Goal: Transaction & Acquisition: Purchase product/service

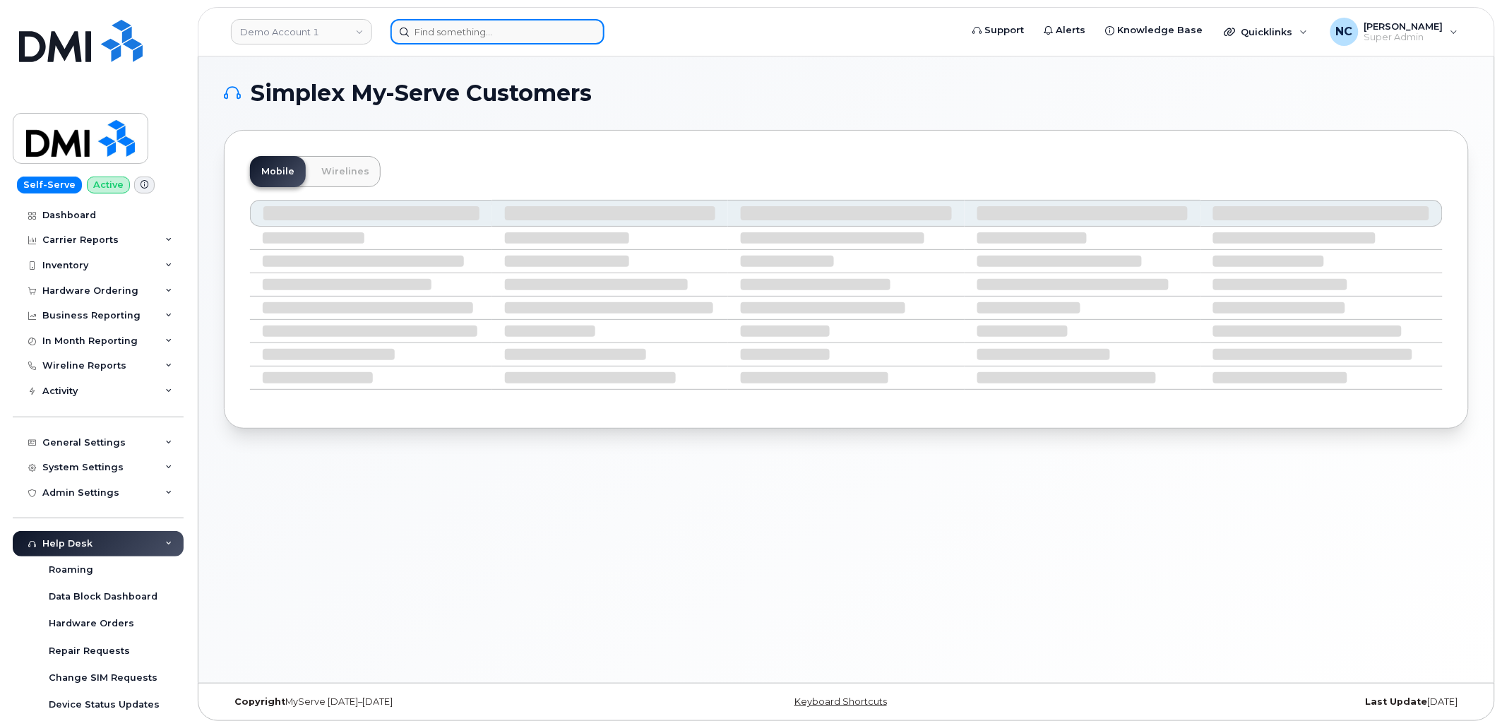
click at [565, 31] on input at bounding box center [497, 31] width 214 height 25
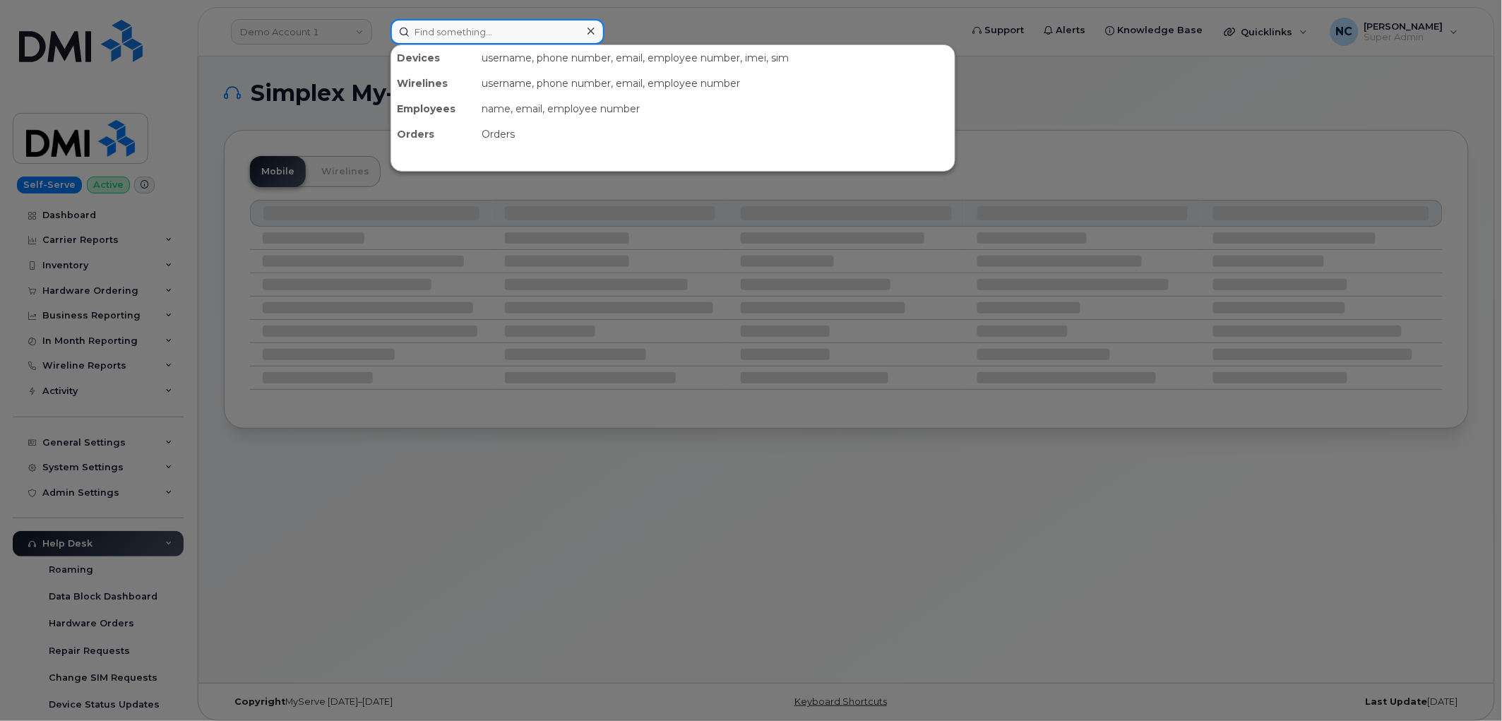
paste input "3548867836506"
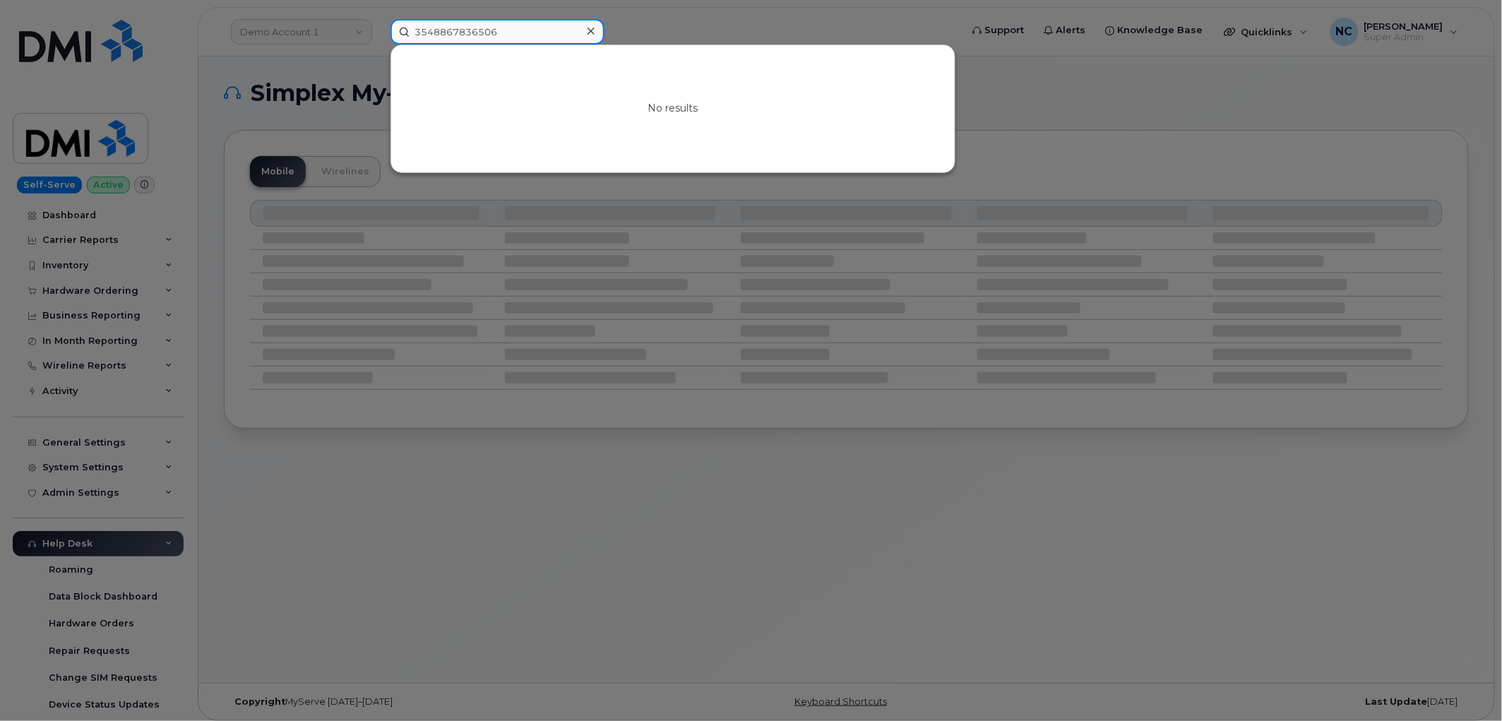
paste input "352548867836506"
type input "3548867836506352548867836506"
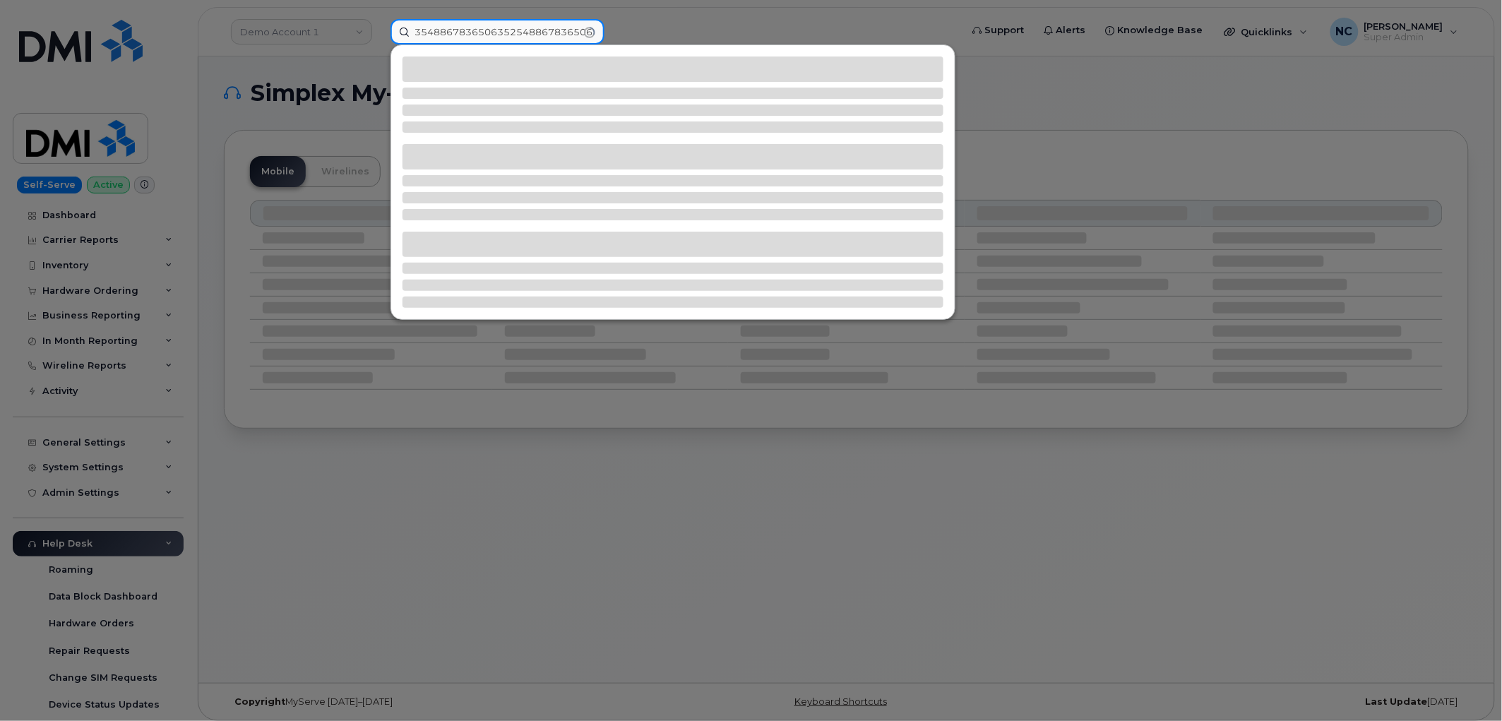
drag, startPoint x: 589, startPoint y: 28, endPoint x: 573, endPoint y: 29, distance: 17.0
click at [589, 28] on input "3548867836506352548867836506" at bounding box center [497, 31] width 214 height 25
drag, startPoint x: 412, startPoint y: 27, endPoint x: 883, endPoint y: 80, distance: 474.6
click at [875, 44] on div "3548867836506352548867836506" at bounding box center [670, 31] width 561 height 25
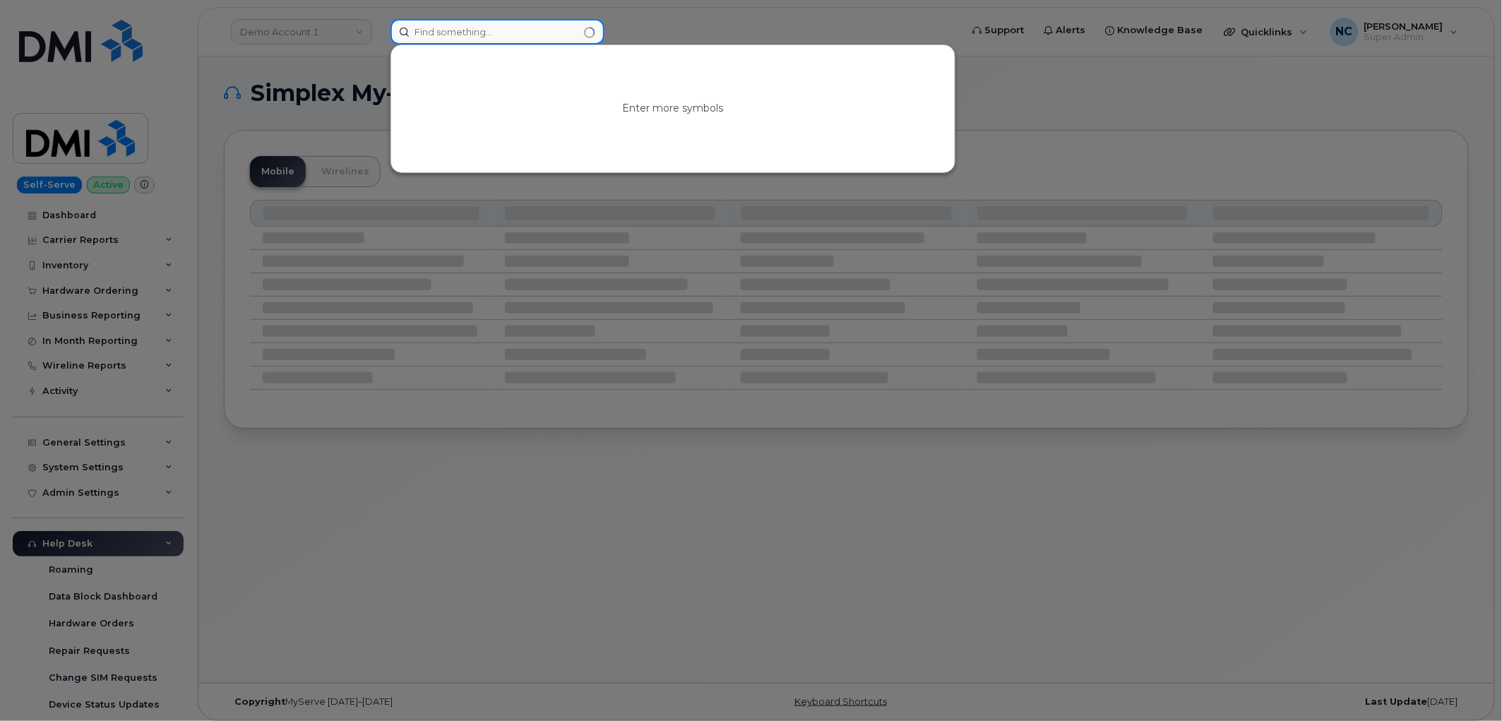
paste input "352548867836506"
type input "352548867836506"
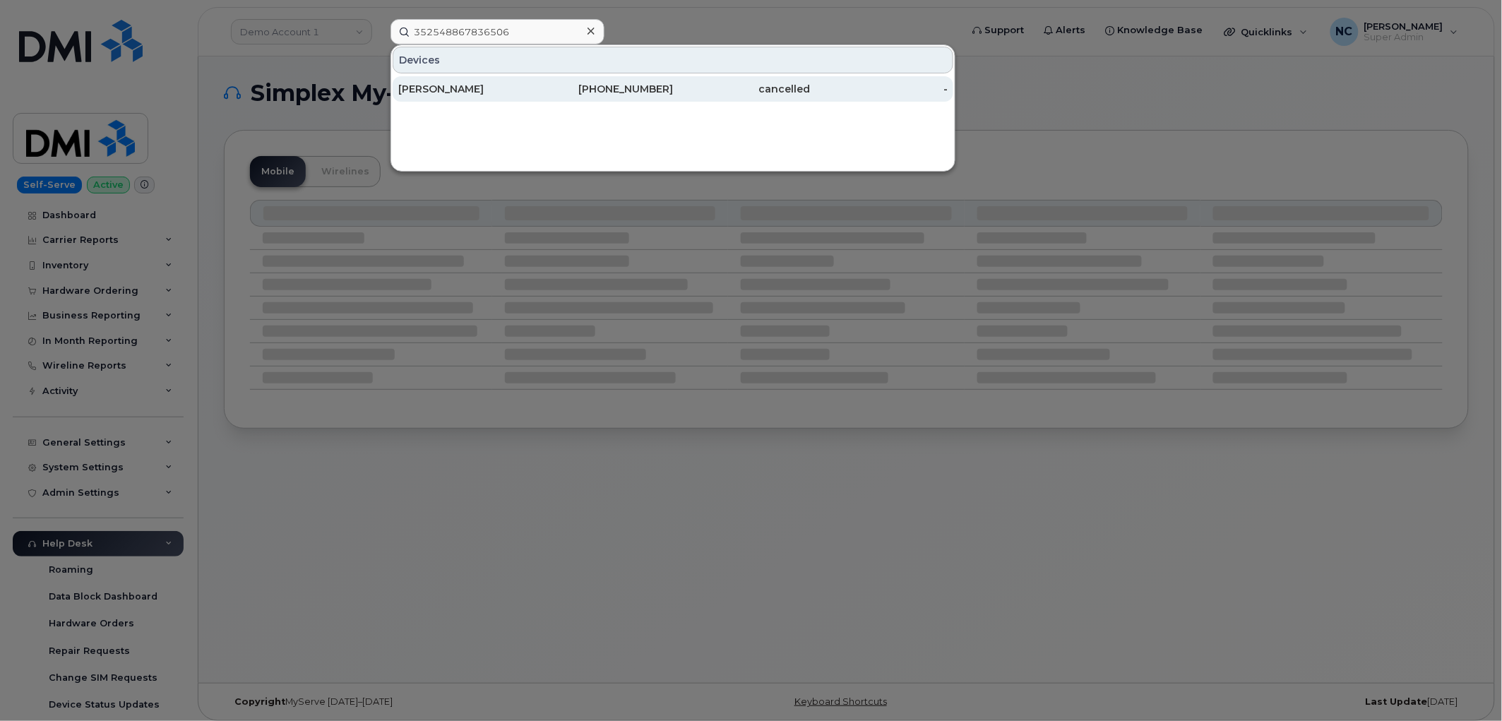
click at [504, 82] on div "[PERSON_NAME]" at bounding box center [467, 89] width 138 height 14
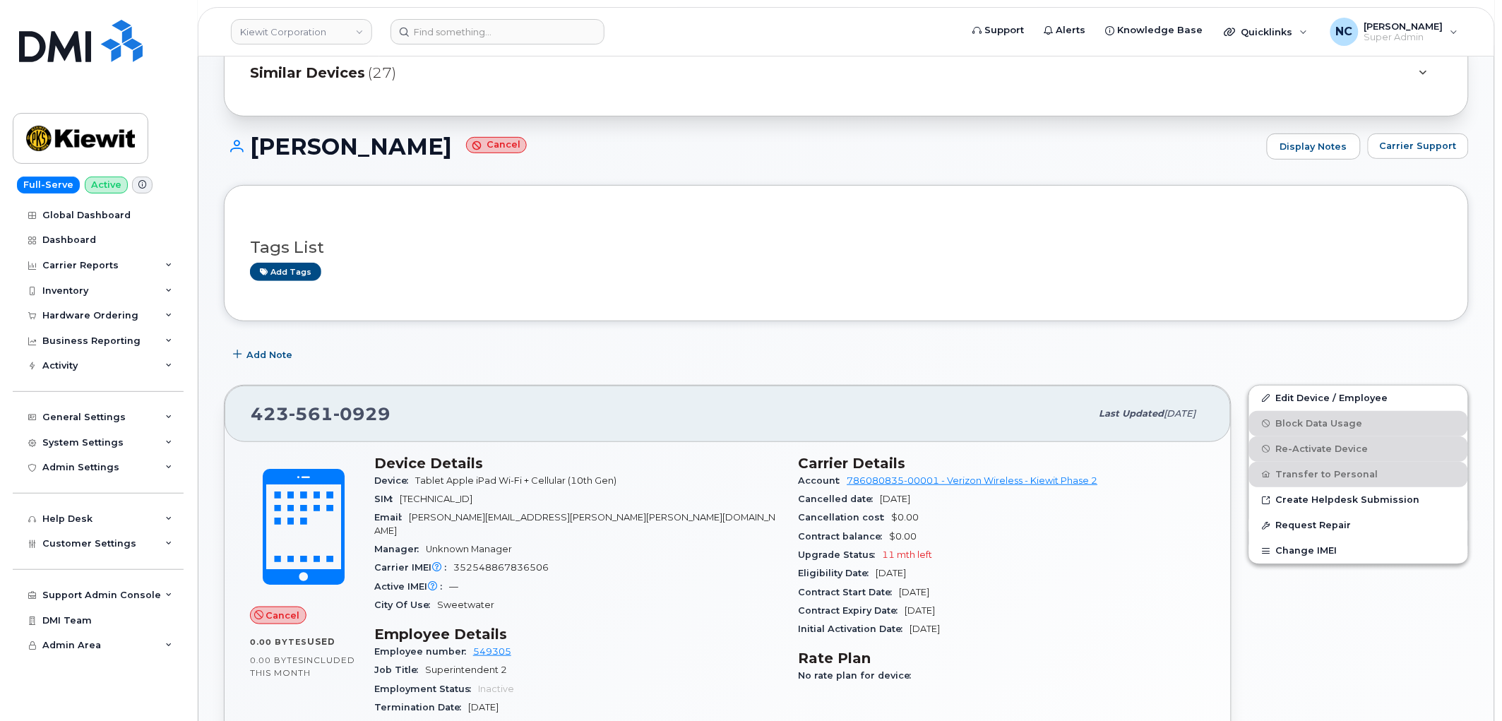
scroll to position [157, 0]
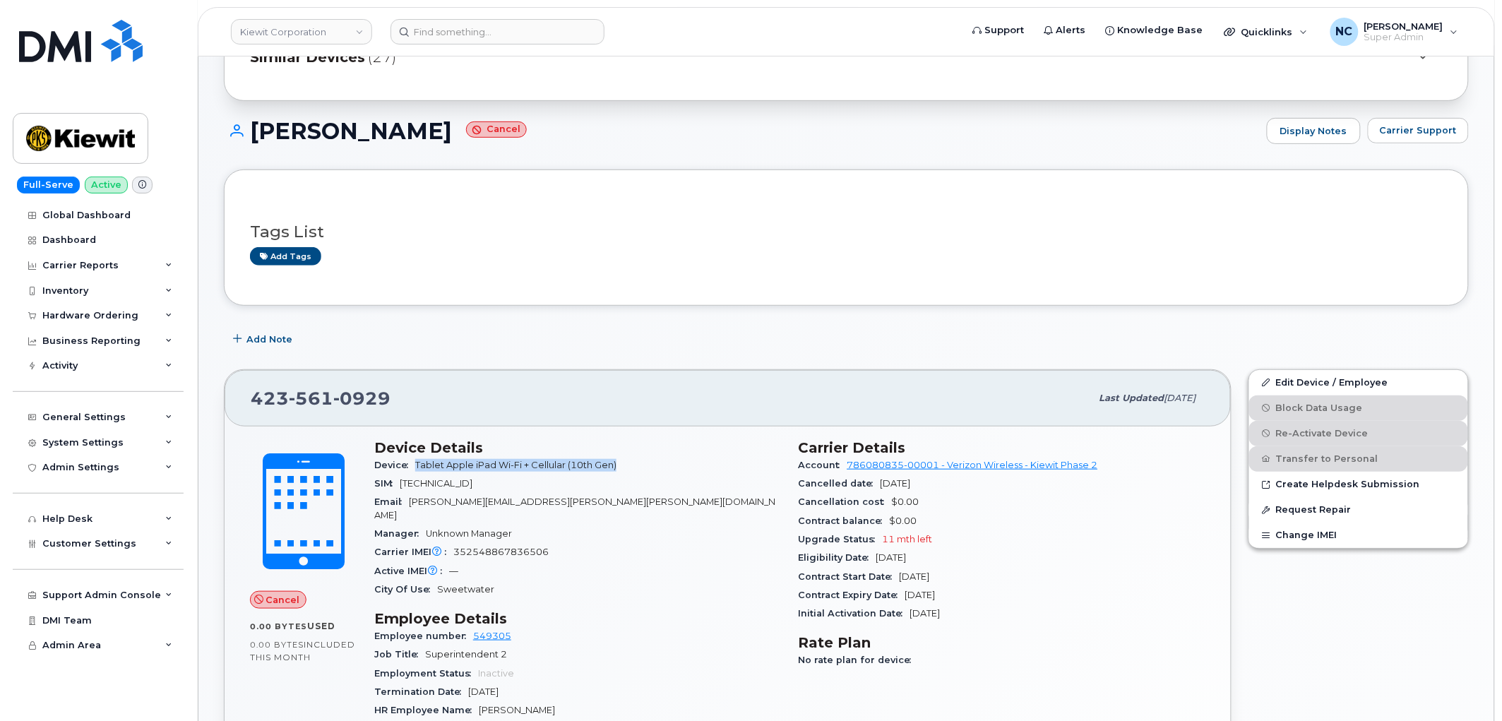
drag, startPoint x: 645, startPoint y: 460, endPoint x: 418, endPoint y: 467, distance: 226.8
click at [418, 467] on div "Device Tablet Apple iPad Wi-Fi + Cellular (10th Gen)" at bounding box center [577, 465] width 407 height 18
copy span "Tablet Apple iPad Wi-Fi + Cellular (10th Gen)"
drag, startPoint x: 409, startPoint y: 402, endPoint x: 256, endPoint y: 405, distance: 153.9
click at [256, 405] on div "423 561 0929" at bounding box center [671, 398] width 840 height 30
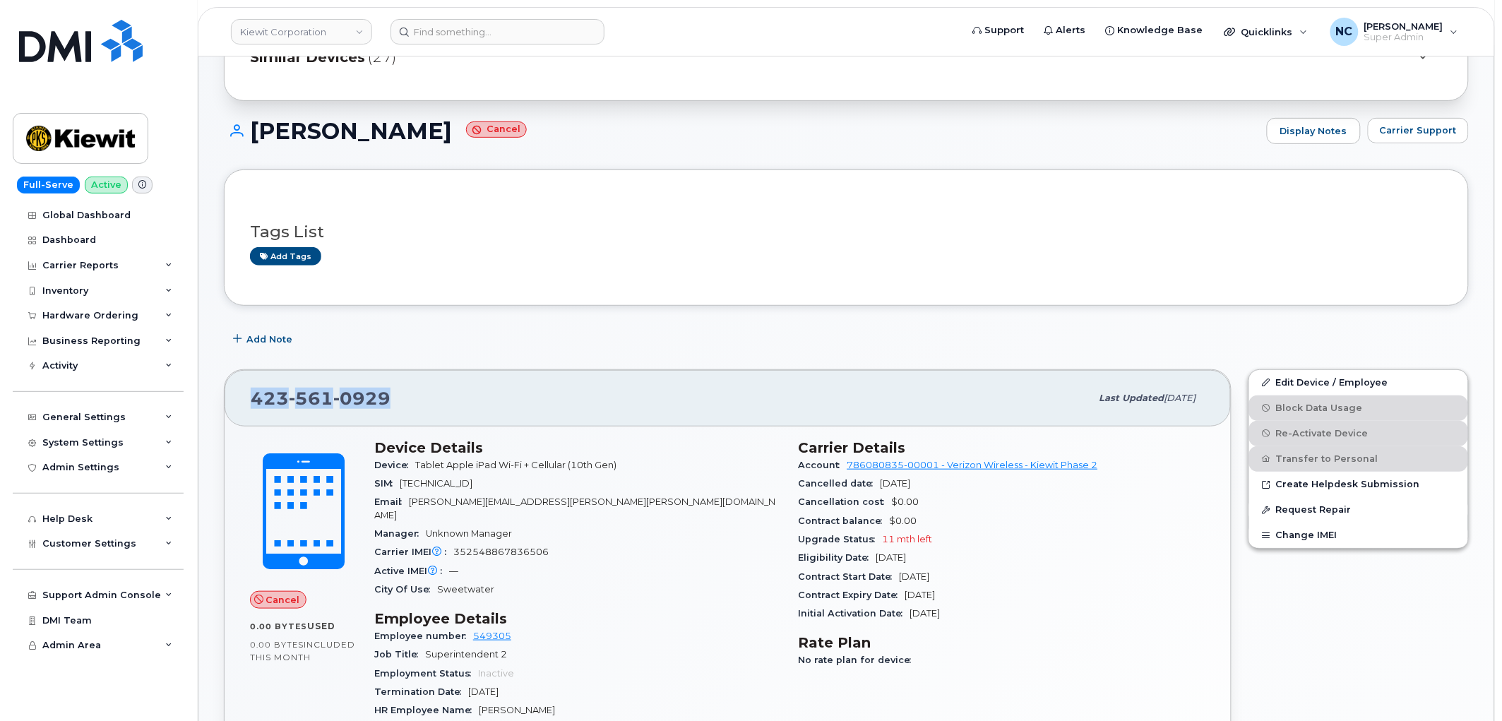
copy span "423 561 0929"
click at [80, 294] on div "Inventory" at bounding box center [65, 290] width 46 height 11
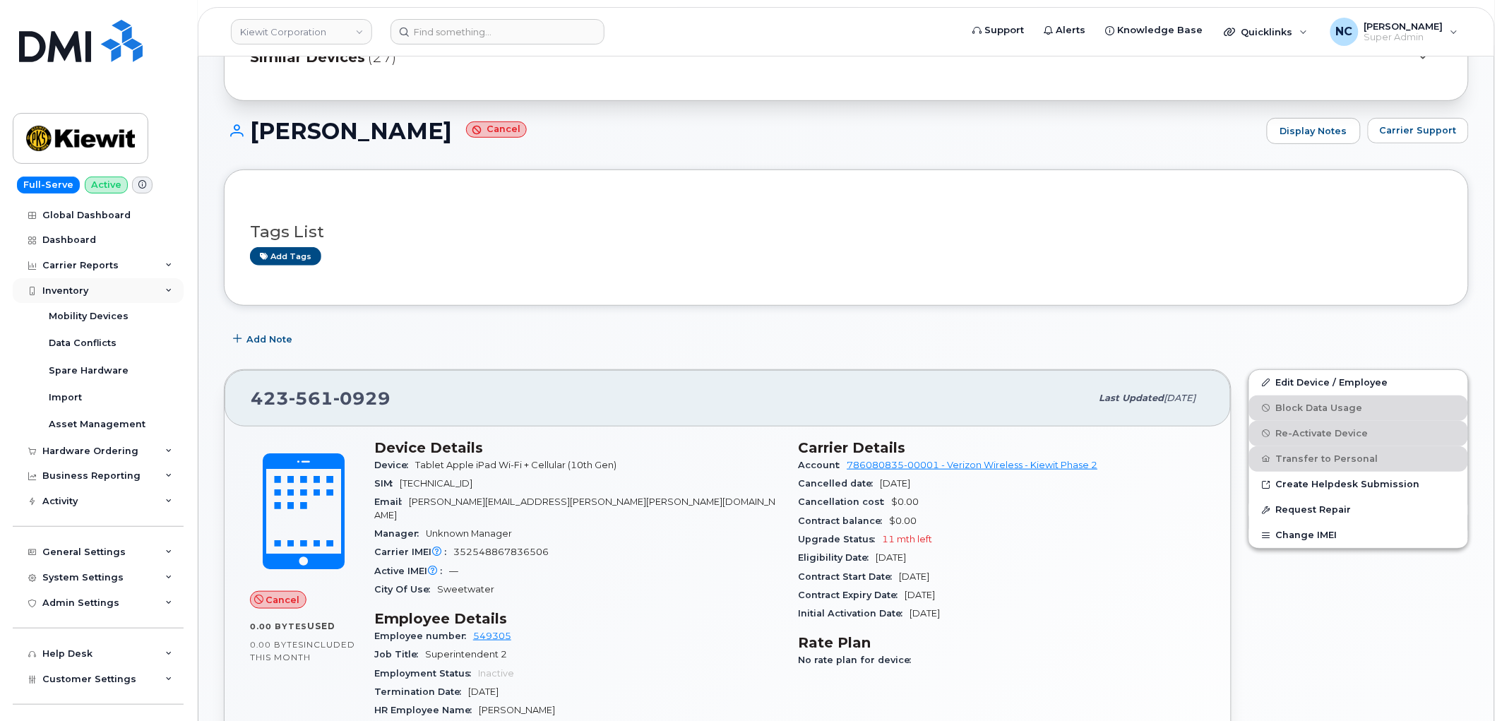
click at [88, 292] on div "Inventory" at bounding box center [98, 290] width 171 height 25
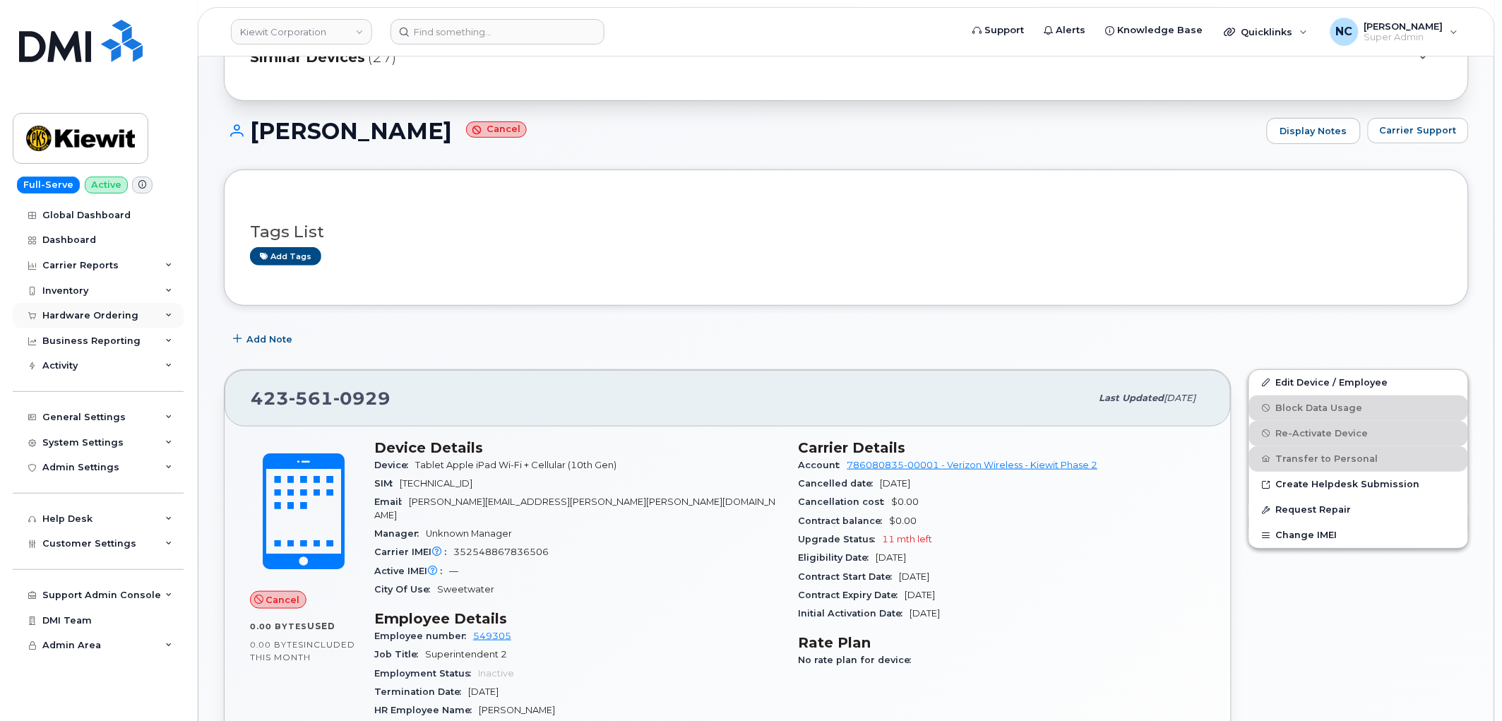
click at [83, 323] on div "Hardware Ordering" at bounding box center [98, 315] width 171 height 25
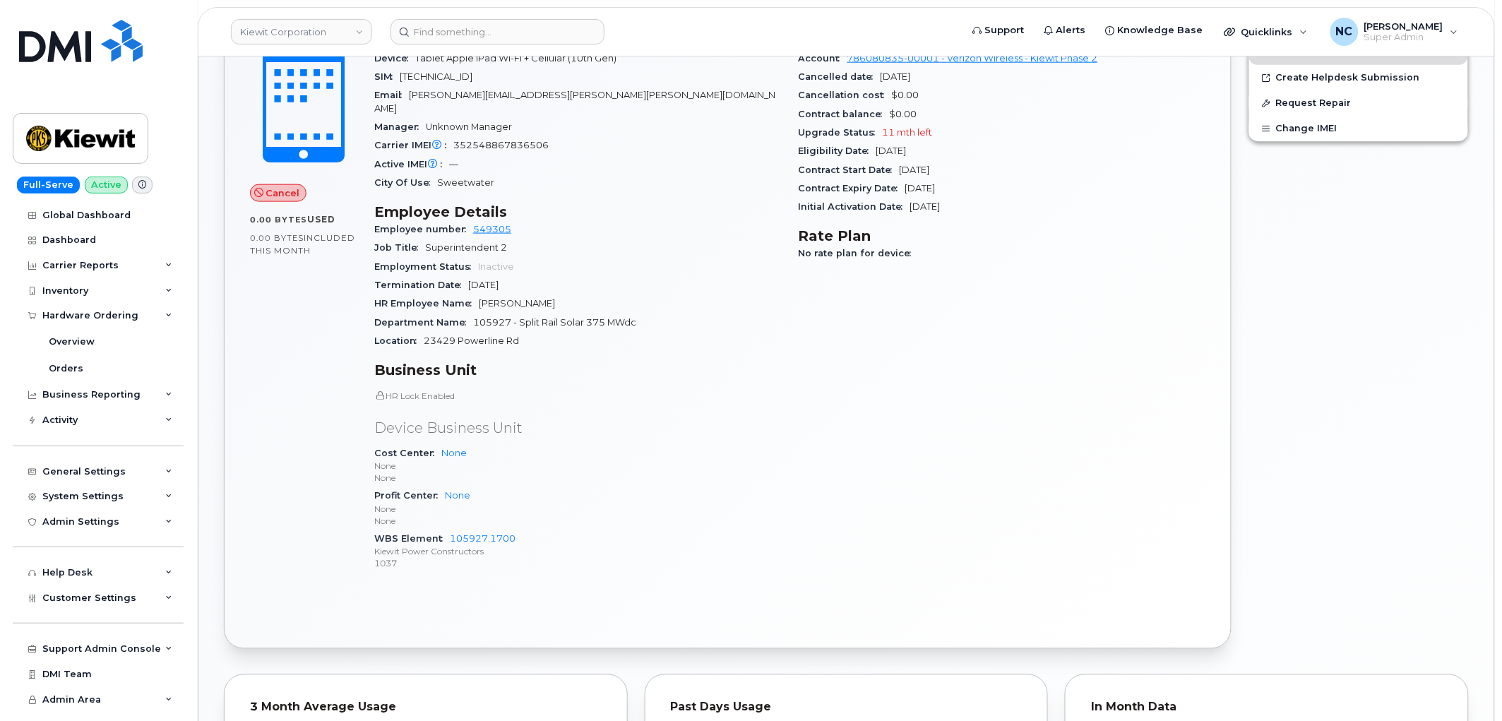
scroll to position [627, 0]
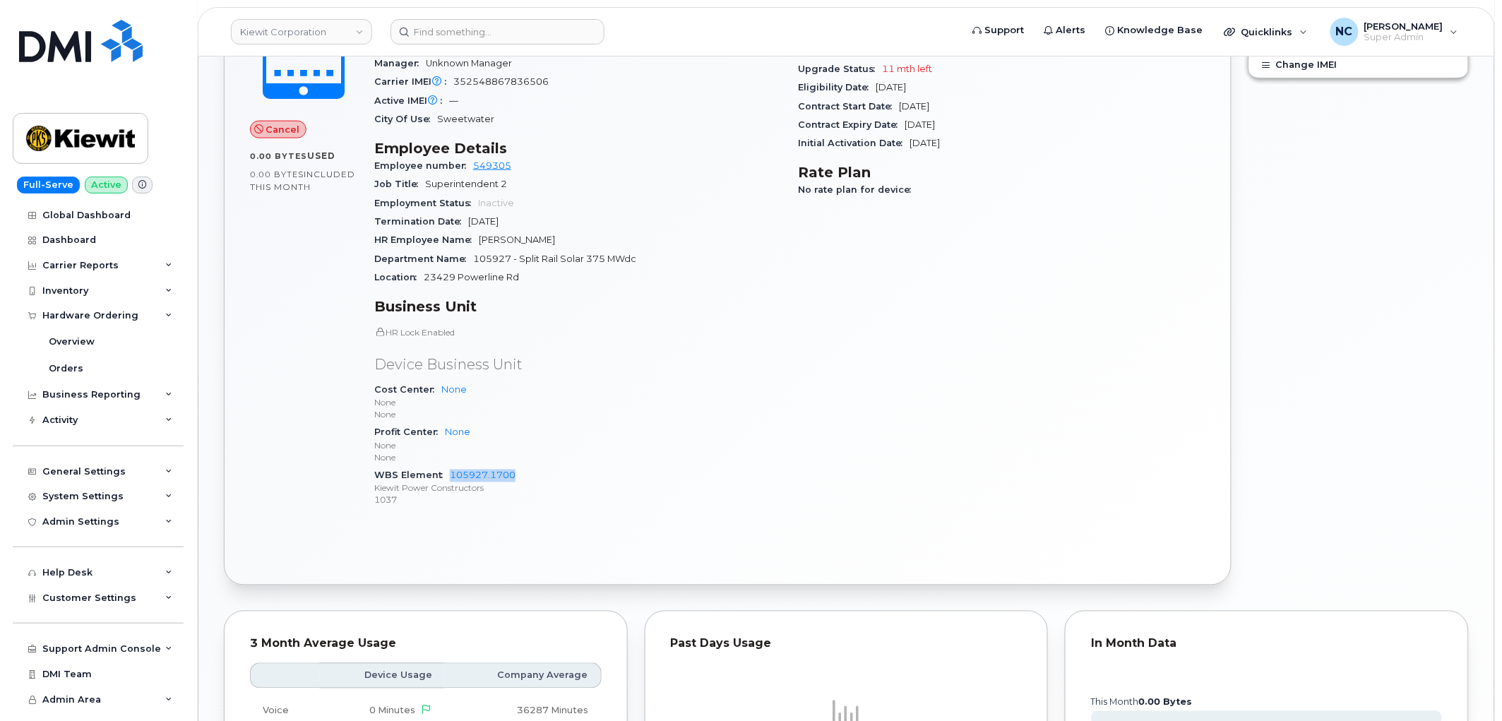
drag, startPoint x: 537, startPoint y: 454, endPoint x: 447, endPoint y: 455, distance: 89.7
click at [447, 467] on div "WBS Element 105927.1700 Kiewit Power Constructors 1037" at bounding box center [577, 488] width 407 height 43
copy link "105927.1700"
click at [123, 321] on div "Hardware Ordering" at bounding box center [98, 315] width 171 height 25
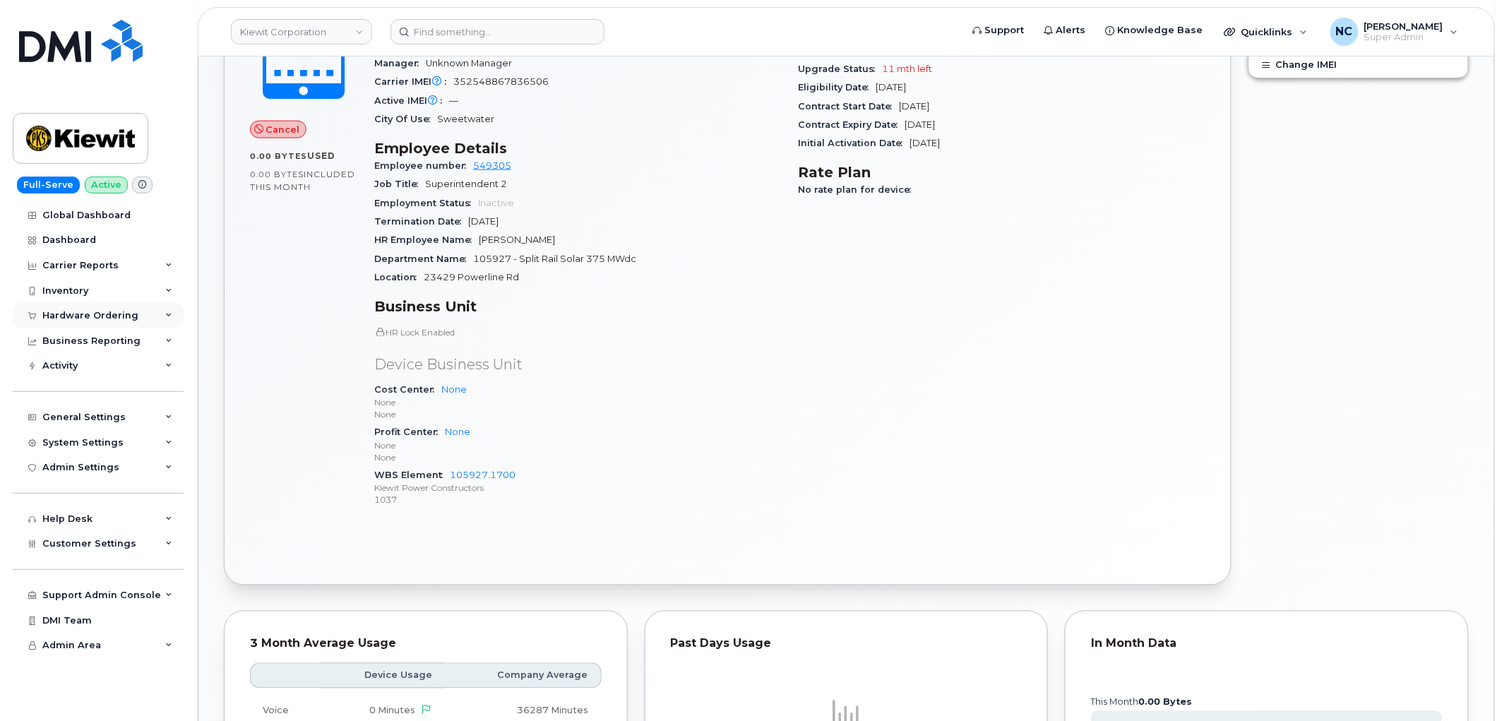
click at [112, 309] on div "Hardware Ordering" at bounding box center [98, 315] width 171 height 25
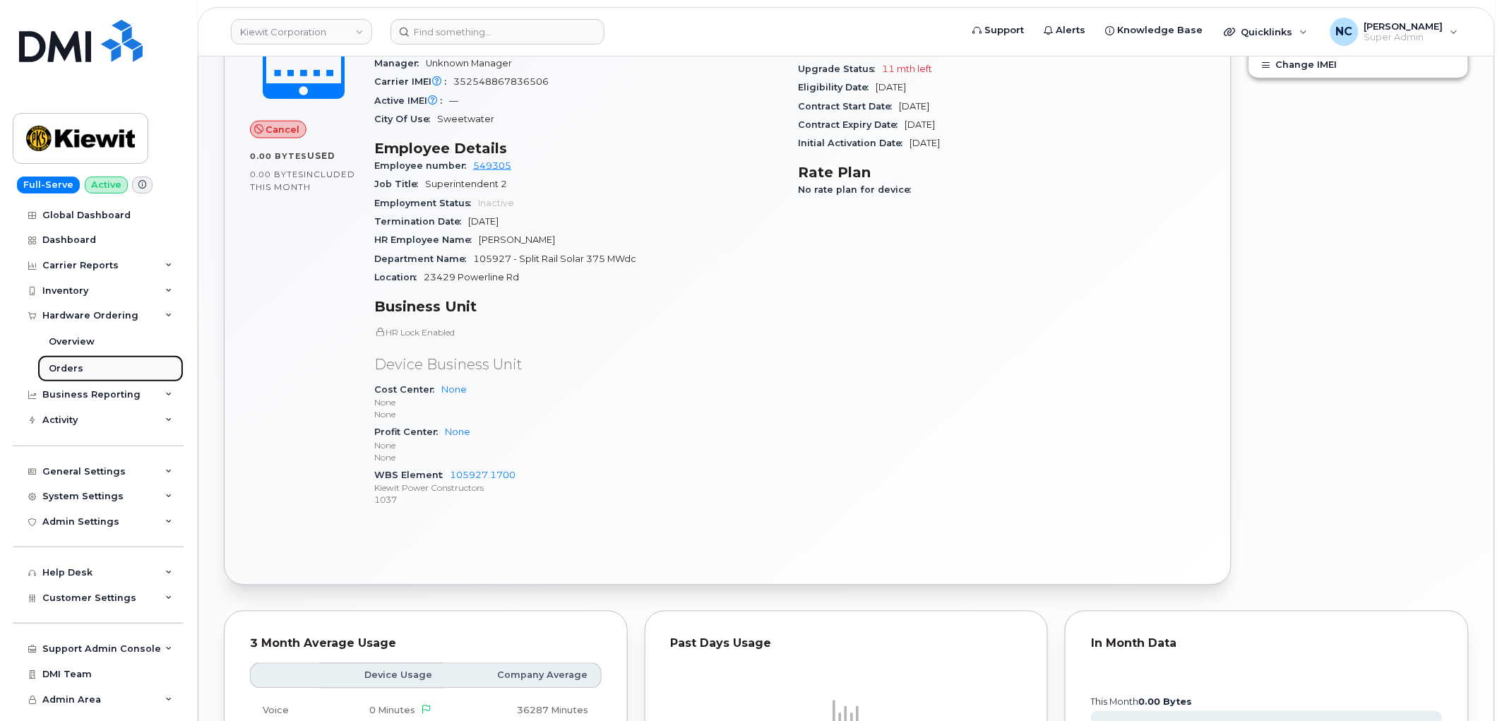
click at [75, 363] on div "Orders" at bounding box center [66, 368] width 35 height 13
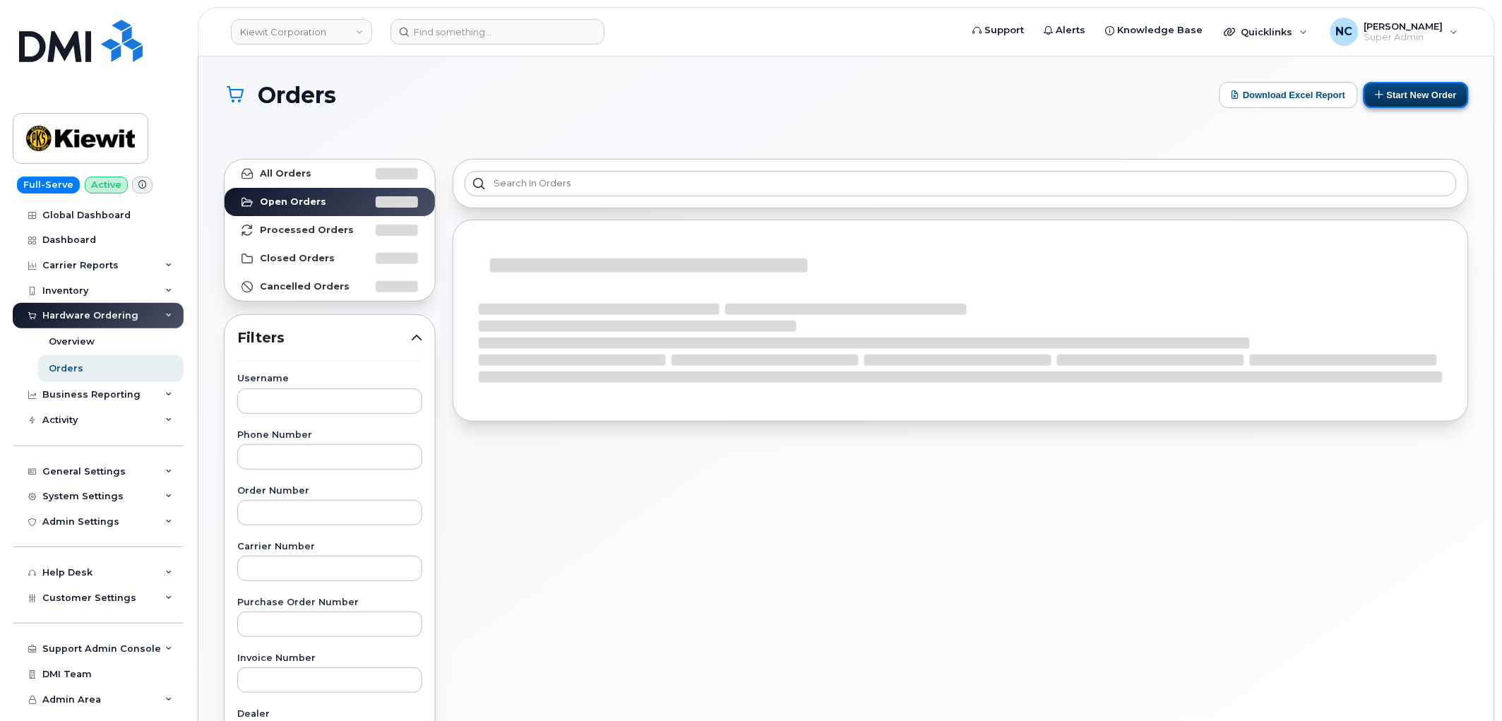
click at [1423, 100] on button "Start New Order" at bounding box center [1415, 95] width 105 height 26
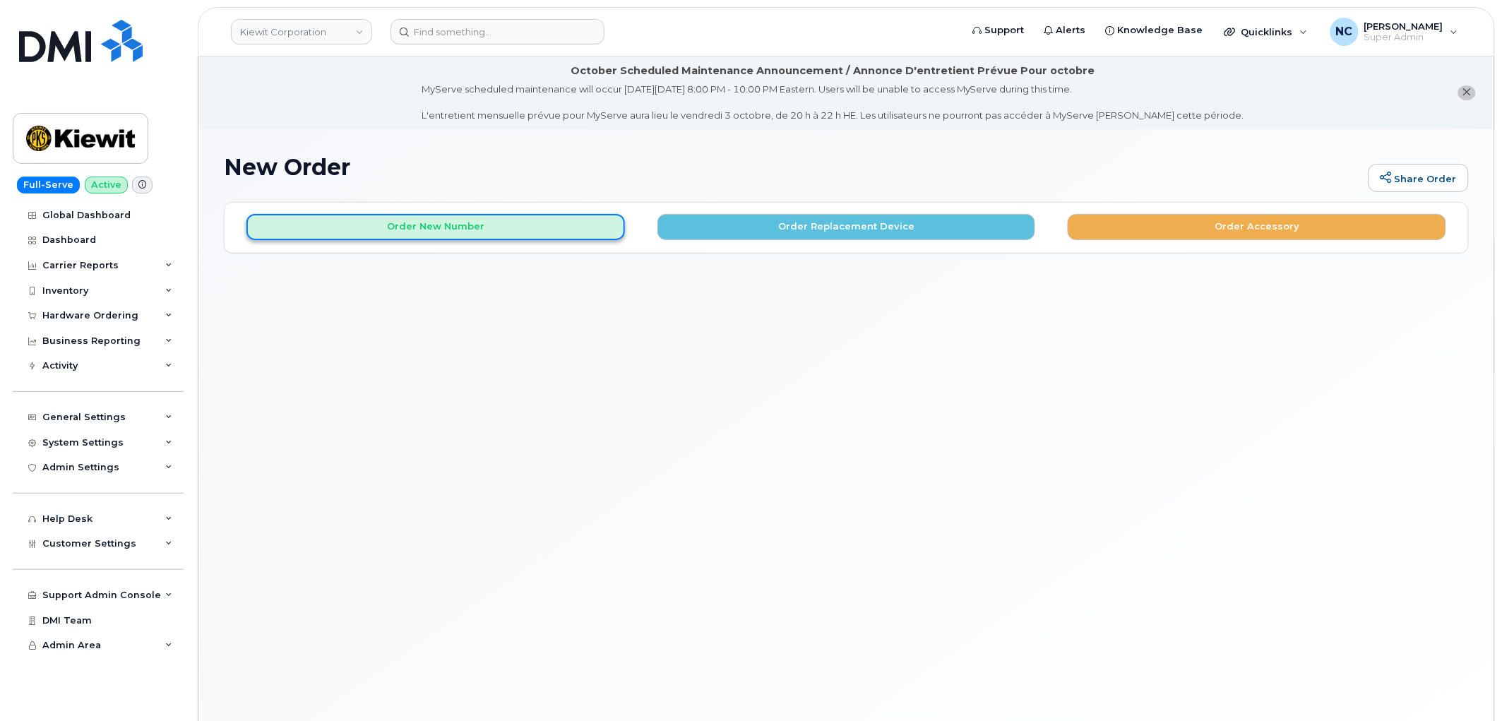
click at [475, 227] on button "Order New Number" at bounding box center [435, 227] width 378 height 26
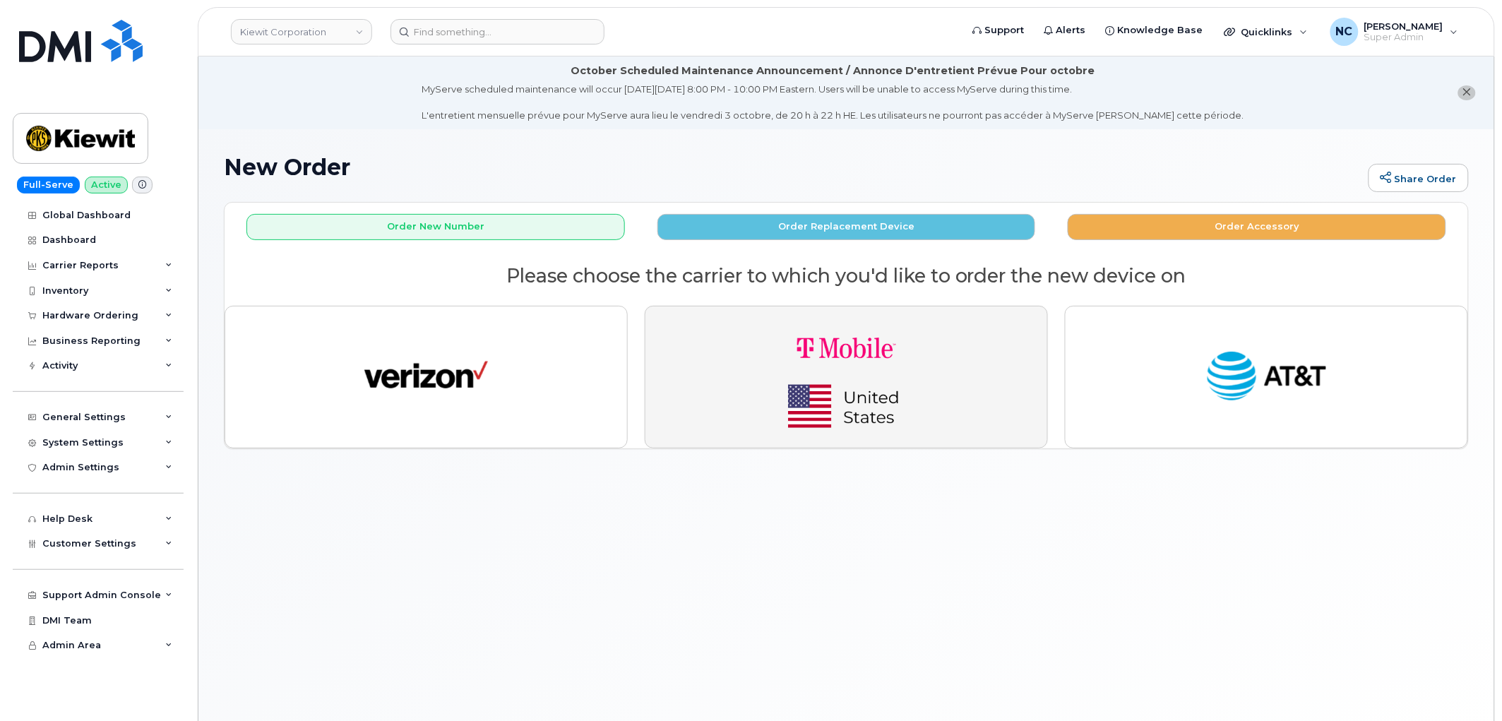
click at [914, 343] on img "button" at bounding box center [847, 377] width 198 height 119
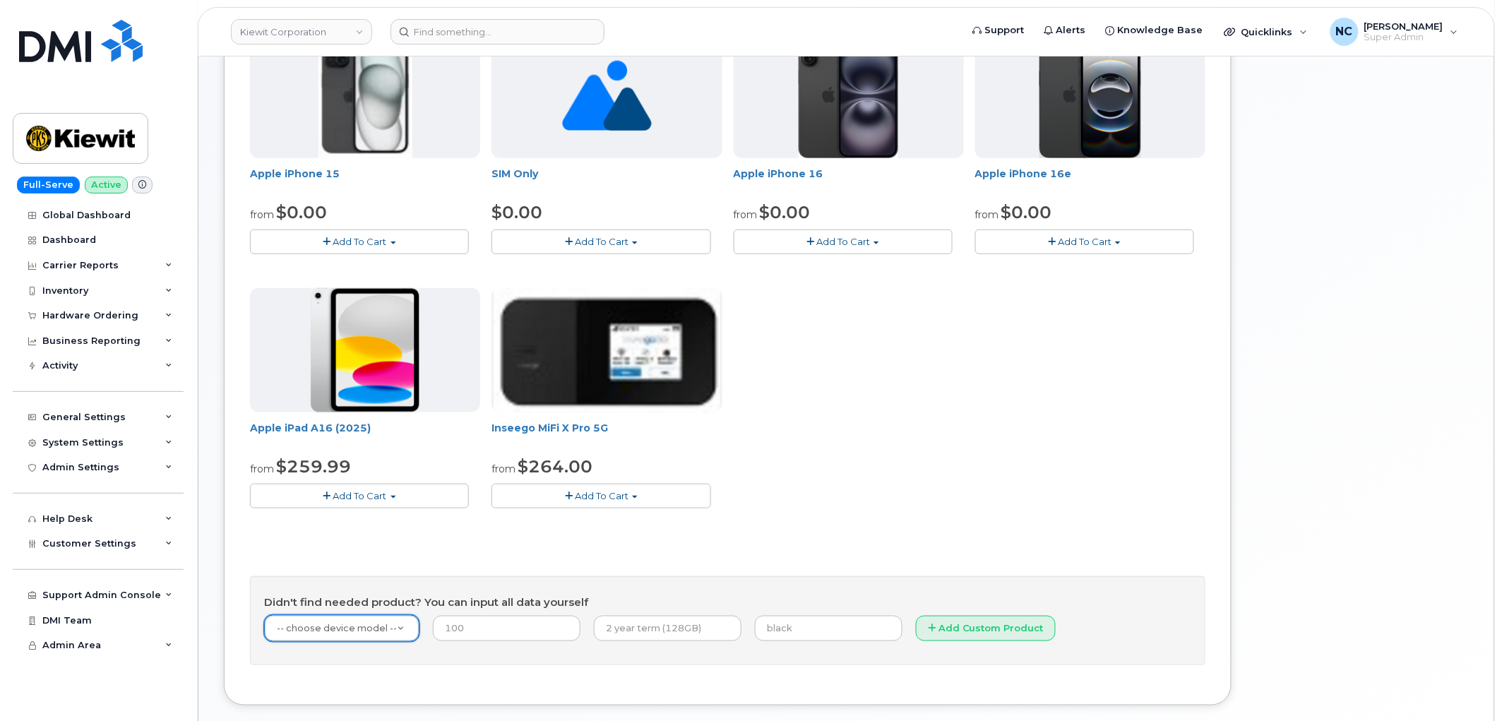
scroll to position [390, 0]
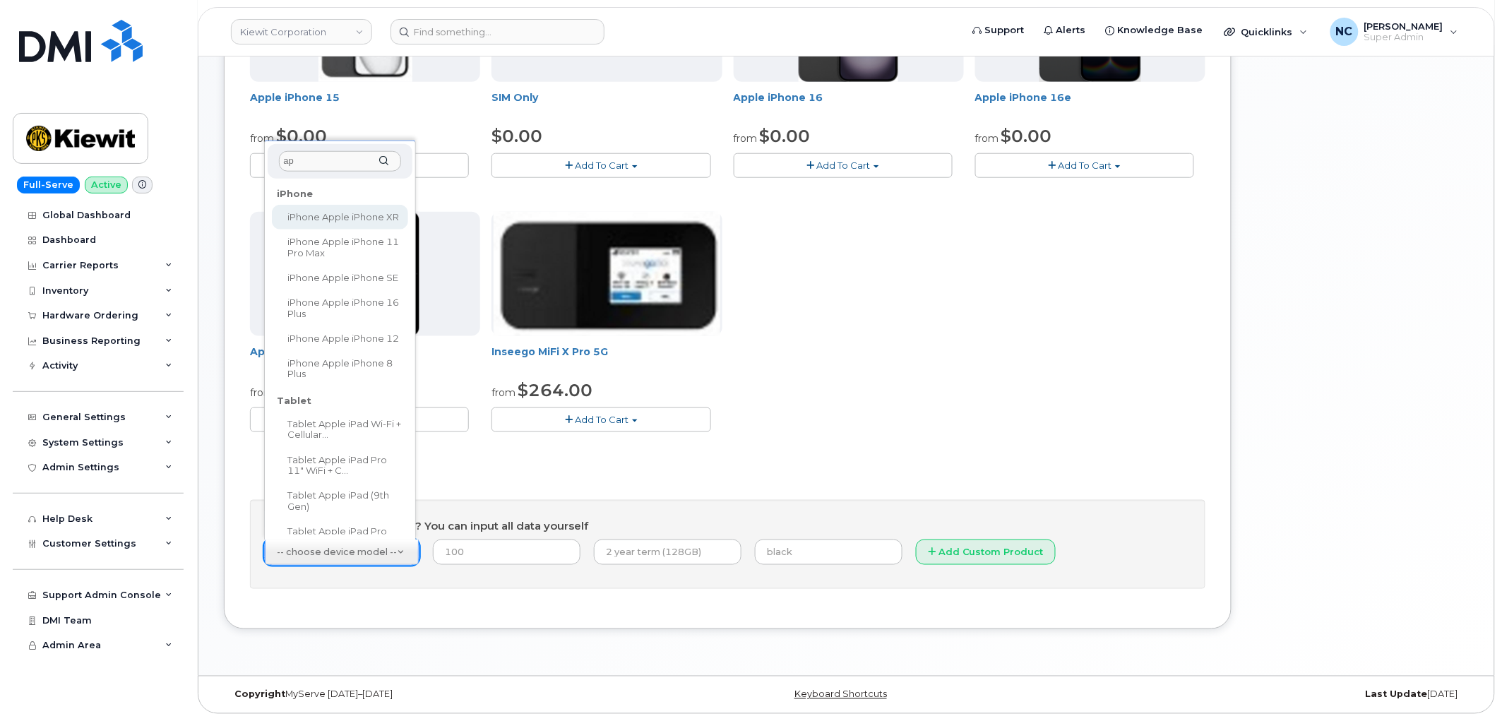
type input "a"
type input "byo"
select select "2487"
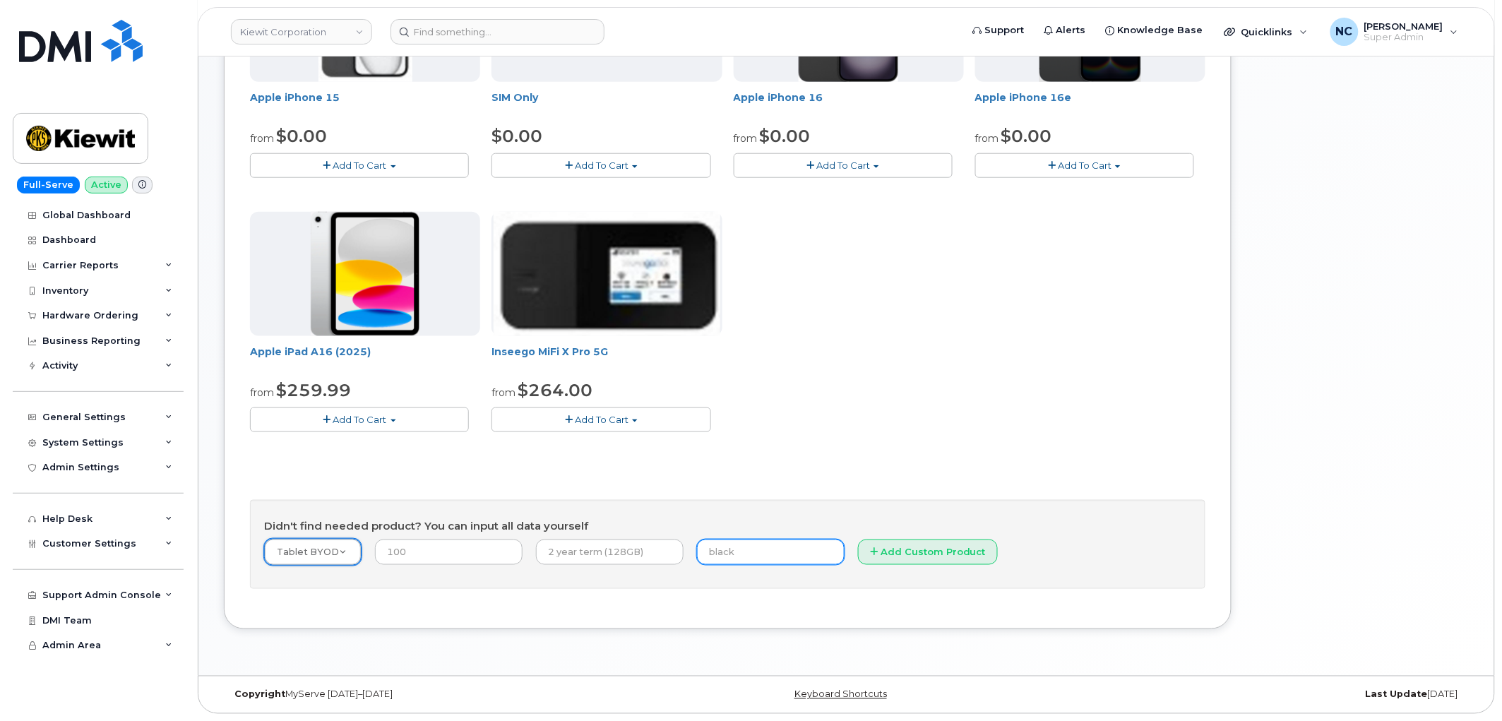
click at [733, 556] on input "text" at bounding box center [771, 551] width 148 height 25
paste input "352548867836506"
drag, startPoint x: 686, startPoint y: 551, endPoint x: 652, endPoint y: 556, distance: 34.2
click at [652, 556] on form "Tablet BYOD -- choose device model -- Aircard Huawei E303c Aircard Huawei E5220…" at bounding box center [727, 557] width 927 height 36
type input "352548867836506"
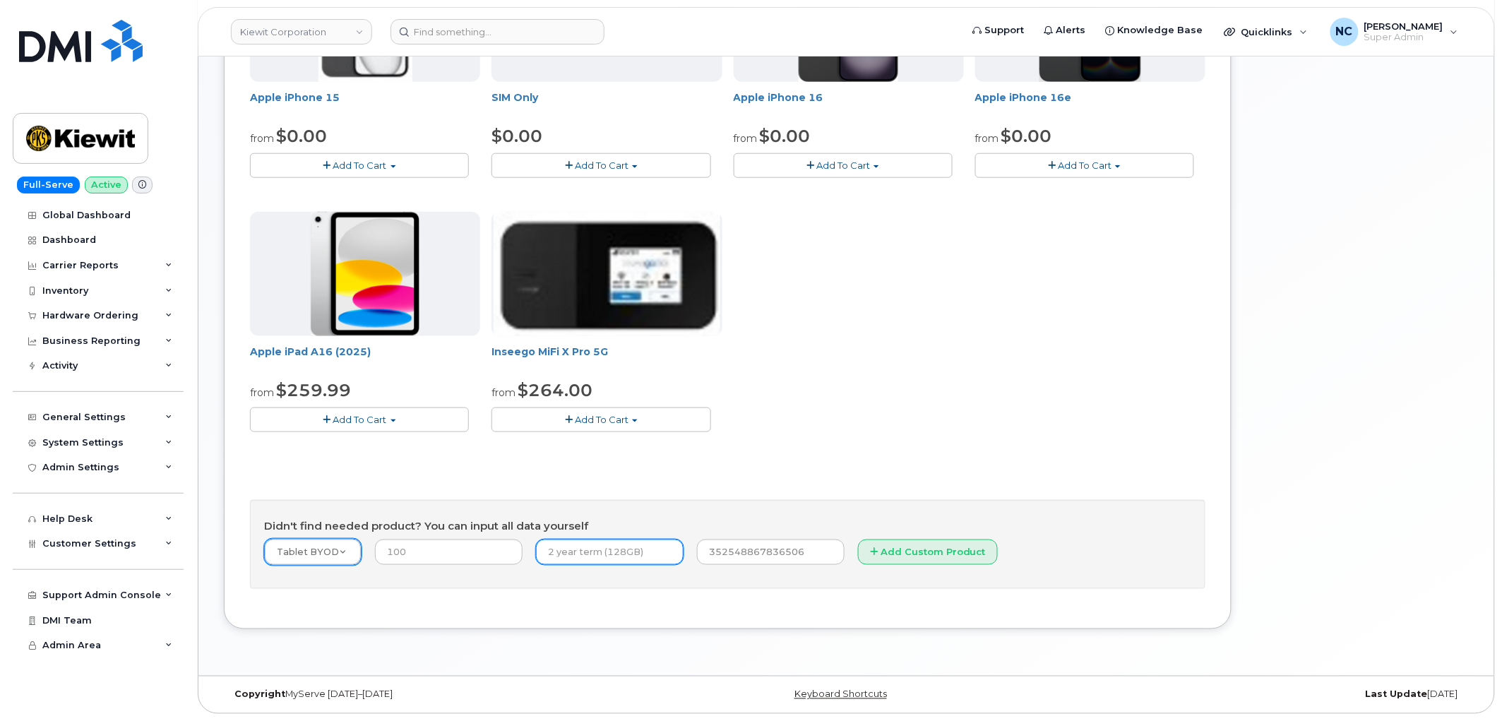
click at [615, 551] on input "text" at bounding box center [610, 551] width 148 height 25
type input "2 year"
click at [428, 544] on input "number" at bounding box center [449, 551] width 148 height 25
type input "0.00"
click at [912, 549] on button "Add Custom Product" at bounding box center [928, 552] width 140 height 26
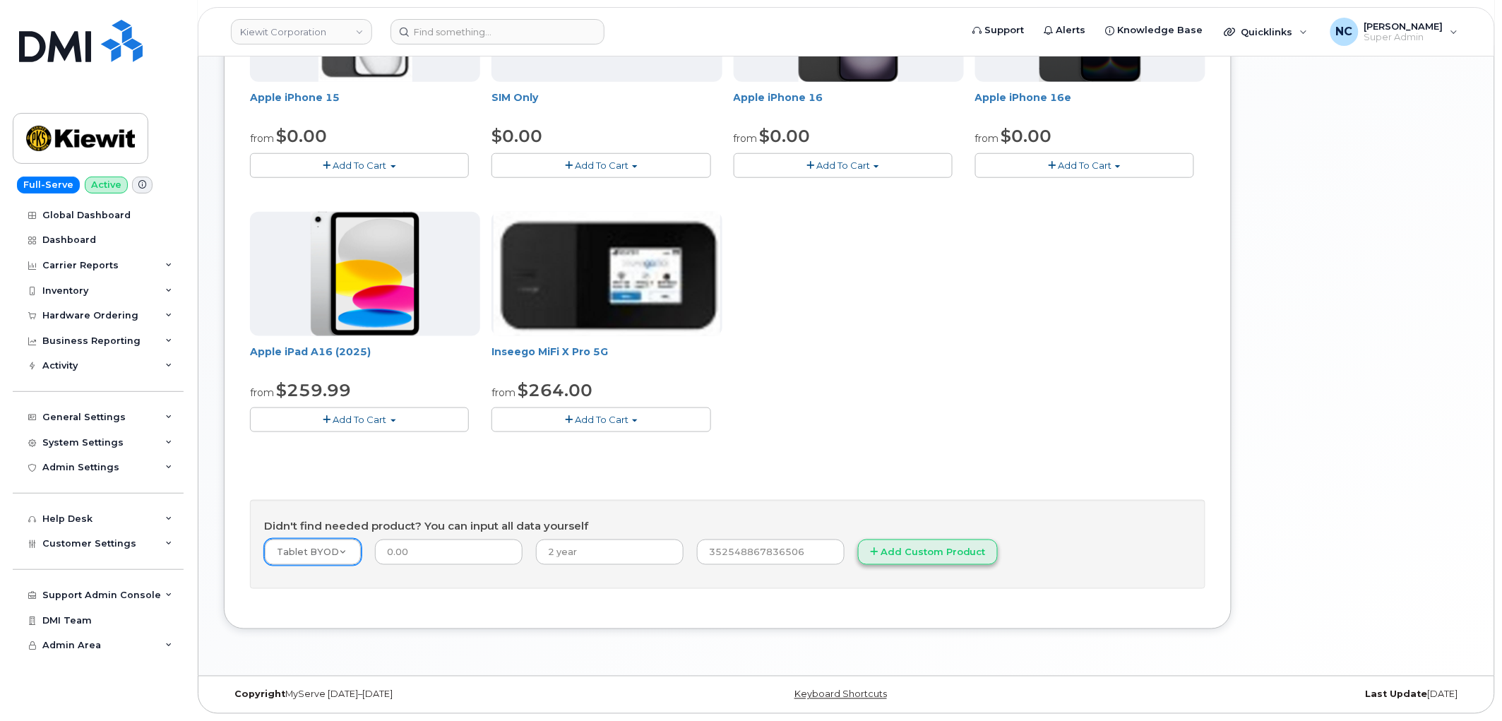
scroll to position [79, 0]
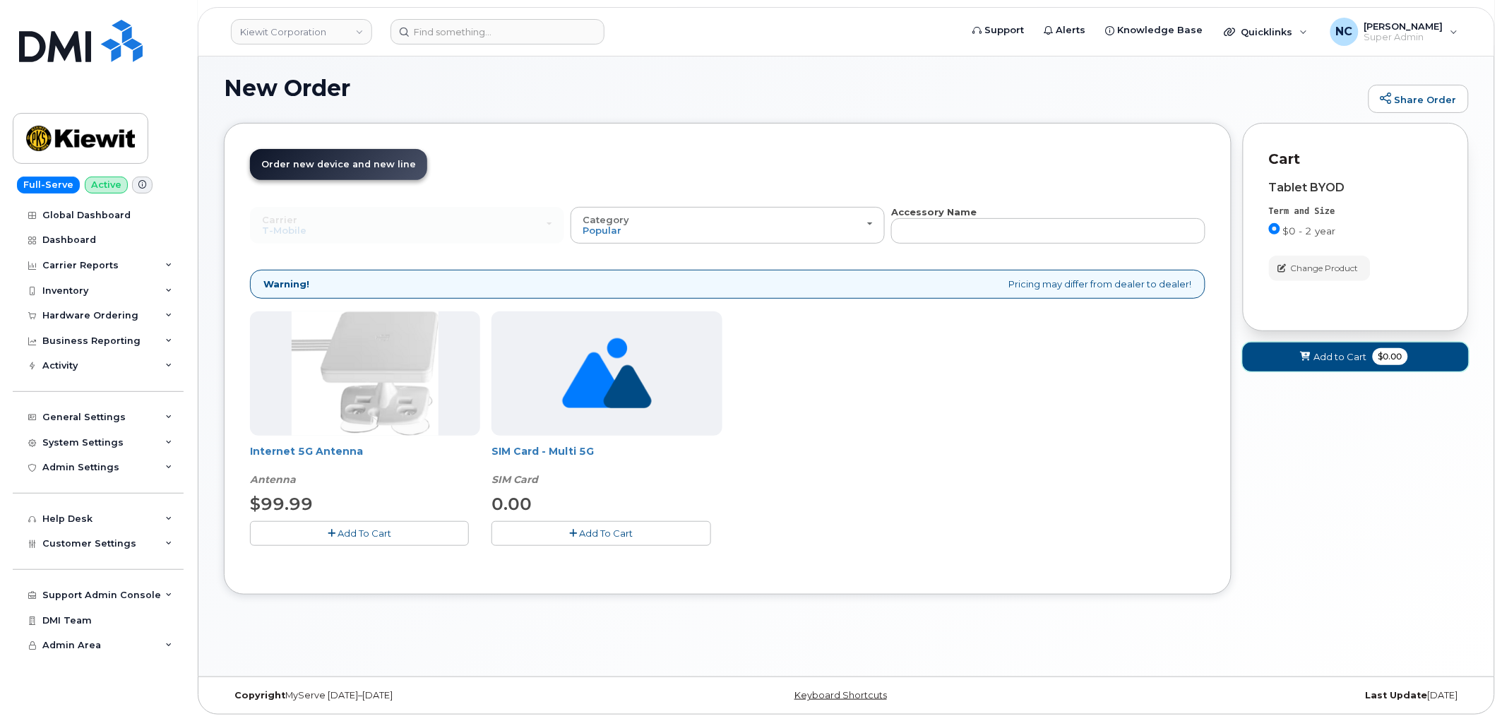
click at [1333, 357] on span "Add to Cart" at bounding box center [1340, 356] width 53 height 13
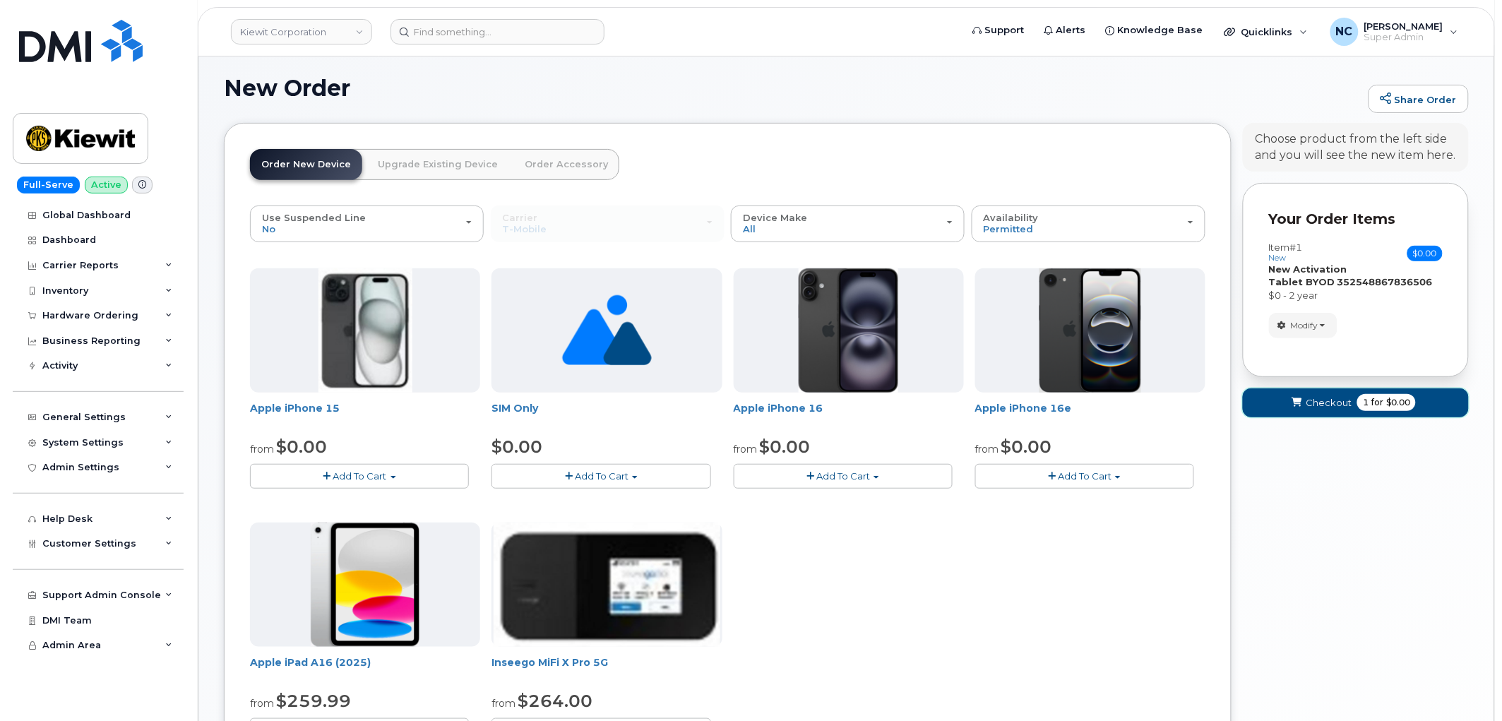
click at [1339, 396] on span "Checkout" at bounding box center [1328, 402] width 46 height 13
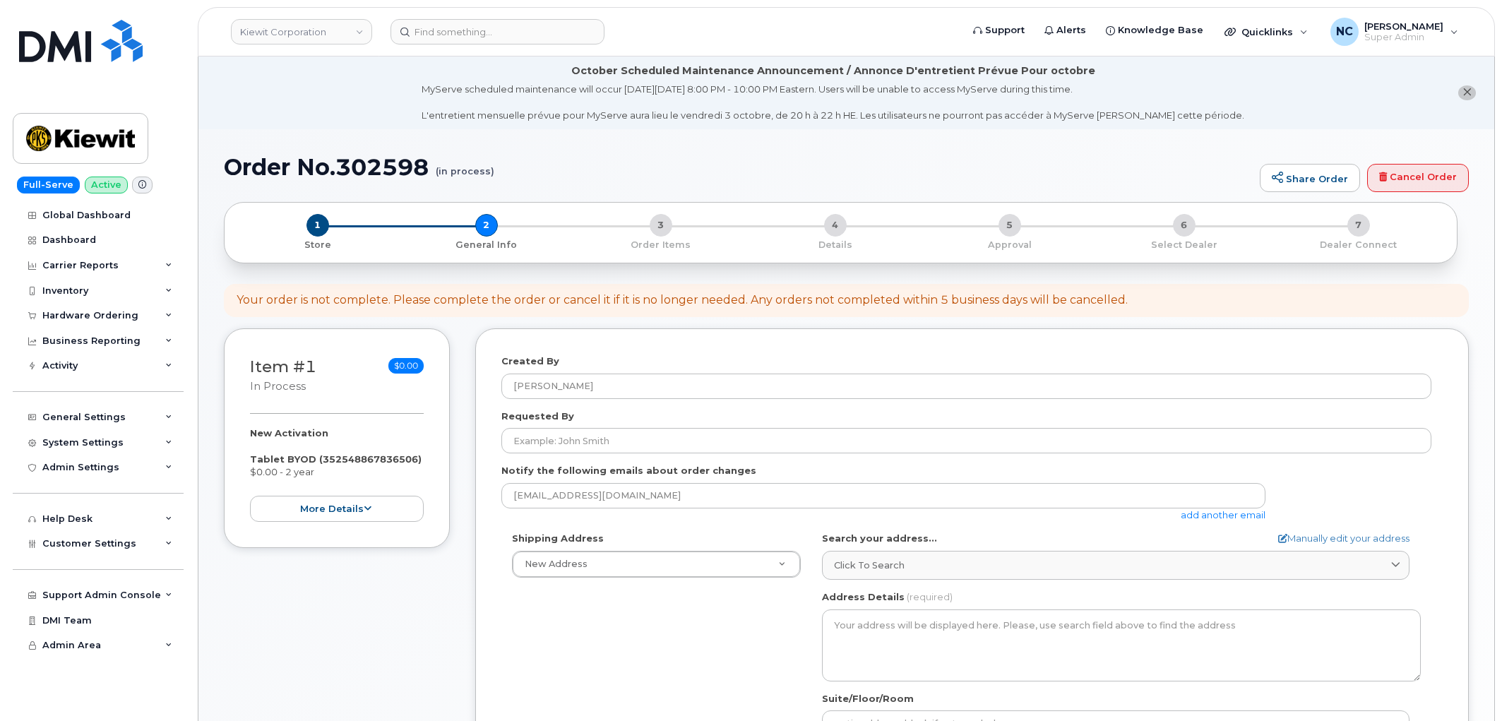
select select
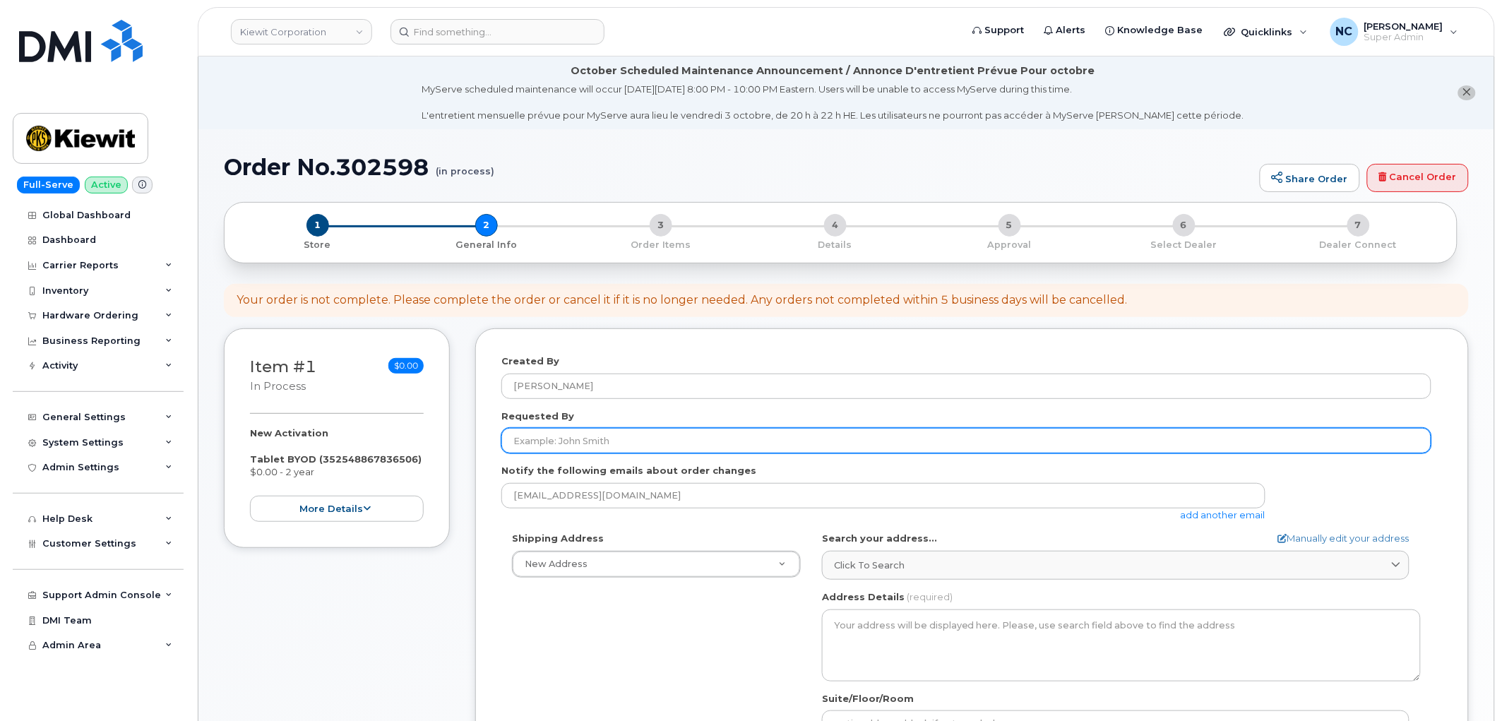
click at [618, 445] on input "Requested By" at bounding box center [966, 440] width 930 height 25
paste input "Johanna Wollenhaupt"
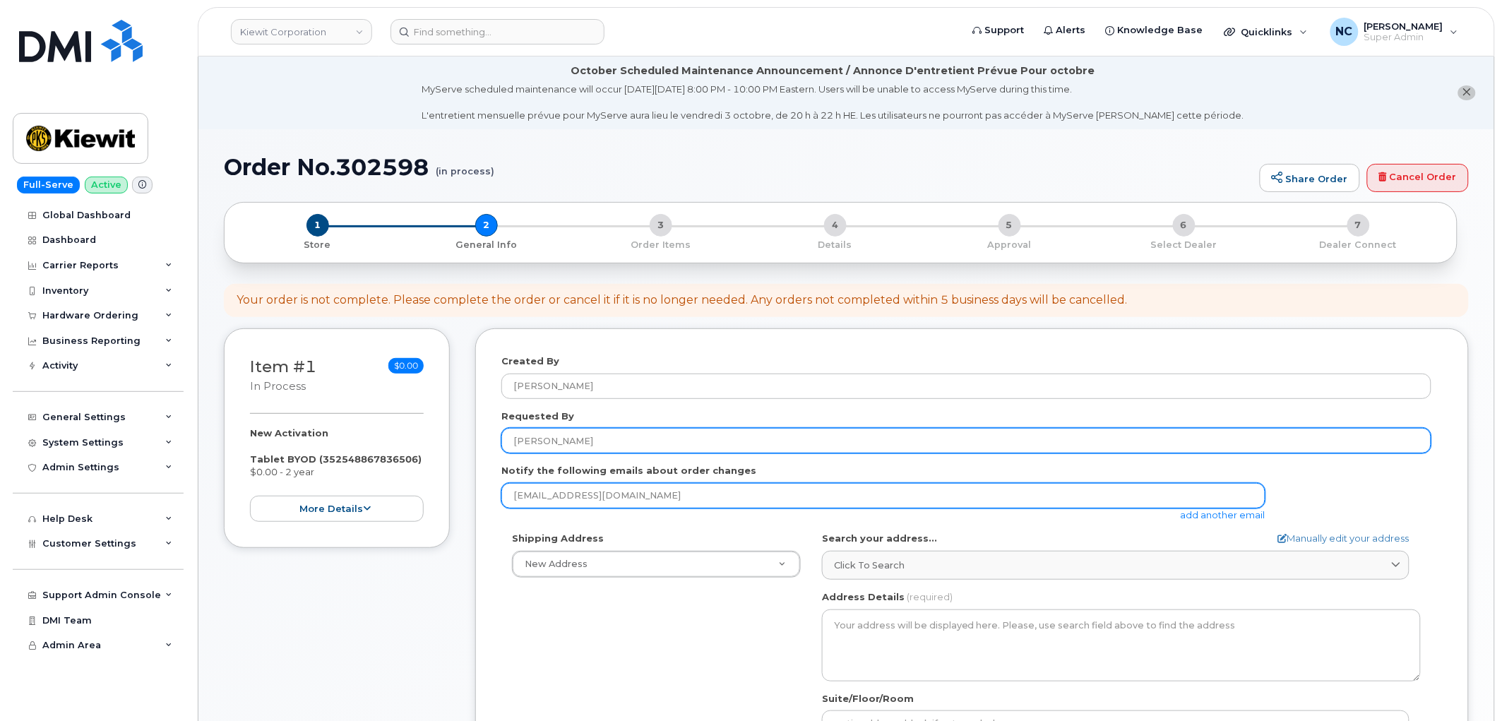
type input "Johanna Wollenhaupt"
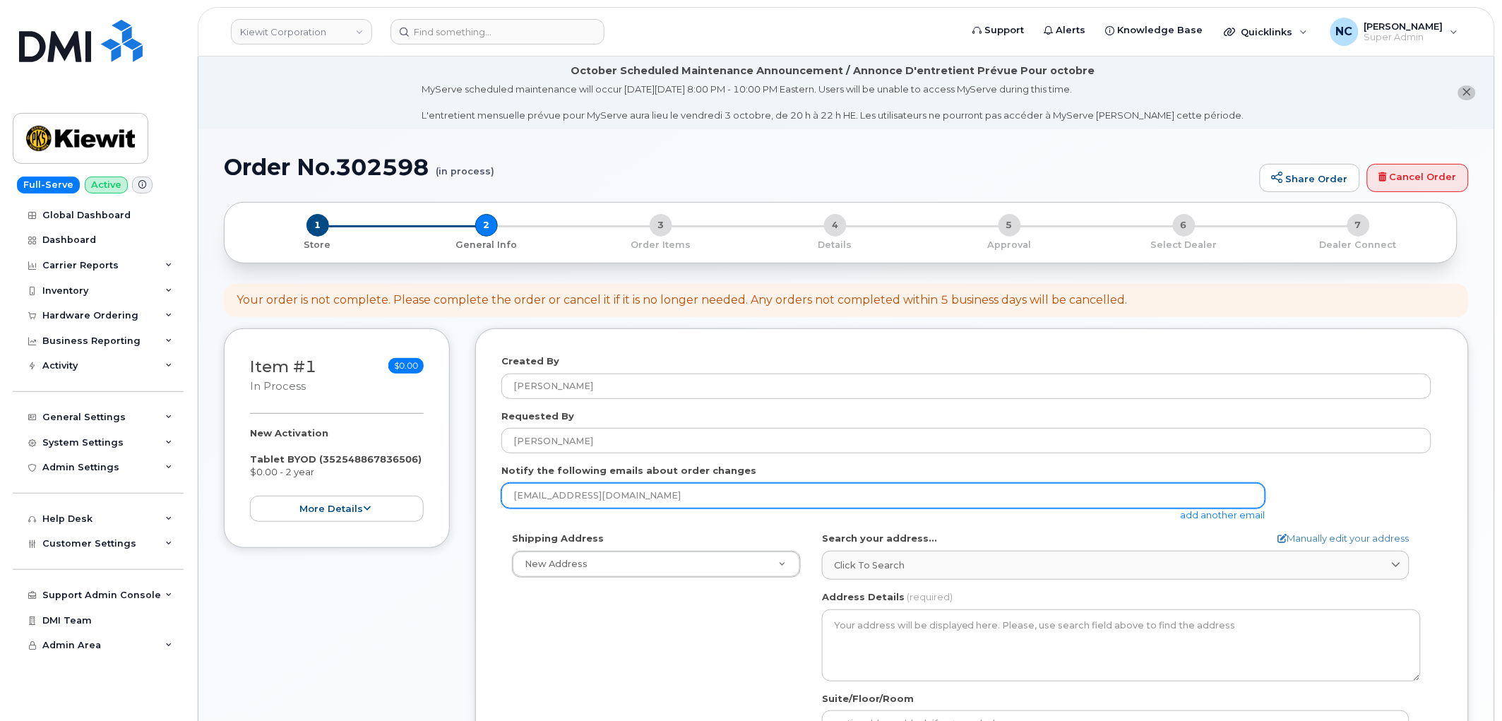
click at [601, 492] on input "ncapella@dminc.com" at bounding box center [883, 495] width 764 height 25
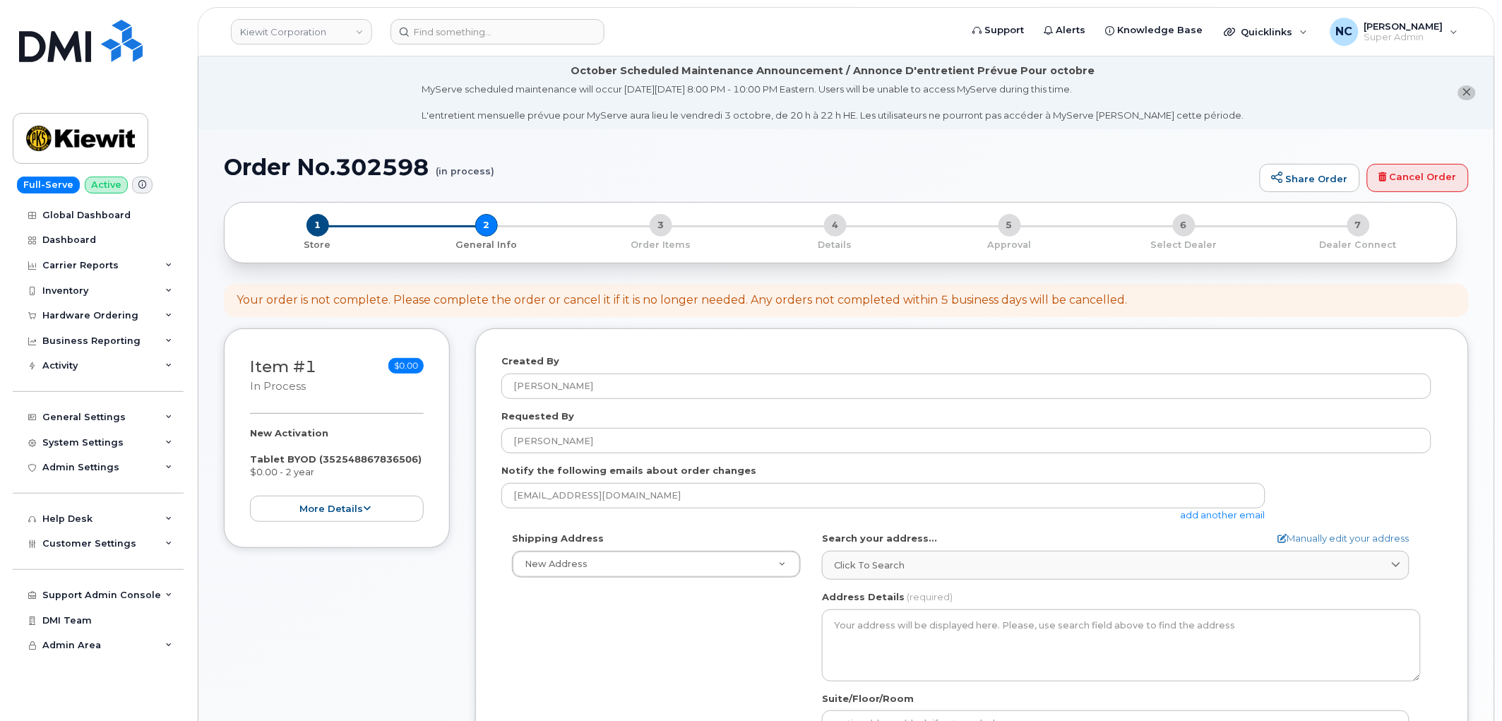
click at [1219, 516] on link "add another email" at bounding box center [1222, 514] width 85 height 11
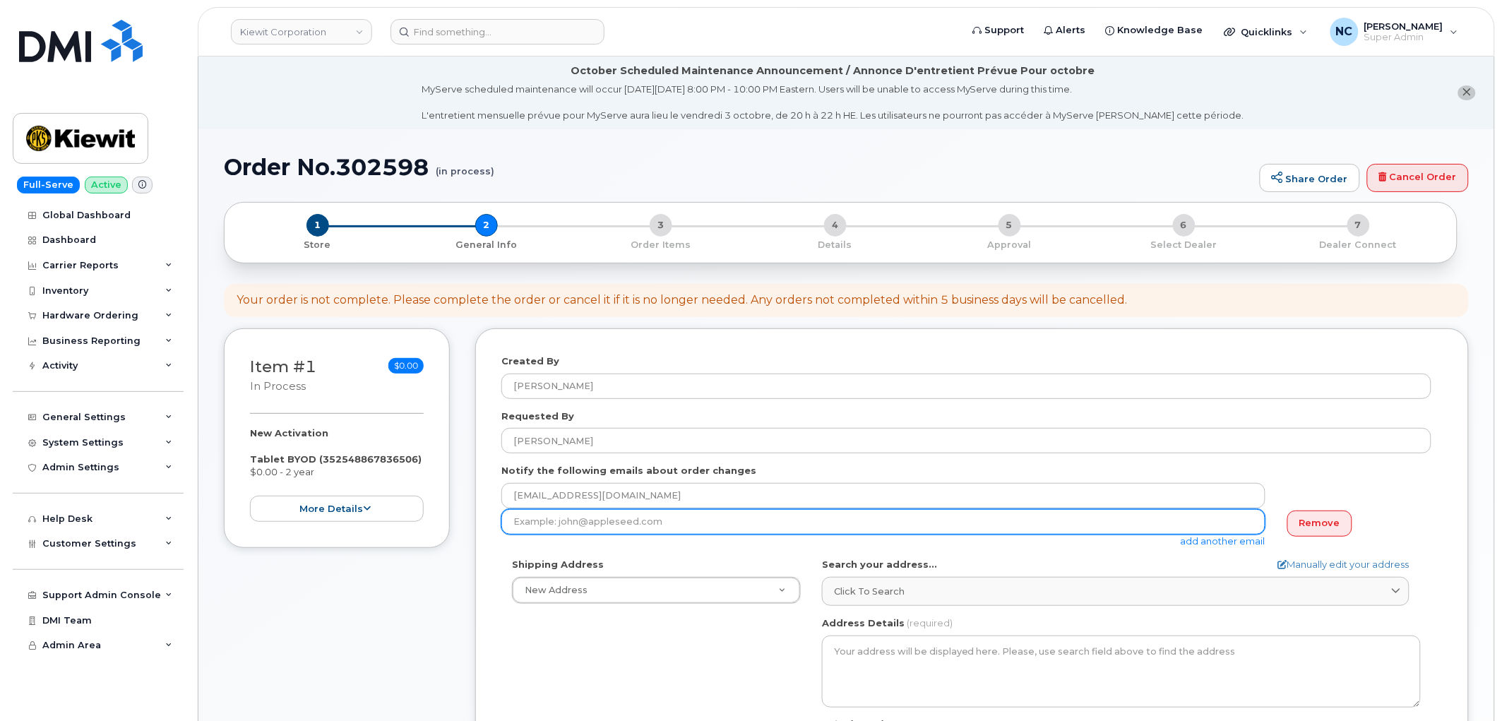
click at [585, 520] on input "email" at bounding box center [883, 521] width 764 height 25
paste input "JOHANNA.WOLLENHAUPT@TICUS.COM"
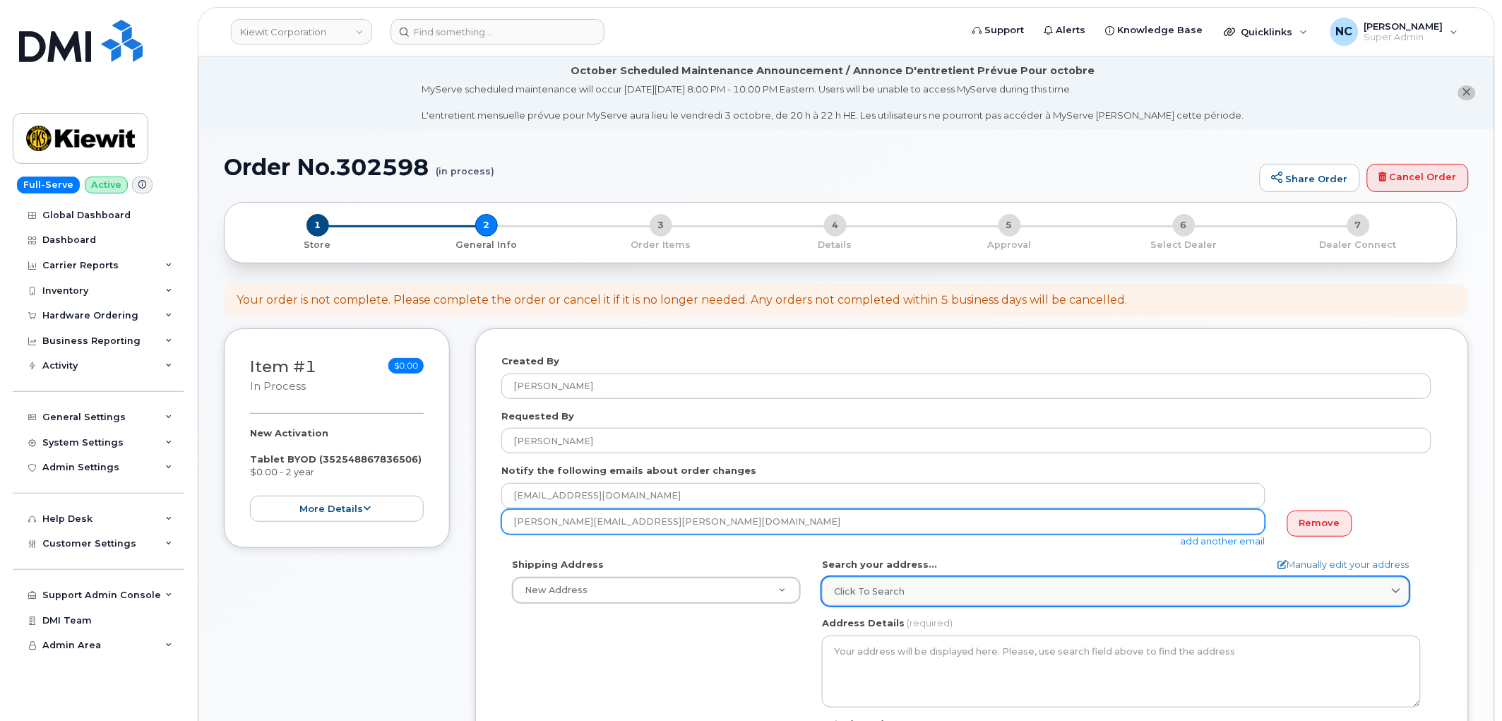
scroll to position [78, 0]
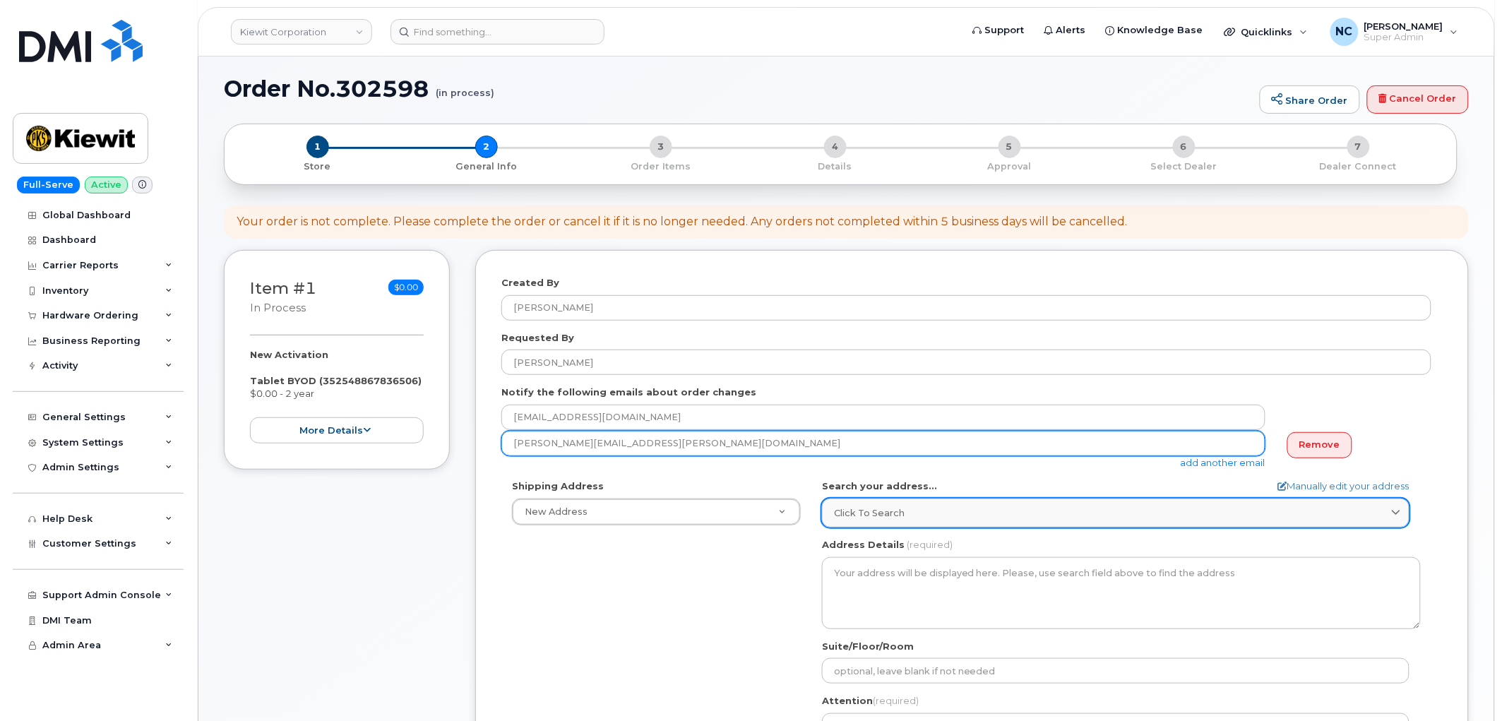
type input "JOHANNA.WOLLENHAUPT@TICUS.COM"
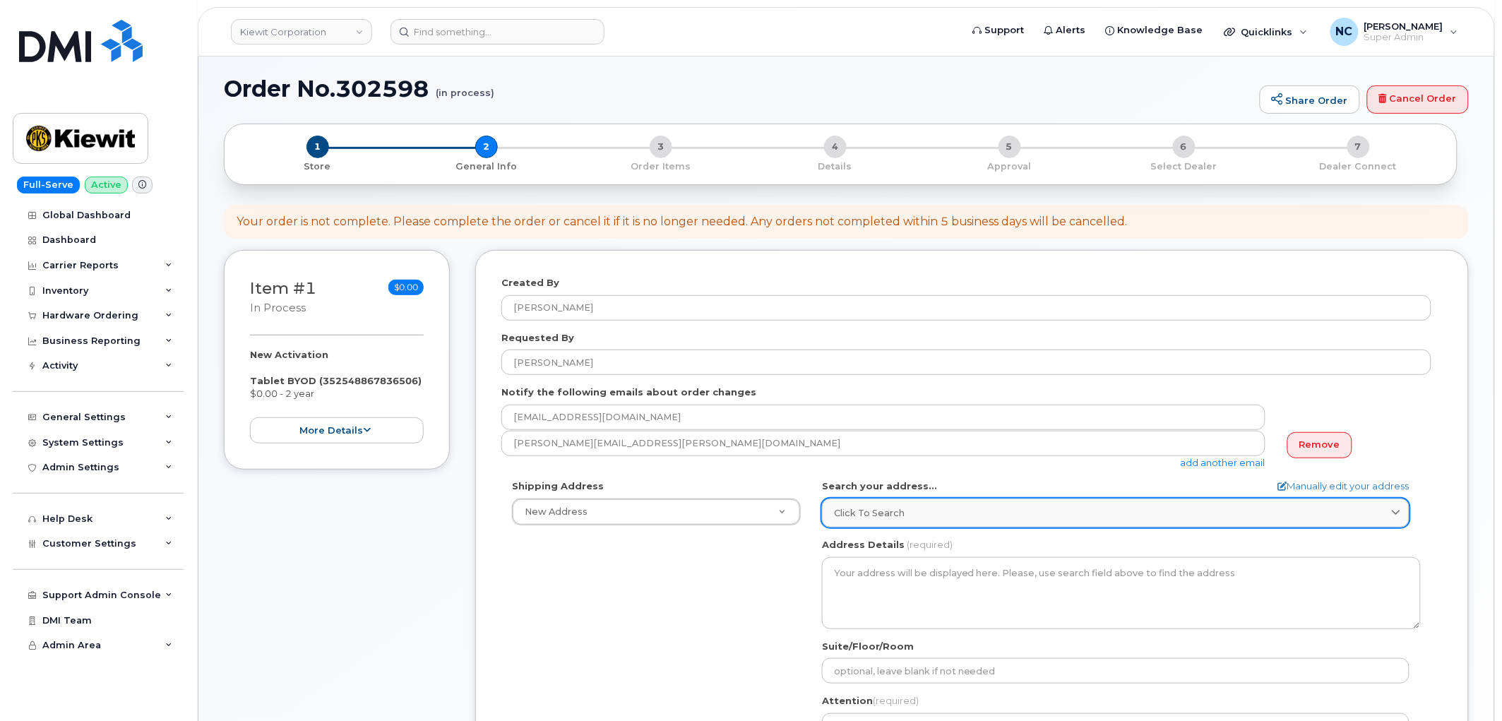
click at [894, 510] on span "Click to search" at bounding box center [869, 512] width 71 height 13
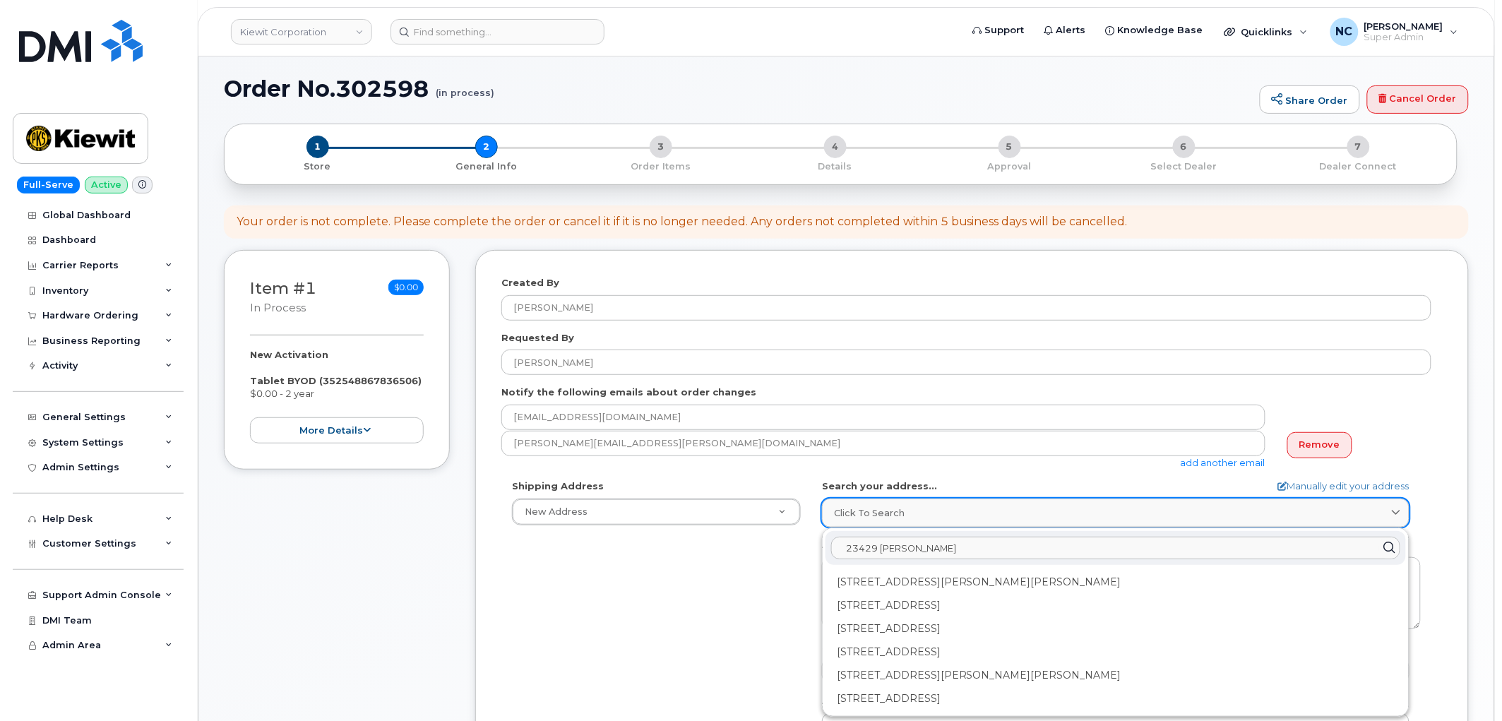
type input "23429 Power"
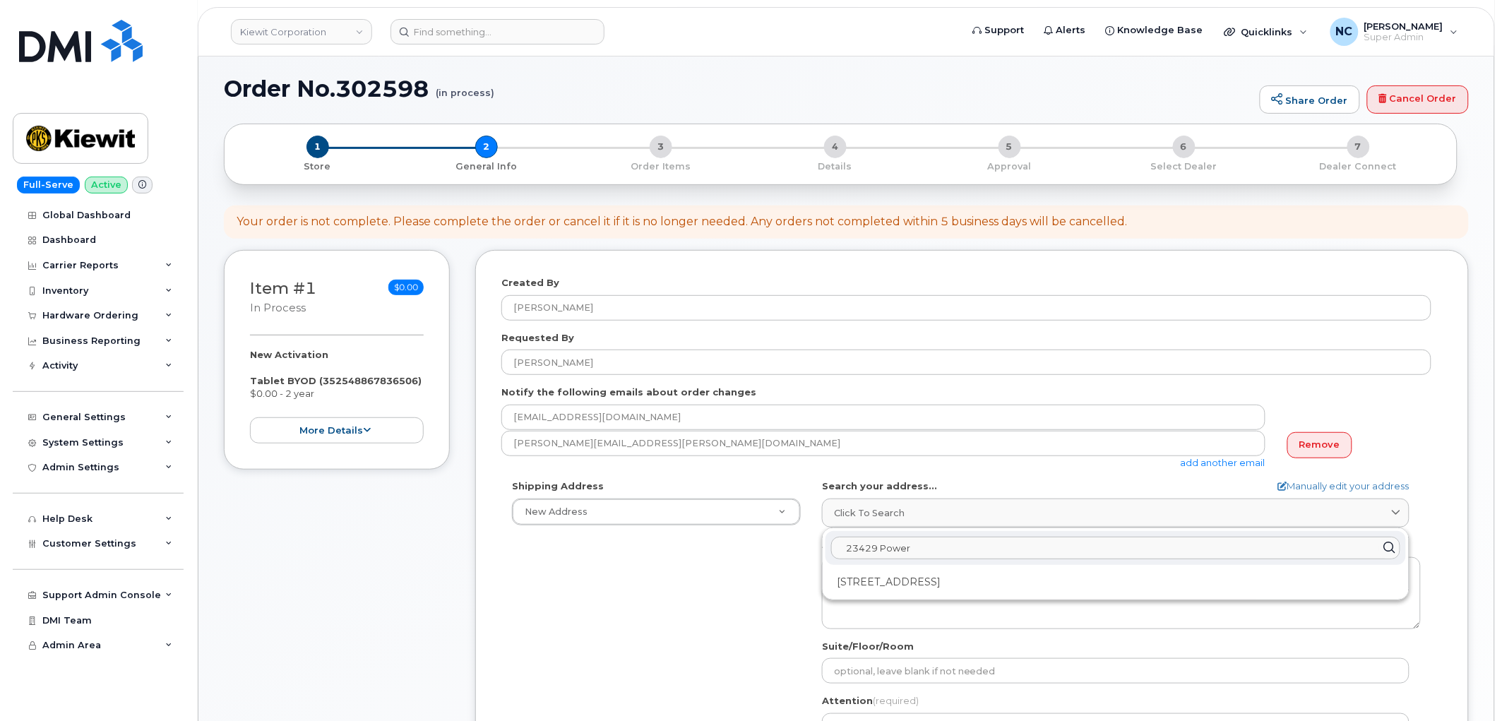
drag, startPoint x: 954, startPoint y: 544, endPoint x: 723, endPoint y: 531, distance: 231.2
click at [723, 531] on div "Shipping Address New Address New Address 4677 Glenforest Dr NE 16301 Texas 249 …" at bounding box center [966, 641] width 930 height 324
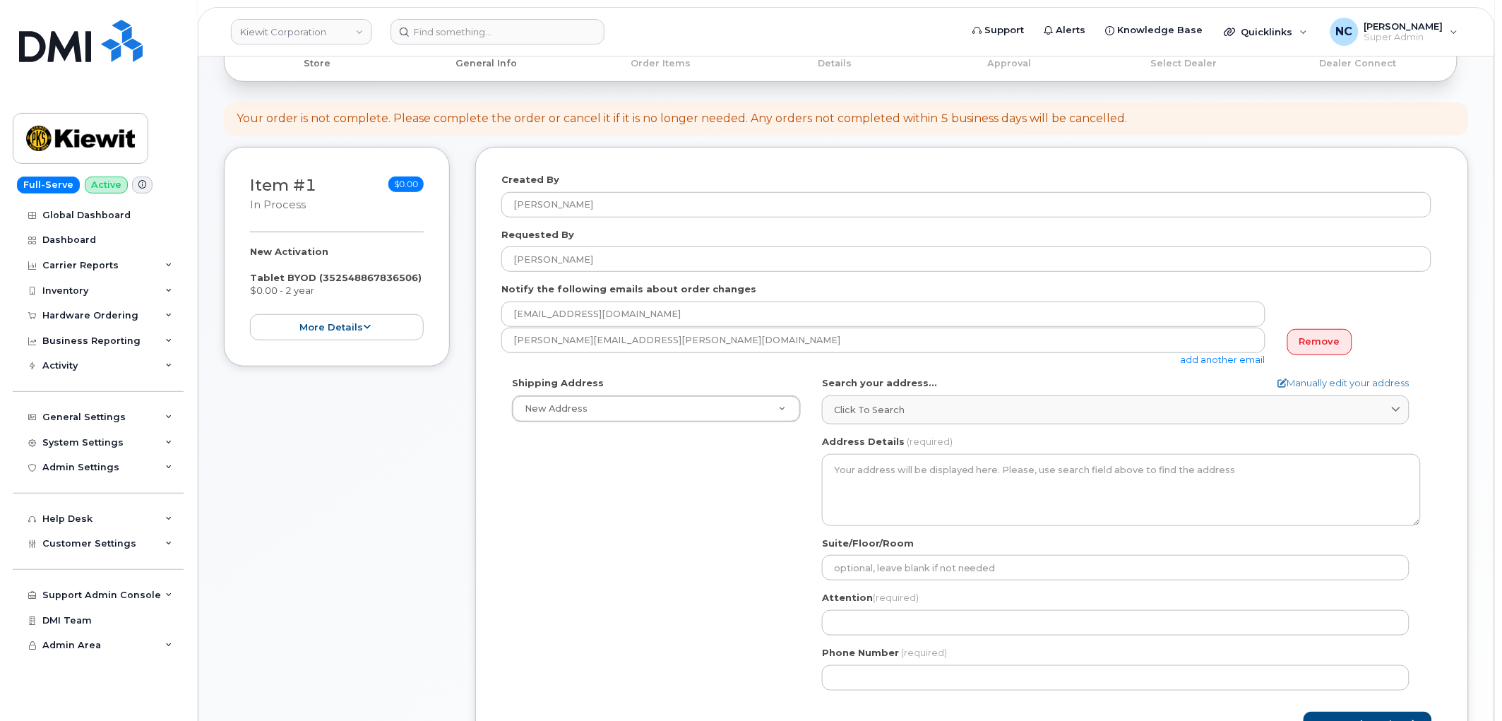
scroll to position [0, 0]
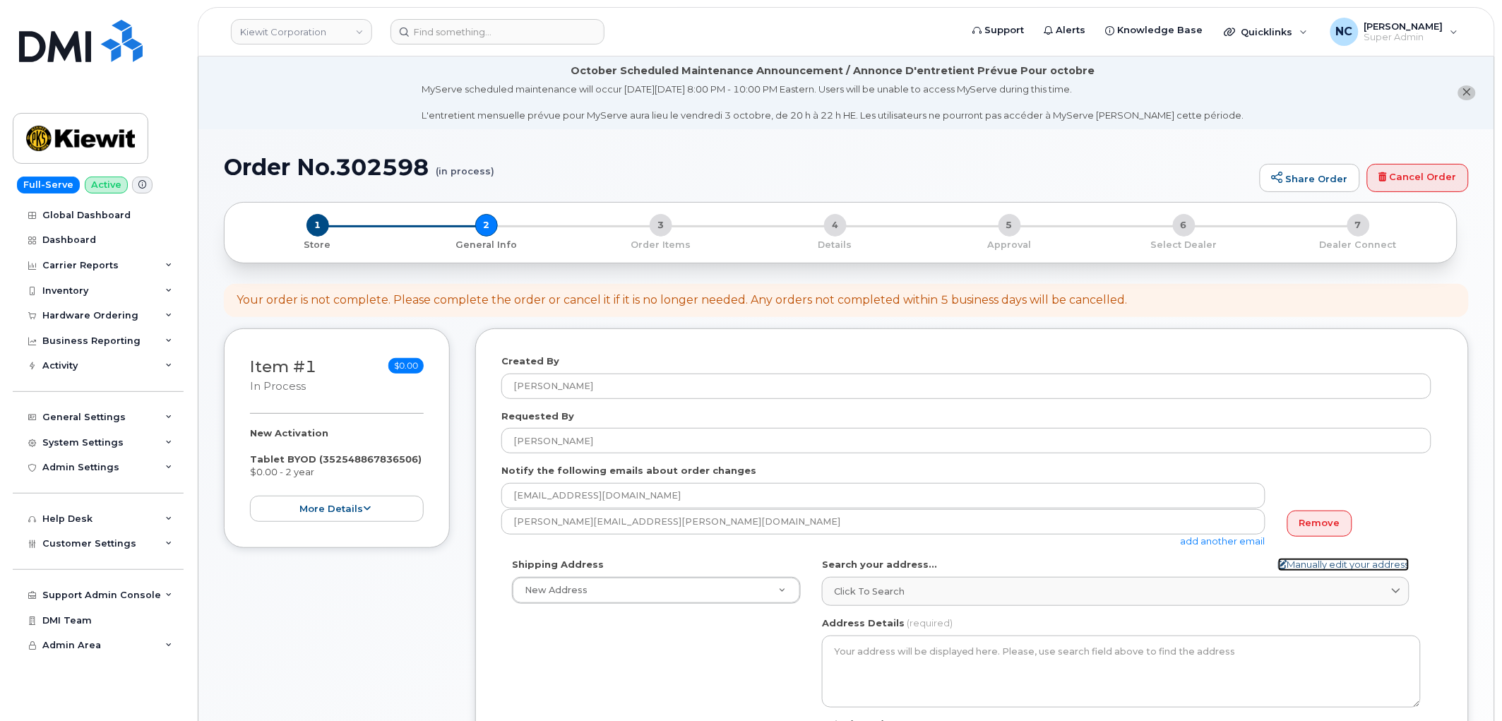
click at [1380, 562] on link "Manually edit your address" at bounding box center [1343, 564] width 131 height 13
select select
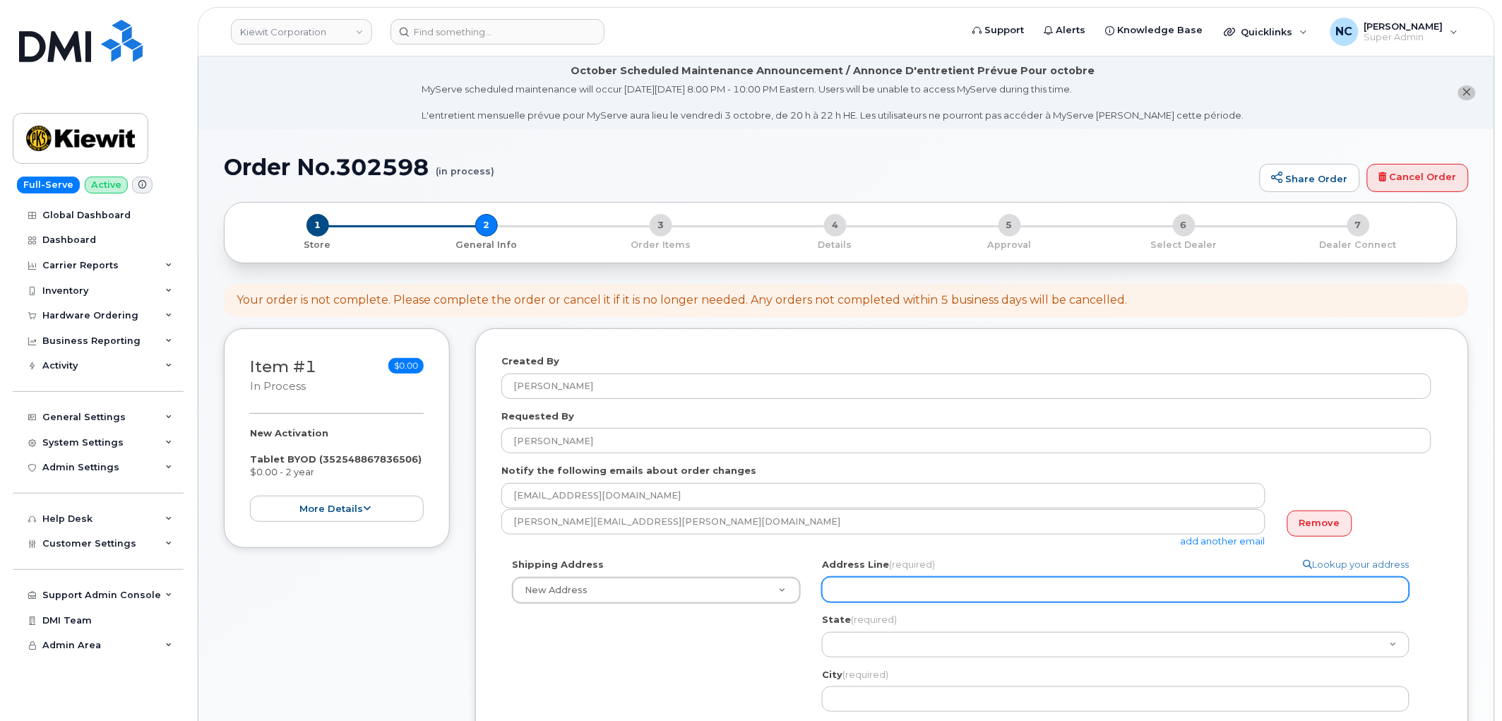
click at [1110, 591] on input "Address Line (required)" at bounding box center [1115, 589] width 587 height 25
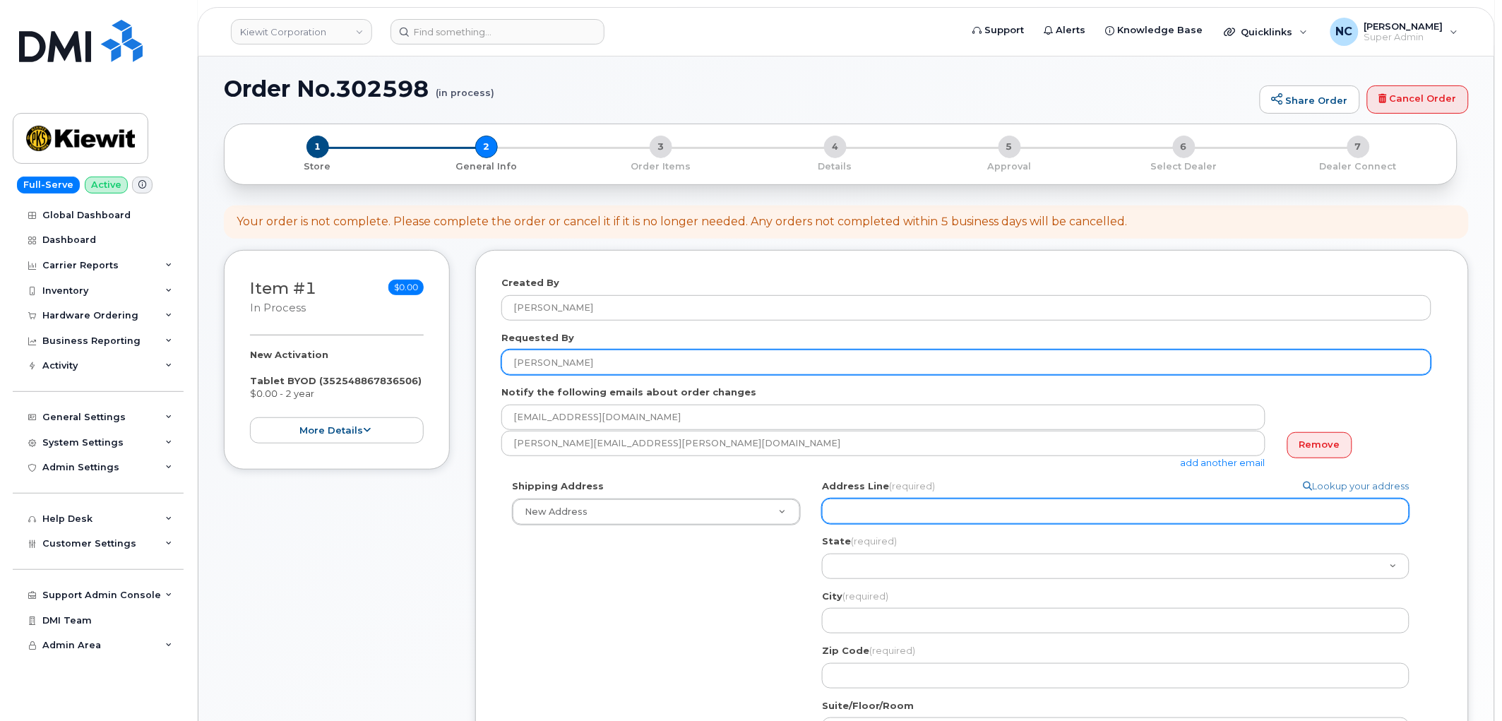
scroll to position [313, 0]
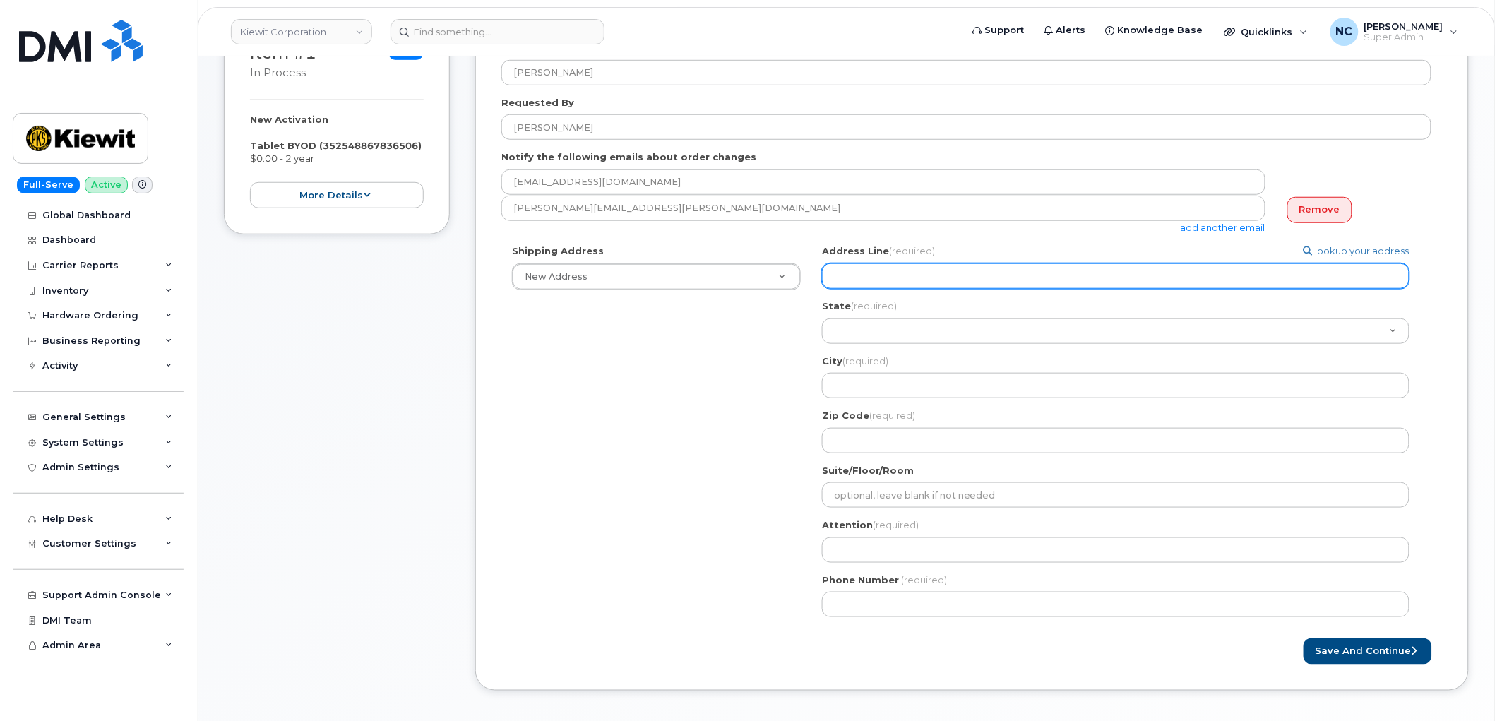
click at [959, 268] on input "Address Line (required)" at bounding box center [1115, 275] width 587 height 25
select select
type input "2"
select select
type input "20"
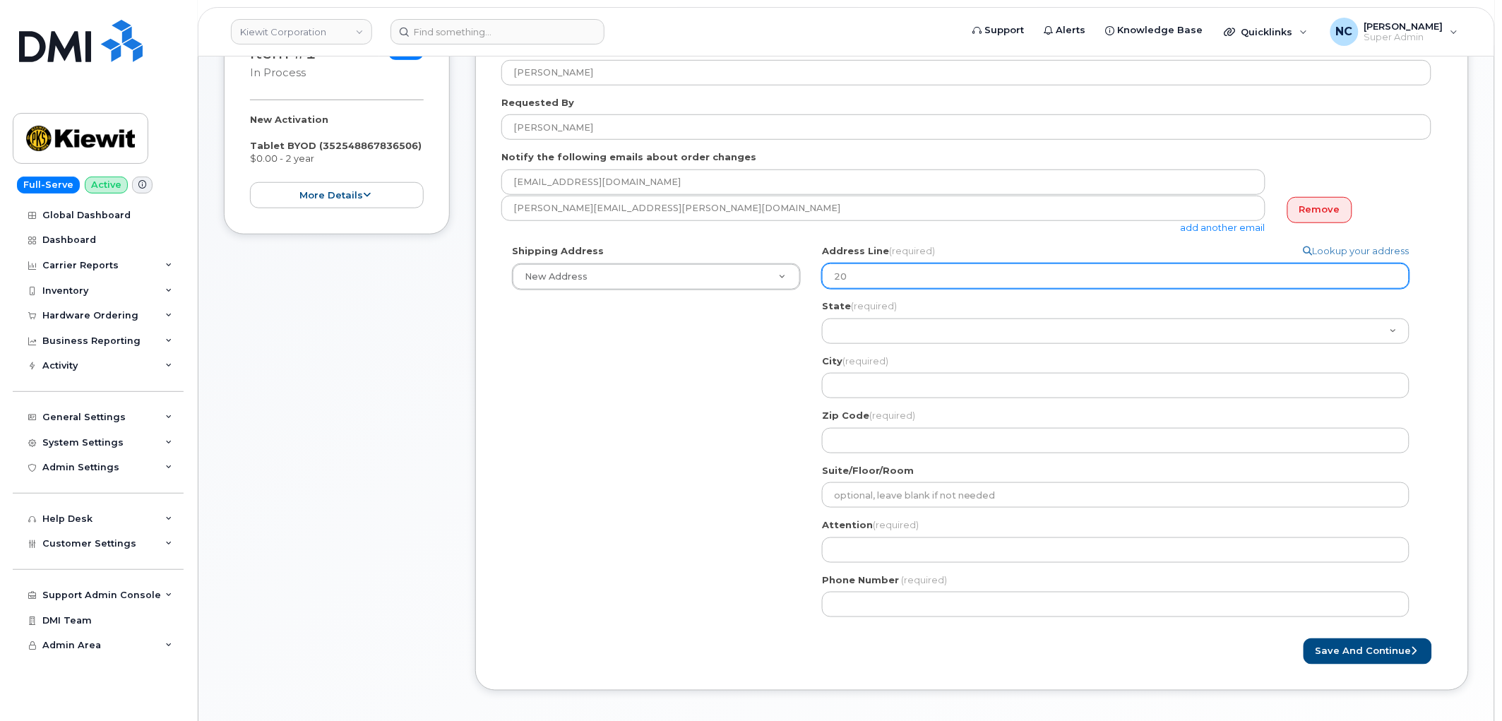
select select
type input "2"
select select
type input "23"
select select
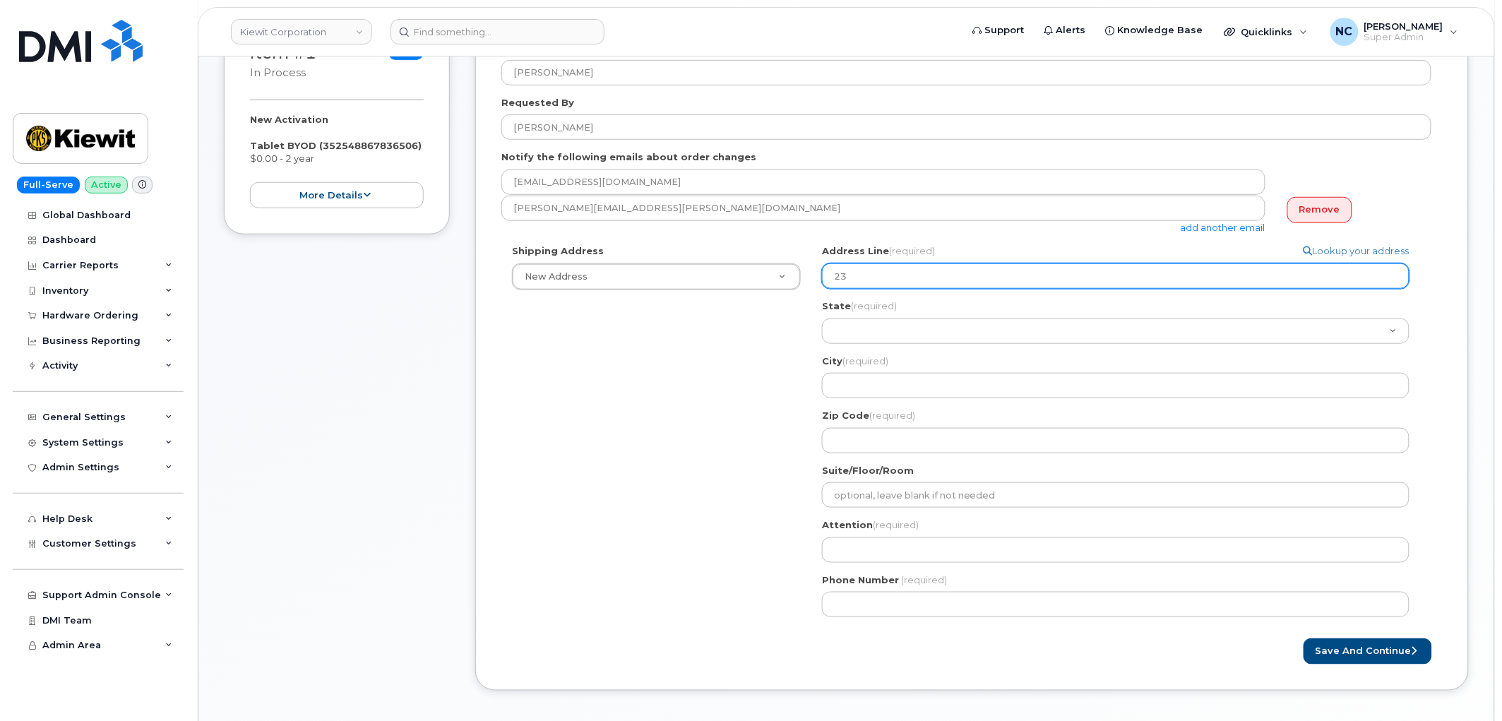
type input "234"
select select
type input "2342"
select select
type input "23429"
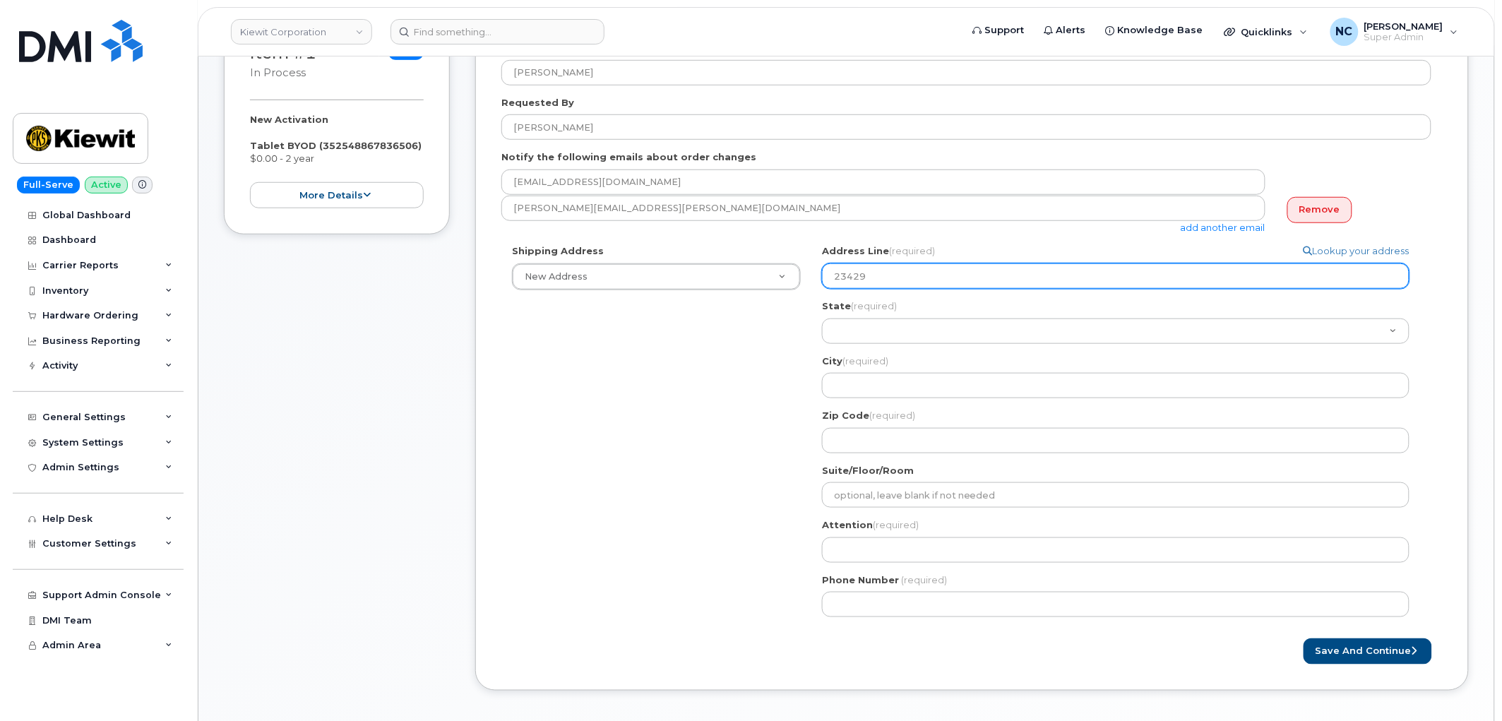
select select
type input "23429 P"
select select
type input "23429 Po"
select select
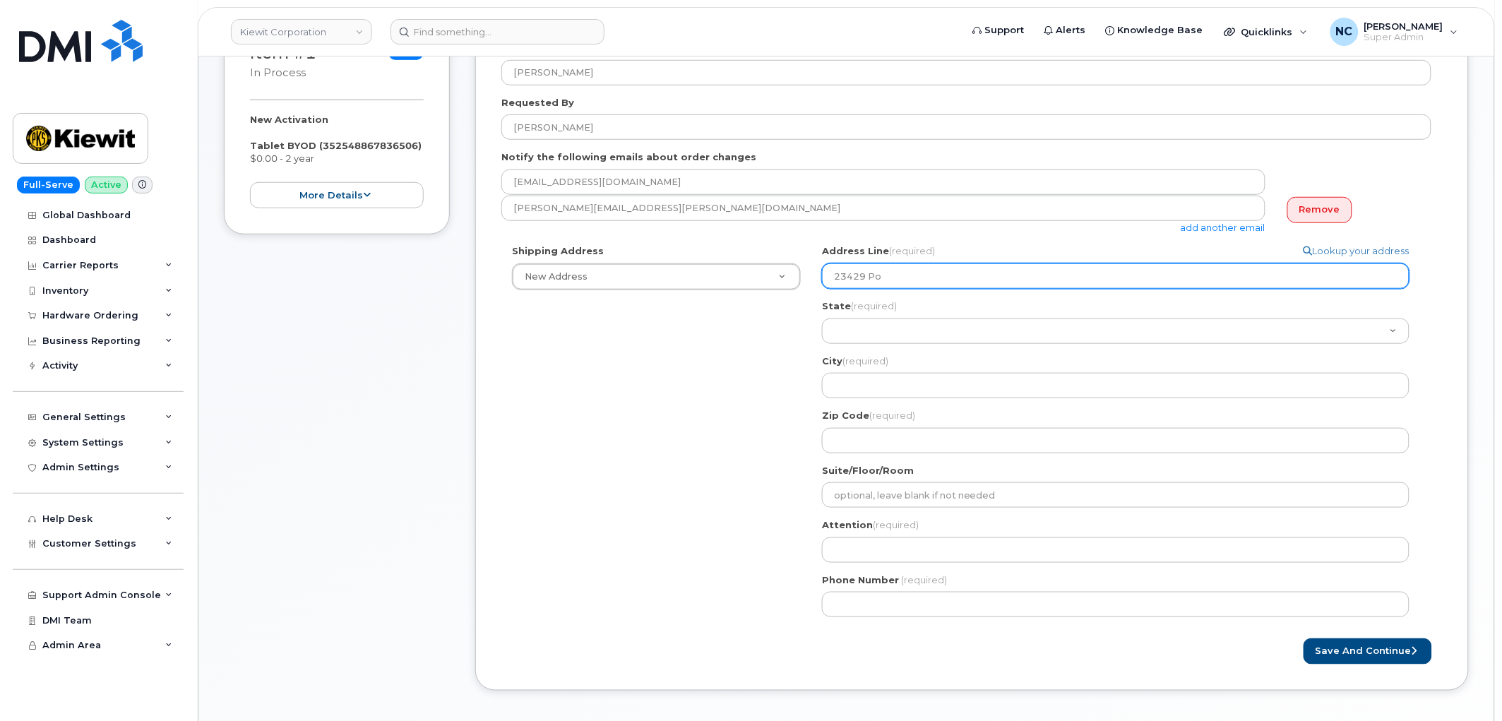
type input "23429 Pow"
select select
type input "23429 Powe"
select select
type input "23429 Power"
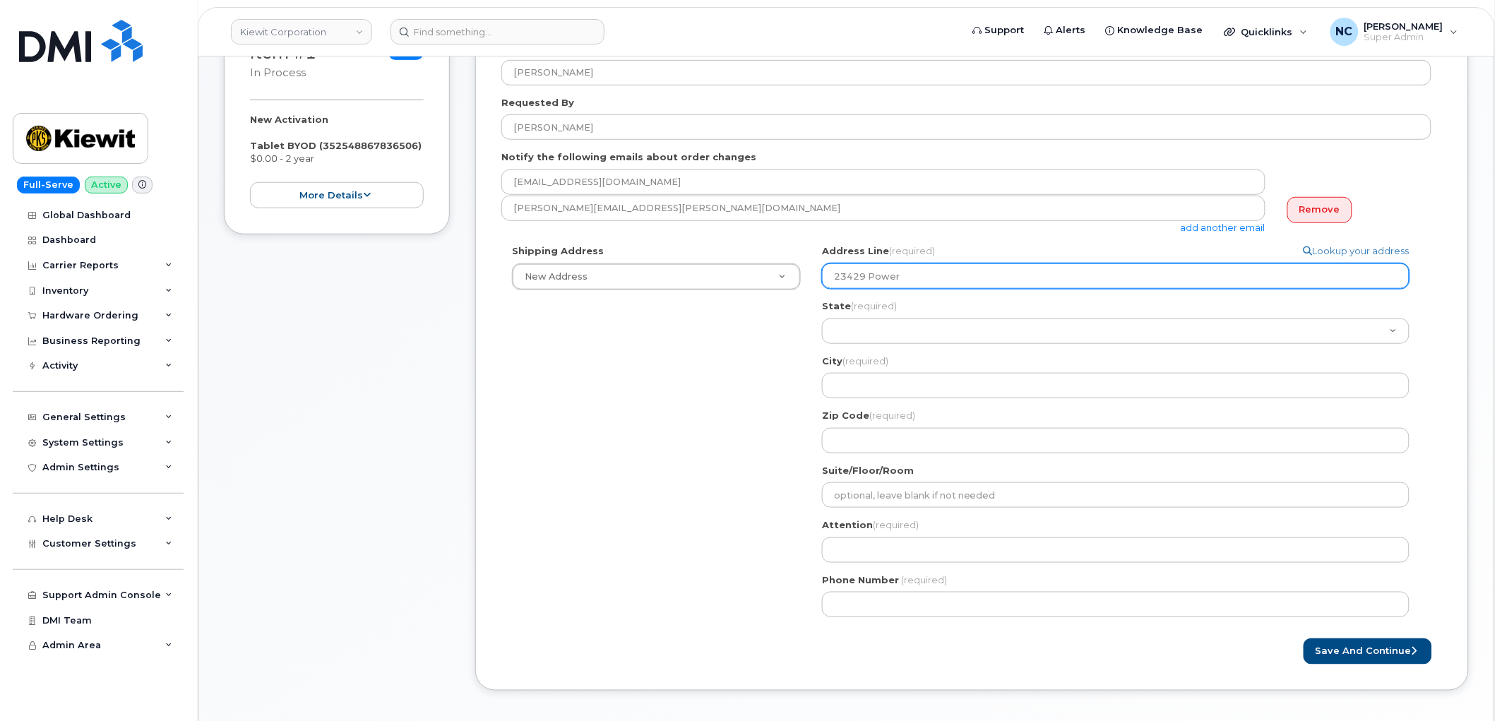
select select
type input "23429 Powerl"
select select
type input "23429 Powerli"
select select
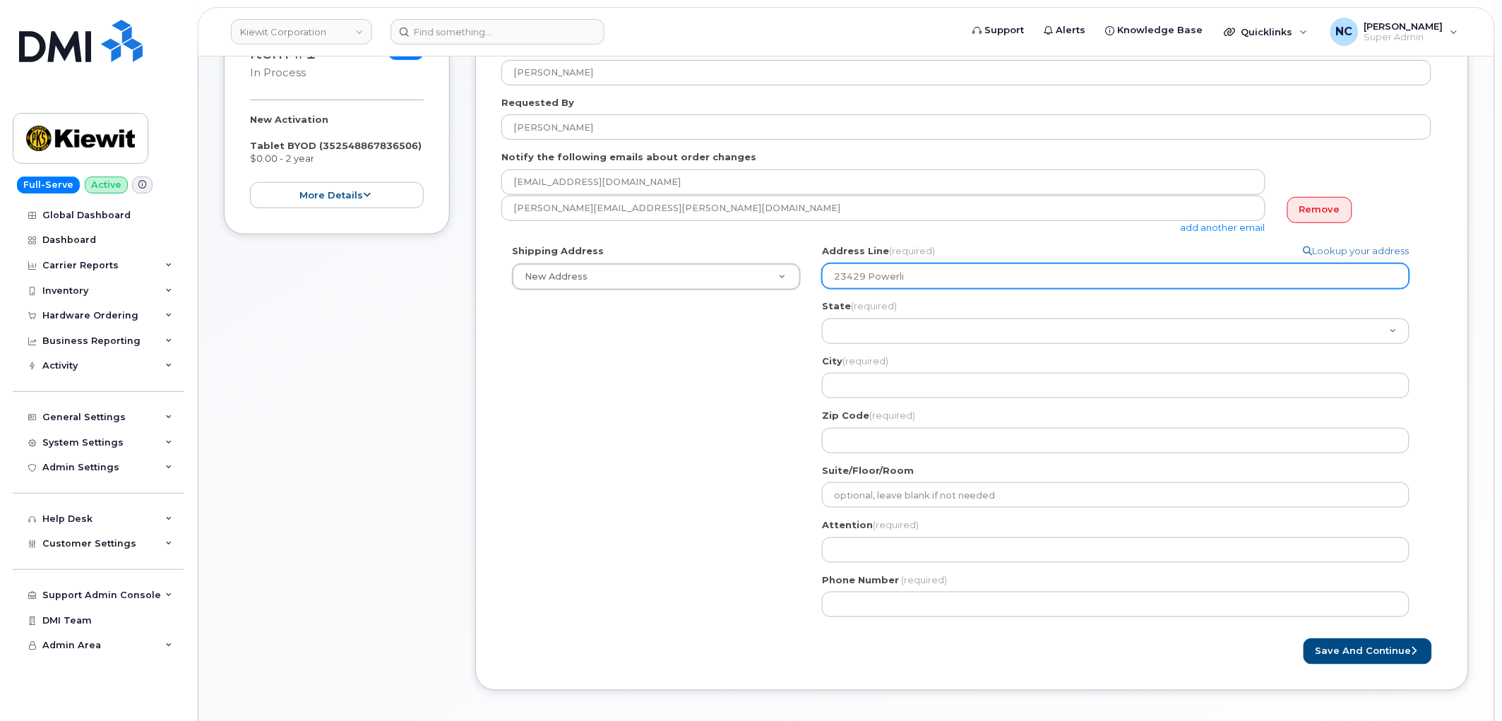
type input "23429 Powerlin"
select select
type input "23429 Powerline"
select select
type input "23429 Powerline R"
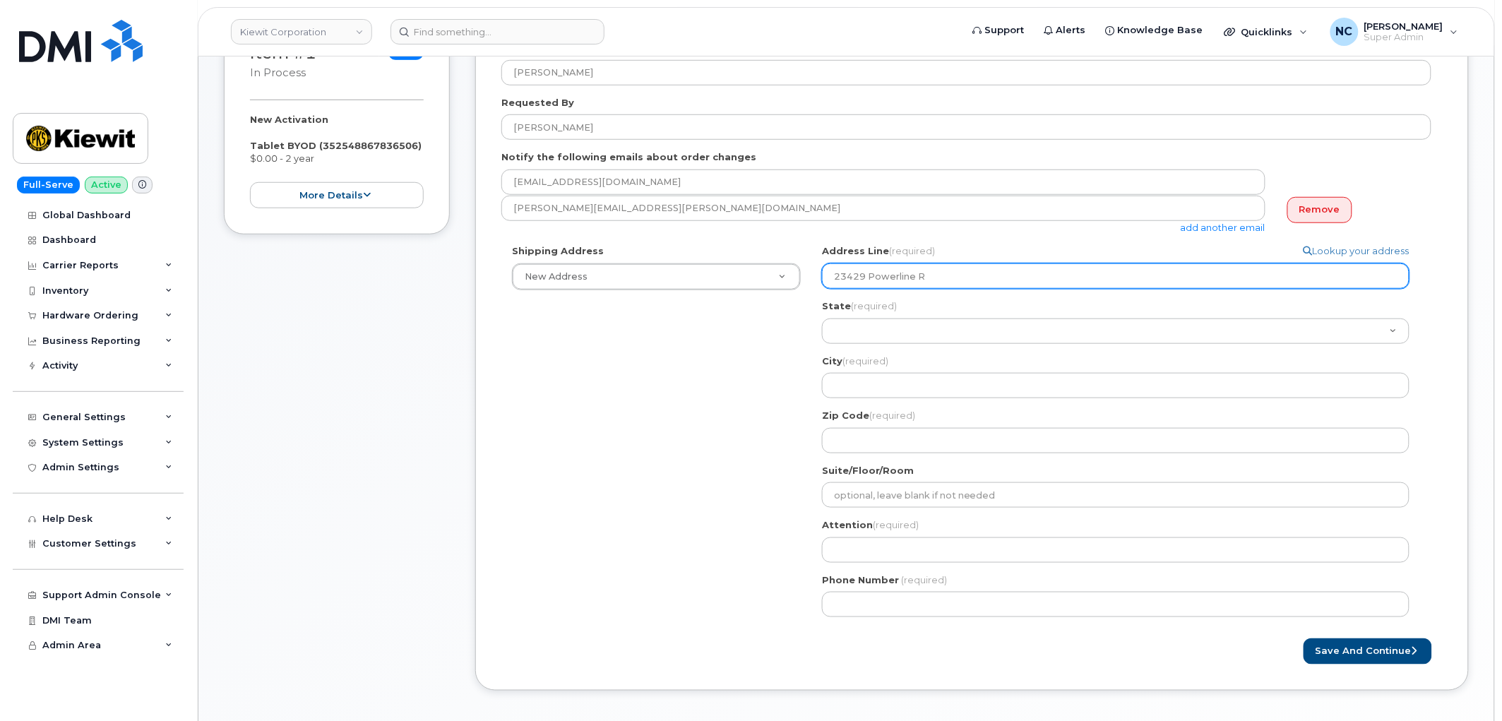
select select
drag, startPoint x: 967, startPoint y: 273, endPoint x: 768, endPoint y: 256, distance: 199.7
click at [768, 256] on div "Shipping Address New Address New Address 4677 Glenforest Dr NE 16301 Texas 249 …" at bounding box center [966, 435] width 930 height 383
type input "23429 Powerline RD"
paste input "d, Warrenton, MO ..."
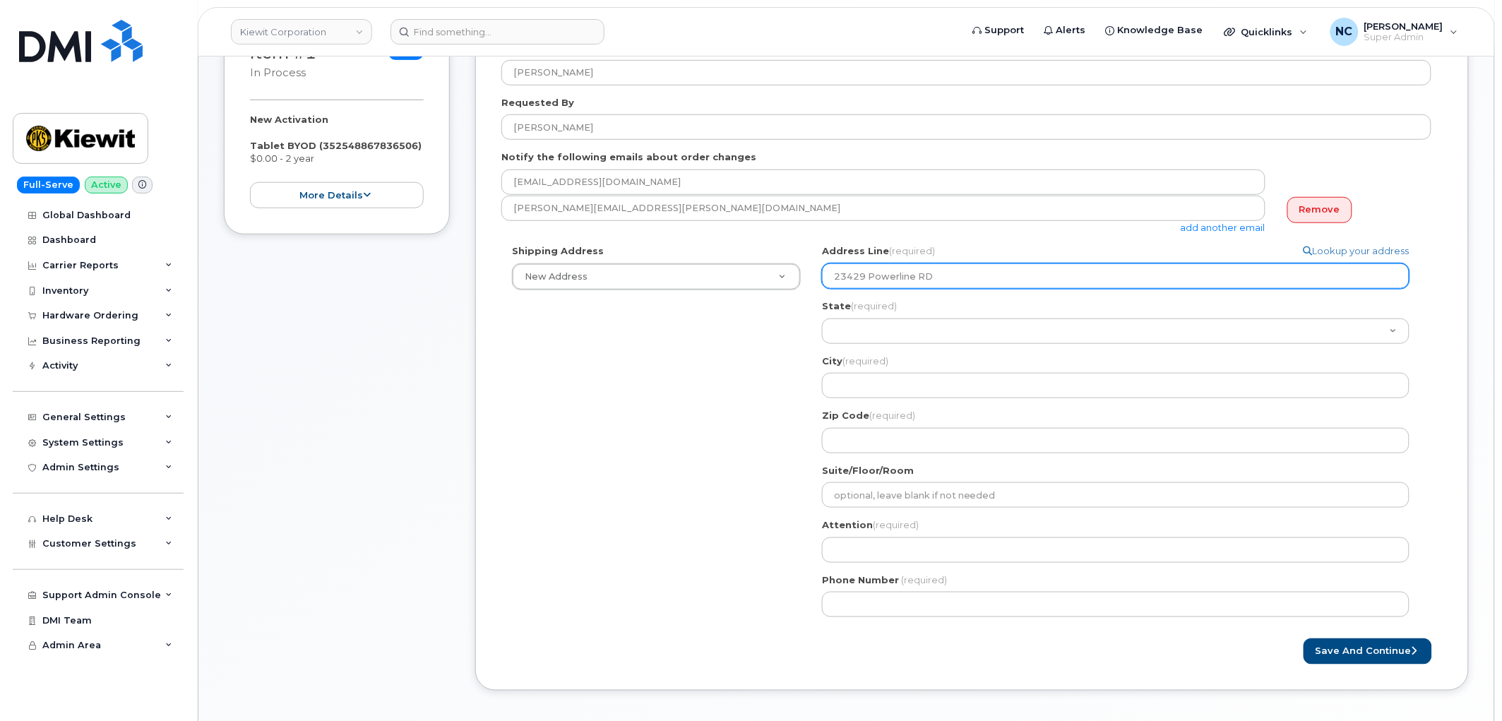
select select
type input "23429 Powerline Rd, Warrenton, MO ..."
drag, startPoint x: 935, startPoint y: 283, endPoint x: 983, endPoint y: 281, distance: 48.1
click at [983, 281] on input "23429 Powerline Rd, Warrenton, MO ..." at bounding box center [1115, 275] width 587 height 25
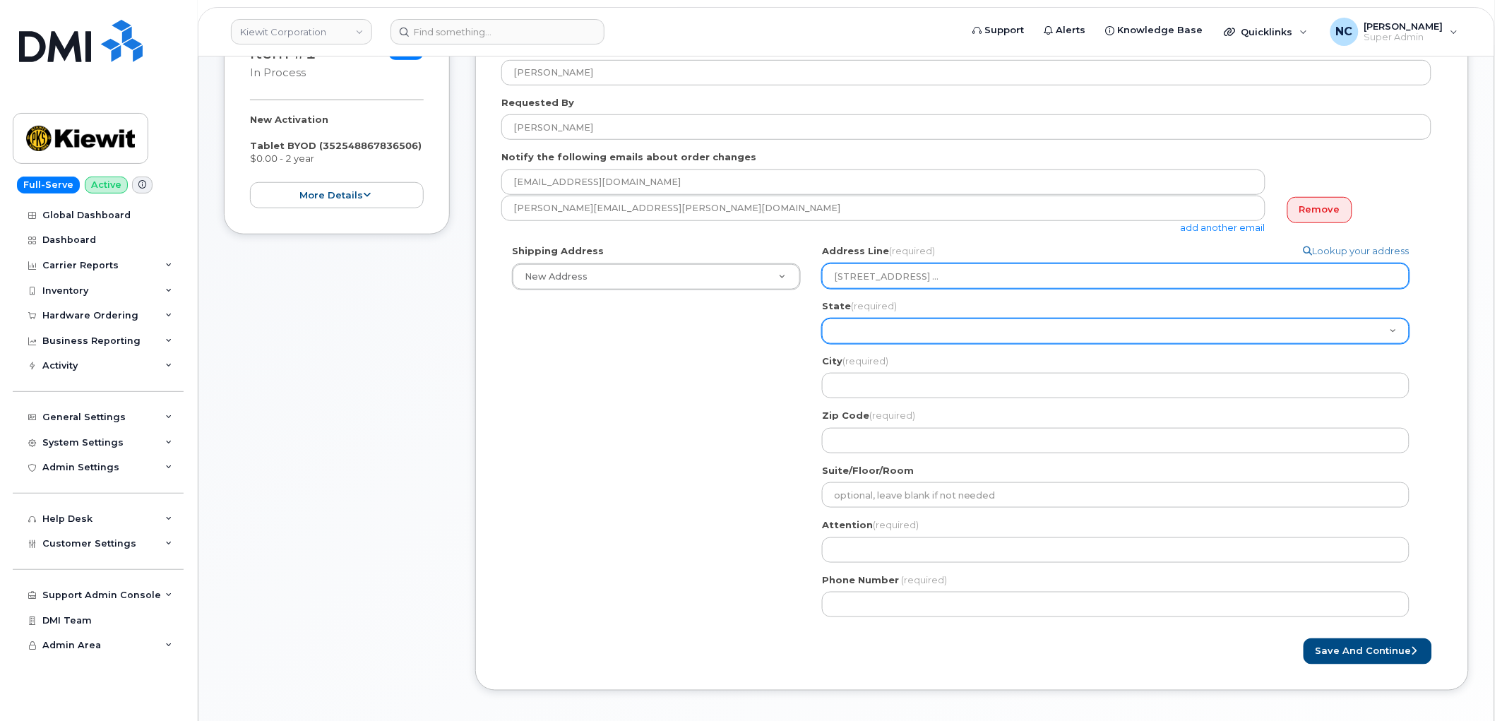
select select
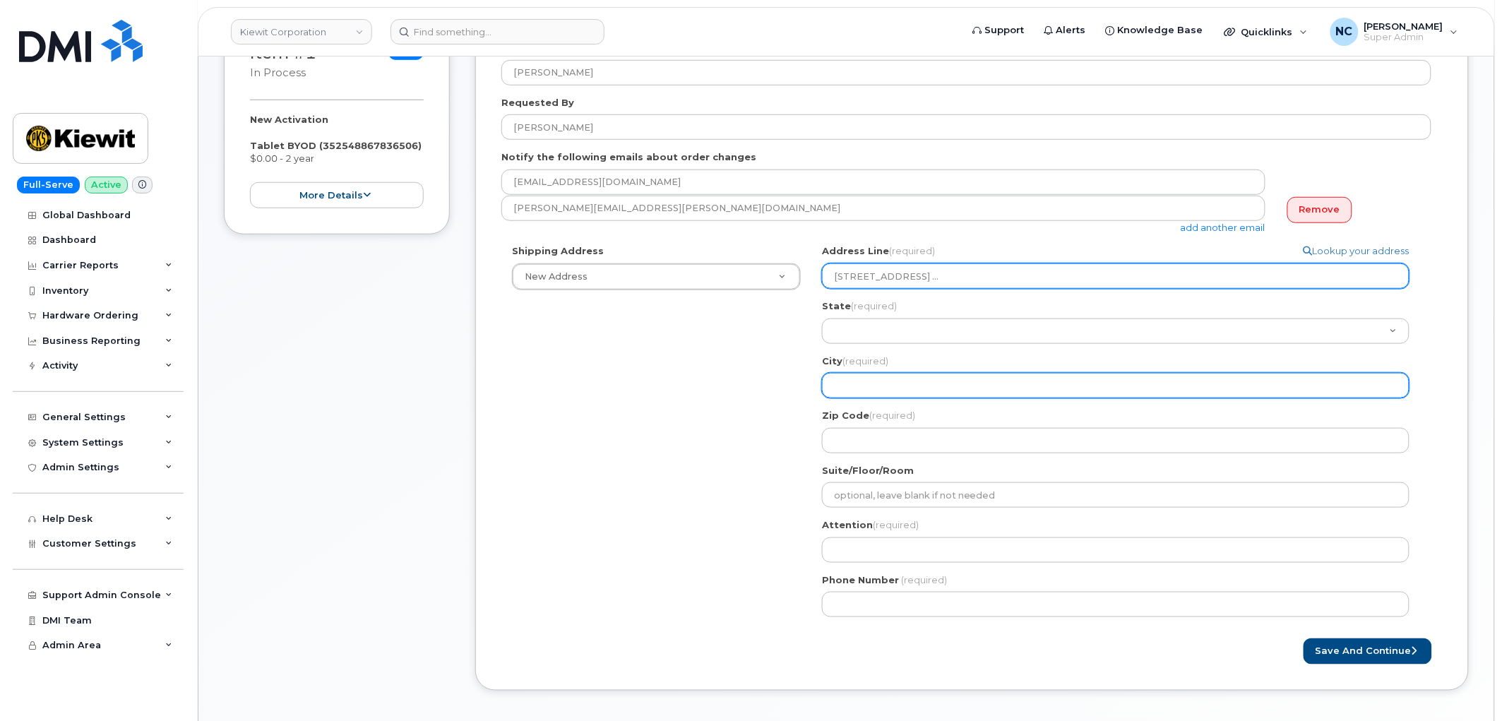
type input "23429 Powerline Rd, , MO ..."
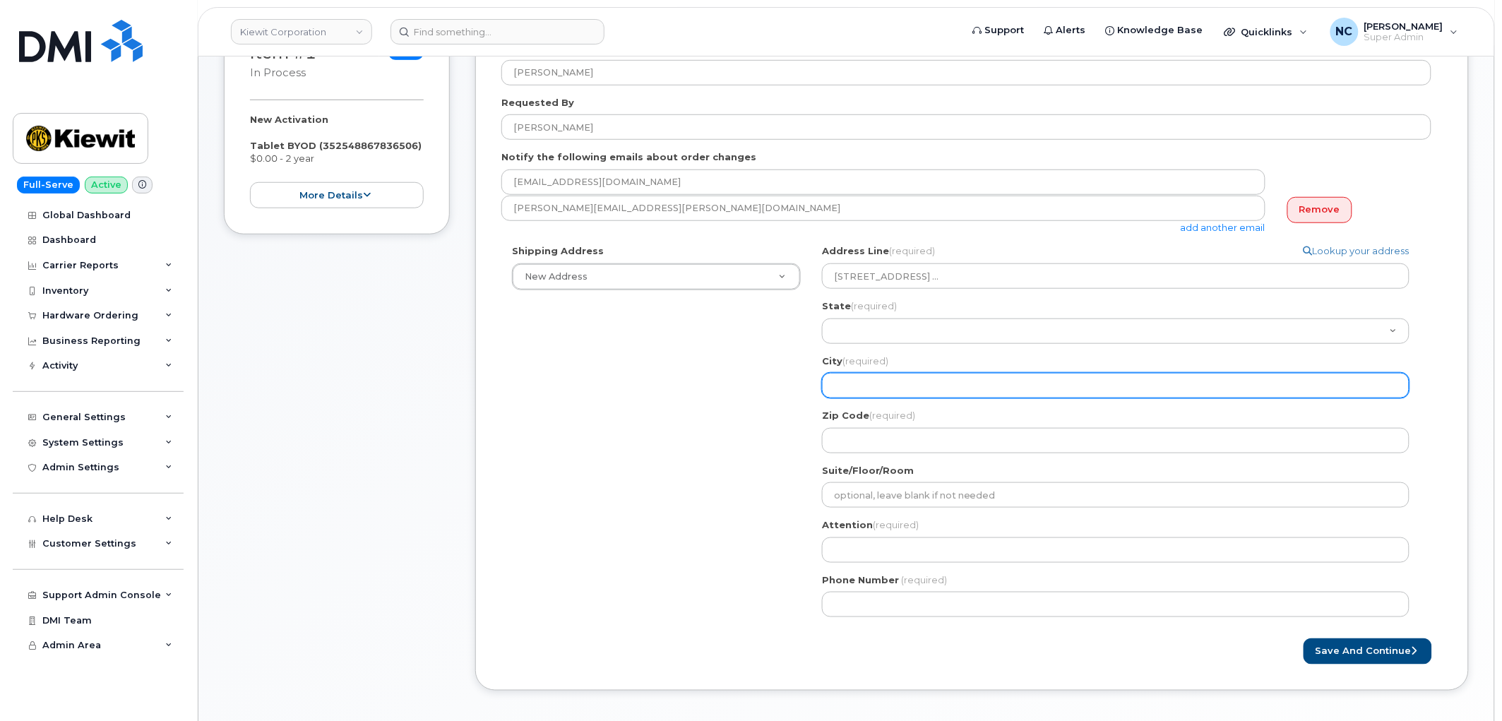
click at [871, 383] on input "City (required)" at bounding box center [1115, 385] width 587 height 25
paste input "Warrenton"
select select
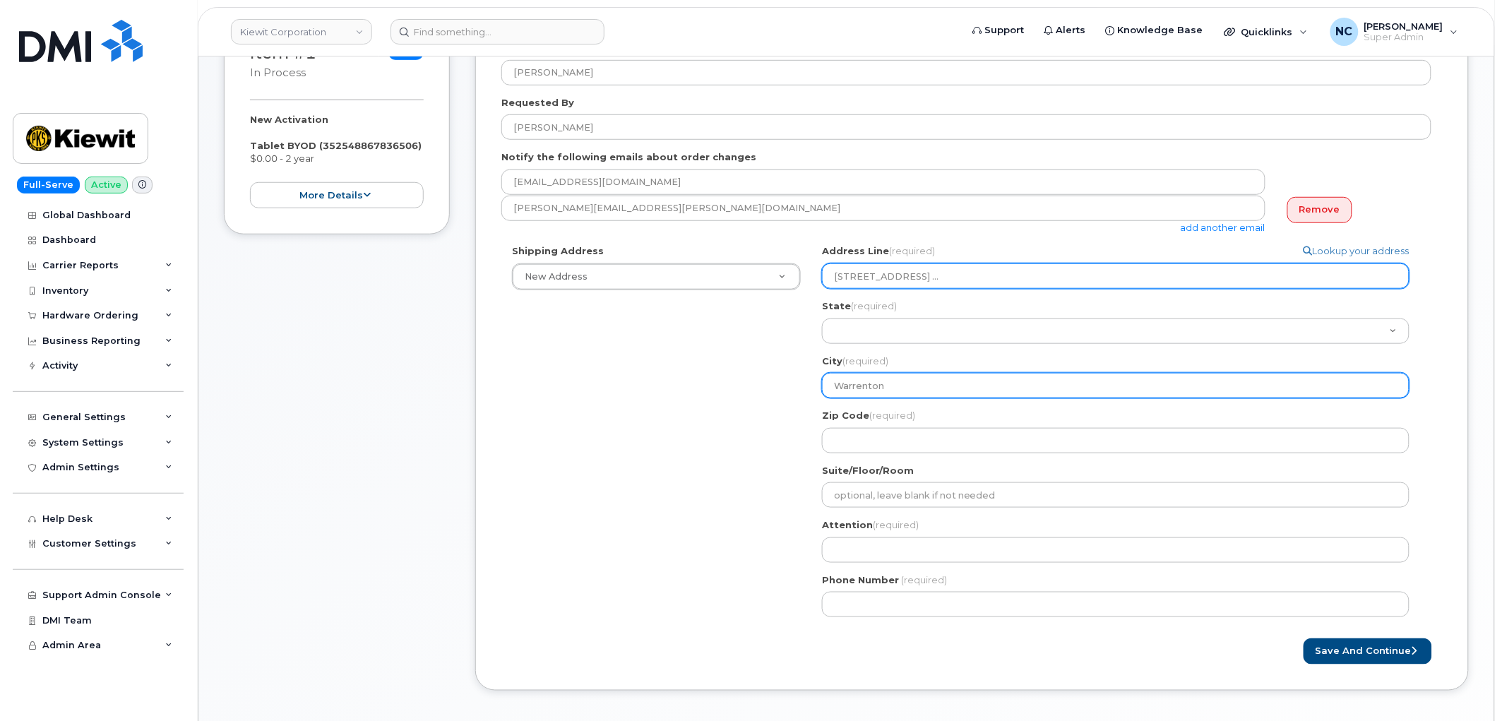
type input "Warrenton"
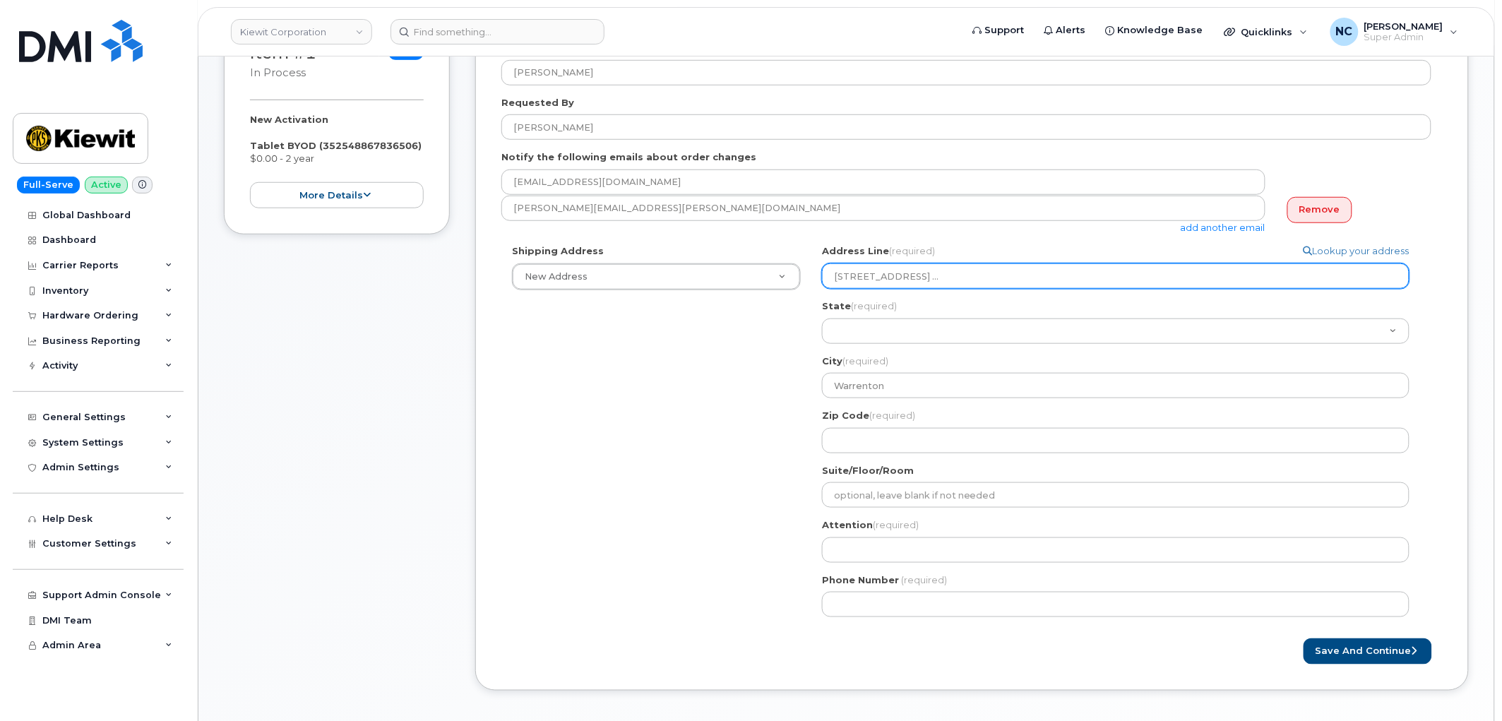
drag, startPoint x: 969, startPoint y: 274, endPoint x: 939, endPoint y: 285, distance: 32.2
click at [939, 285] on input "23429 Powerline Rd, , MO ..." at bounding box center [1115, 275] width 587 height 25
click at [940, 277] on input "23429 Powerline Rd, , MO ..." at bounding box center [1115, 275] width 587 height 25
drag, startPoint x: 940, startPoint y: 277, endPoint x: 951, endPoint y: 276, distance: 11.4
click at [951, 276] on input "23429 Powerline Rd, , MO ..." at bounding box center [1115, 275] width 587 height 25
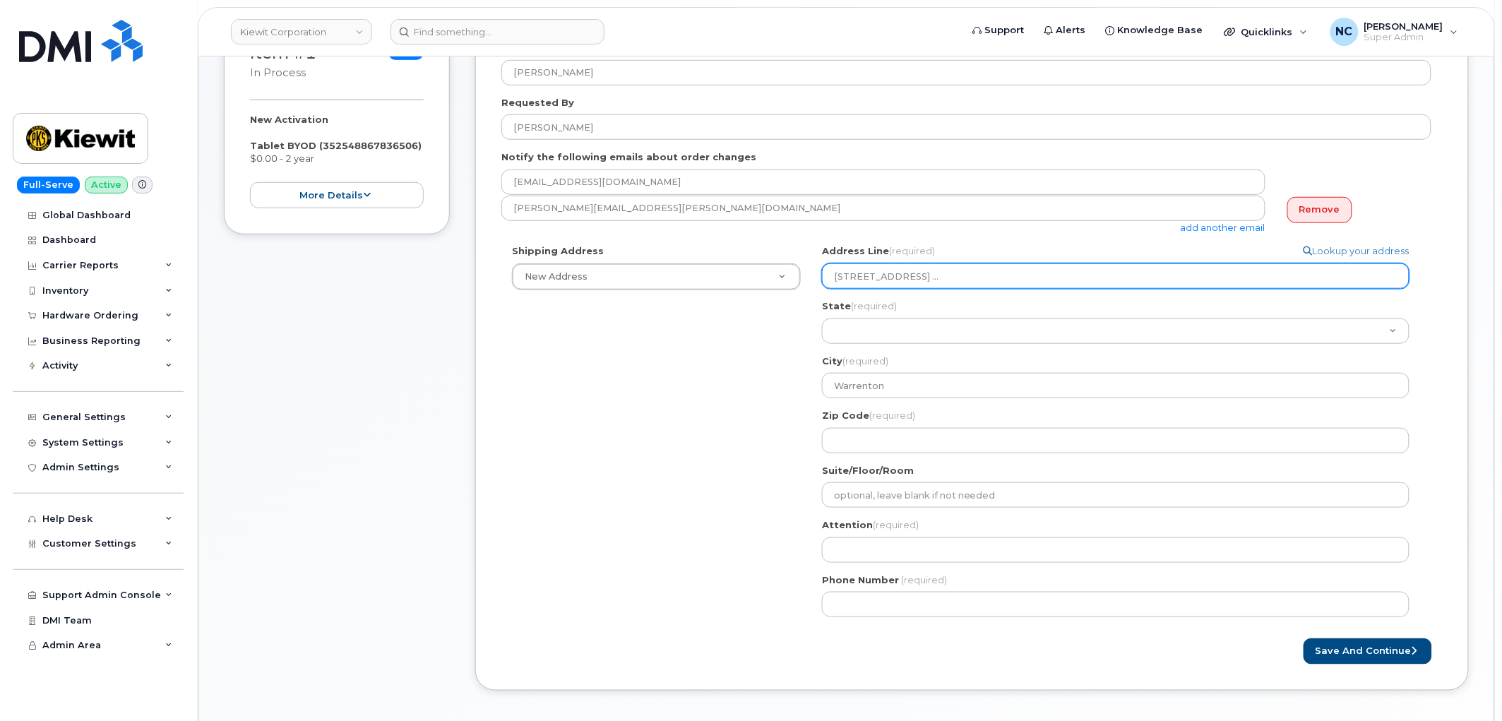
select select
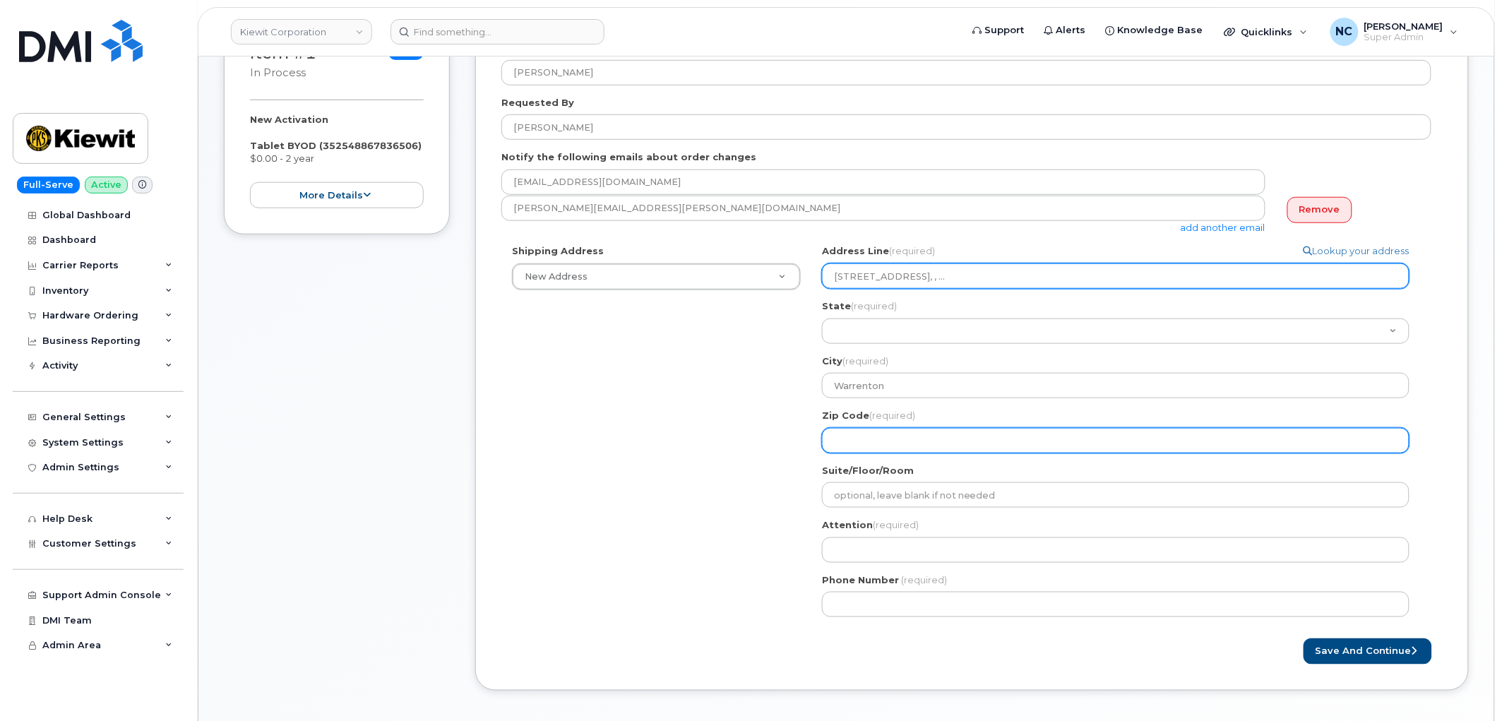
type input "23429 Powerline Rd, , ..."
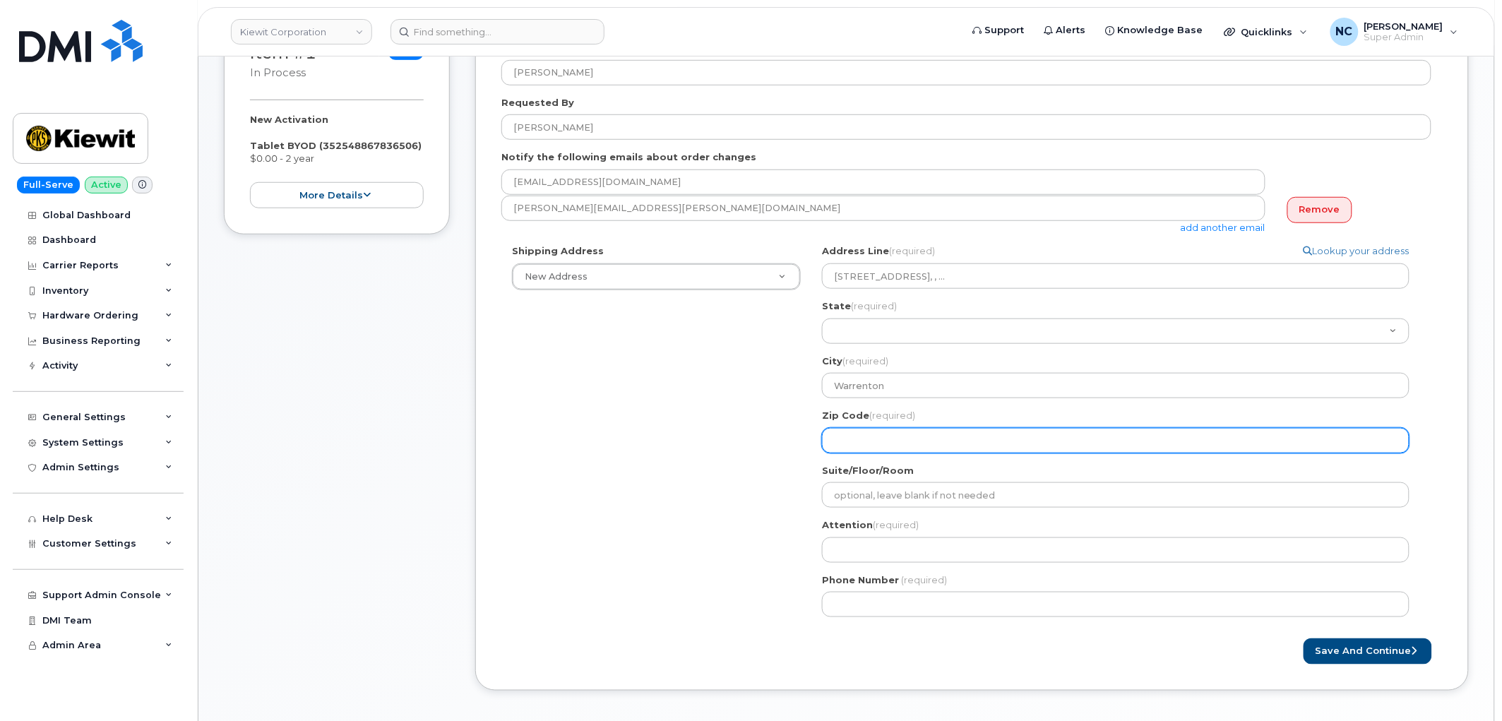
click at [865, 433] on input "Zip Code (required)" at bounding box center [1115, 440] width 587 height 25
paste input "MO"
select select
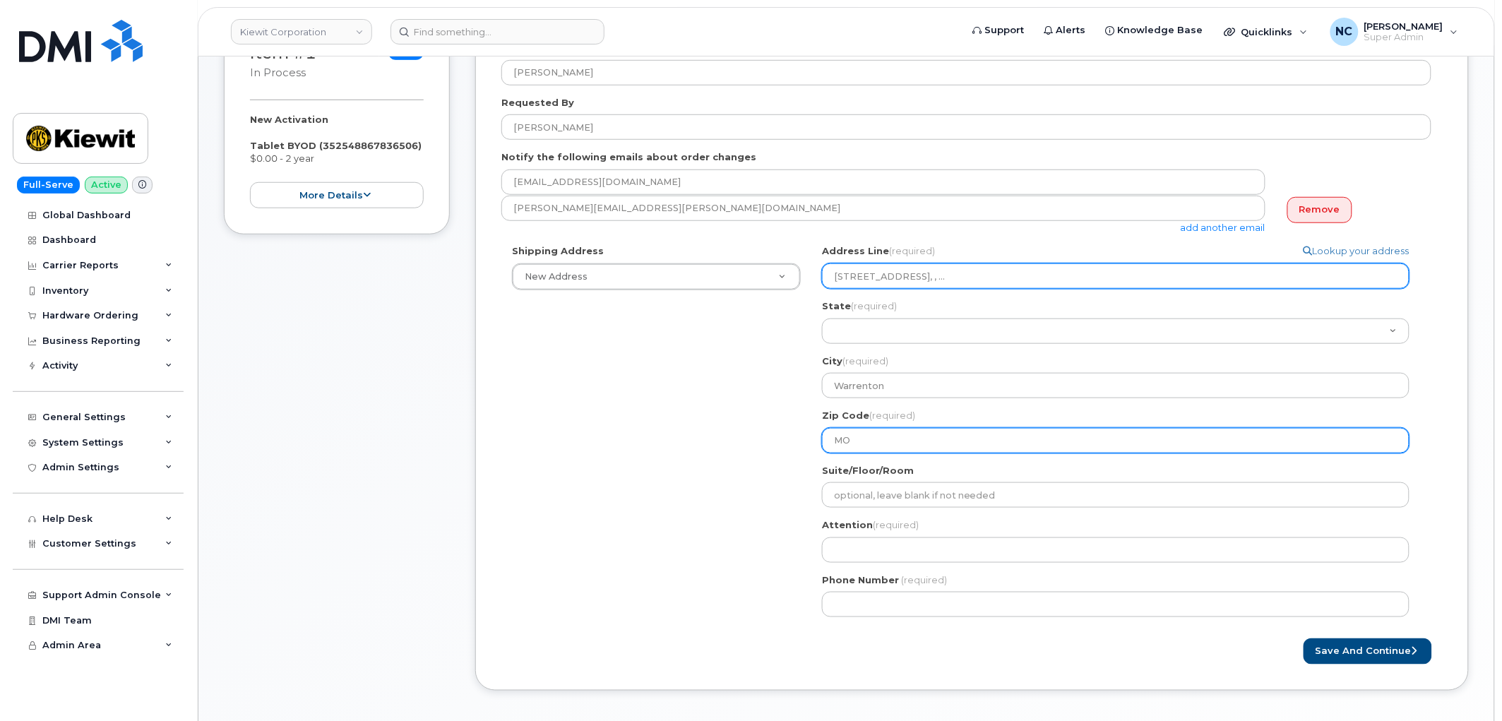
type input "MO"
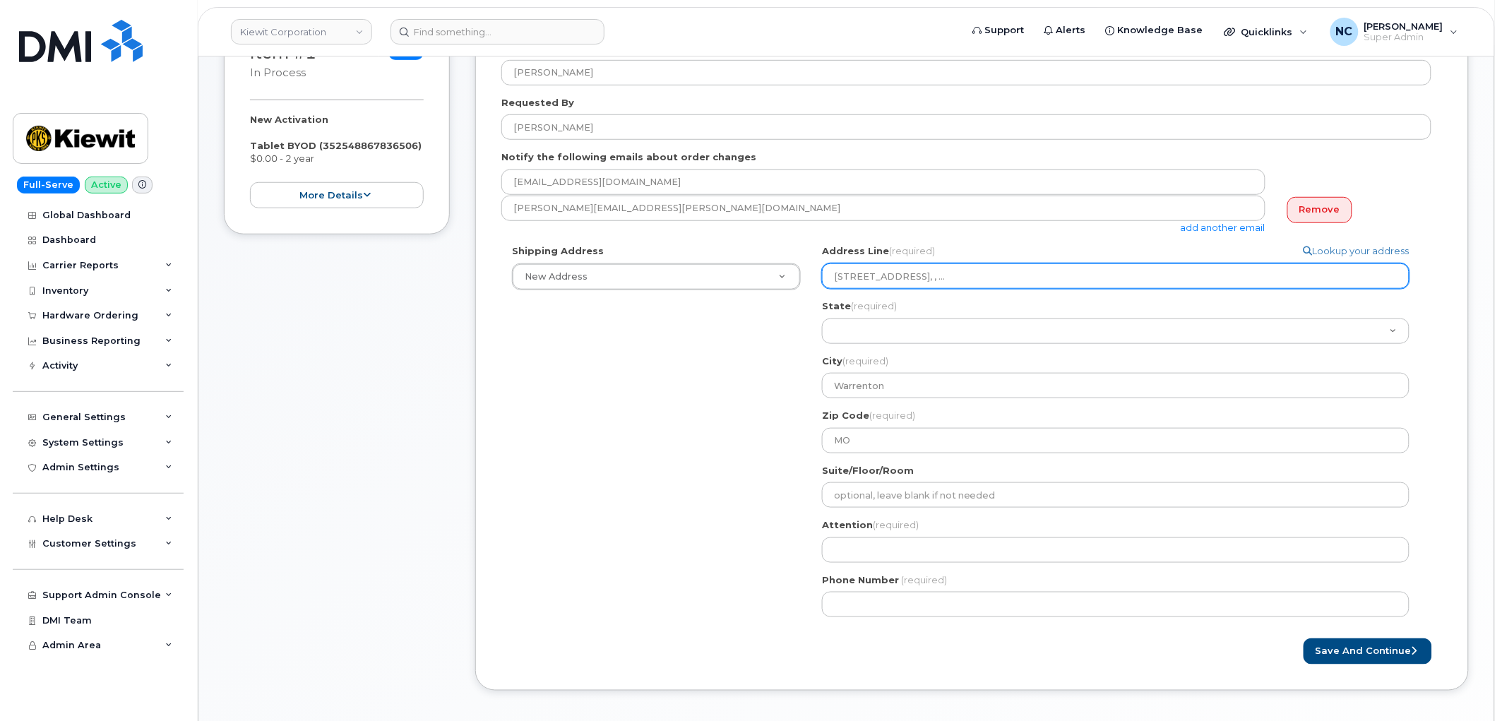
drag, startPoint x: 993, startPoint y: 270, endPoint x: 930, endPoint y: 288, distance: 65.9
click at [930, 288] on div "Address Line (required) Lookup your address 23429 Powerline Rd, , ... State (re…" at bounding box center [1121, 348] width 599 height 208
select select
type input "23429 Powerline Rd,"
select select
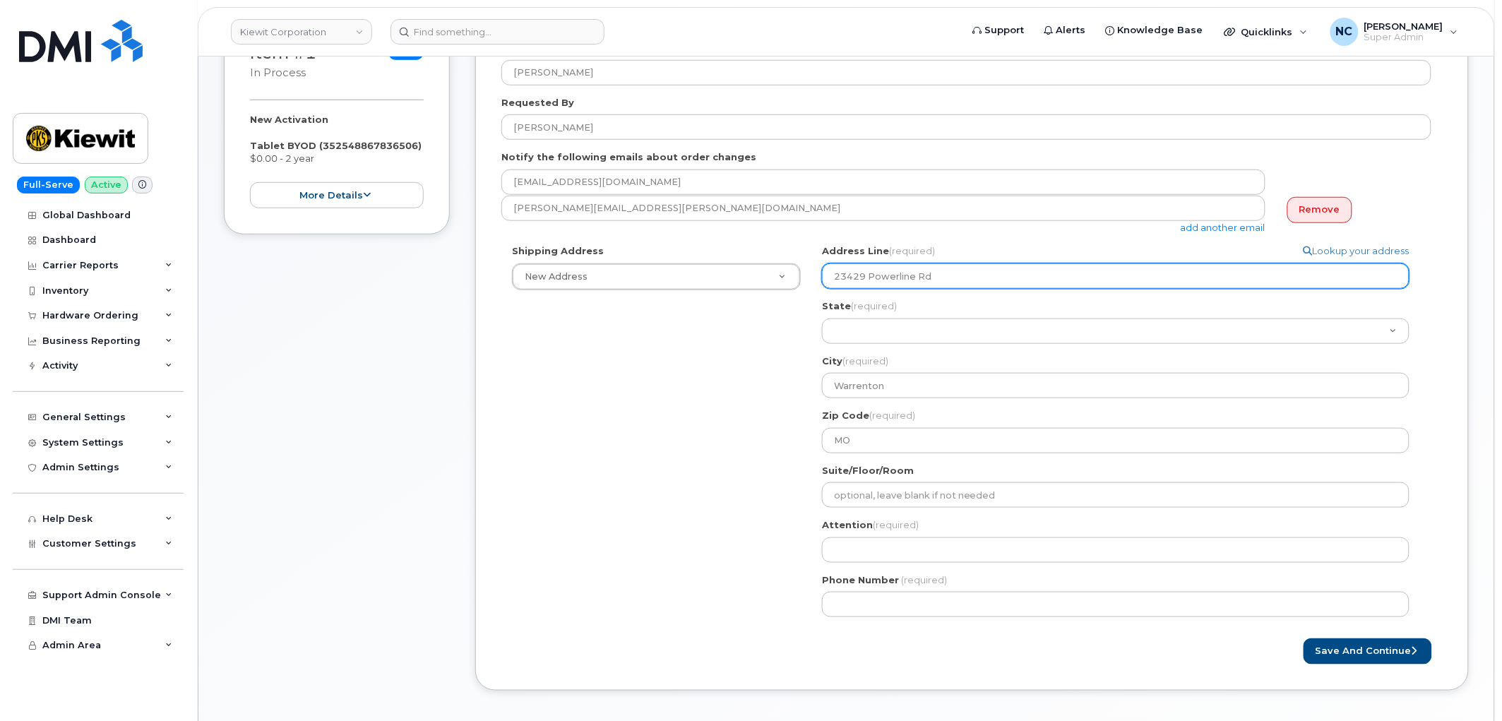
type input "23429 Powerline Rd"
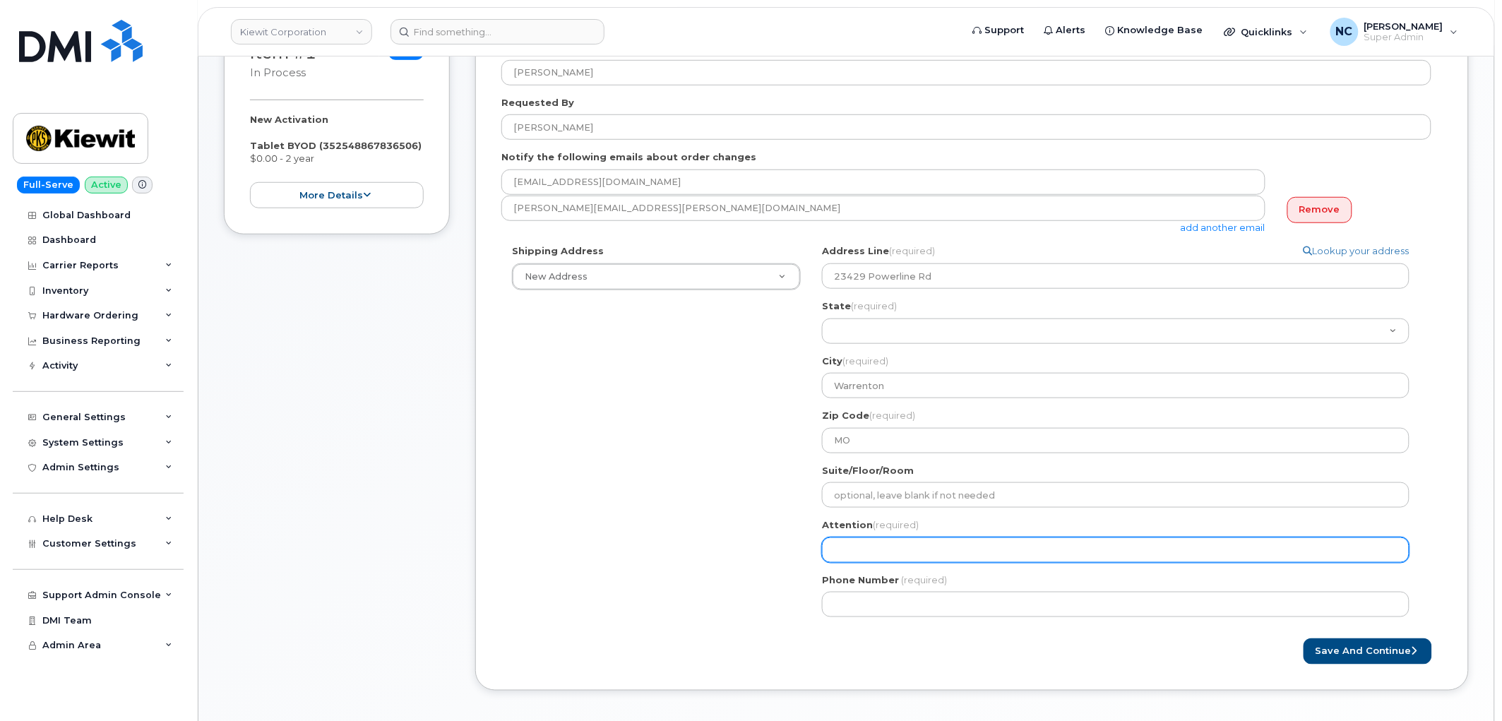
click at [893, 551] on input "Attention (required)" at bounding box center [1115, 549] width 587 height 25
paste input "63383"
select select
type input "63383"
select select
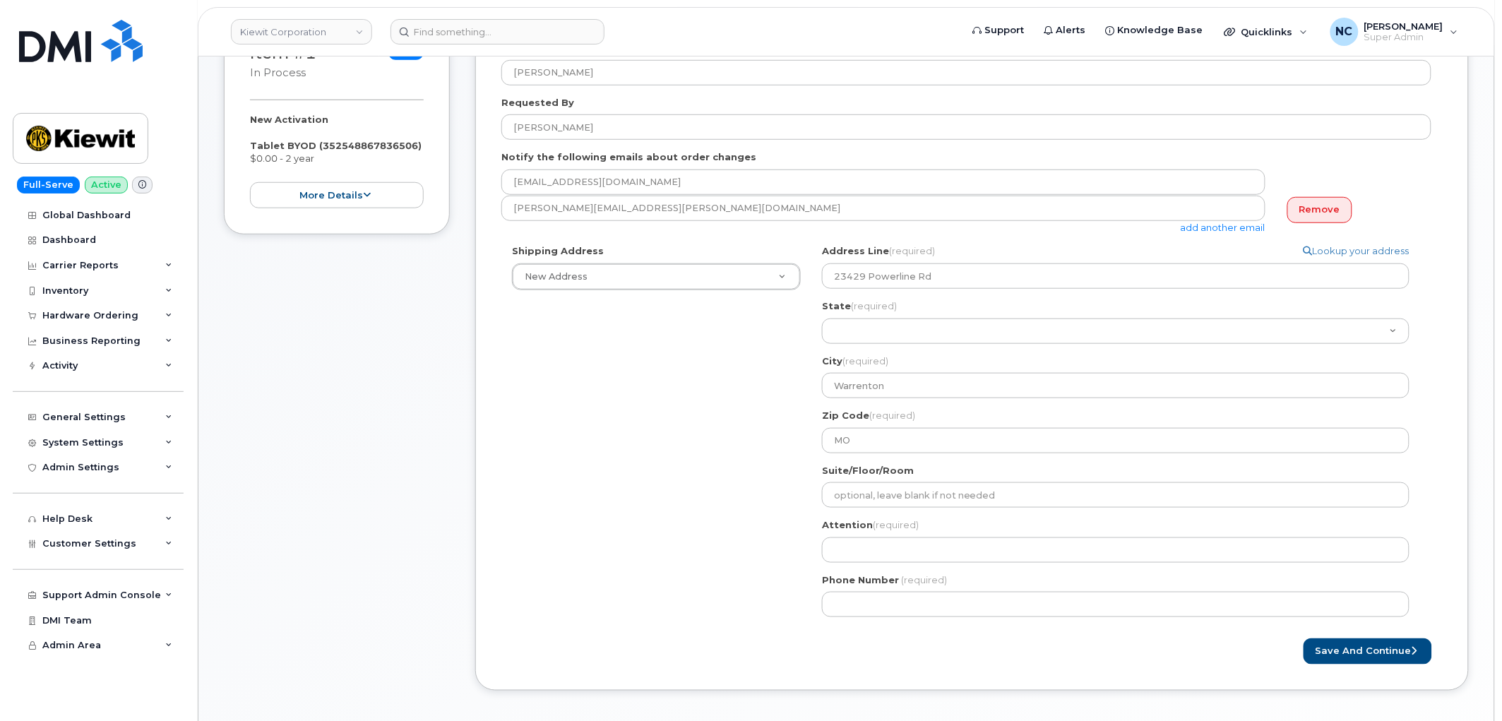
click at [865, 477] on div "Suite/Floor/Room" at bounding box center [1121, 486] width 599 height 44
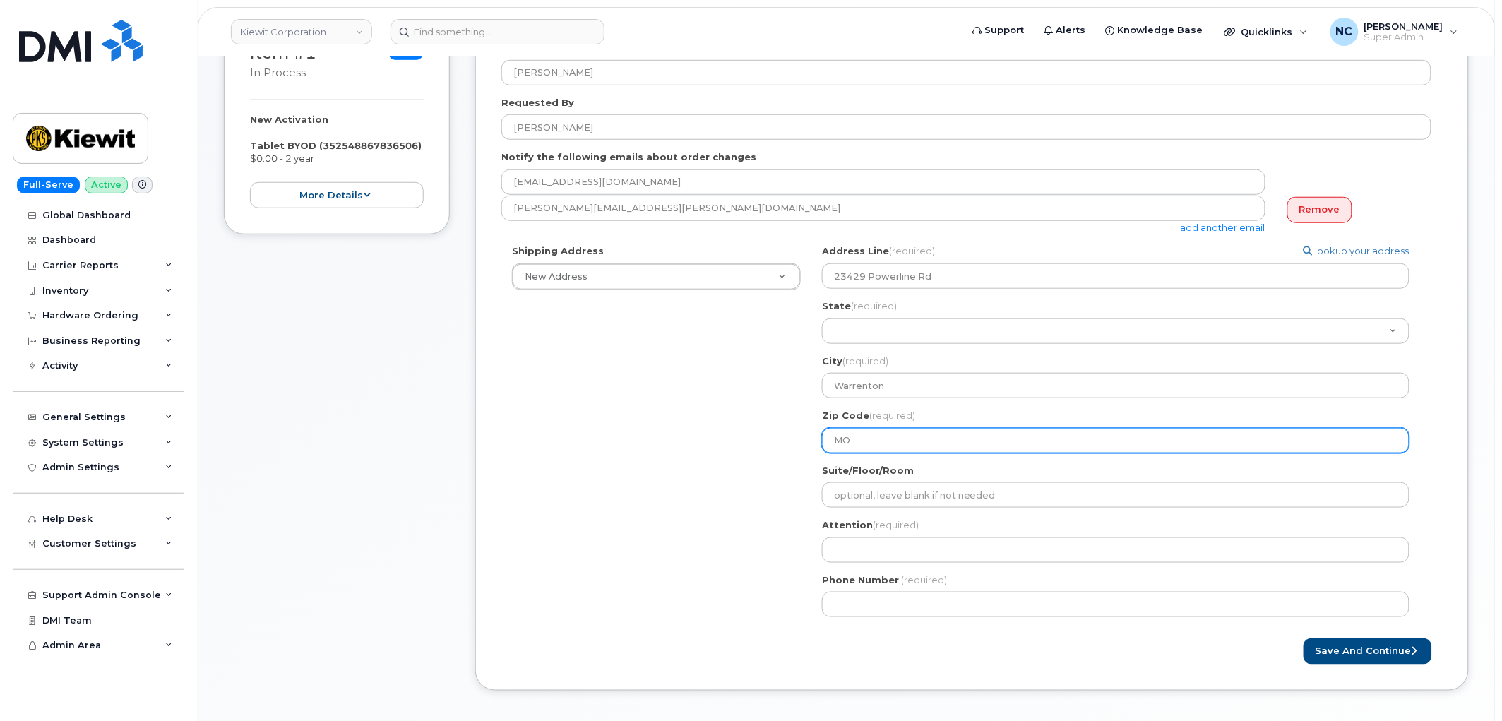
click at [871, 429] on input "MO" at bounding box center [1115, 440] width 587 height 25
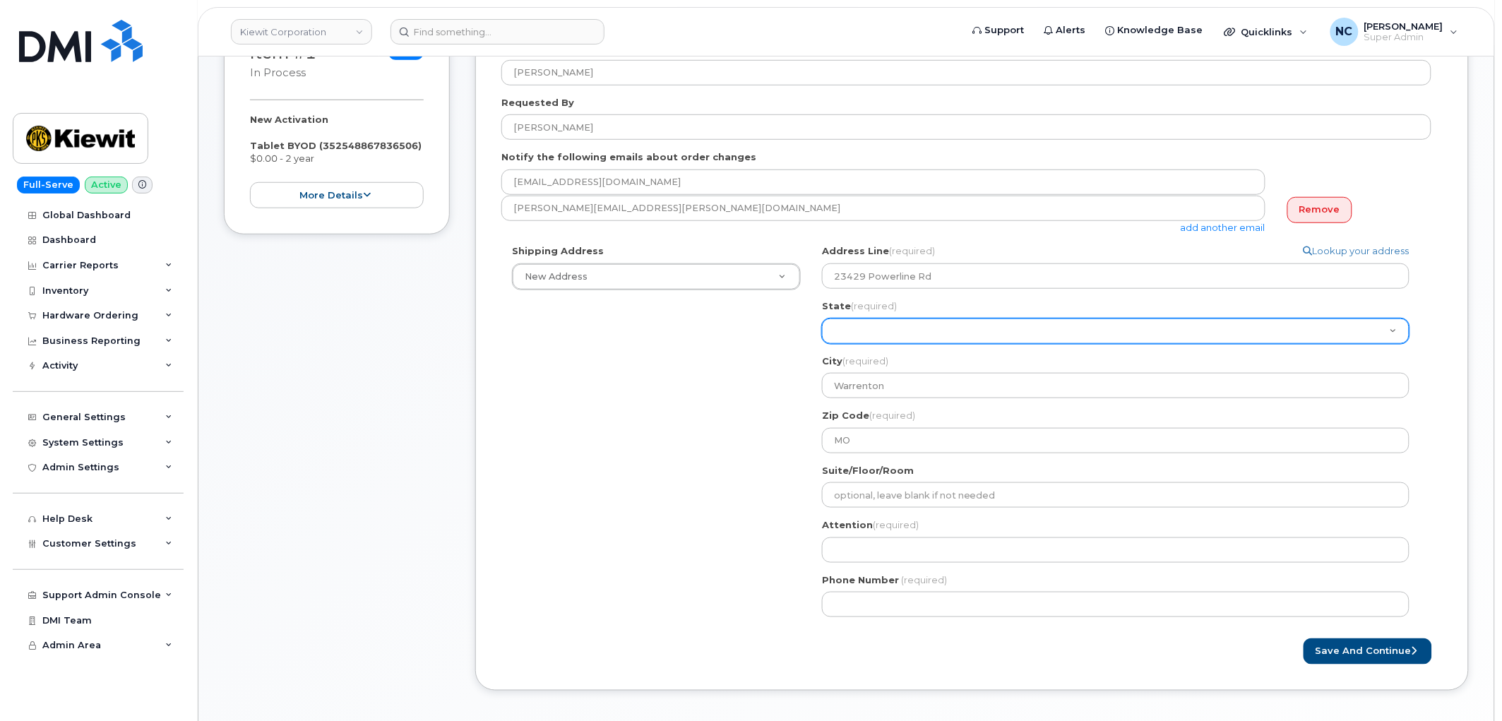
click at [887, 328] on select "Alabama Alaska American Samoa Arizona Arkansas California Colorado Connecticut …" at bounding box center [1115, 330] width 587 height 25
select select "MO"
click at [822, 318] on select "Alabama Alaska American Samoa Arizona Arkansas California Colorado Connecticut …" at bounding box center [1115, 330] width 587 height 25
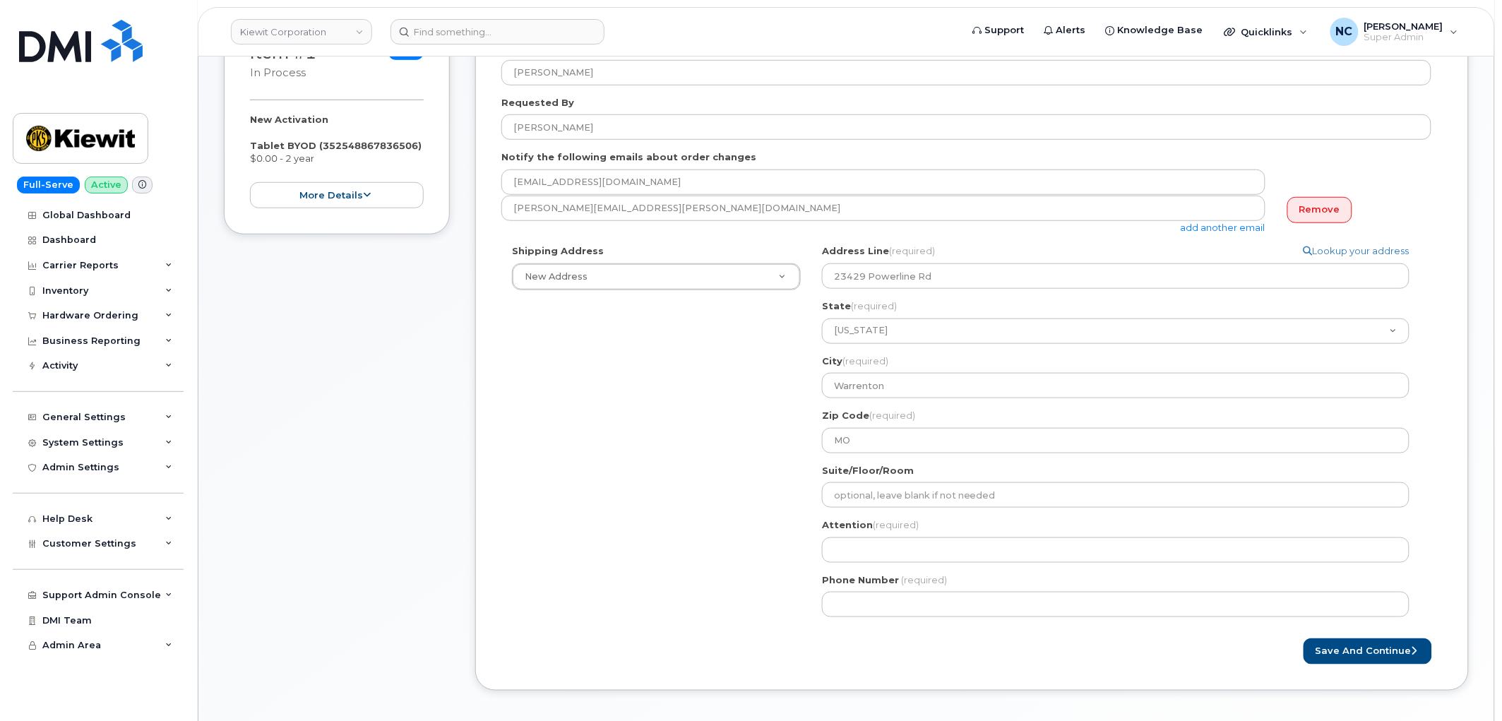
click at [887, 455] on div "MO Warrenton Search your address... Manually edit your address Click to search …" at bounding box center [1121, 435] width 620 height 383
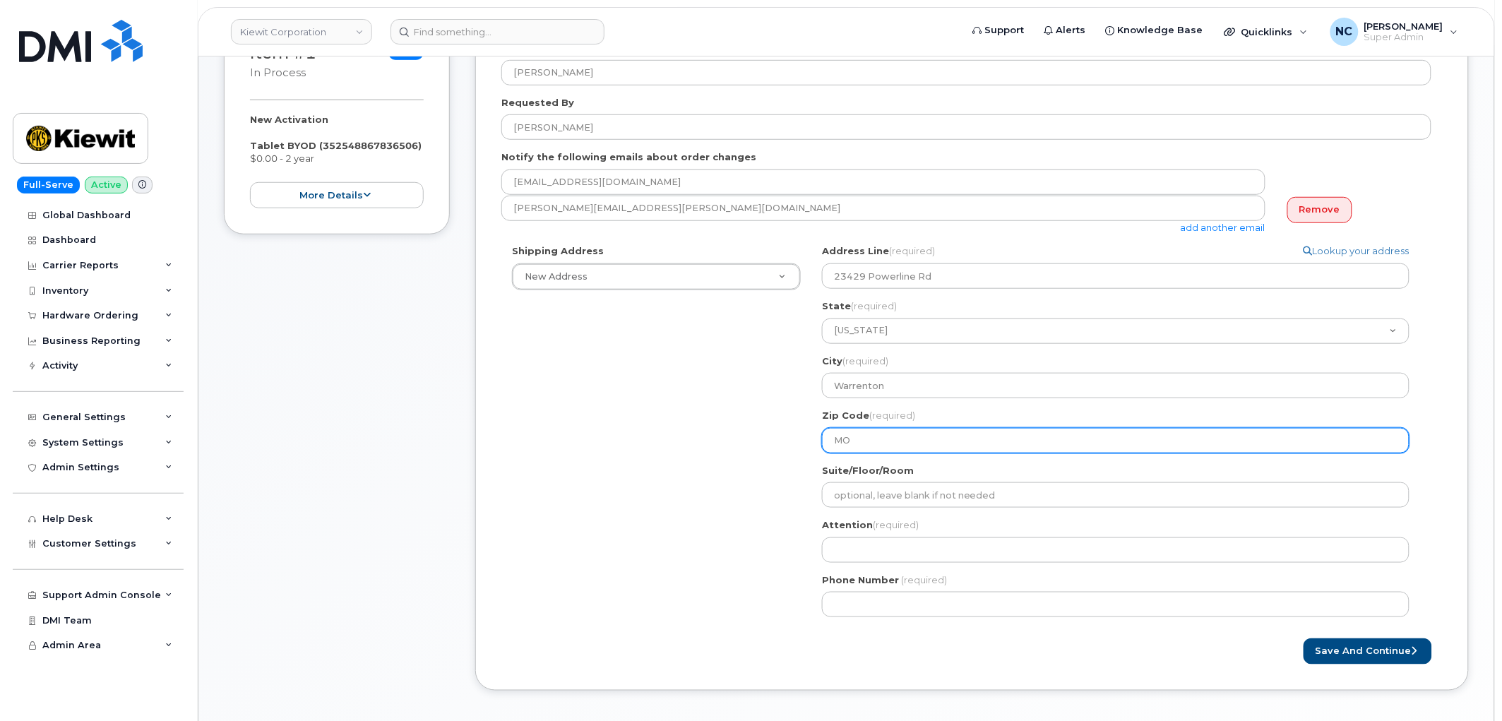
drag, startPoint x: 883, startPoint y: 448, endPoint x: 674, endPoint y: 443, distance: 209.0
click at [674, 443] on div "Shipping Address New Address New Address 4677 Glenforest Dr NE 16301 Texas 249 …" at bounding box center [966, 435] width 930 height 383
paste input "63383"
select select
type input "63383"
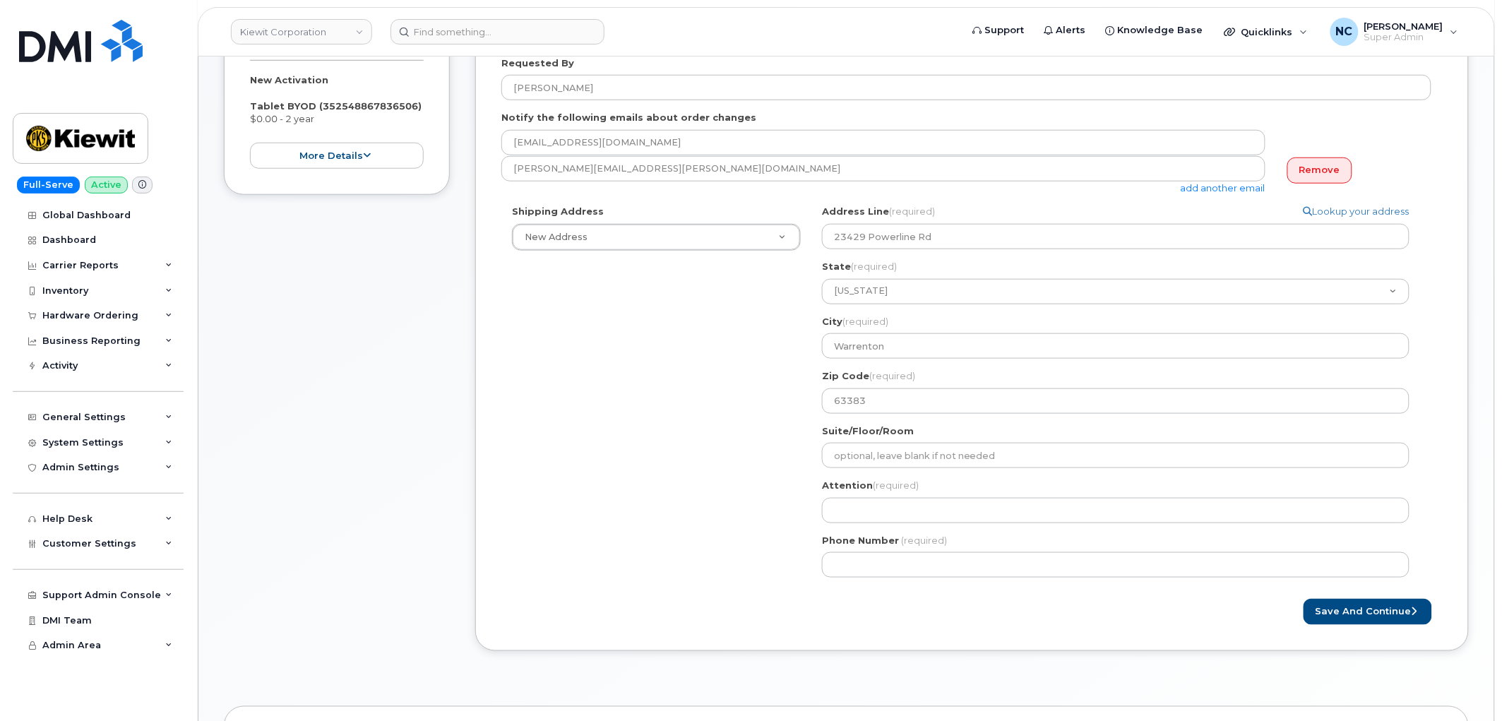
scroll to position [392, 0]
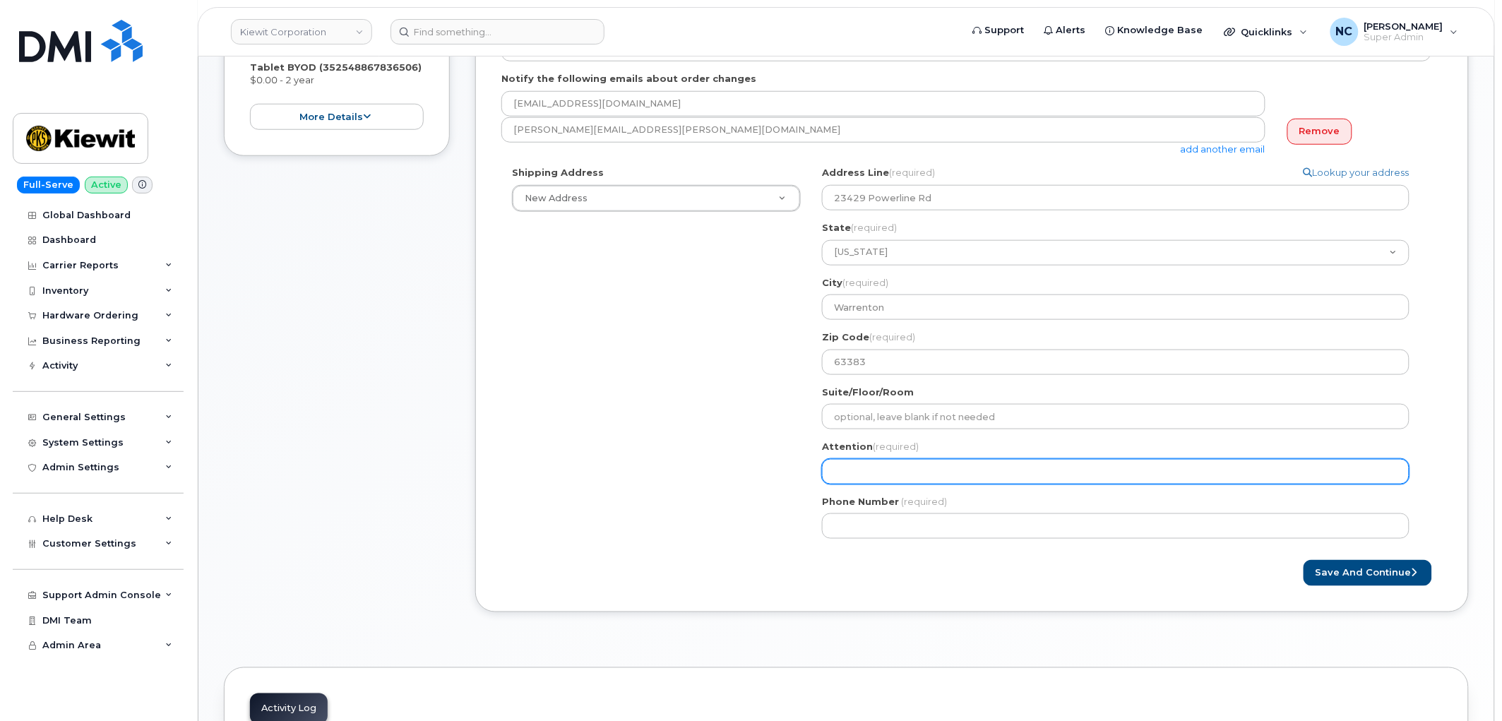
click at [874, 477] on input "Attention (required)" at bounding box center [1115, 471] width 587 height 25
paste input "[PERSON_NAME]"
type input "[PERSON_NAME]"
select select
type input "[PERSON_NAME]"
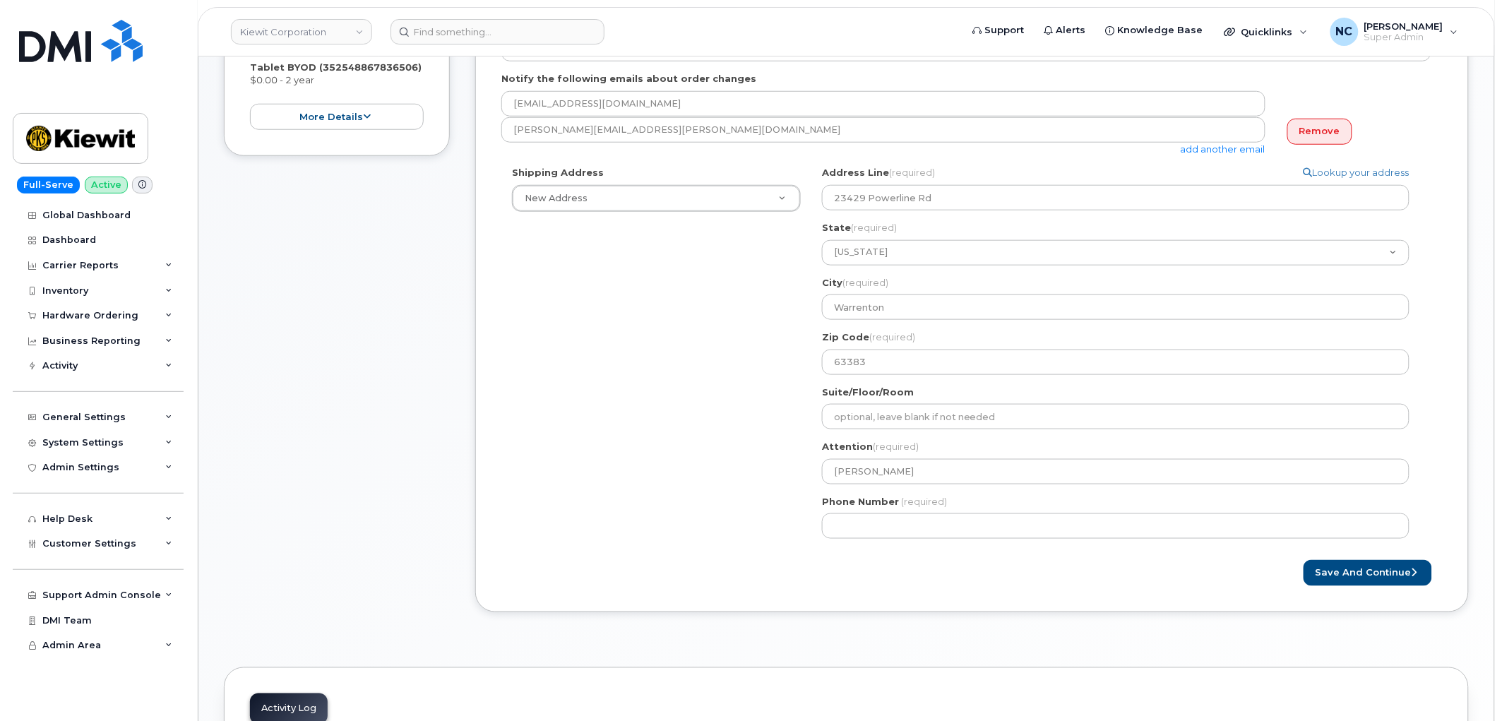
click at [883, 544] on div "MO Warrenton Search your address... Manually edit your address Click to search …" at bounding box center [1121, 357] width 620 height 383
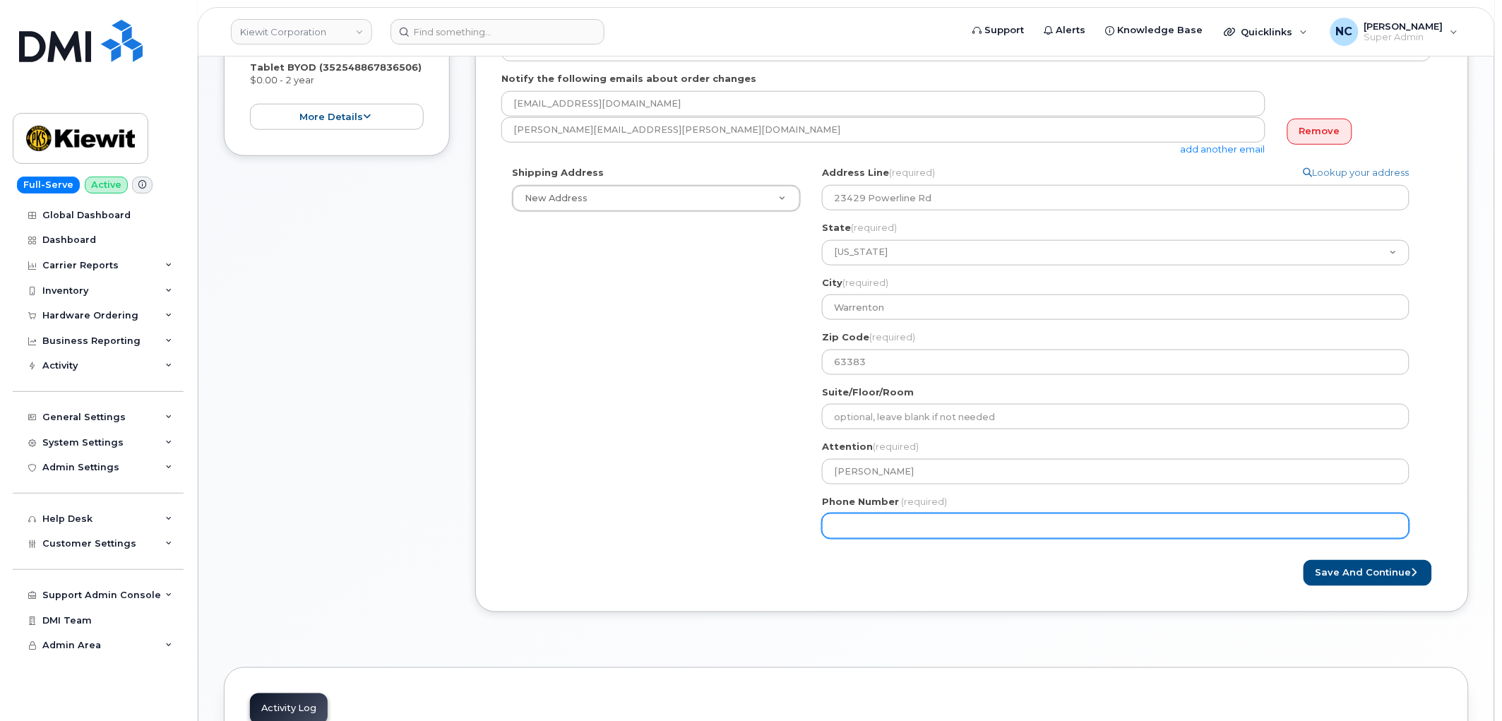
click at [890, 534] on input "Phone Number" at bounding box center [1115, 525] width 587 height 25
paste input "9132050256"
select select
type input "9132050256"
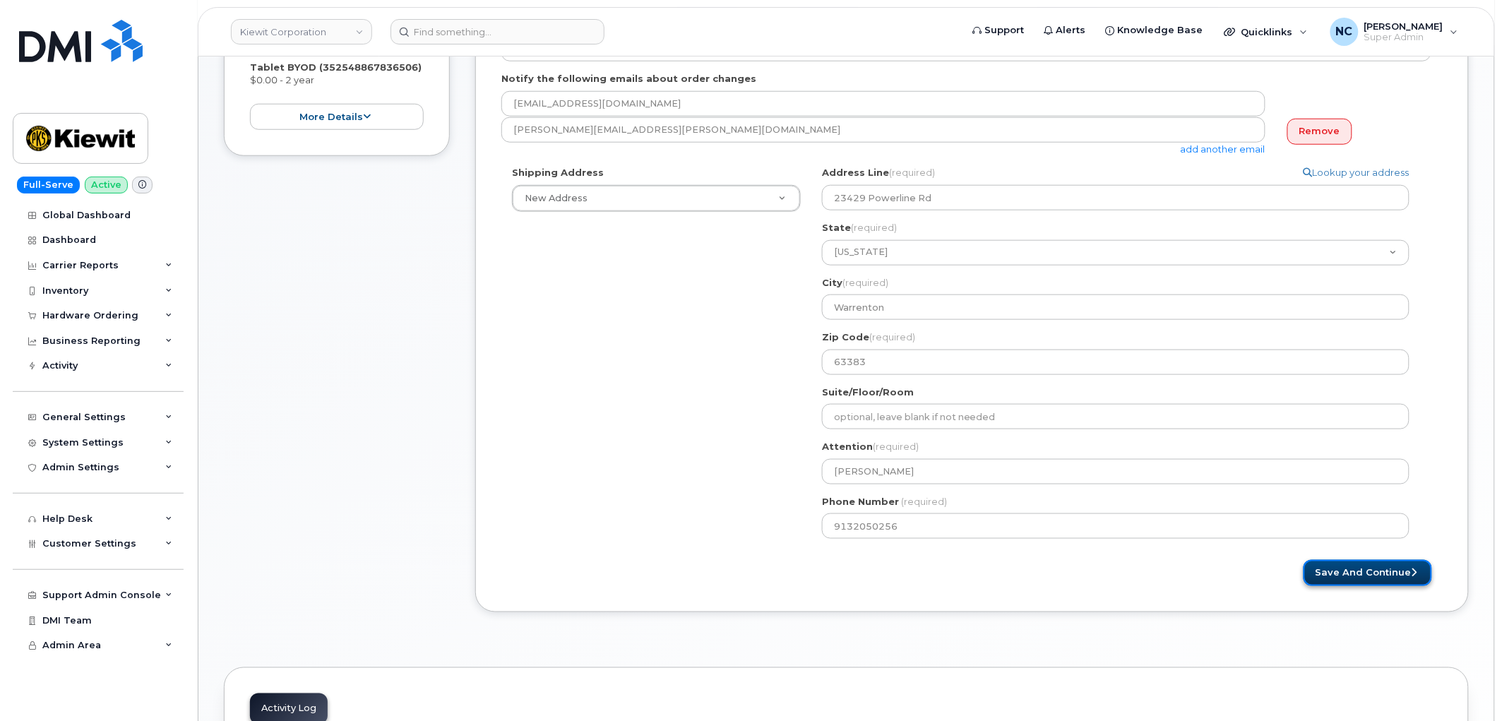
click at [1322, 569] on button "Save and Continue" at bounding box center [1367, 573] width 128 height 26
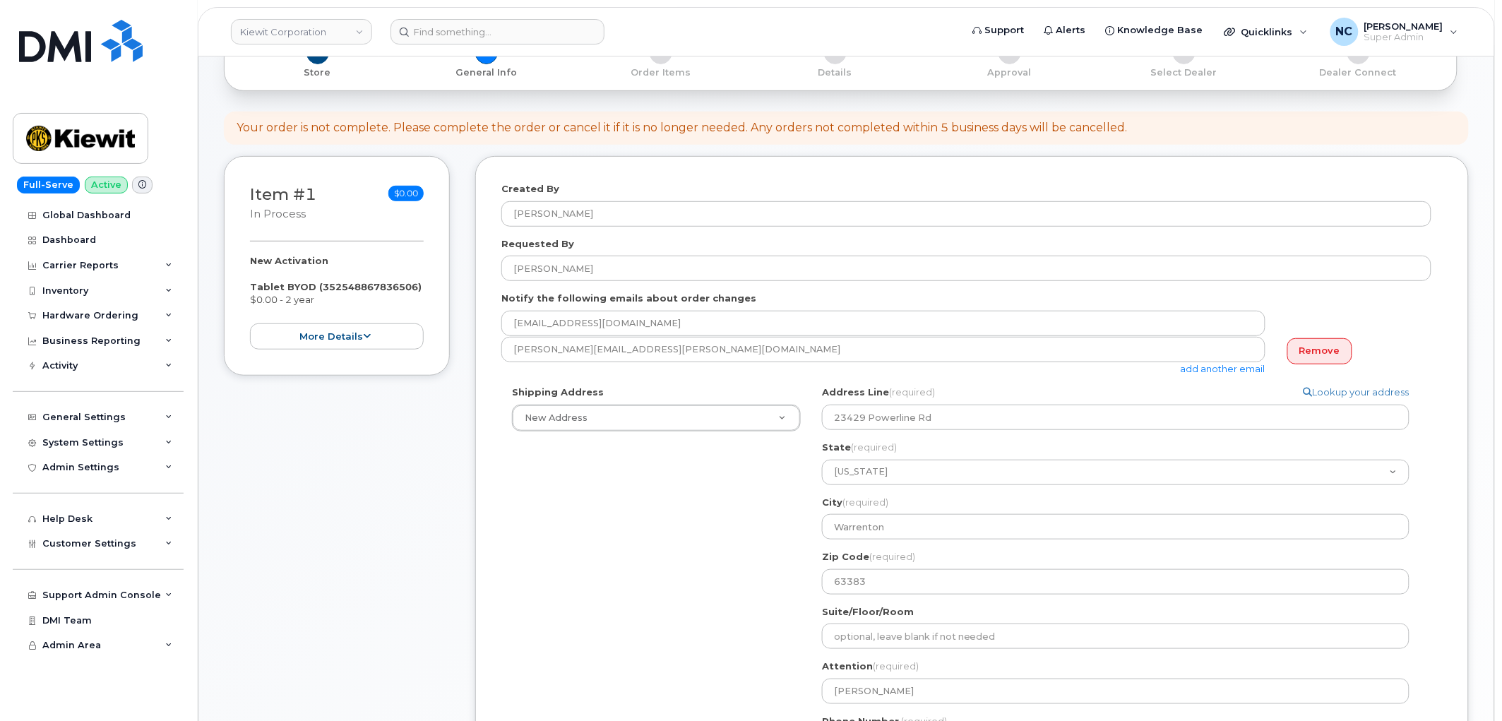
scroll to position [157, 0]
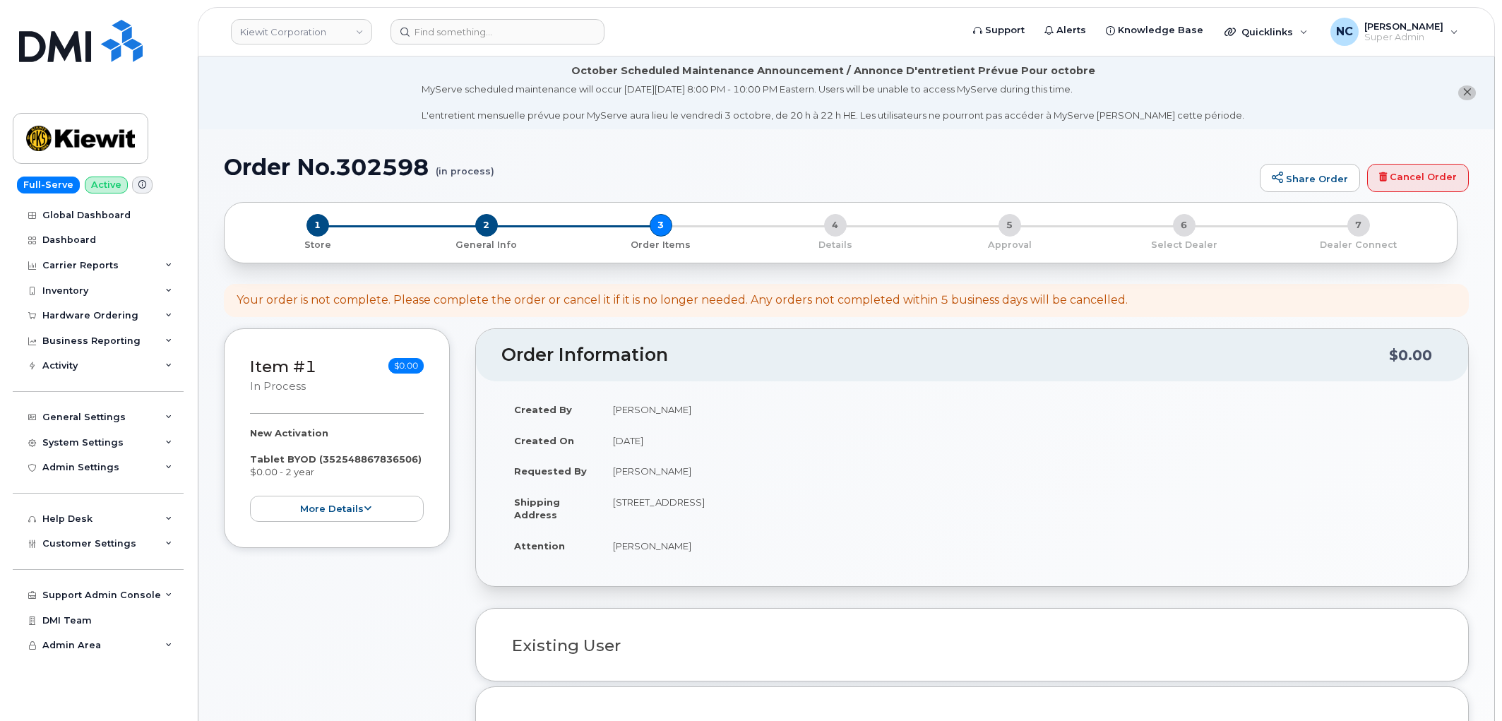
select select
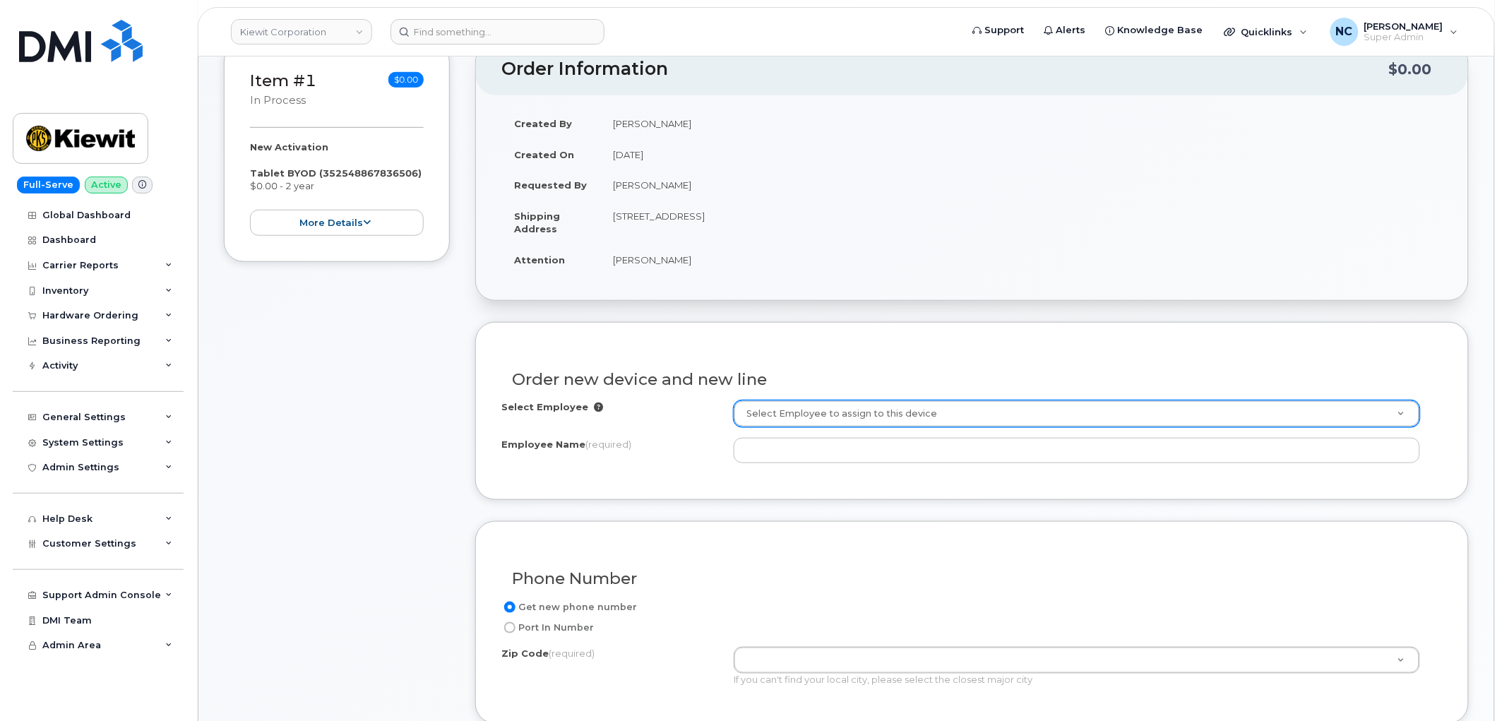
scroll to position [313, 0]
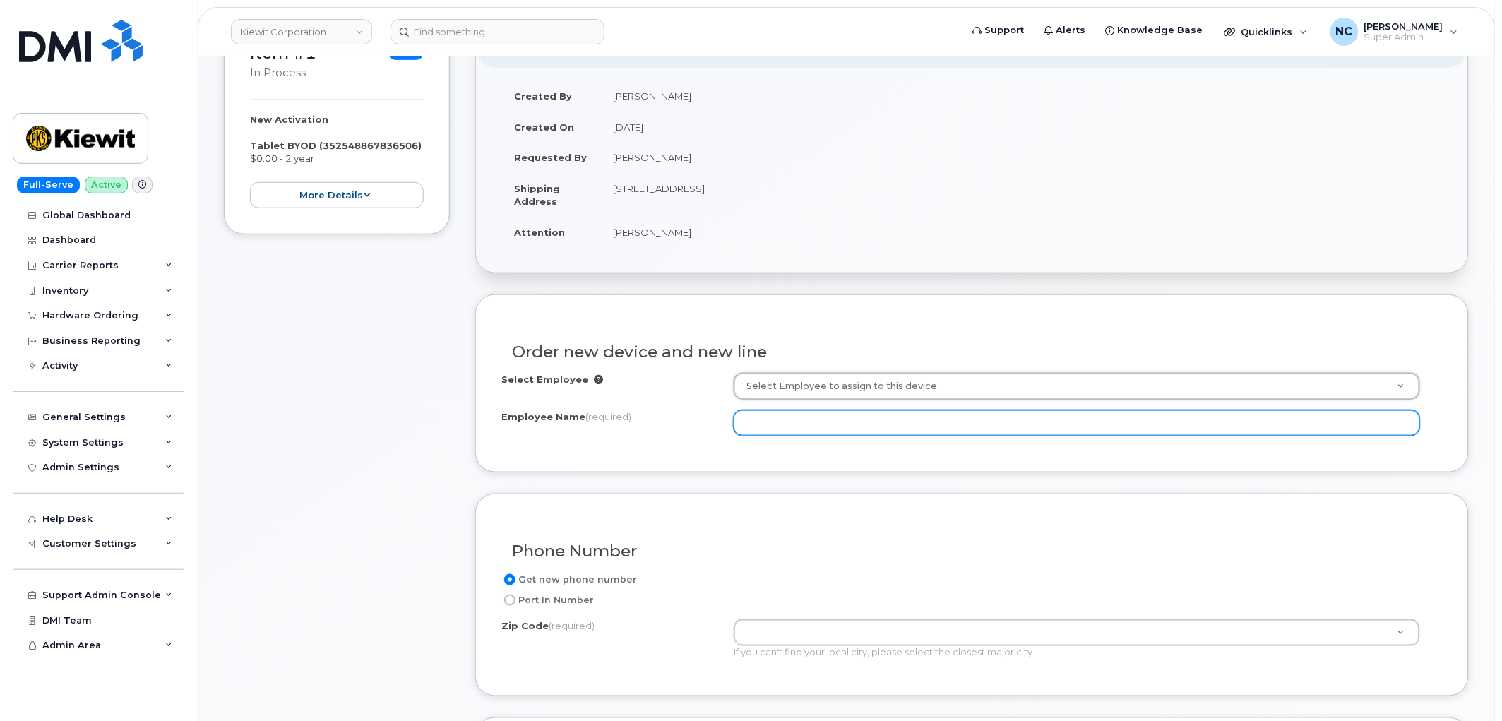
click at [771, 422] on input "Employee Name (required)" at bounding box center [1077, 422] width 686 height 25
paste input "[PERSON_NAME]"
type input "[PERSON_NAME]"
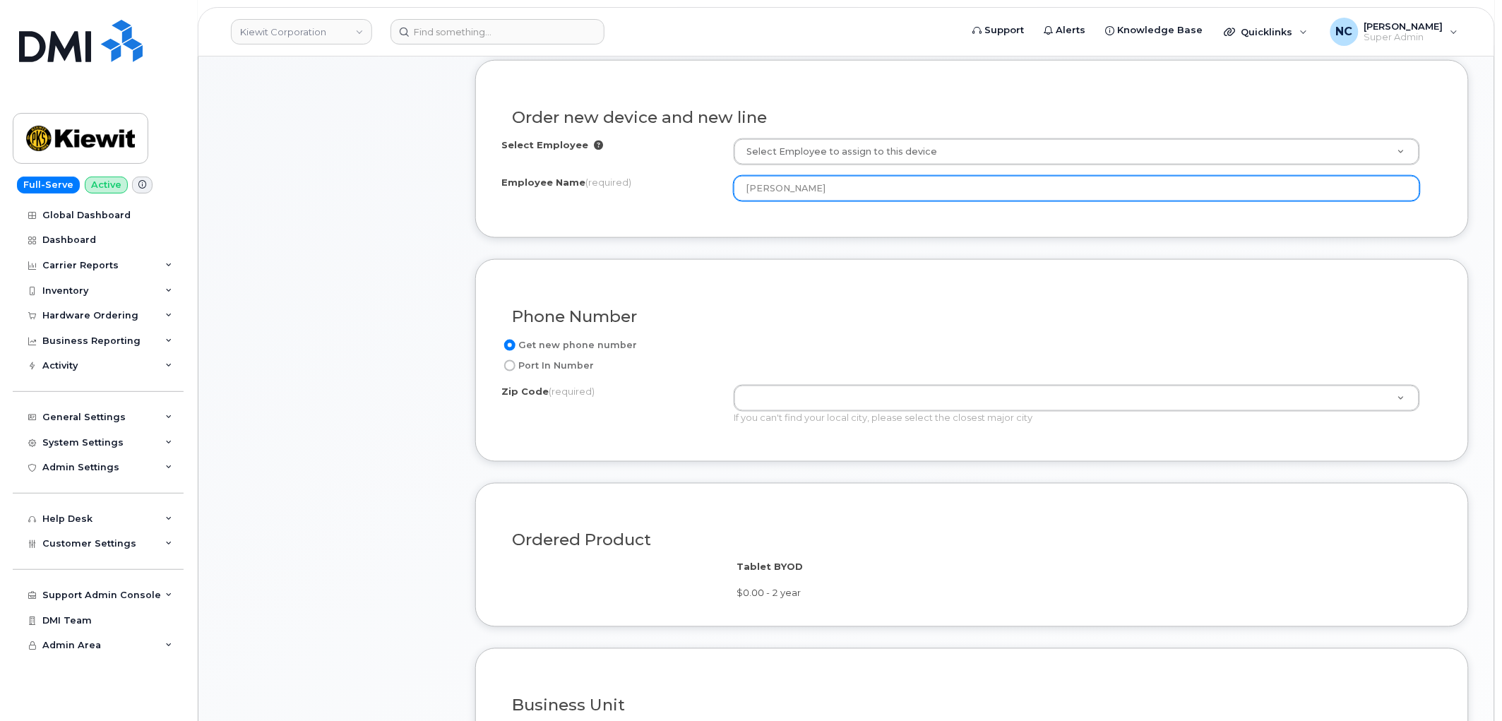
scroll to position [549, 0]
drag, startPoint x: 986, startPoint y: 193, endPoint x: 658, endPoint y: 193, distance: 328.3
click at [658, 193] on div "Employee Name (required) Johanna Wollenhaupt" at bounding box center [971, 187] width 941 height 25
type input "H"
drag, startPoint x: 799, startPoint y: 189, endPoint x: 695, endPoint y: 191, distance: 103.8
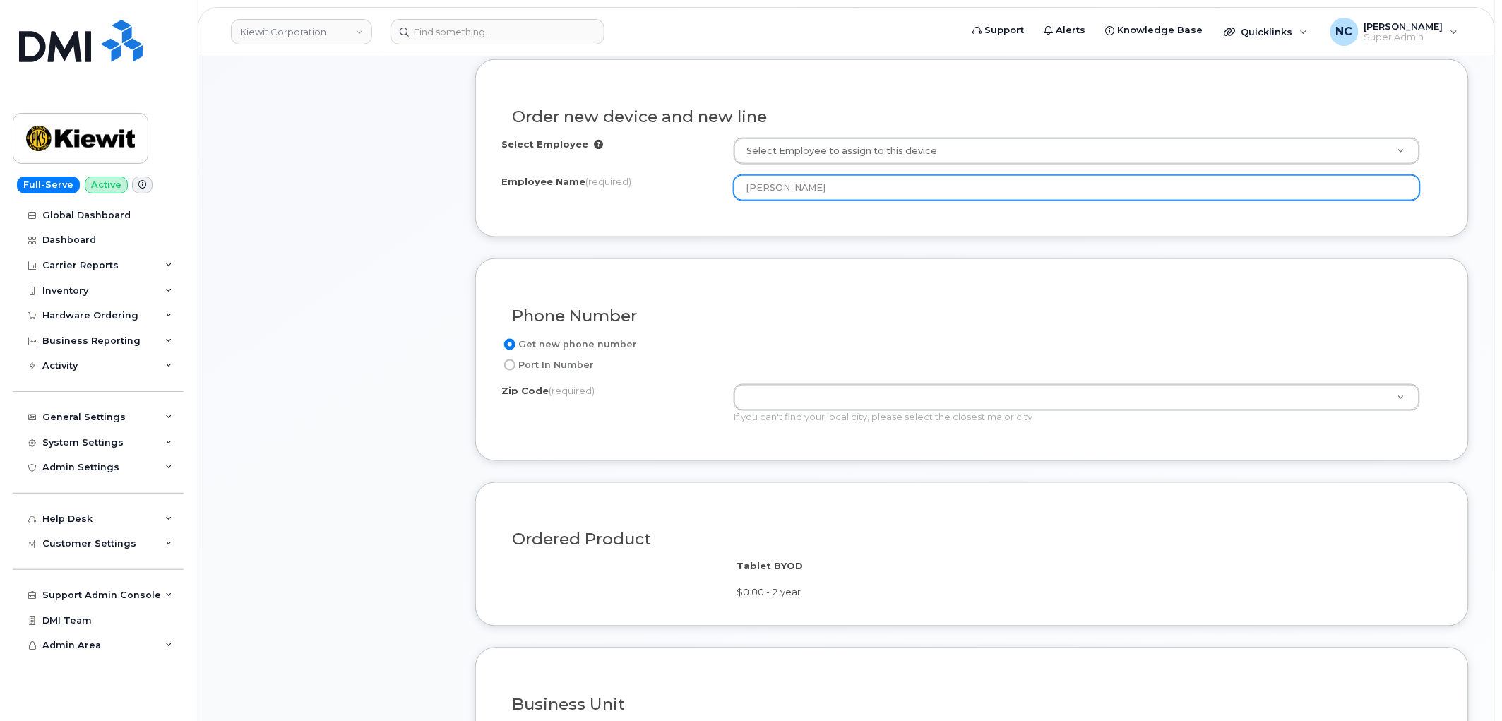
click at [695, 191] on div "Employee Name (required) Joe" at bounding box center [971, 187] width 941 height 25
type input "Joseph Harding"
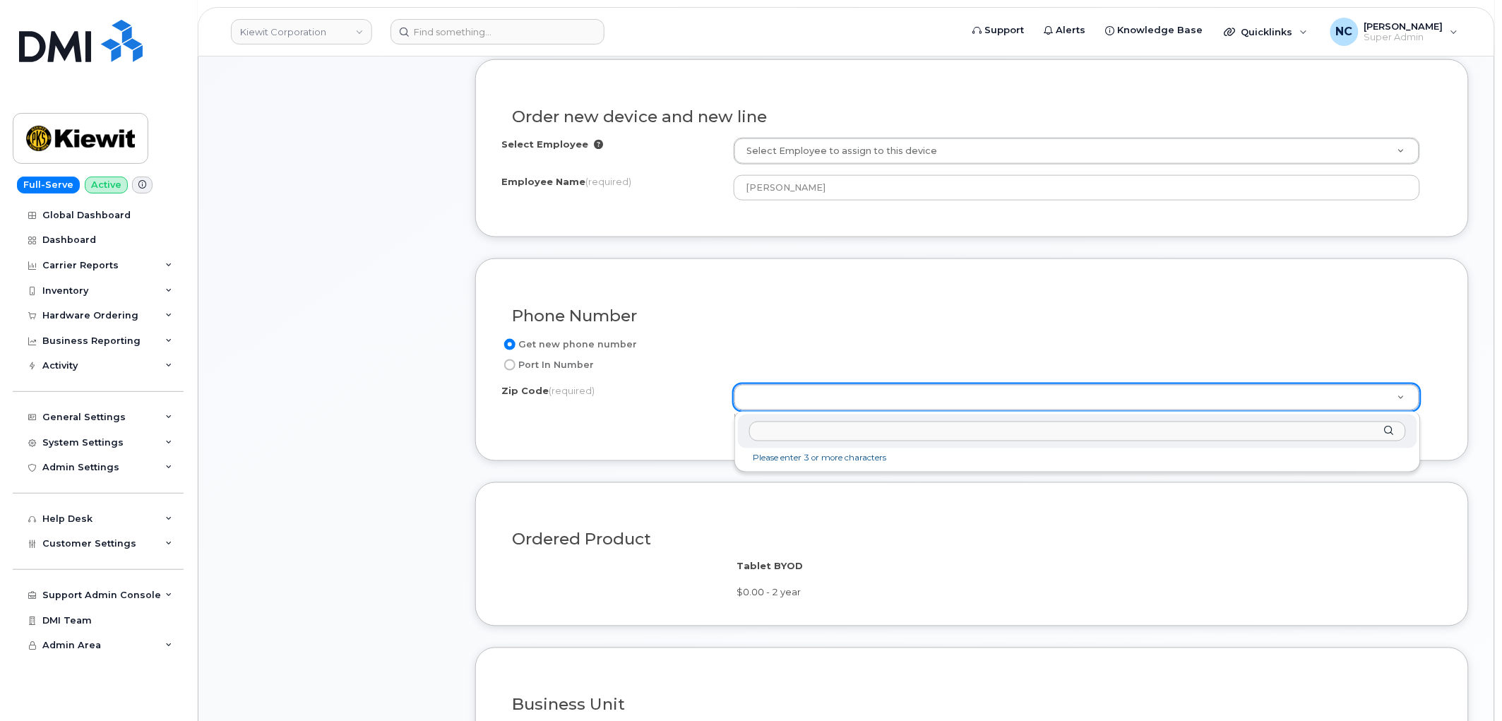
click at [781, 425] on input "Zip Code (required)" at bounding box center [1077, 431] width 657 height 20
paste input "63383"
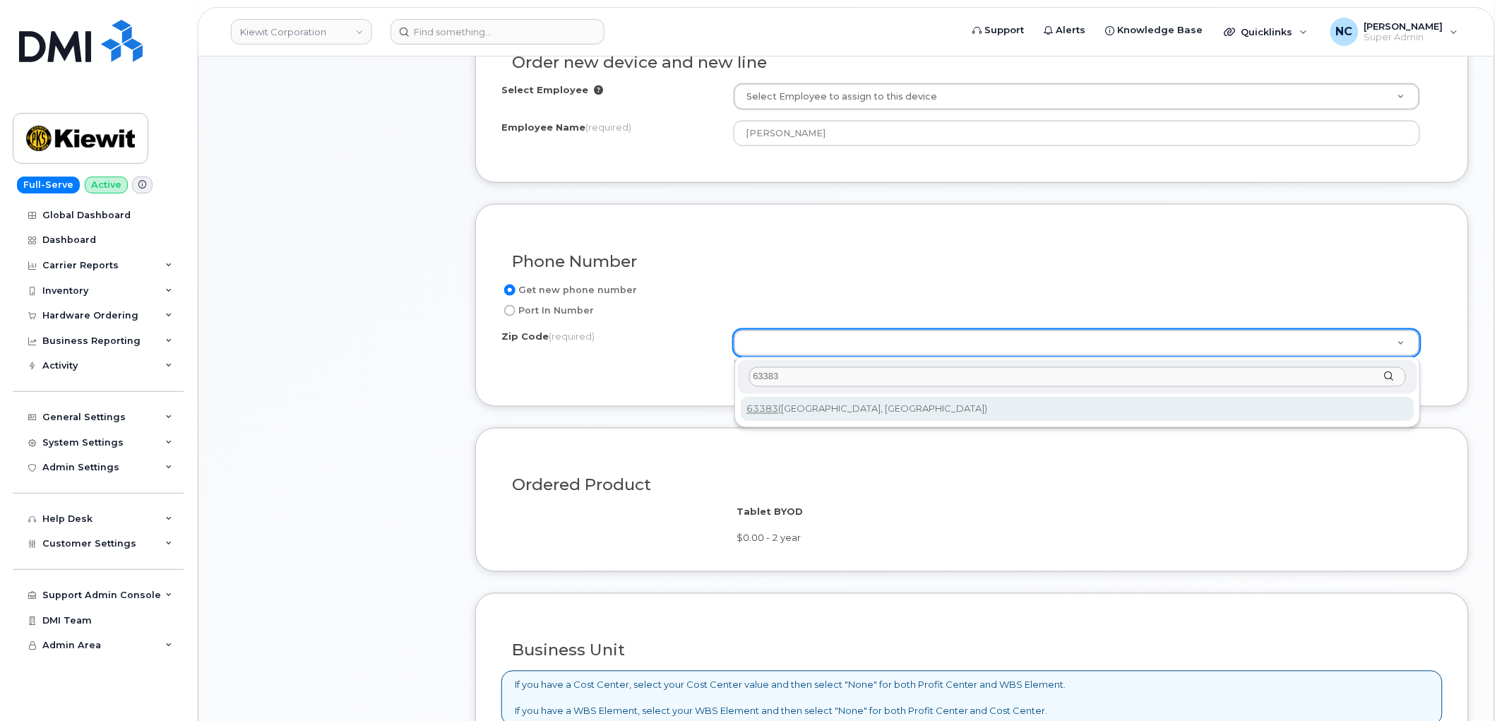
scroll to position [706, 0]
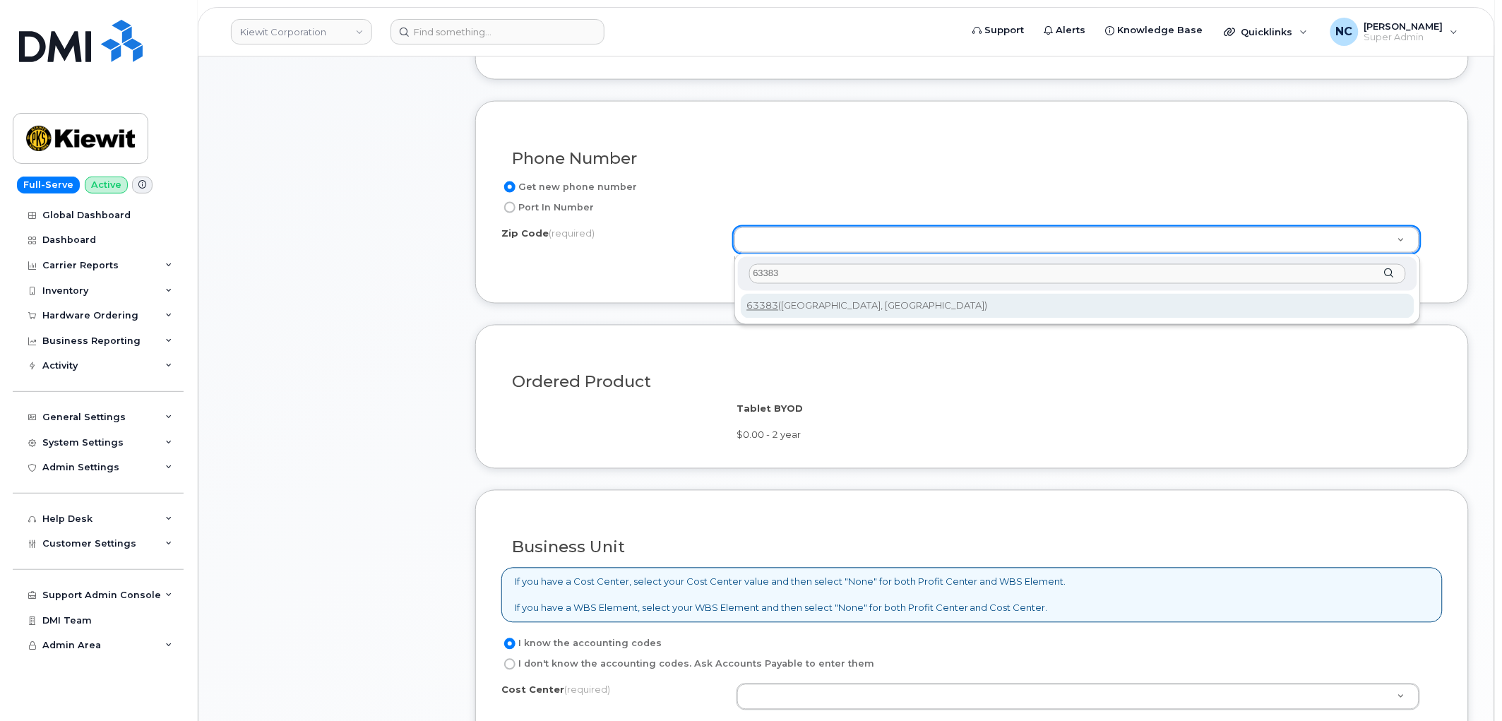
type input "63383"
type input "63383 (Warrenton, MO)"
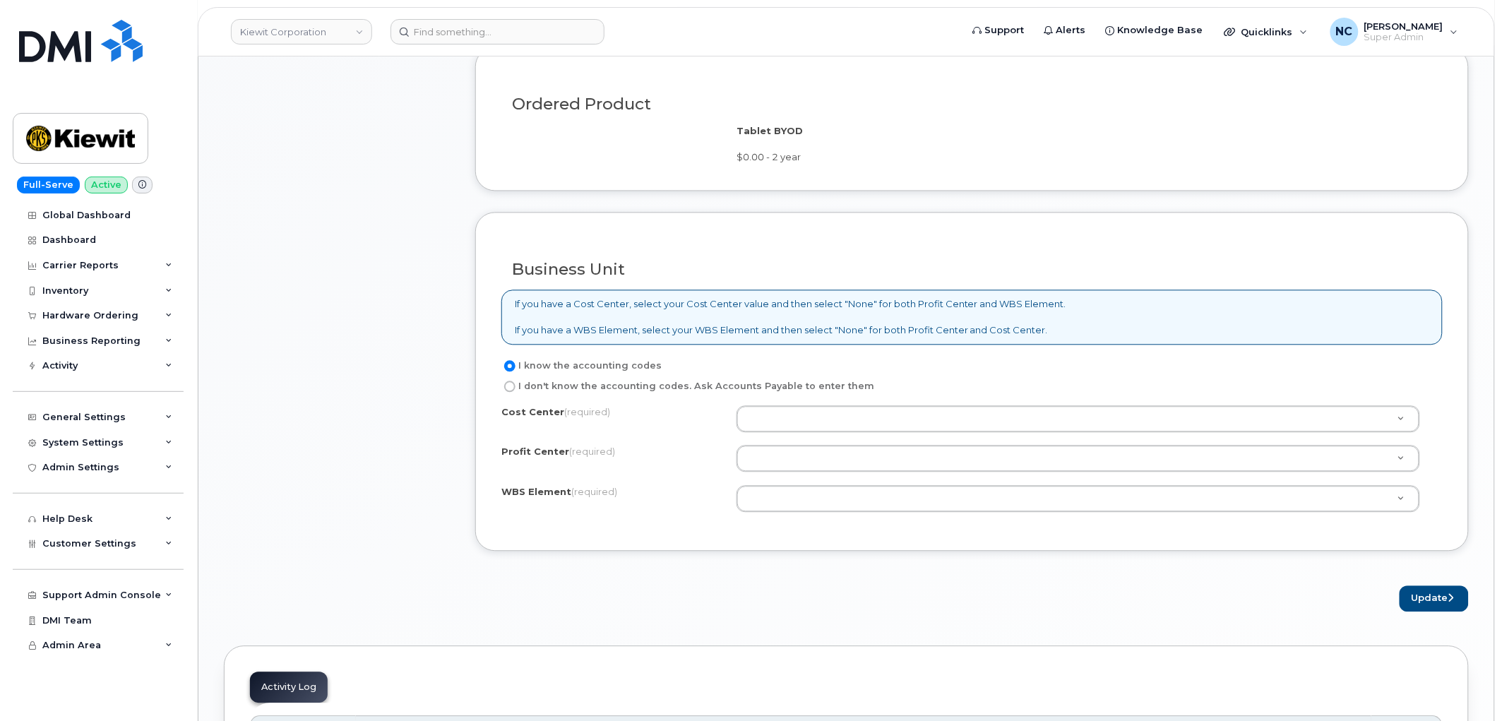
scroll to position [1019, 0]
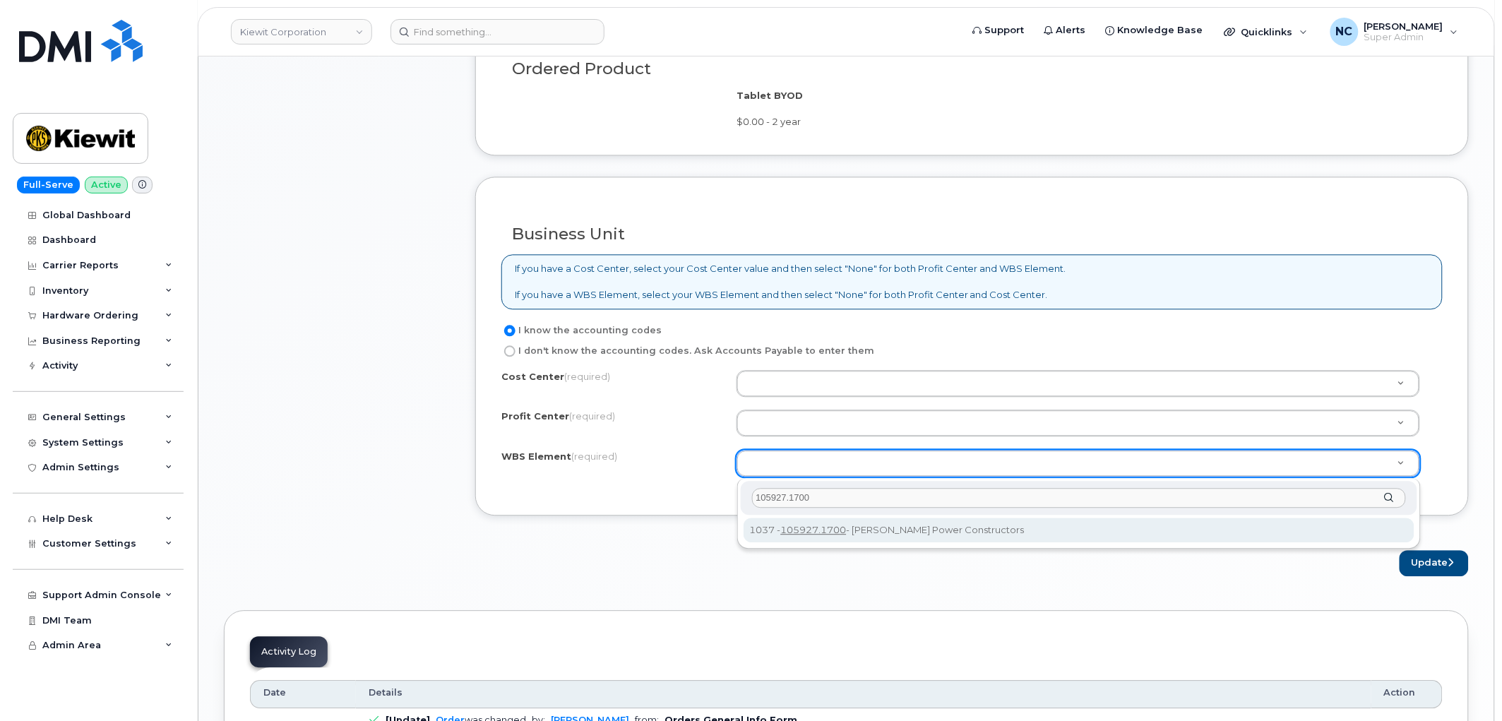
type input "105927.1700"
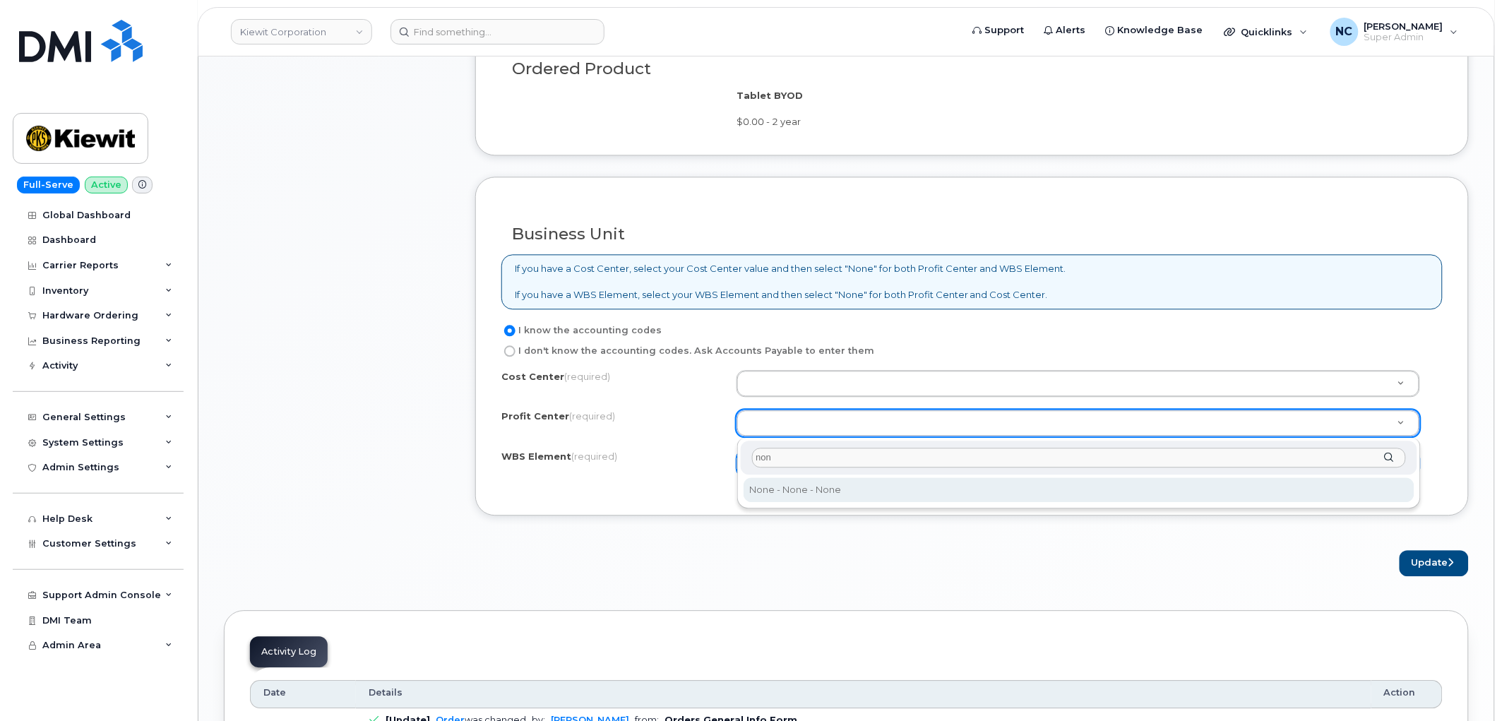
type input "non"
select select "None"
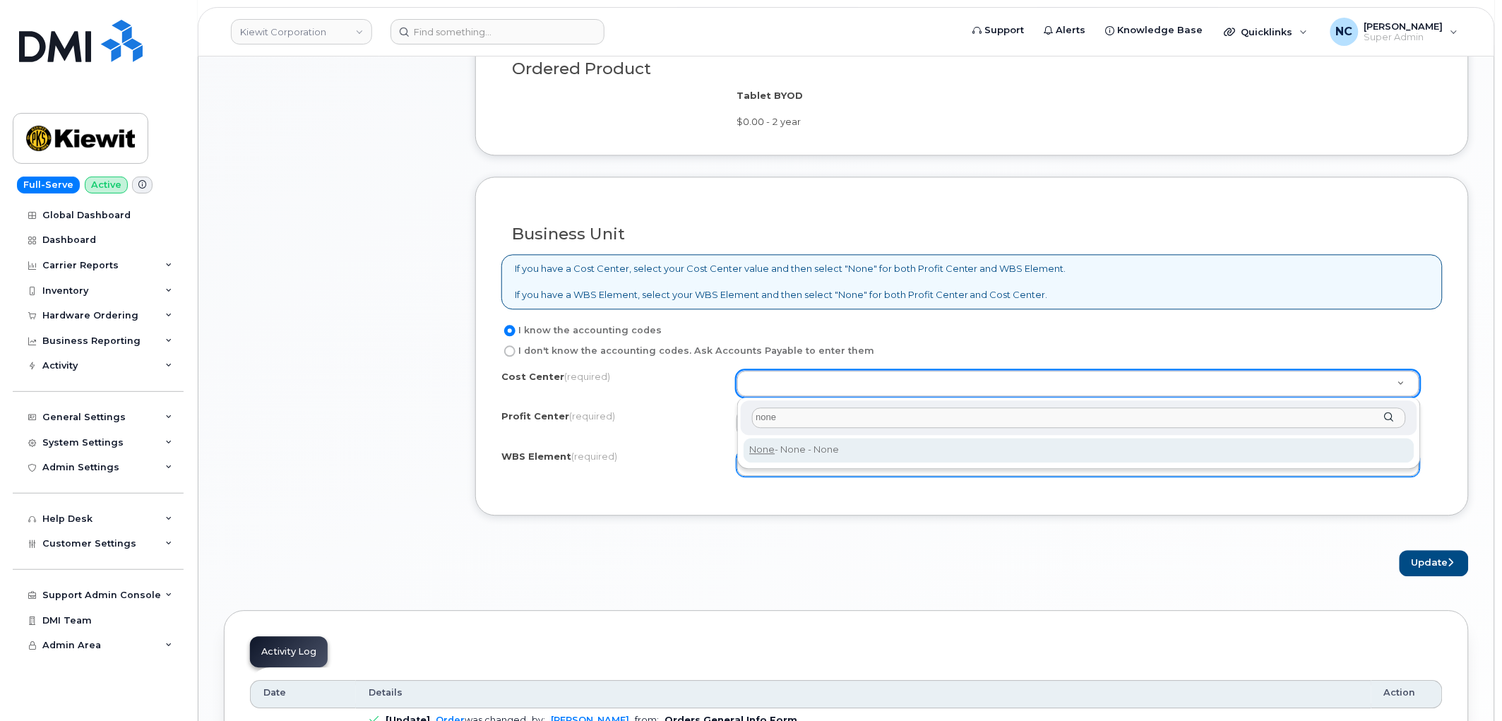
type input "none"
type input "None"
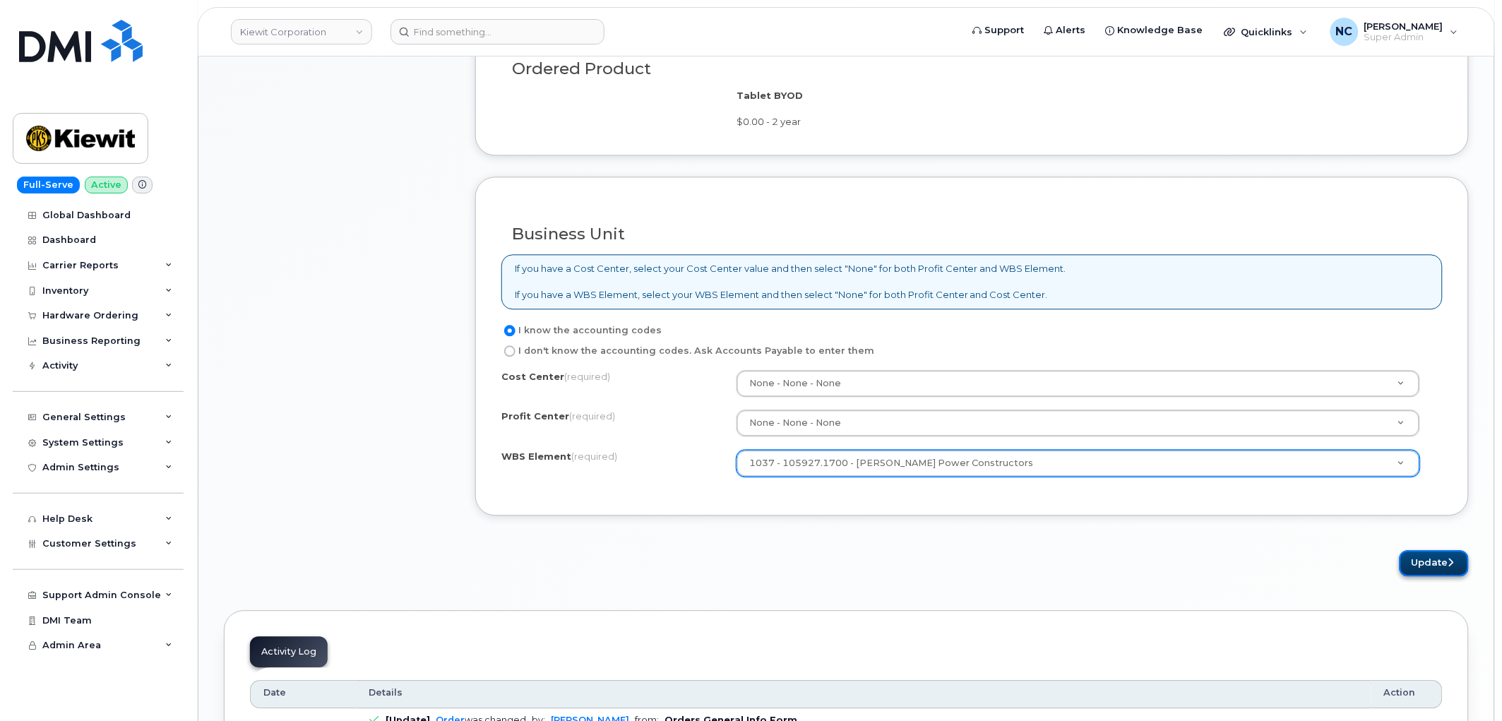
click at [1444, 568] on button "Update" at bounding box center [1433, 563] width 69 height 26
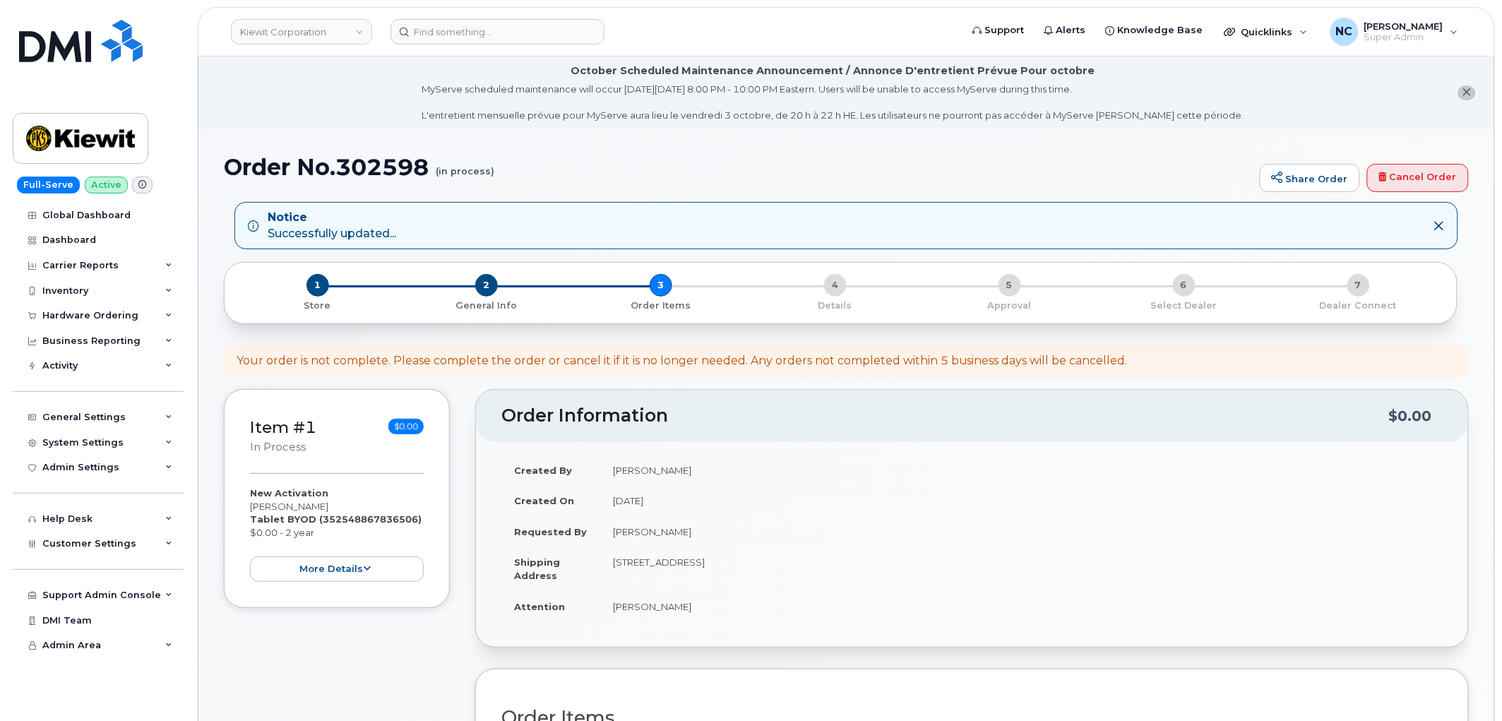
scroll to position [392, 0]
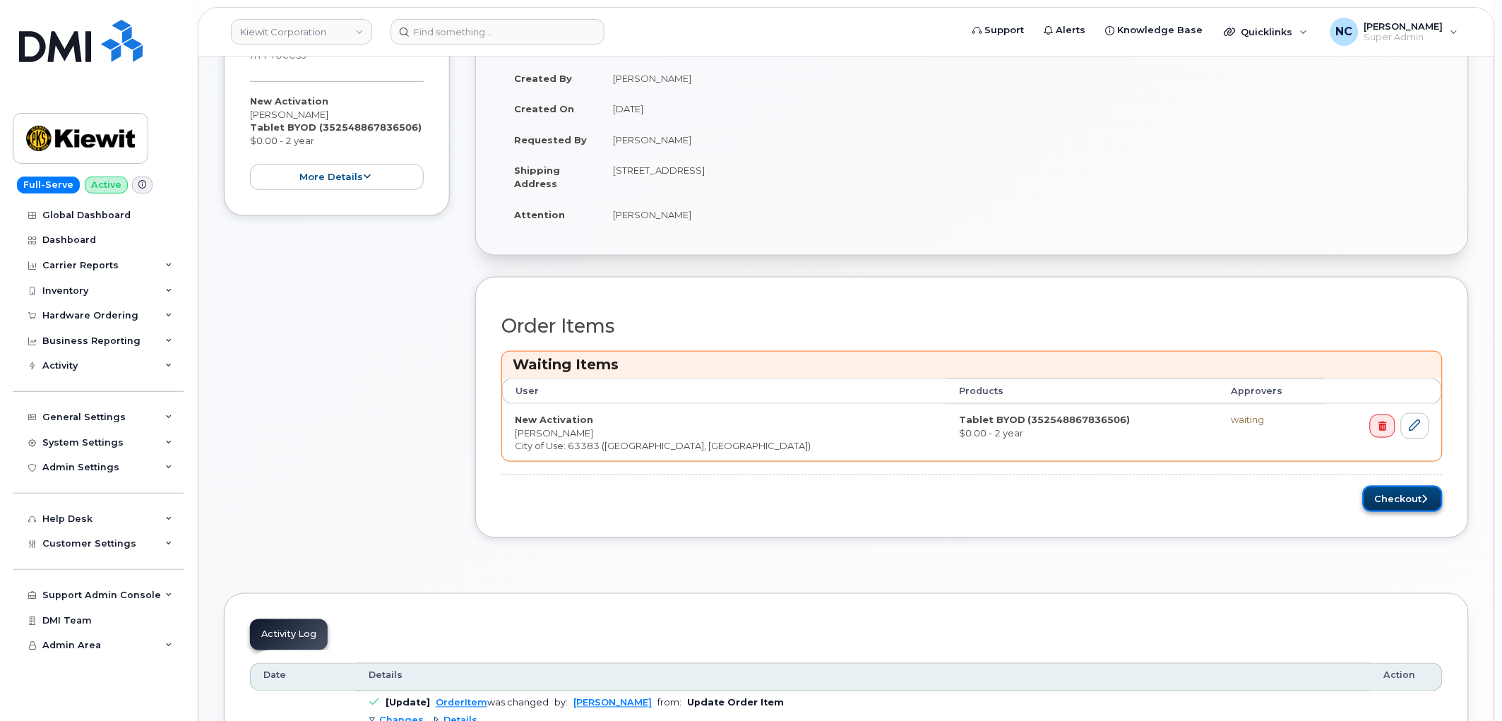
click at [1405, 492] on button "Checkout" at bounding box center [1403, 499] width 80 height 26
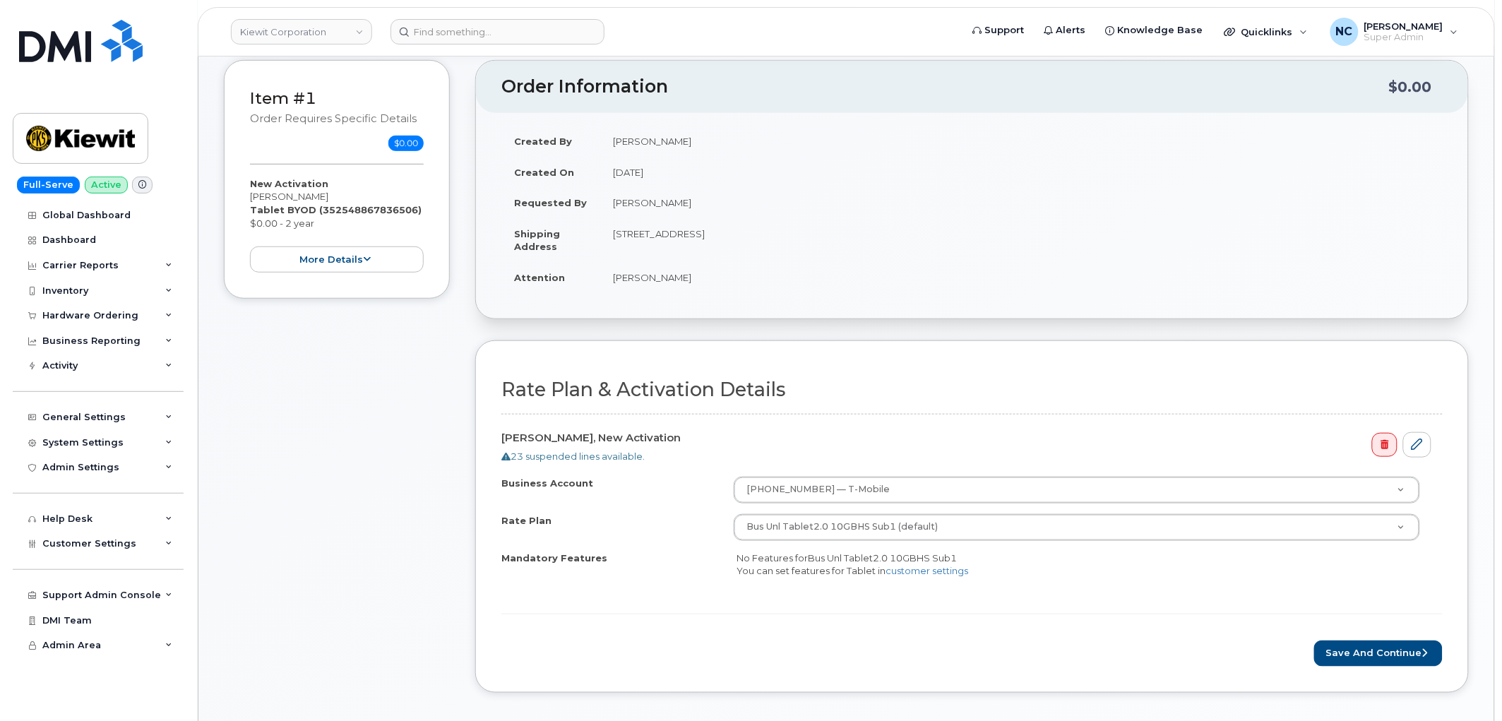
scroll to position [313, 0]
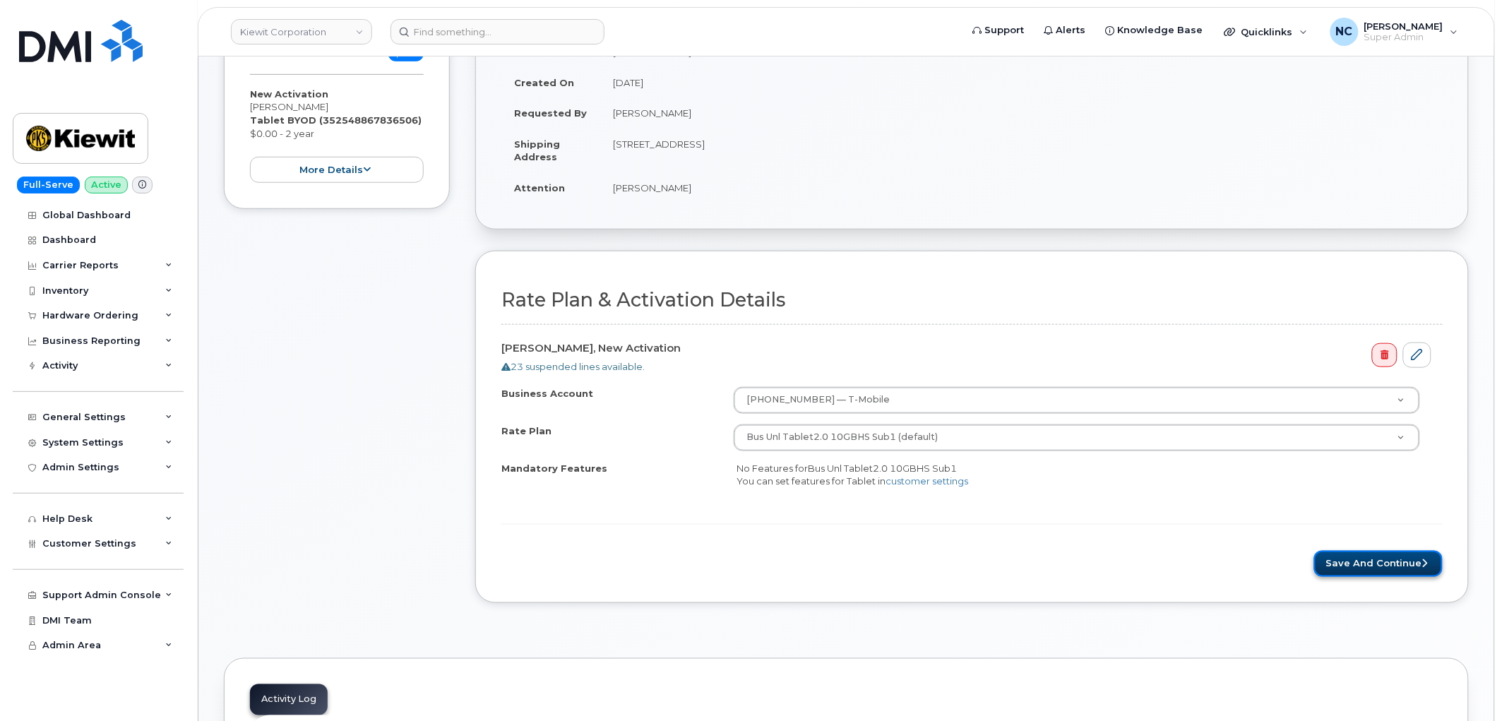
click at [1379, 561] on button "Save and Continue" at bounding box center [1378, 564] width 128 height 26
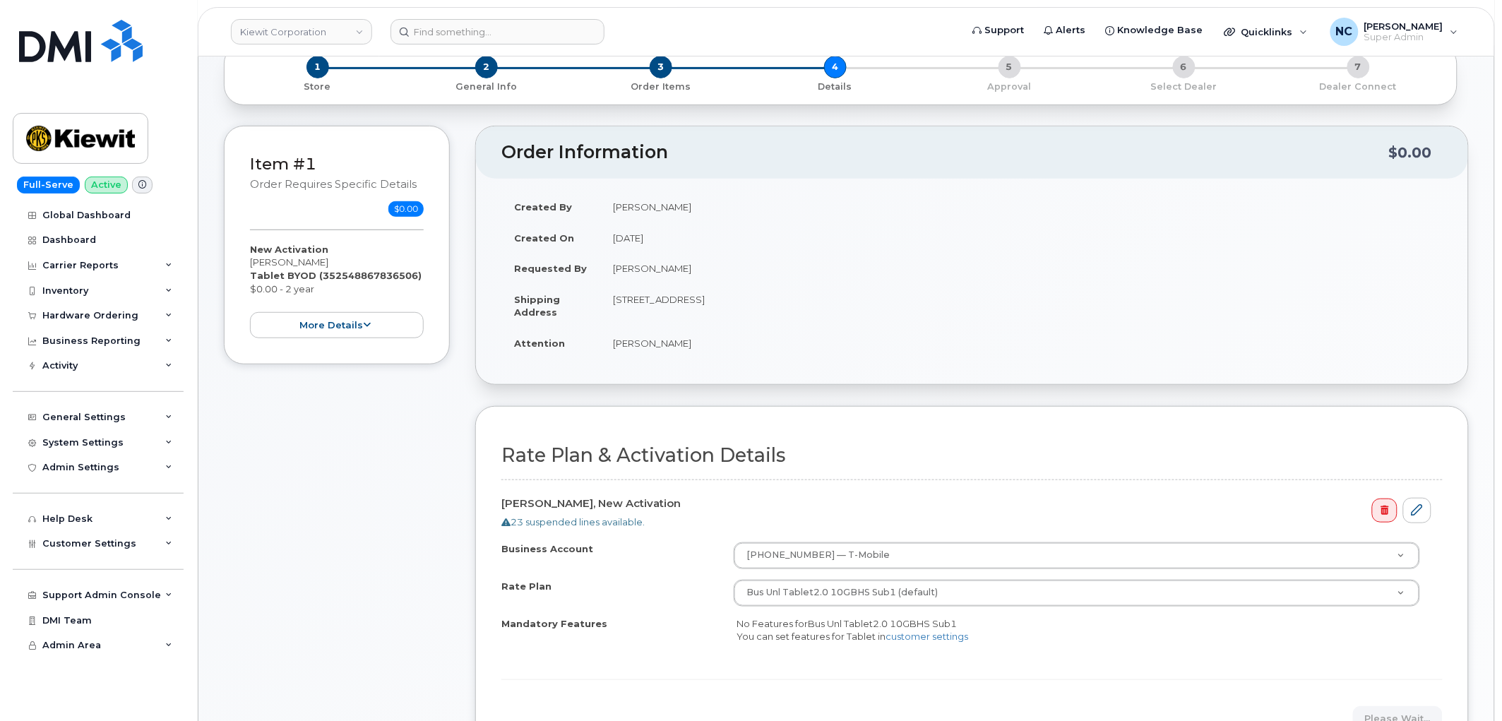
scroll to position [157, 0]
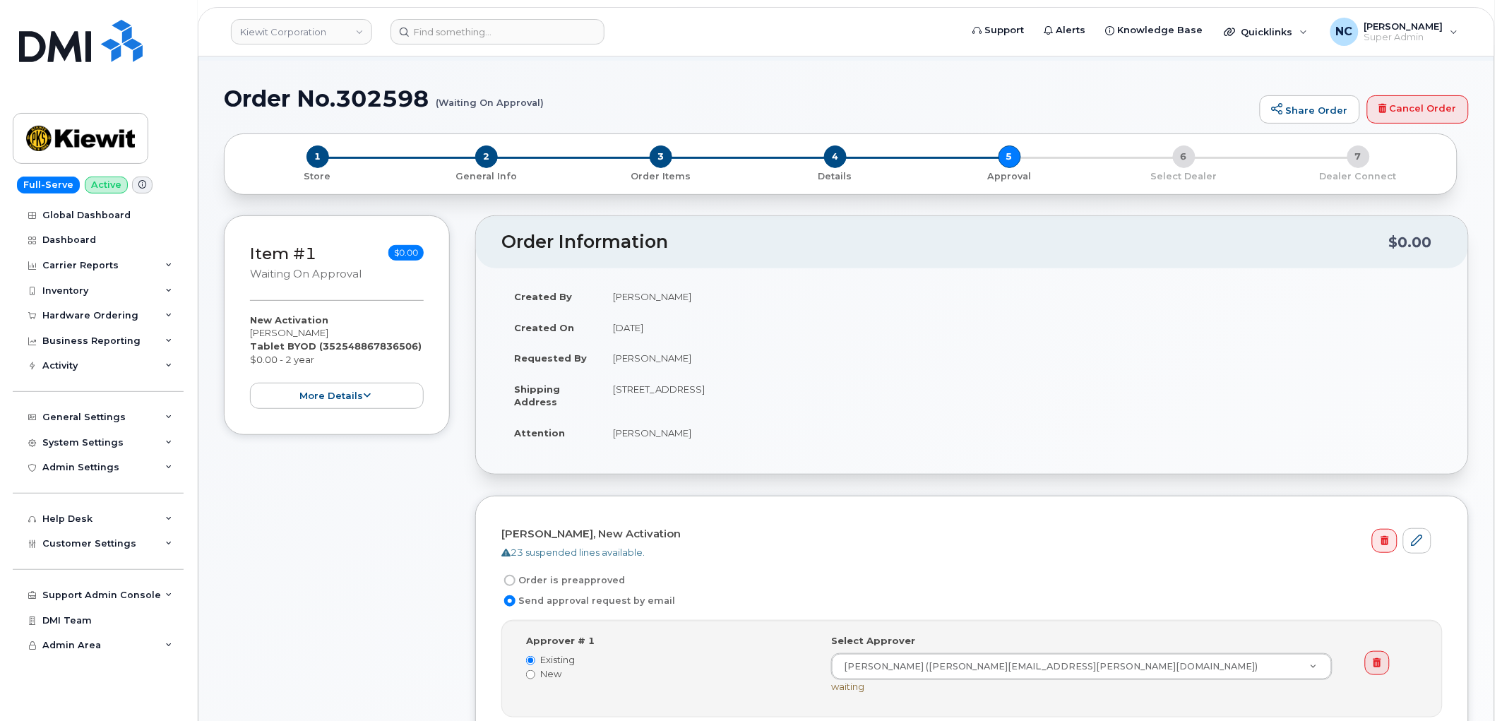
scroll to position [157, 0]
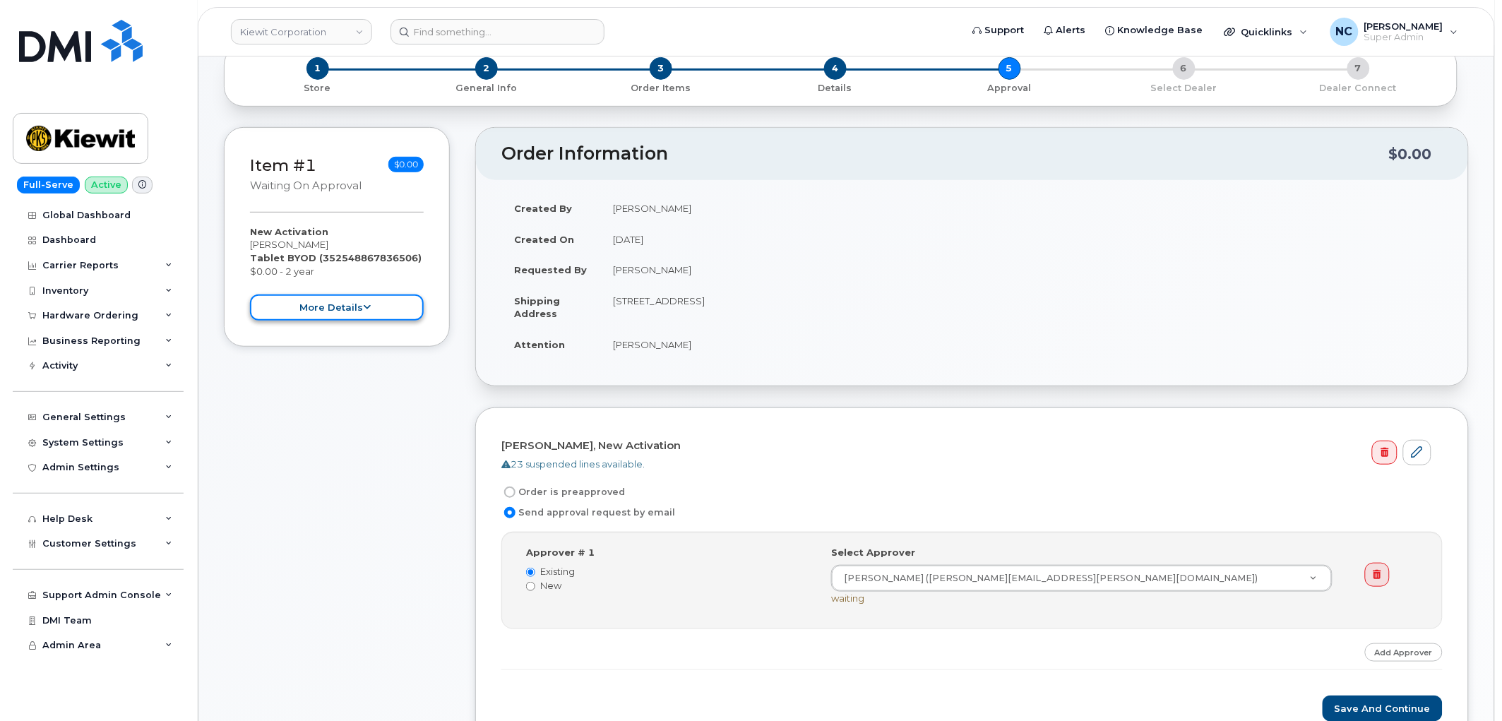
click at [309, 300] on button "more details" at bounding box center [337, 307] width 174 height 26
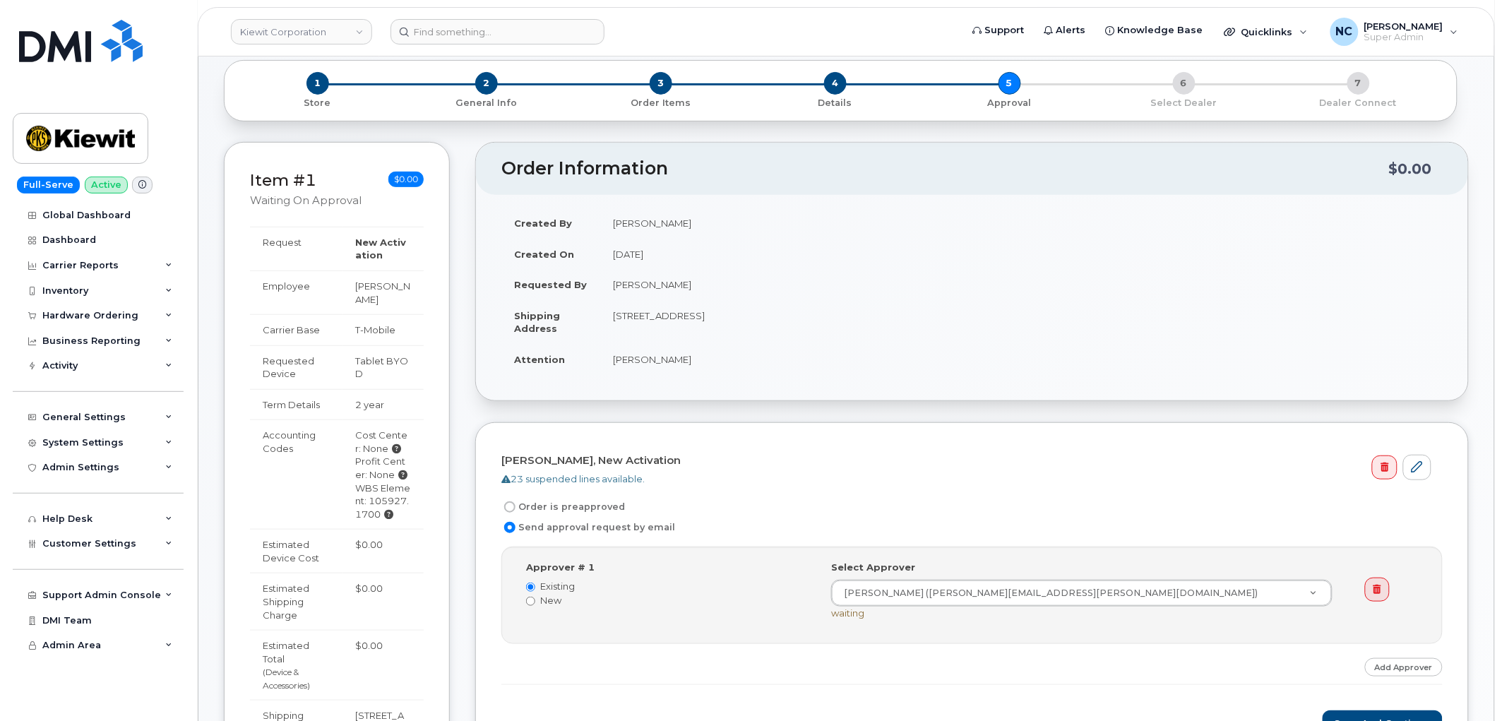
scroll to position [0, 0]
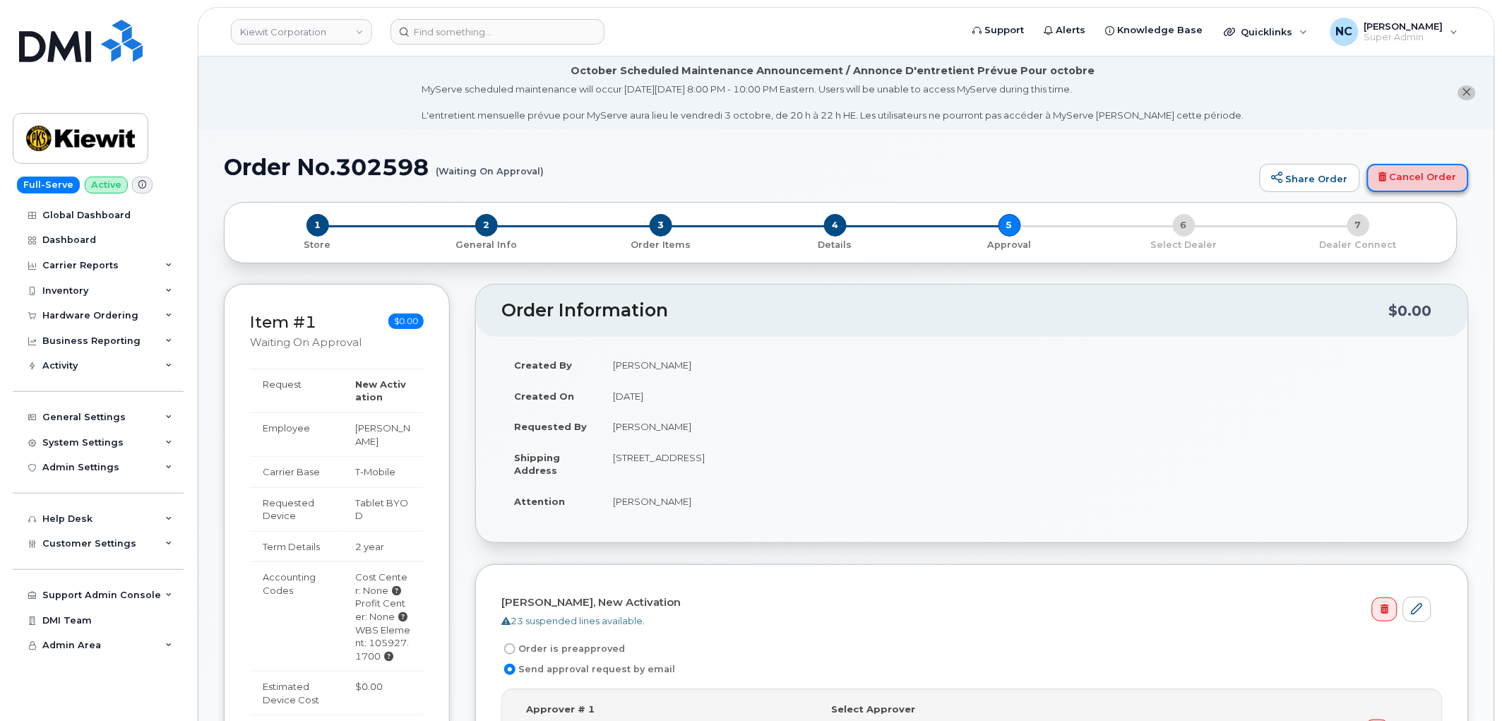
click at [1444, 171] on link "Cancel Order" at bounding box center [1418, 178] width 102 height 28
drag, startPoint x: 866, startPoint y: 443, endPoint x: 603, endPoint y: 470, distance: 264.1
click at [603, 470] on td "23429 Powerline Rd, Warrenton, MO, 63383, USA" at bounding box center [1021, 464] width 842 height 44
copy td "23429 Powerline Rd, Warrenton, MO, 63383, USA"
drag, startPoint x: 1436, startPoint y: 186, endPoint x: 830, endPoint y: 52, distance: 621.1
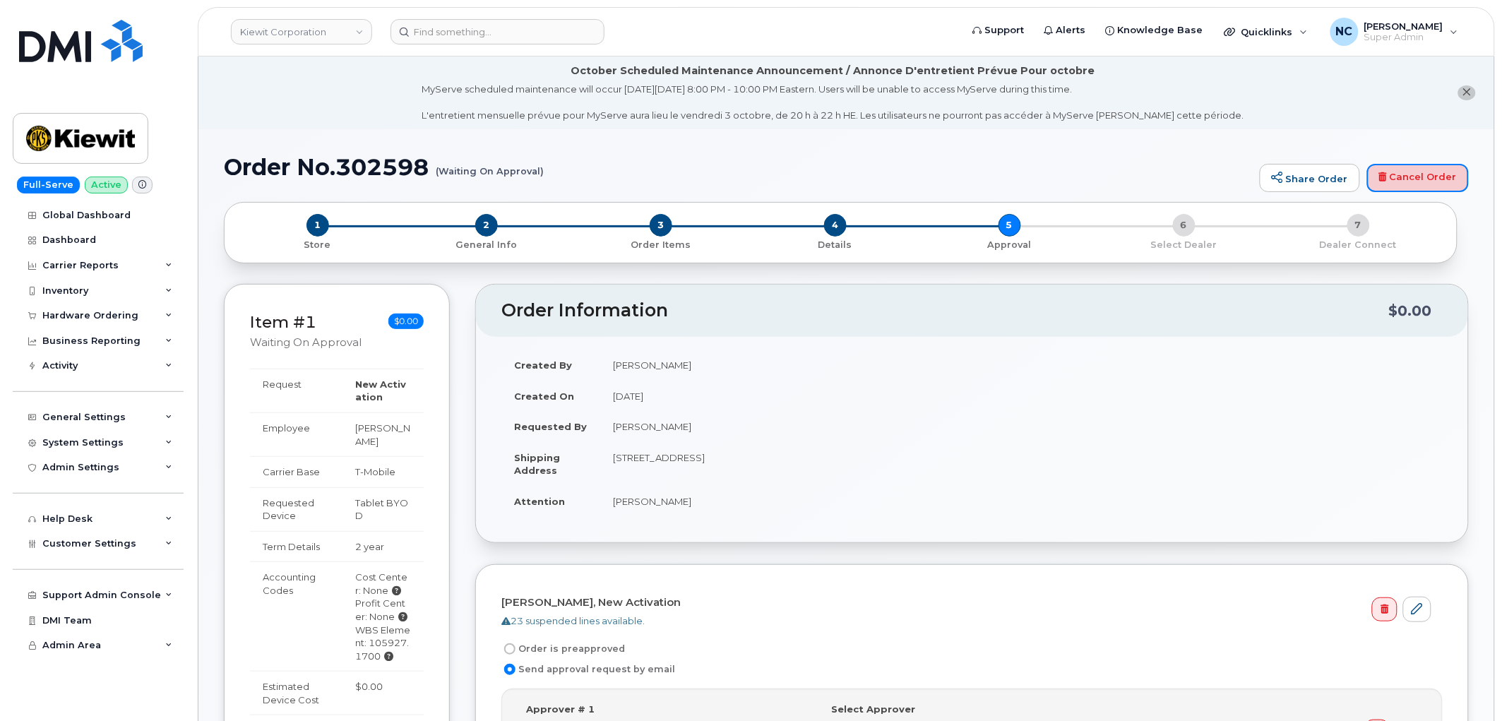
click at [1437, 185] on link "Cancel Order" at bounding box center [1418, 178] width 102 height 28
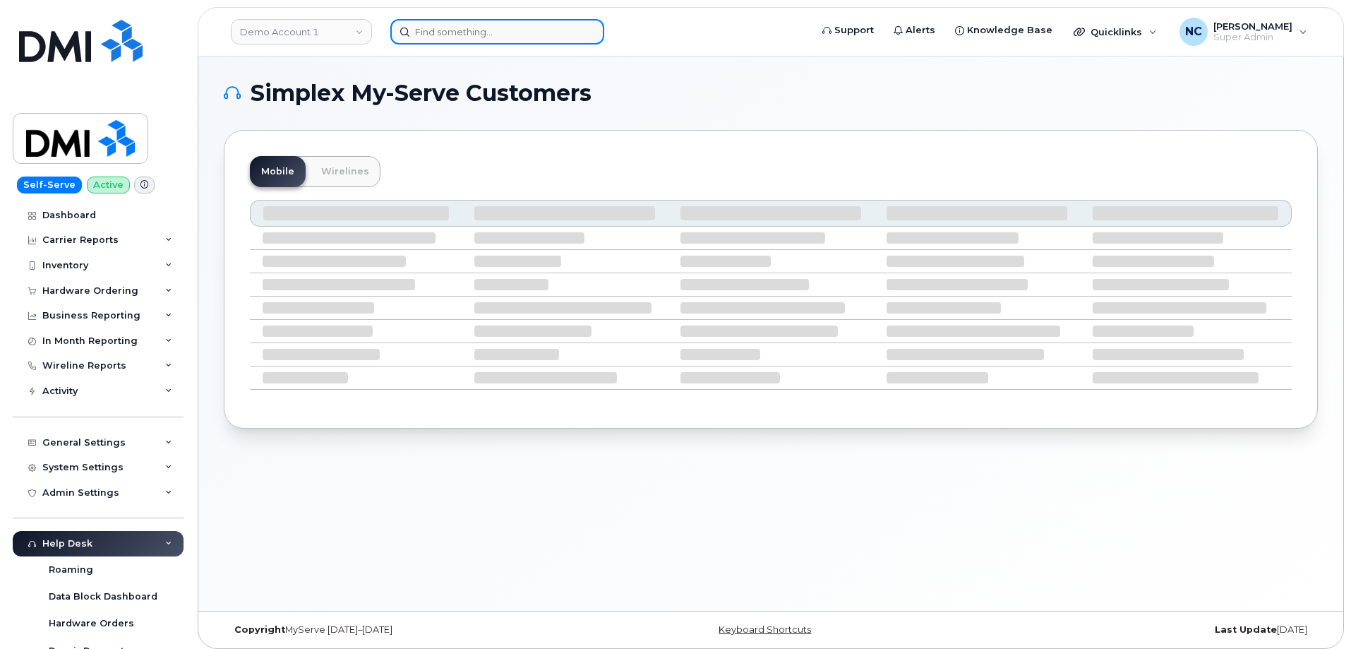
click at [484, 28] on input at bounding box center [497, 31] width 214 height 25
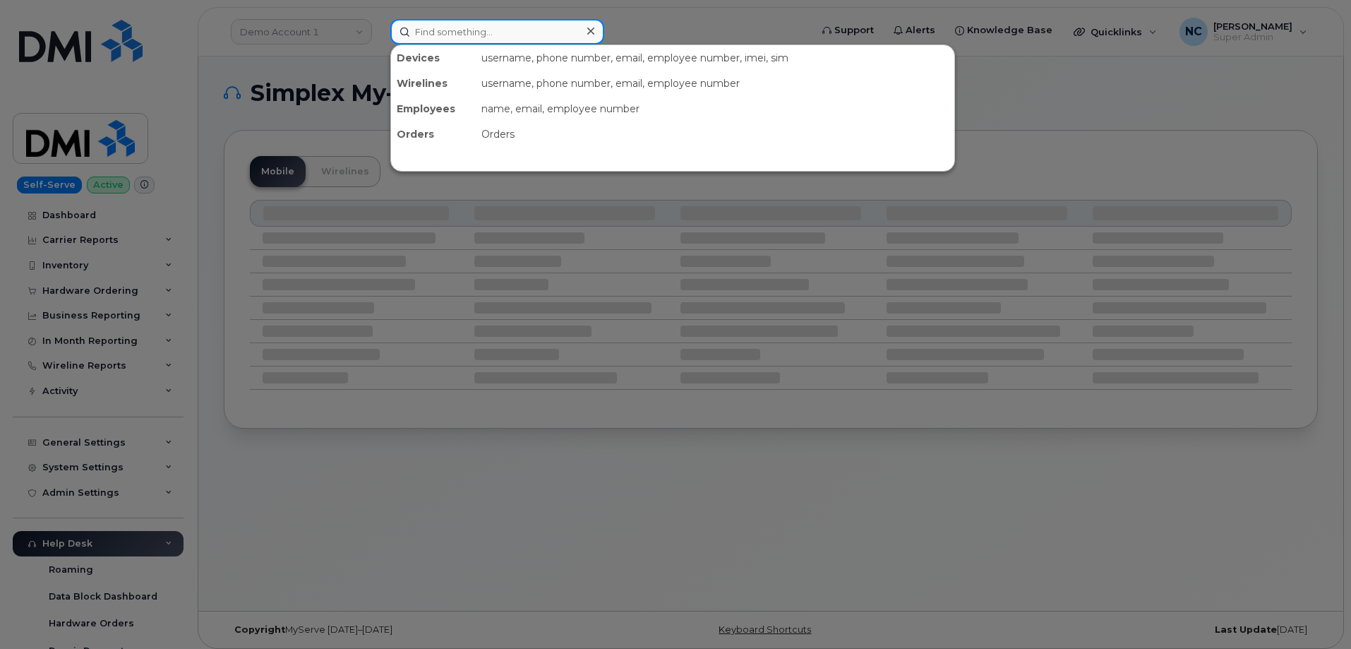
paste input "4235610929"
type input "4235610929"
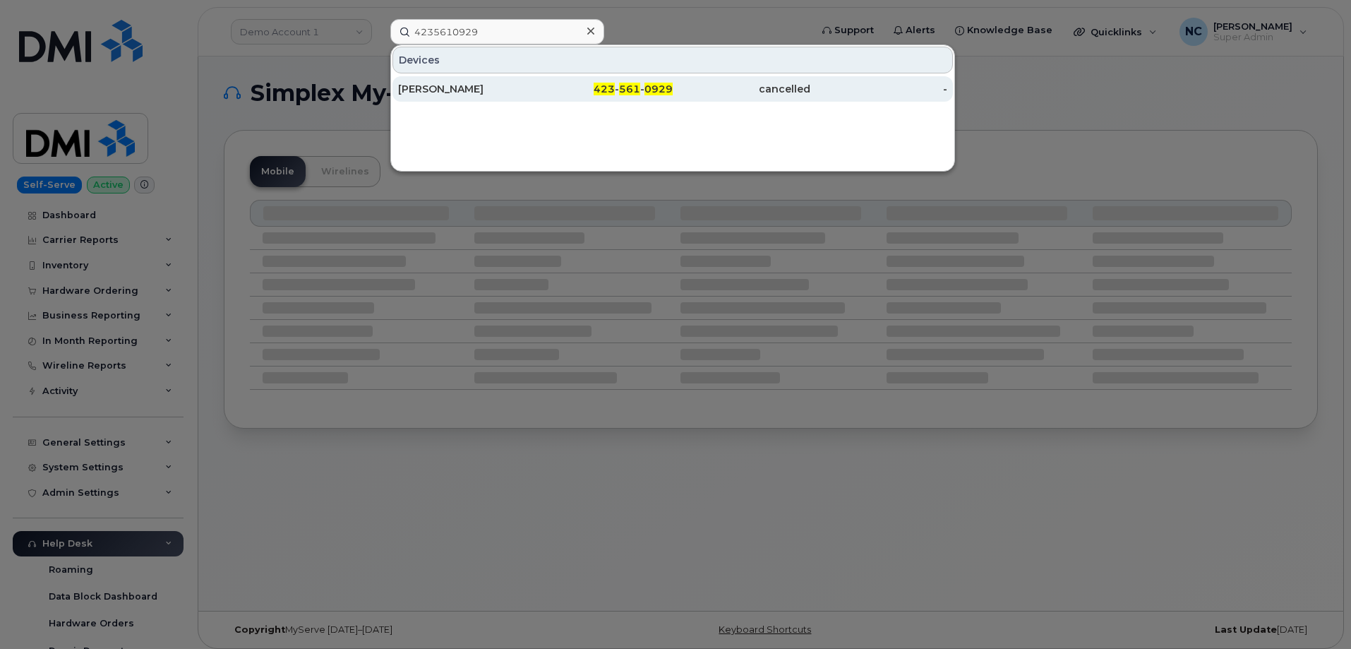
click at [425, 80] on div "[PERSON_NAME]" at bounding box center [467, 88] width 138 height 25
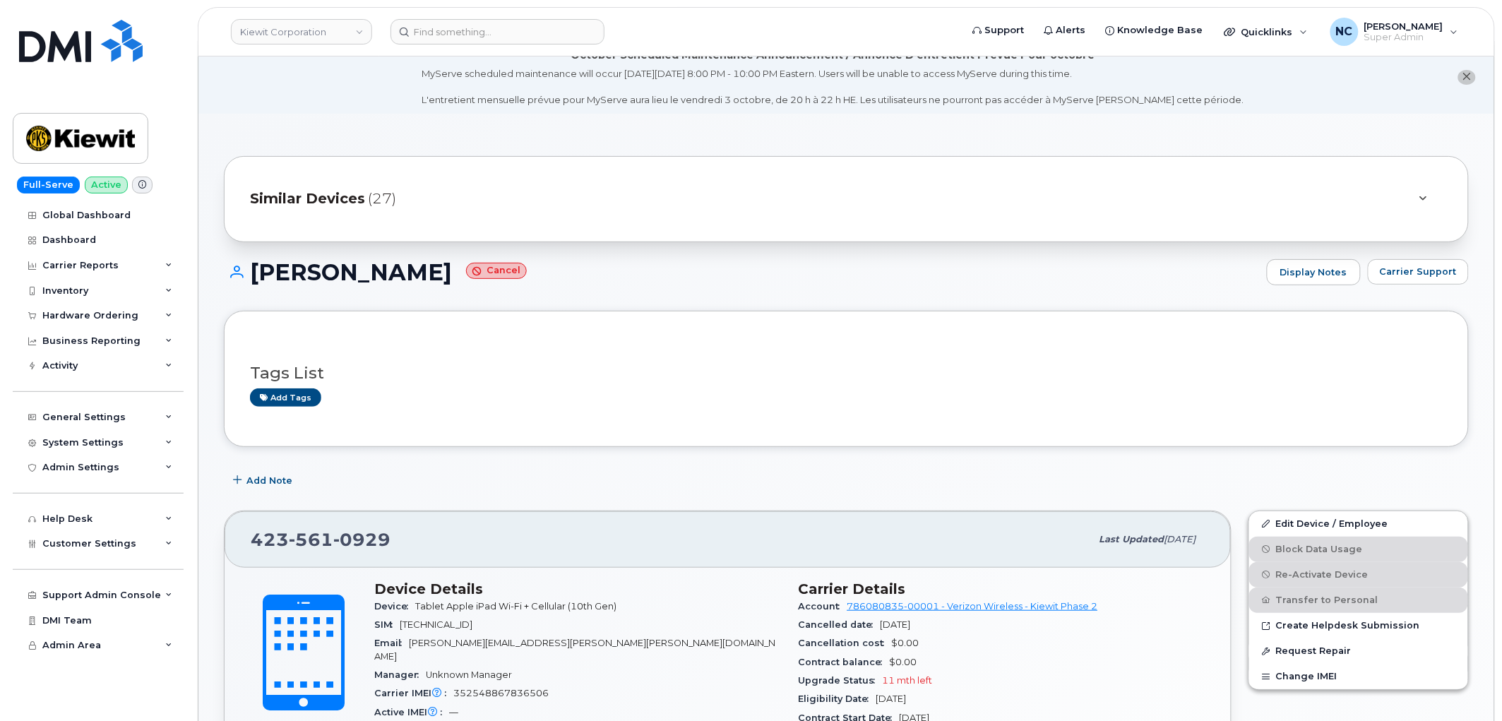
scroll to position [313, 0]
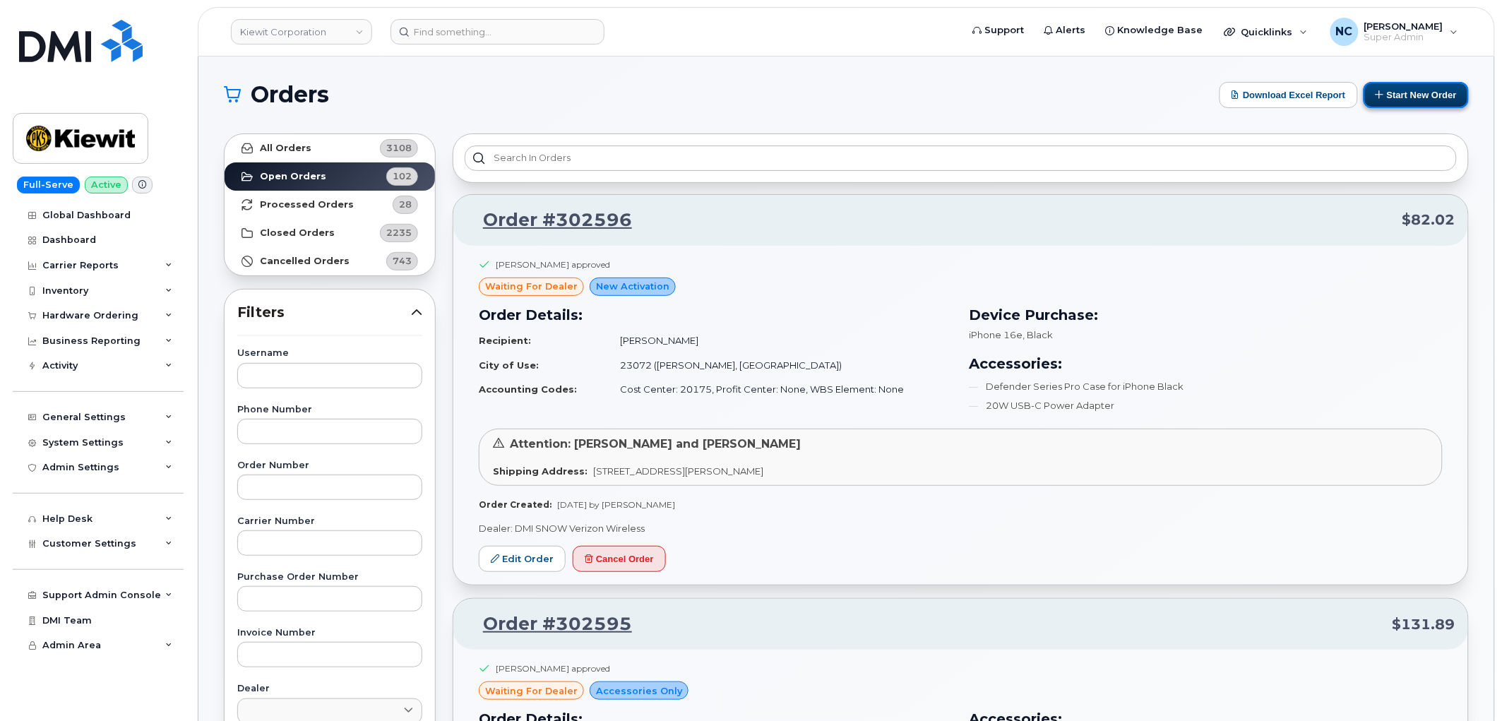
click at [1415, 94] on button "Start New Order" at bounding box center [1415, 95] width 105 height 26
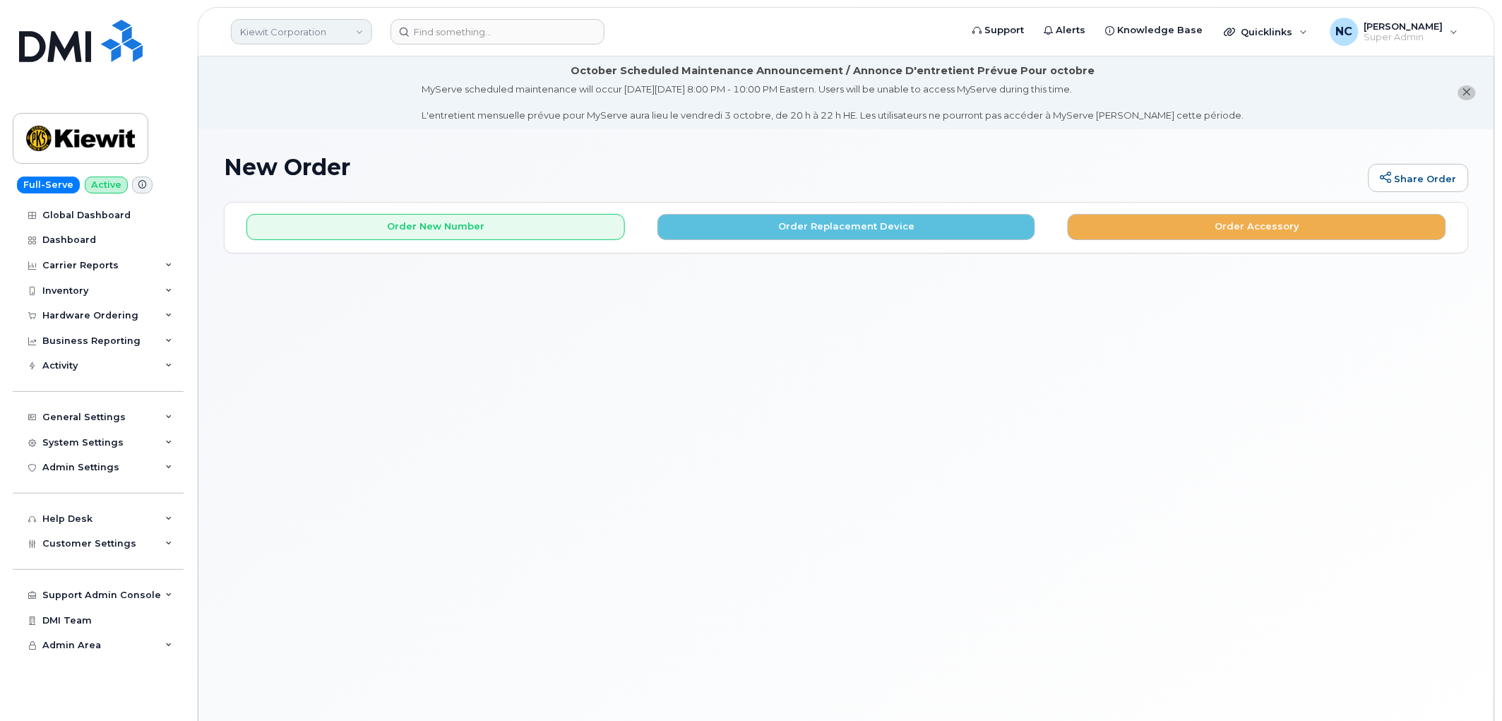
click at [306, 23] on link "Kiewit Corporation" at bounding box center [301, 31] width 141 height 25
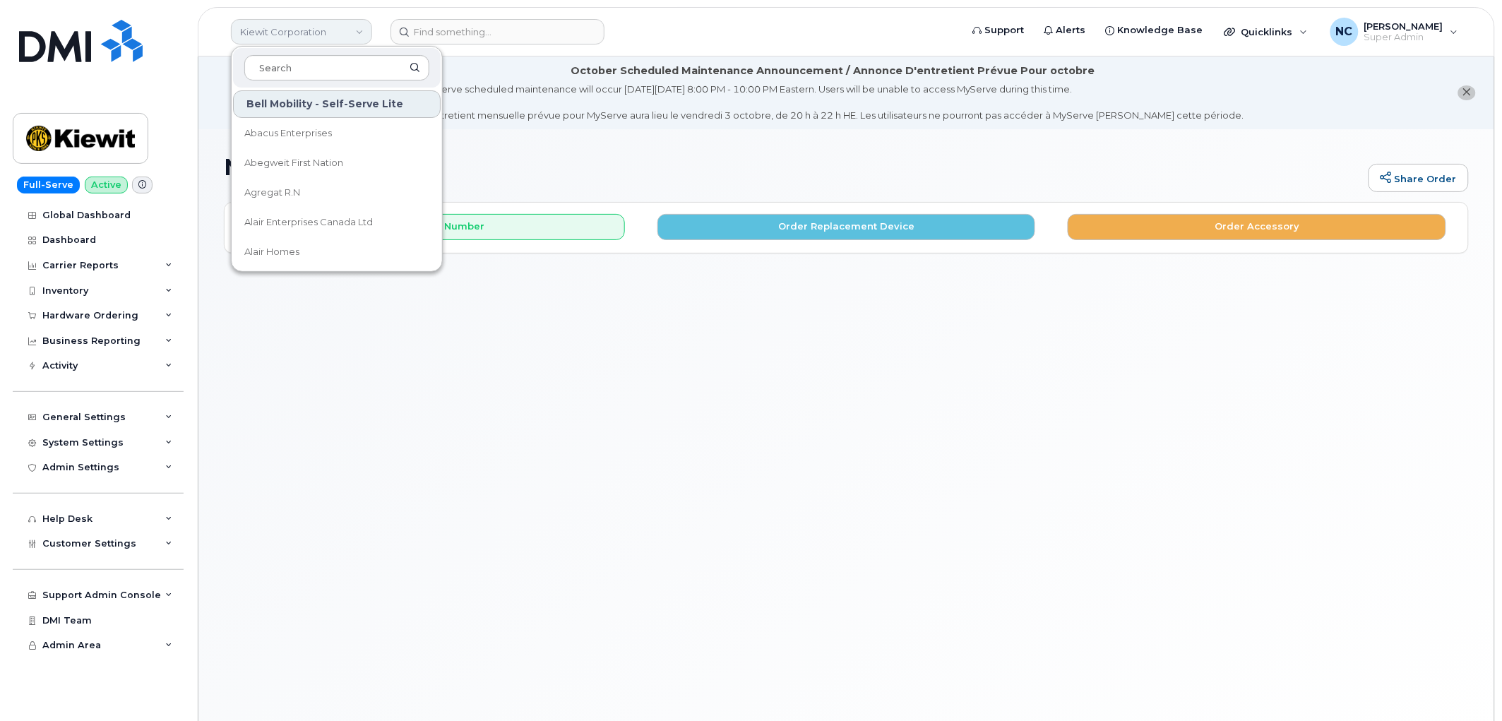
click at [306, 23] on link "Kiewit Corporation" at bounding box center [301, 31] width 141 height 25
drag, startPoint x: 835, startPoint y: 184, endPoint x: 807, endPoint y: 192, distance: 29.3
click at [836, 184] on div "New Order Share Order" at bounding box center [846, 178] width 1245 height 47
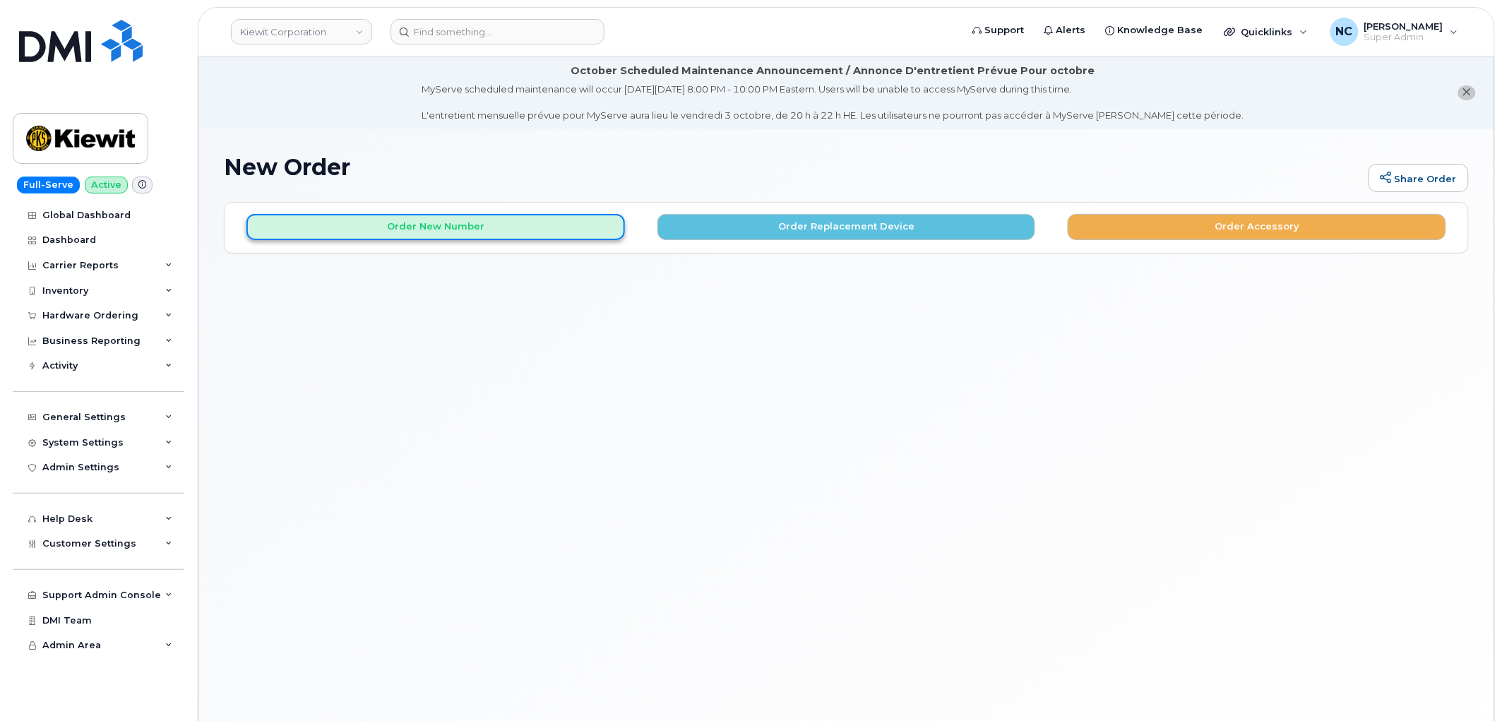
click at [539, 226] on button "Order New Number" at bounding box center [435, 227] width 378 height 26
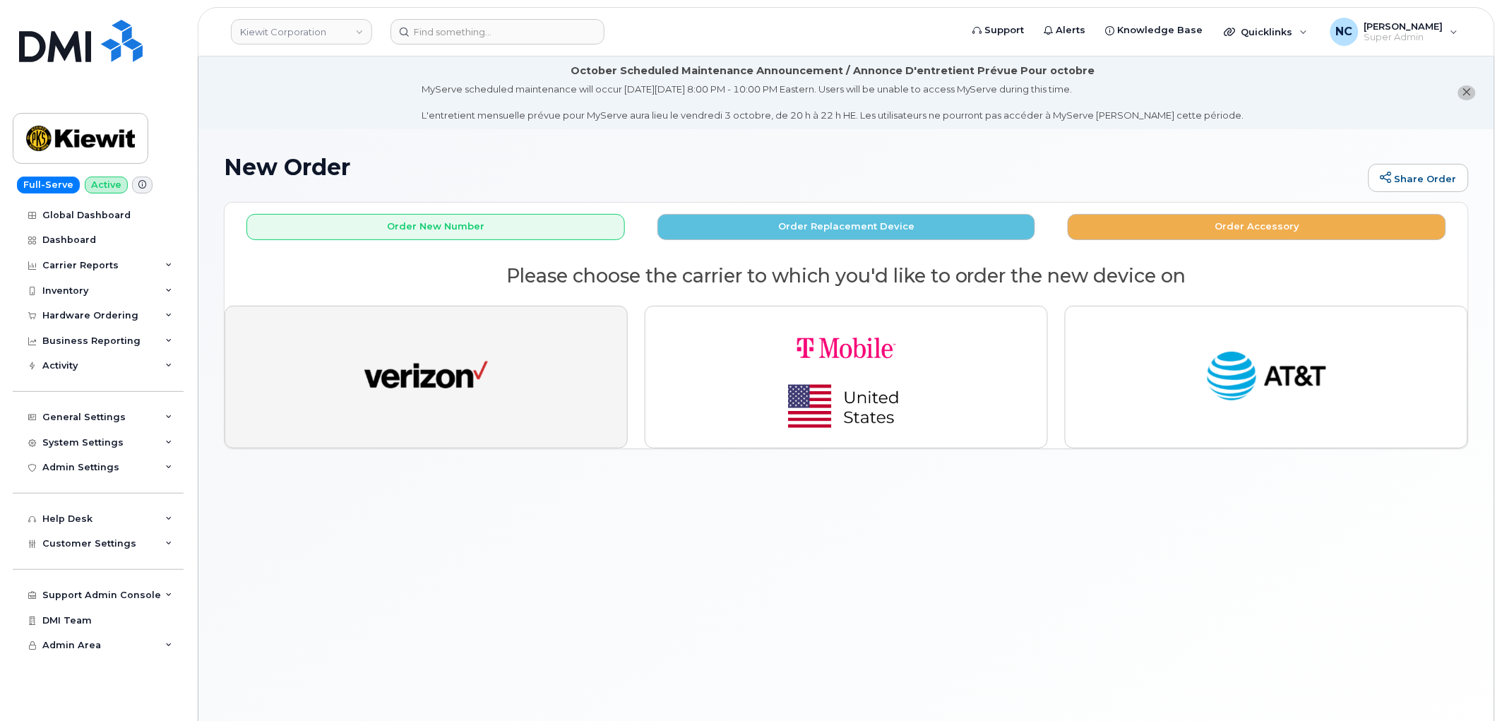
click at [542, 376] on button "button" at bounding box center [425, 377] width 403 height 143
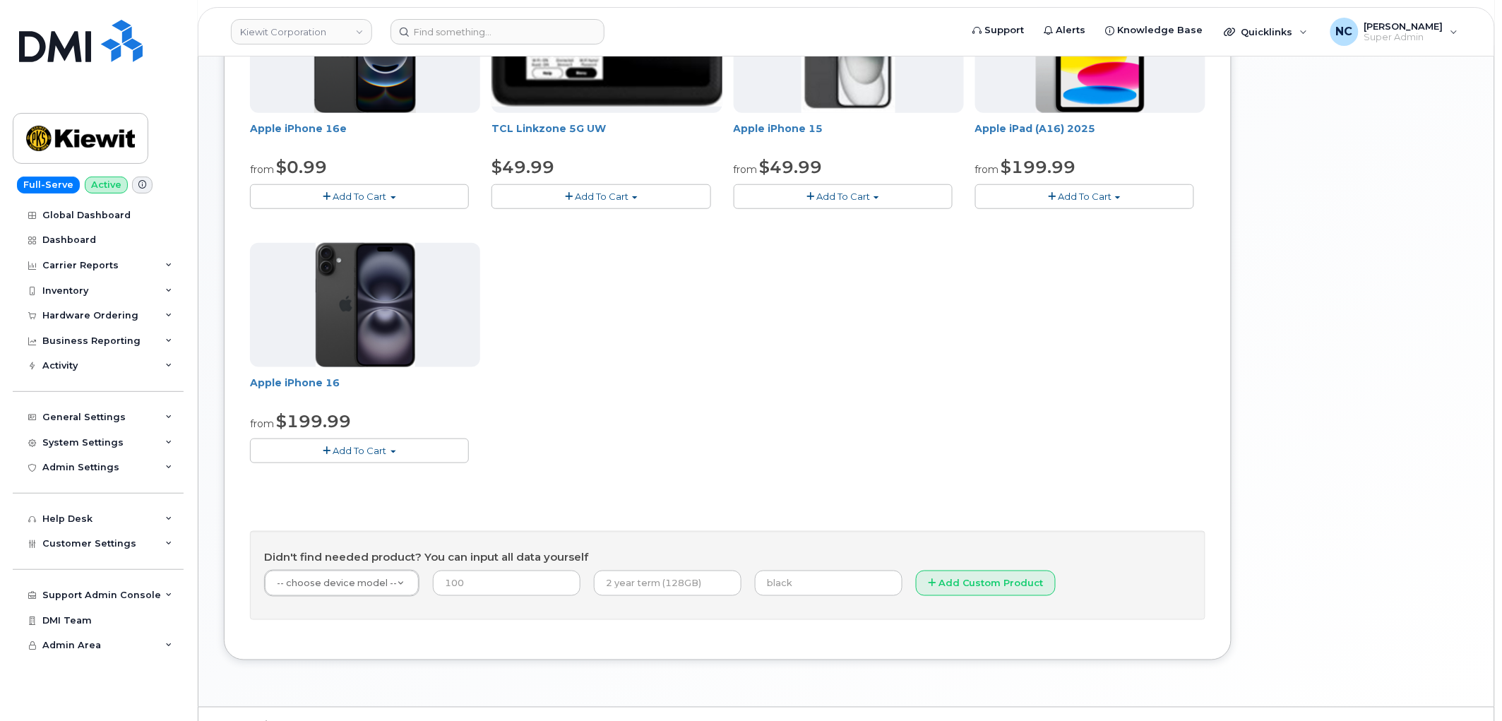
scroll to position [390, 0]
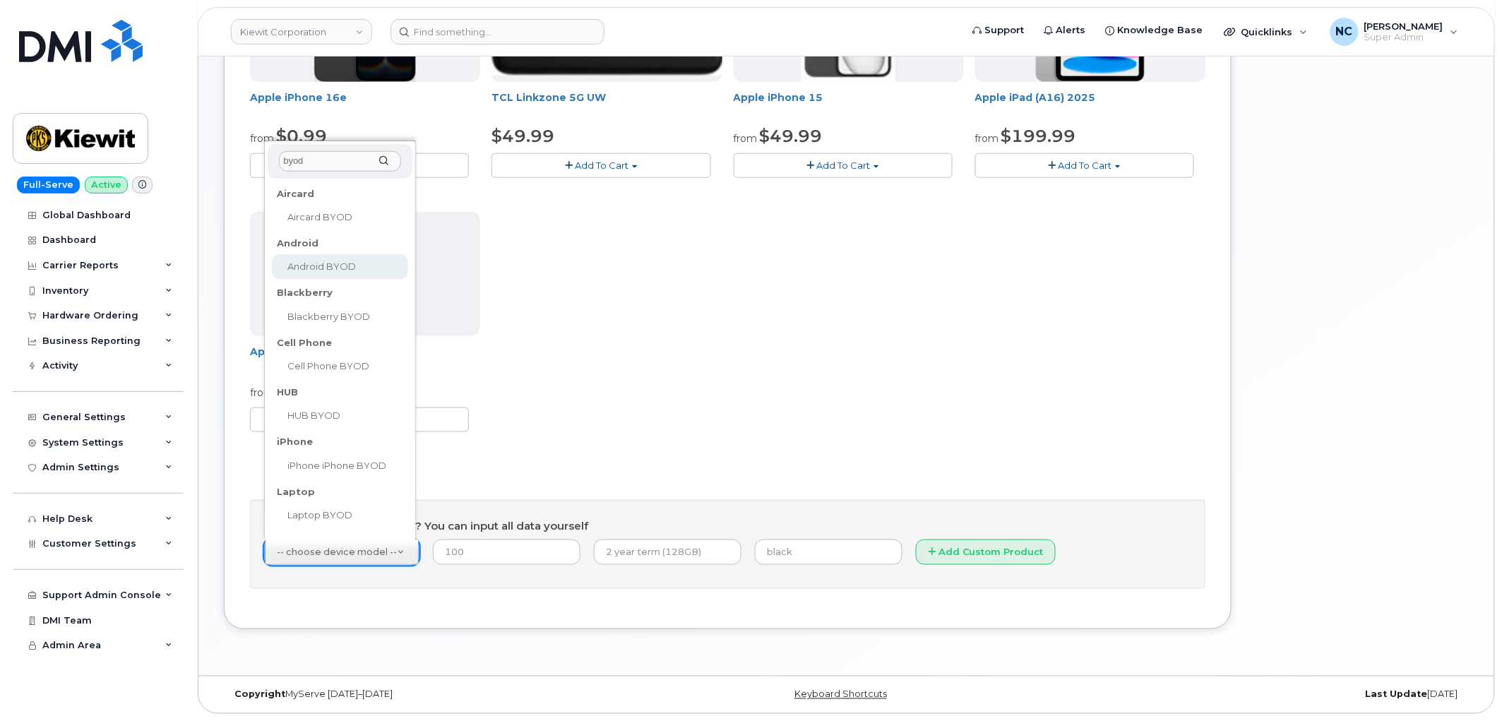
type input "byod"
drag, startPoint x: 347, startPoint y: 264, endPoint x: 405, endPoint y: 405, distance: 152.3
click at [405, 403] on ul "Aircard Aircard BYOD Android Android BYOD Blackberry Blackberry BYOD Cell Phone…" at bounding box center [338, 357] width 141 height 353
select select "2487"
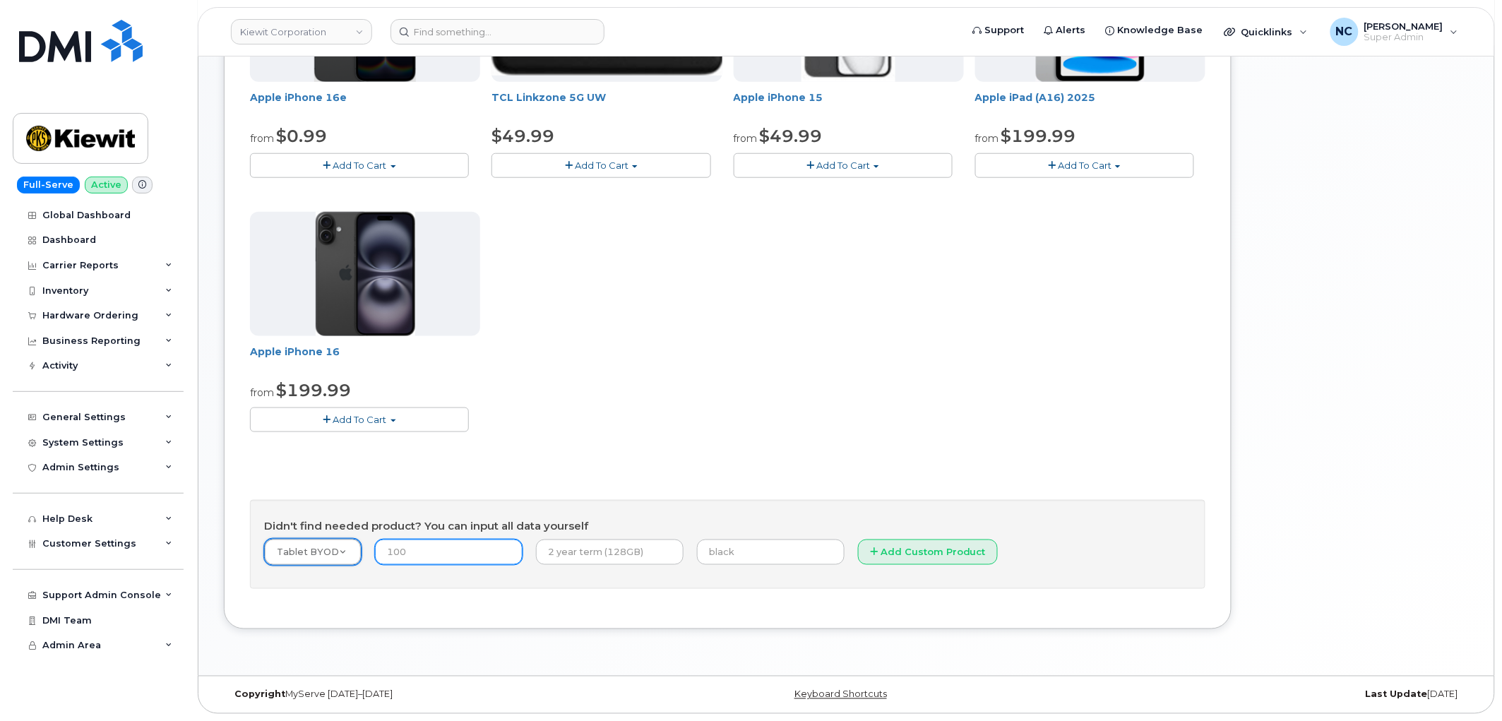
click at [469, 555] on input "number" at bounding box center [449, 551] width 148 height 25
type input "0.00"
click at [601, 552] on input "text" at bounding box center [610, 551] width 148 height 25
type input "3"
type input "2 year"
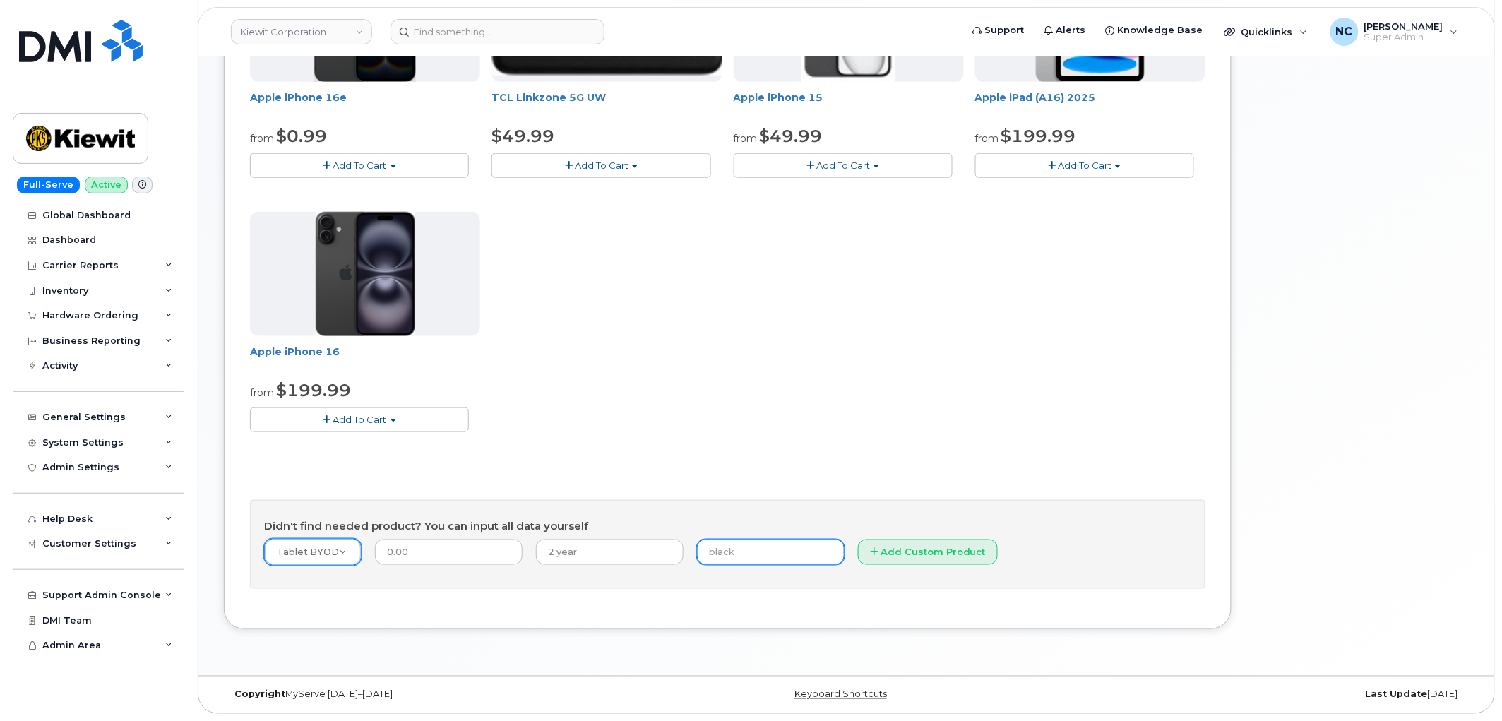
click at [784, 554] on input "text" at bounding box center [771, 551] width 148 height 25
paste input "352548867836506"
type input "352548867836506"
drag, startPoint x: 880, startPoint y: 546, endPoint x: 941, endPoint y: 538, distance: 62.0
click at [880, 546] on button "Add Custom Product" at bounding box center [928, 552] width 140 height 26
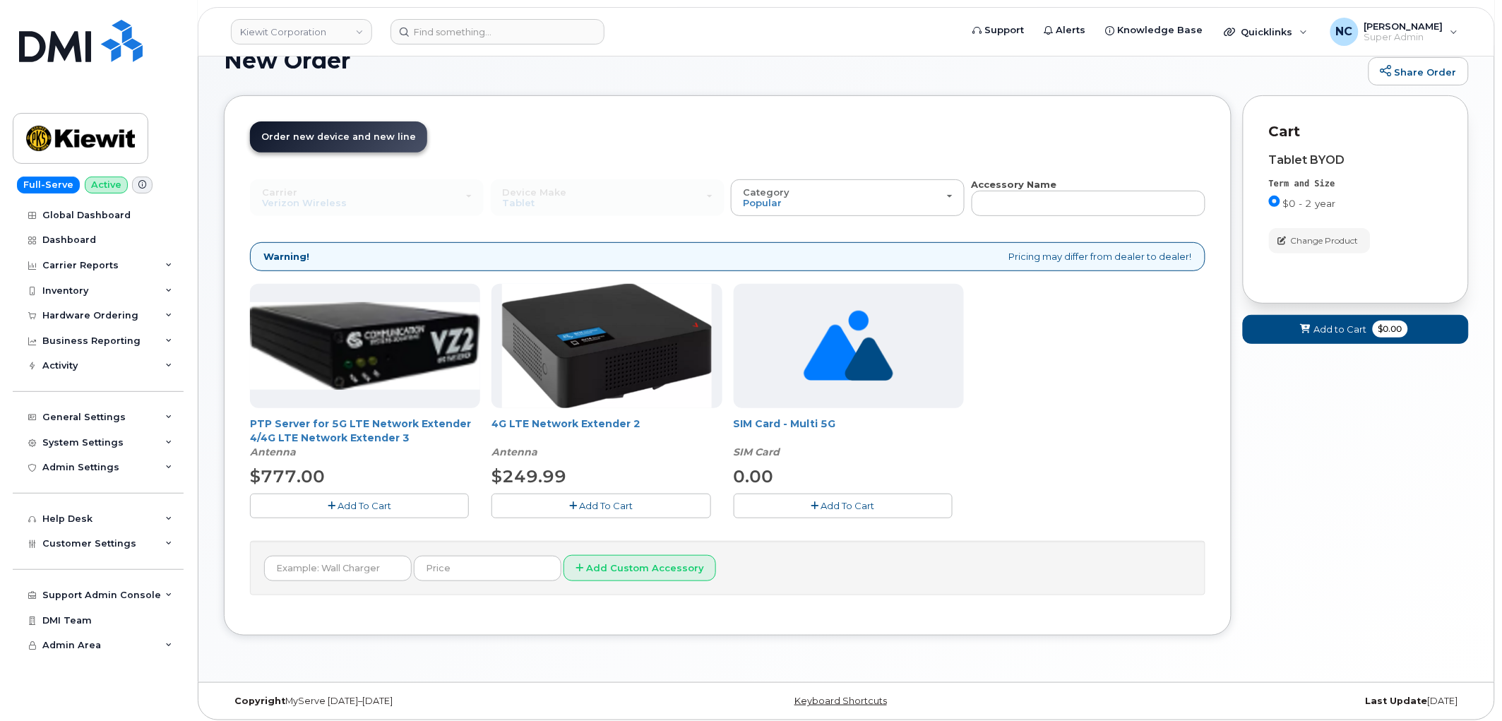
scroll to position [114, 0]
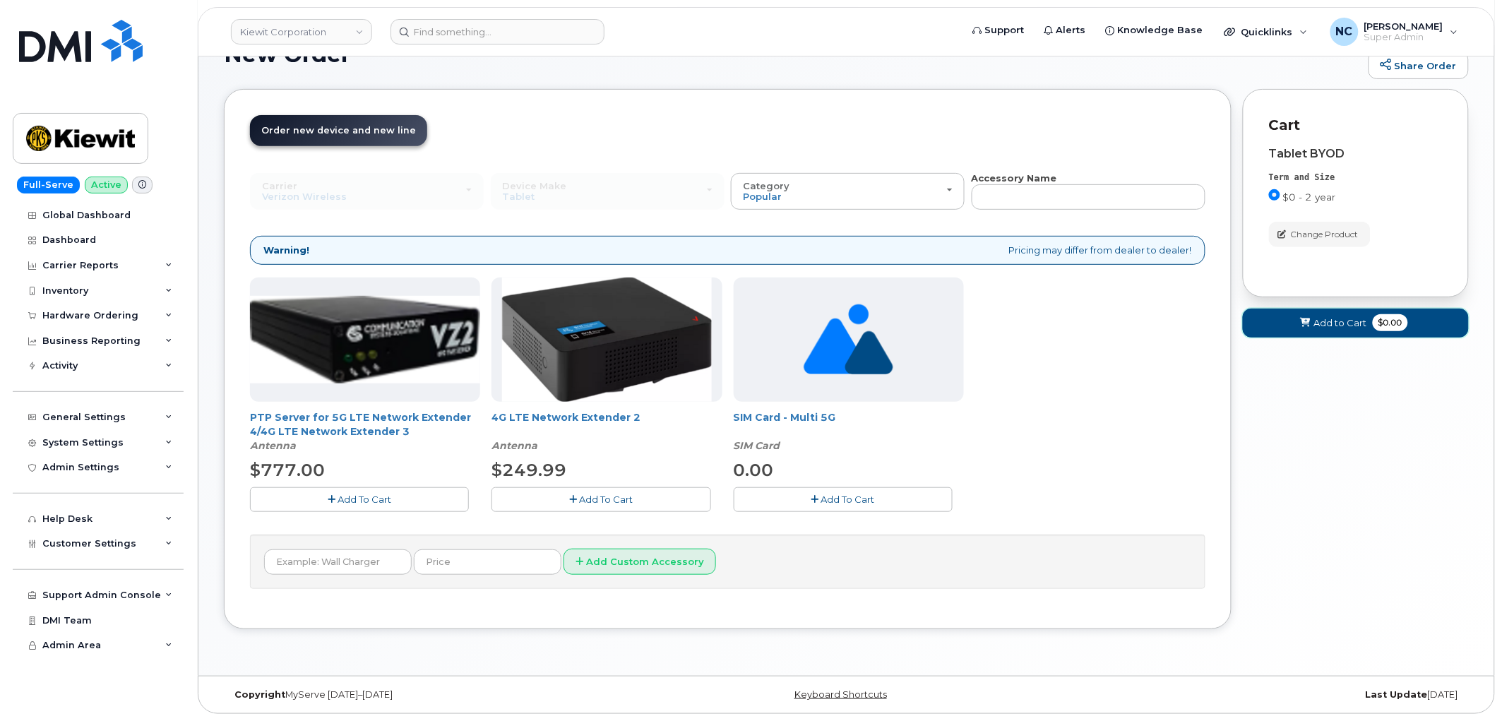
click at [1290, 332] on button "Add to Cart $0.00" at bounding box center [1356, 323] width 226 height 29
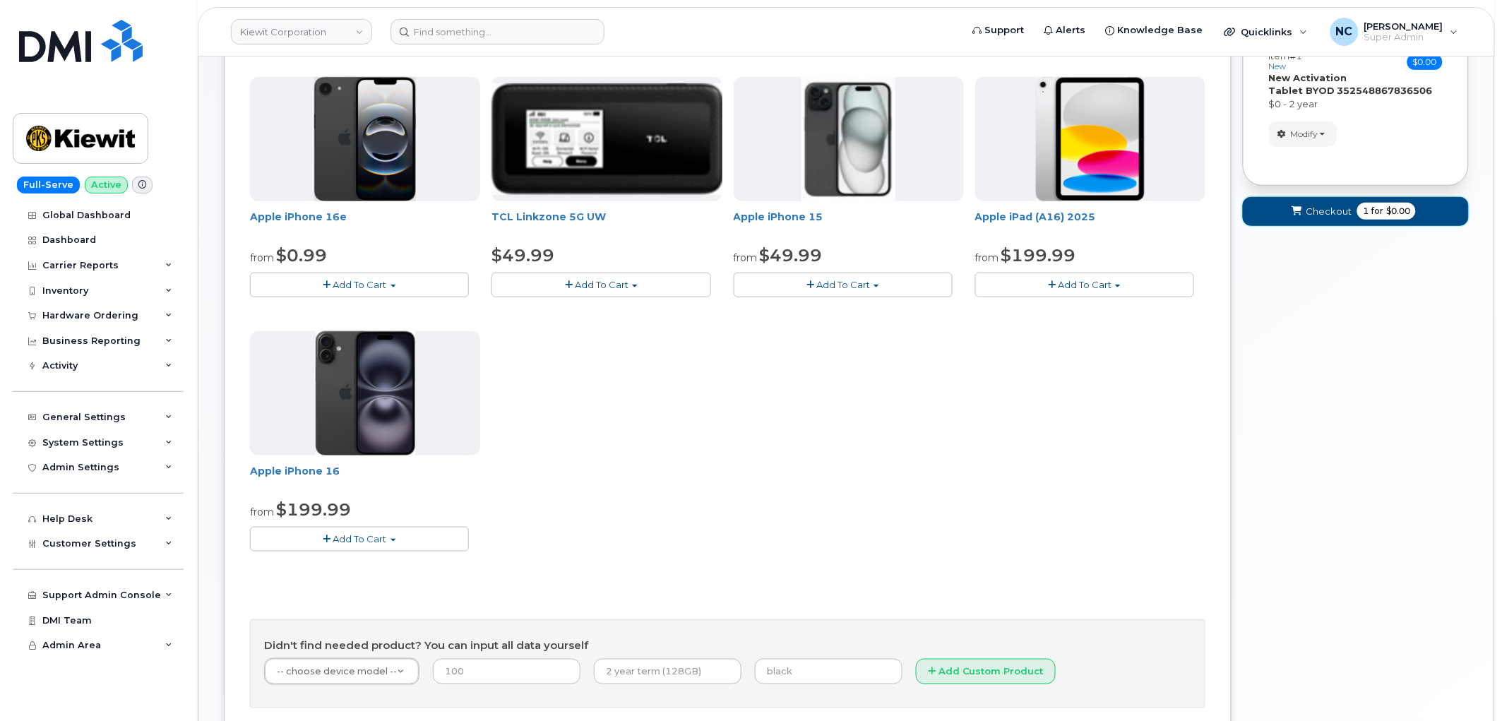
click at [1368, 212] on span "for" at bounding box center [1377, 211] width 18 height 13
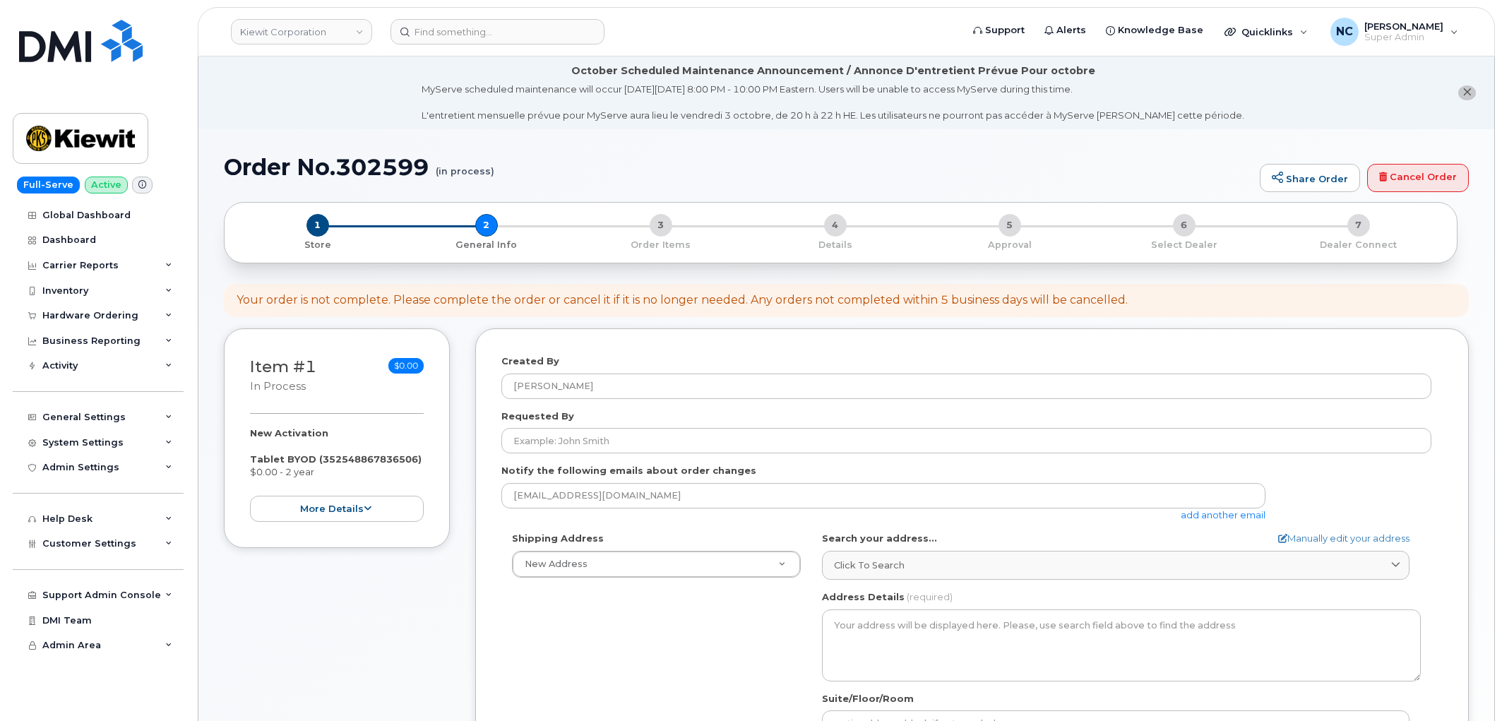
select select
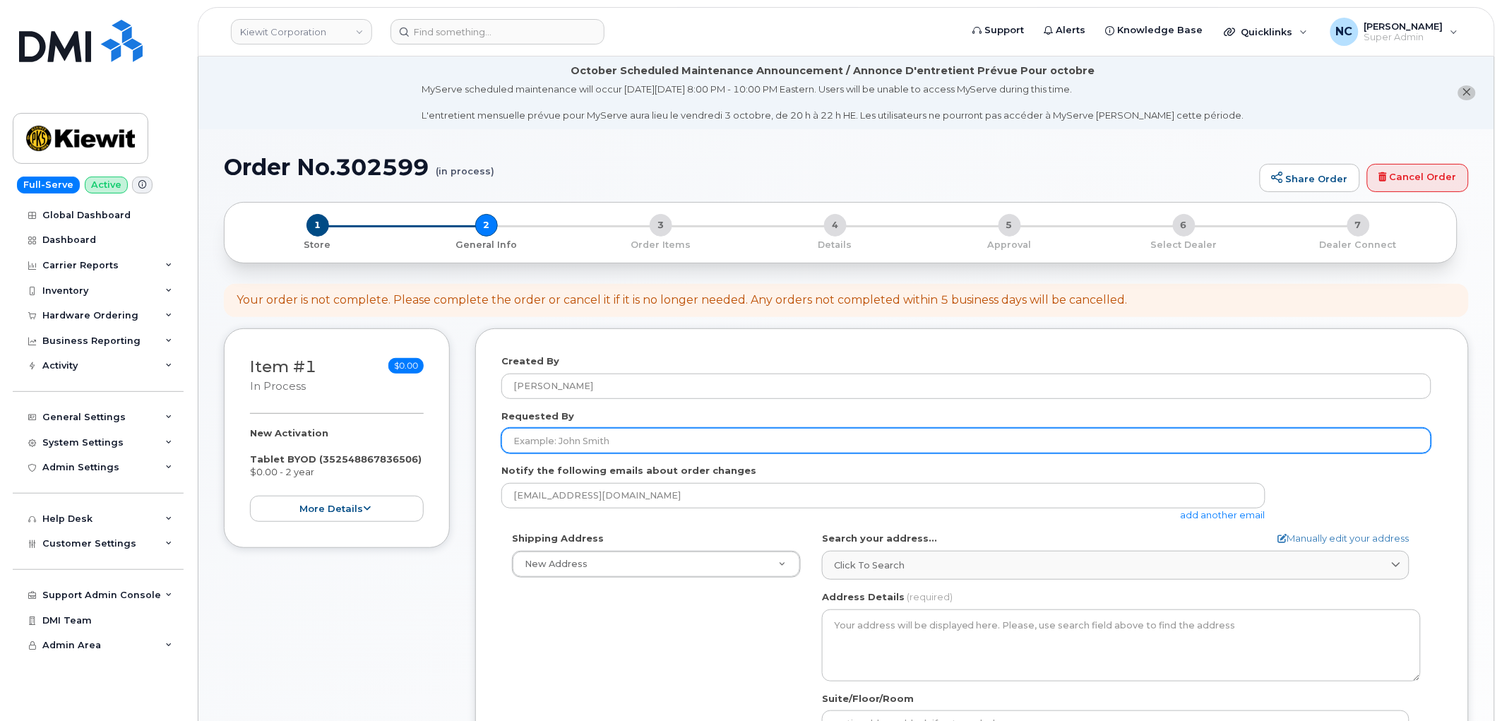
click at [678, 453] on input "Requested By" at bounding box center [966, 440] width 930 height 25
paste input "[PERSON_NAME]"
type input "[PERSON_NAME]"
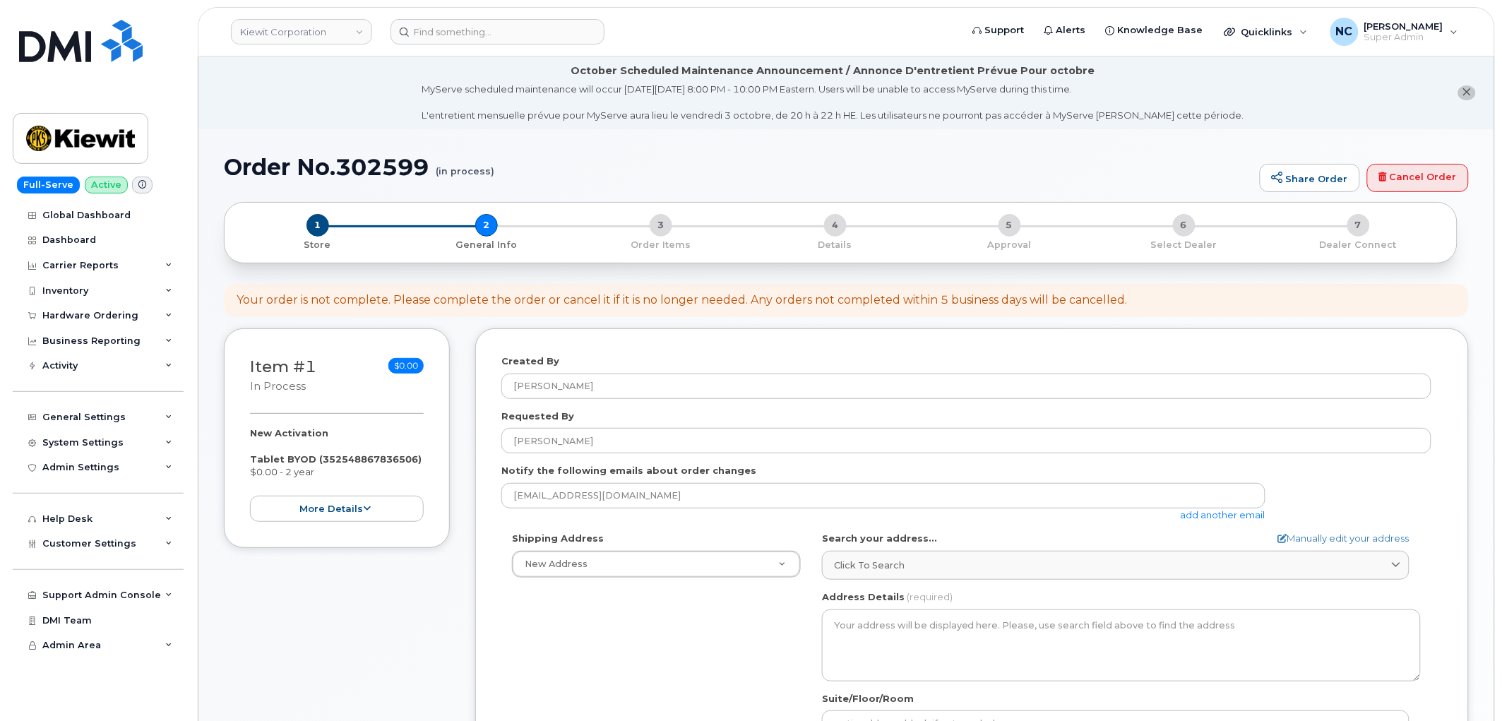
click at [1209, 514] on link "add another email" at bounding box center [1222, 514] width 85 height 11
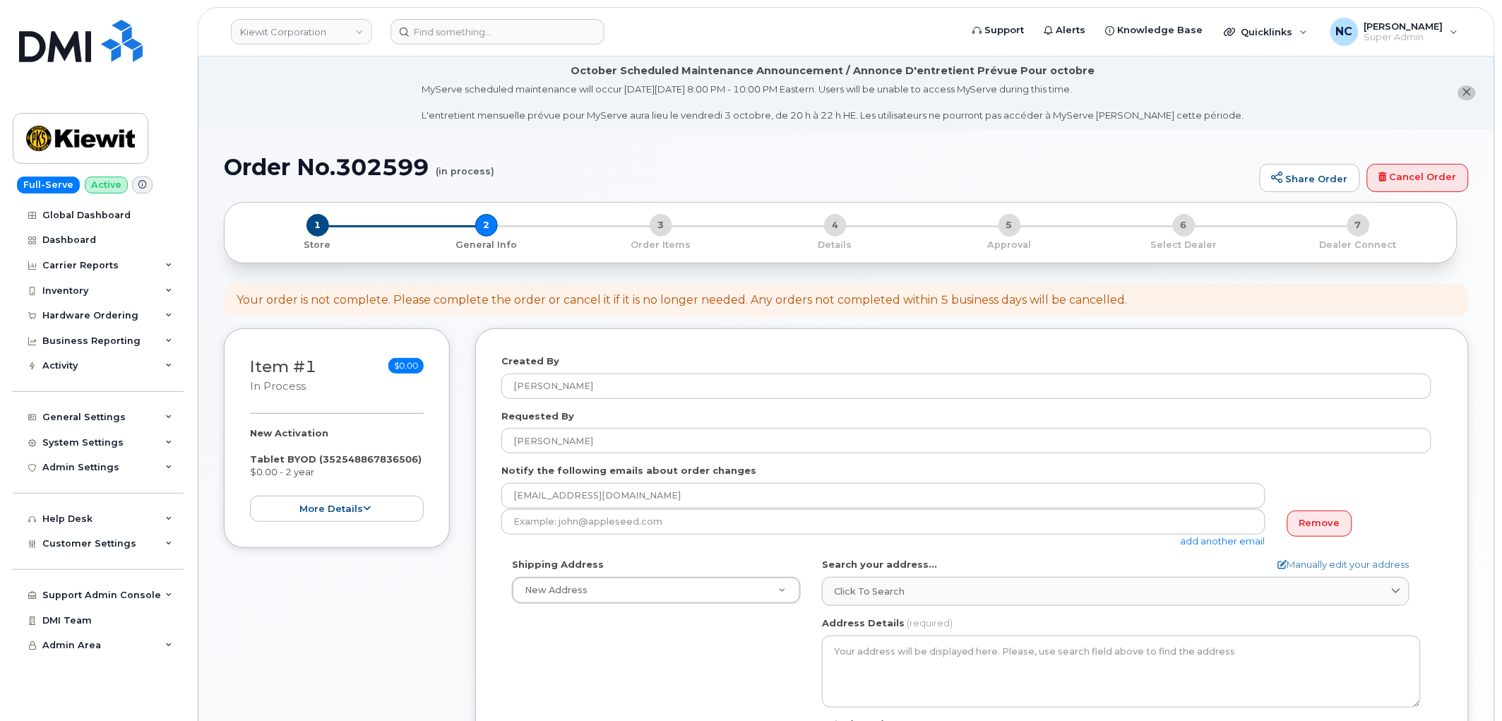
click at [1200, 544] on link "add another email" at bounding box center [1222, 540] width 85 height 11
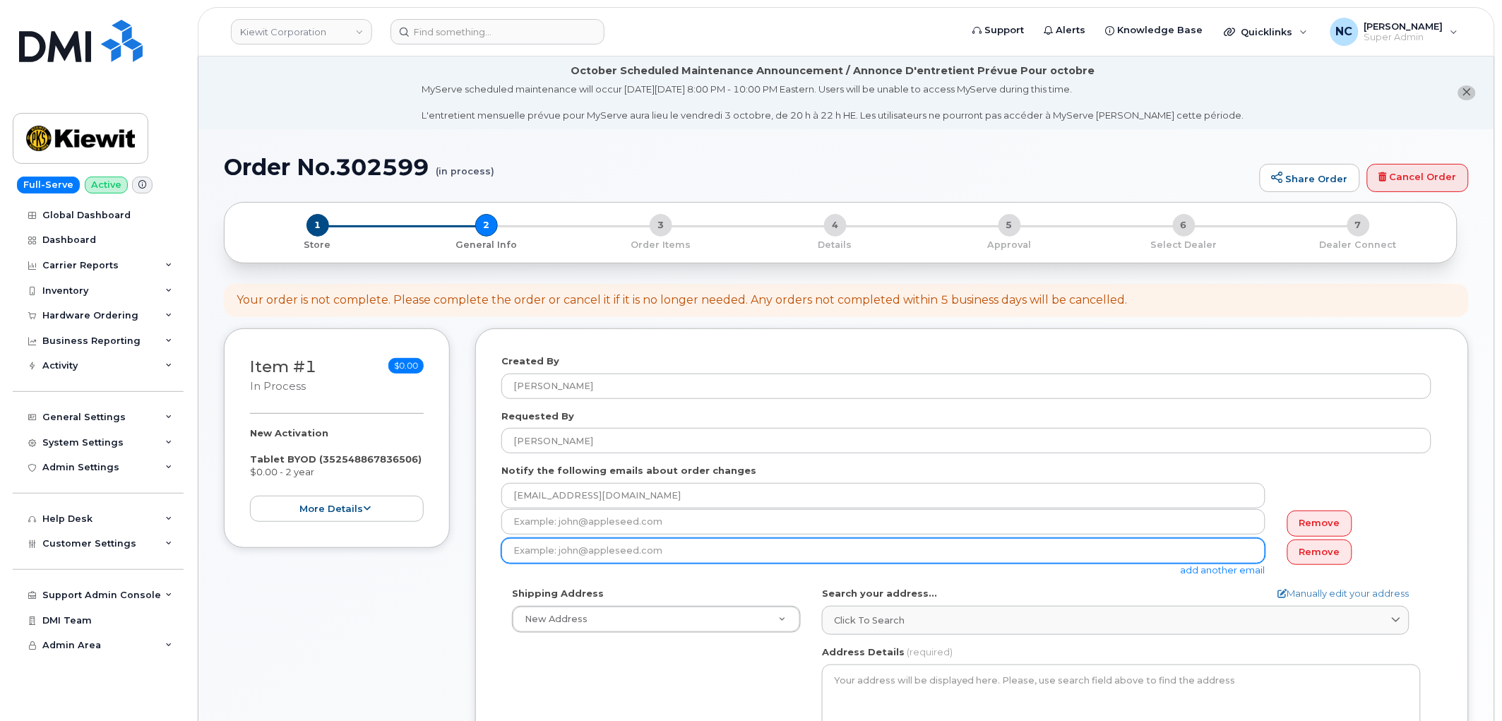
click at [685, 548] on input "email" at bounding box center [883, 550] width 764 height 25
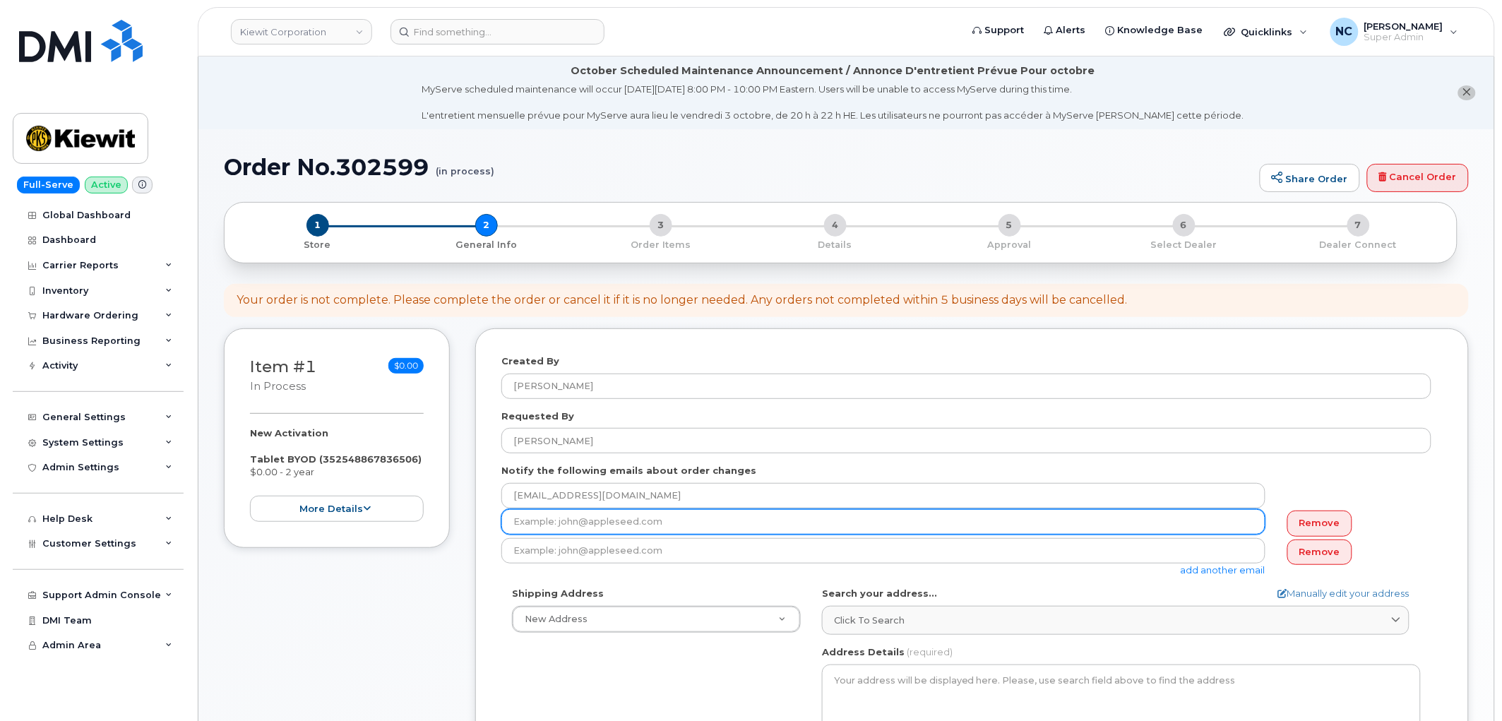
click at [544, 531] on input "email" at bounding box center [883, 521] width 764 height 25
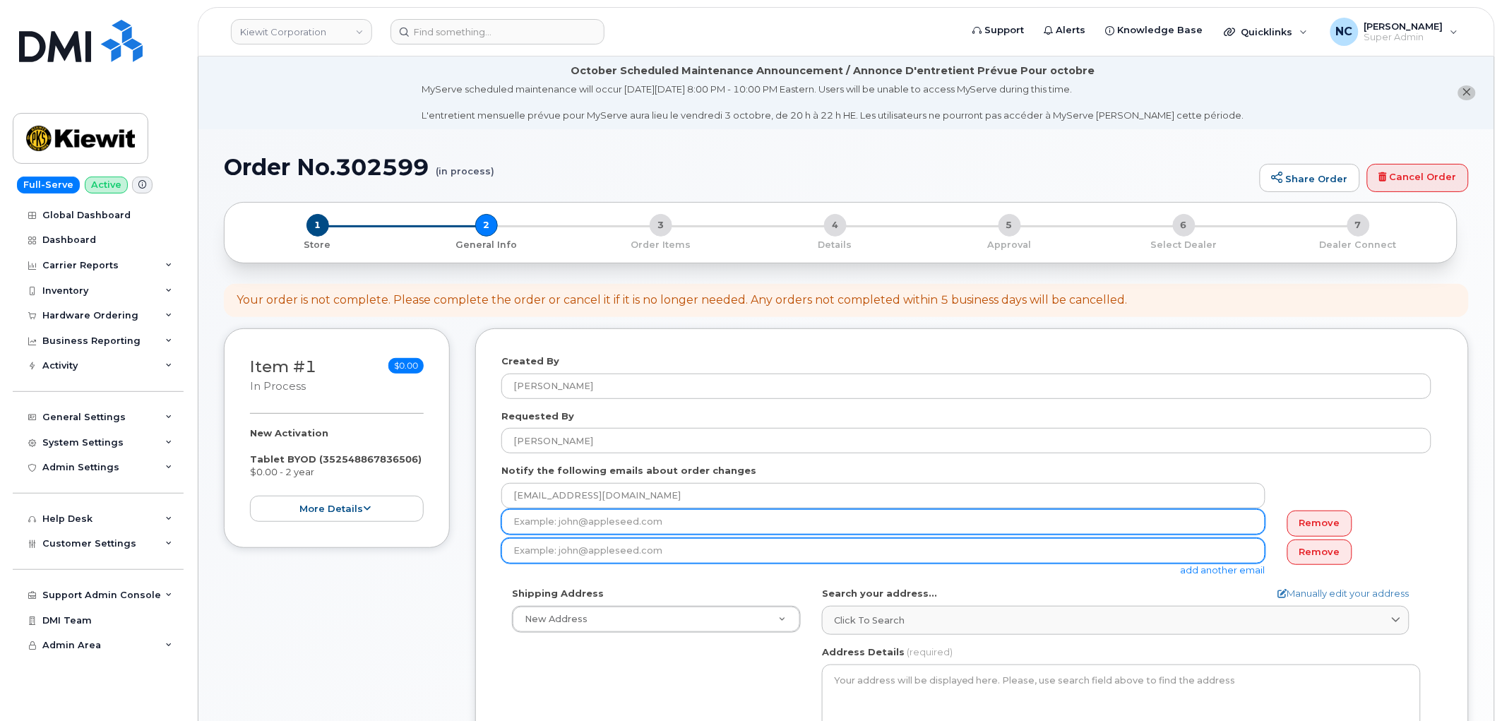
paste input "JOHANNA.WOLLENHAUPT@TICUS.COM"
type input "JOHANNA.WOLLENHAUPT@TICUS.COM"
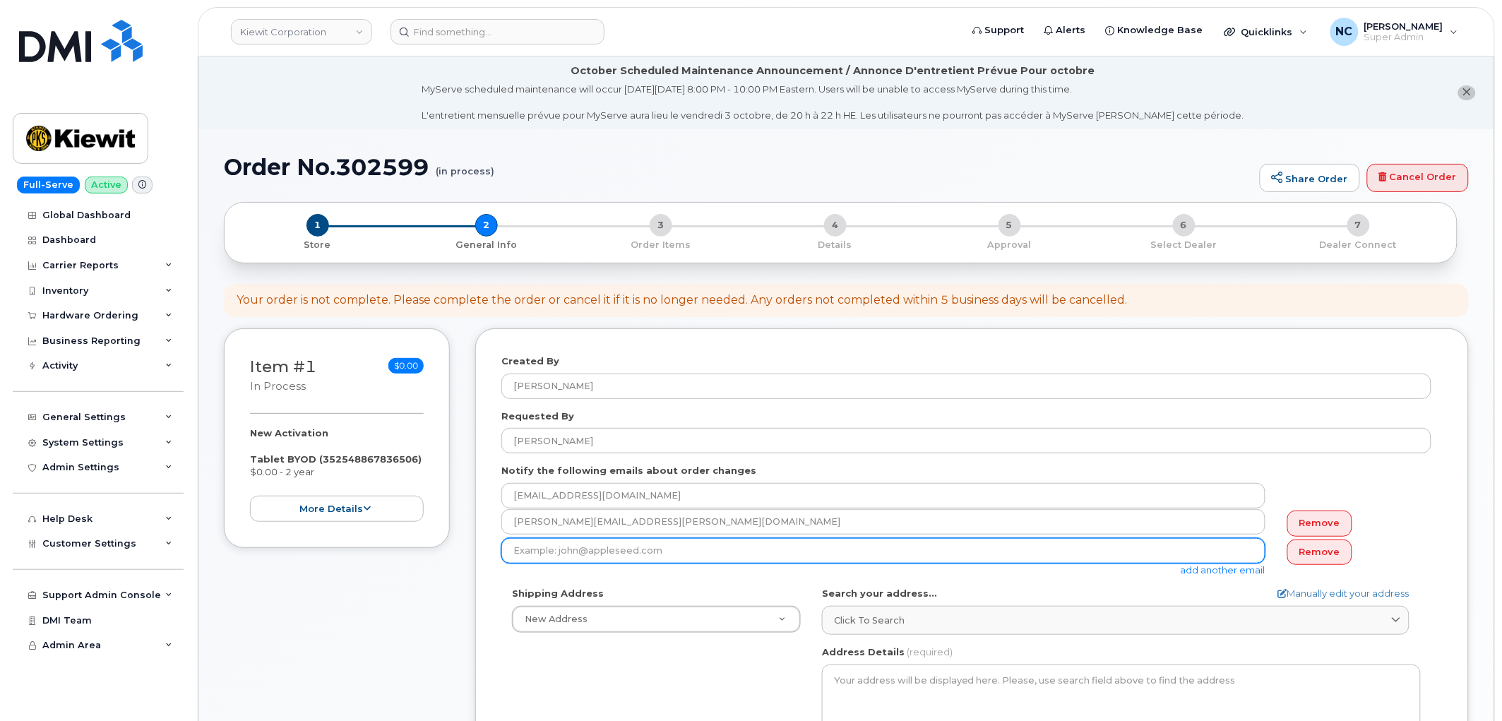
click at [532, 552] on input "email" at bounding box center [883, 550] width 764 height 25
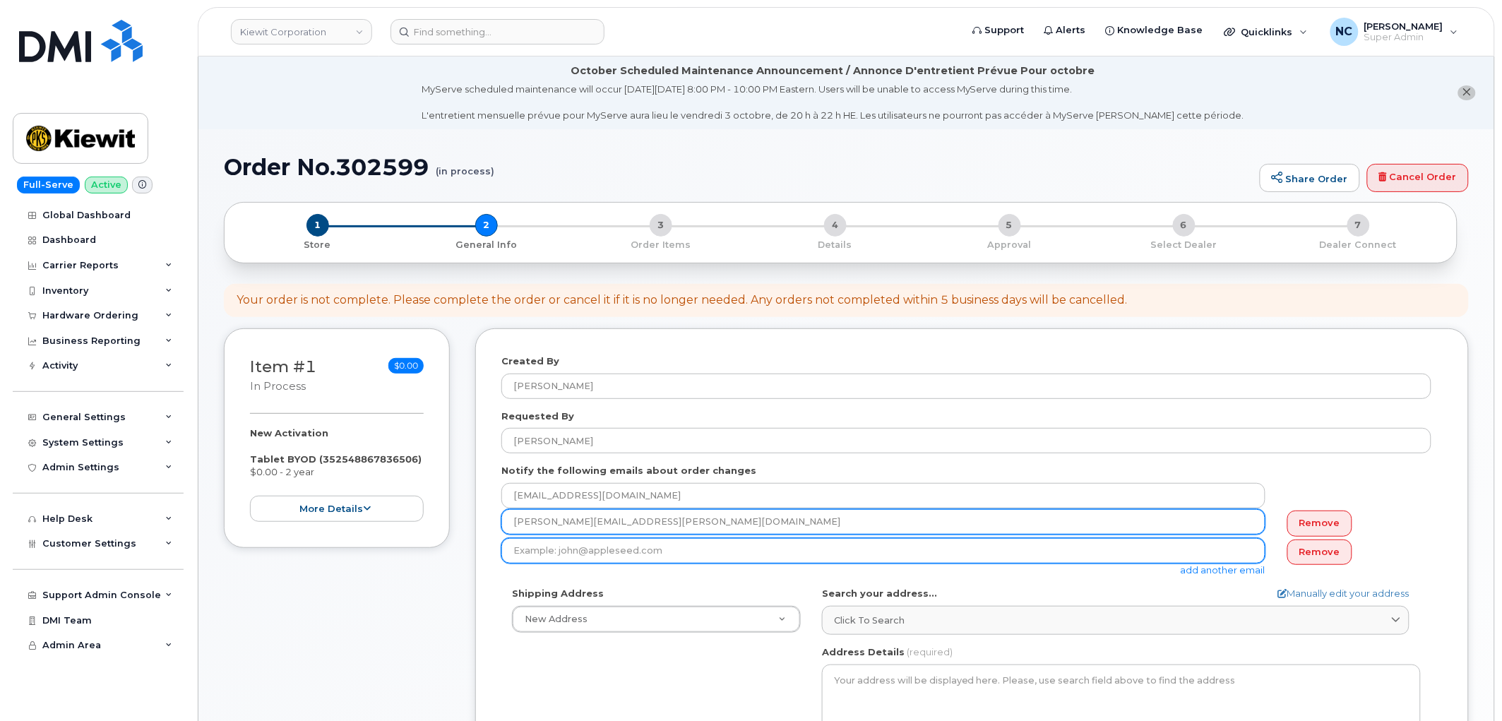
paste input "JOSEPH.HARDING@KIEWIT.COM"
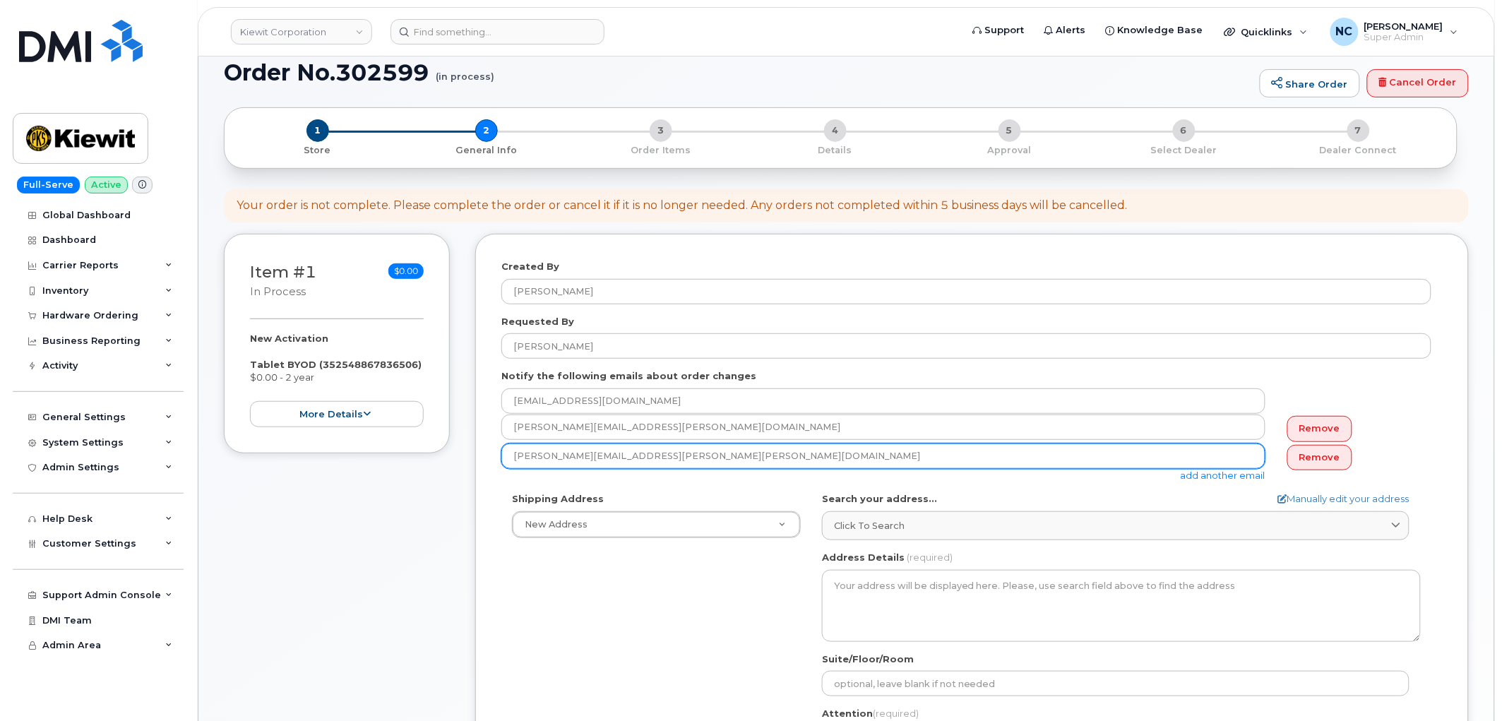
scroll to position [313, 0]
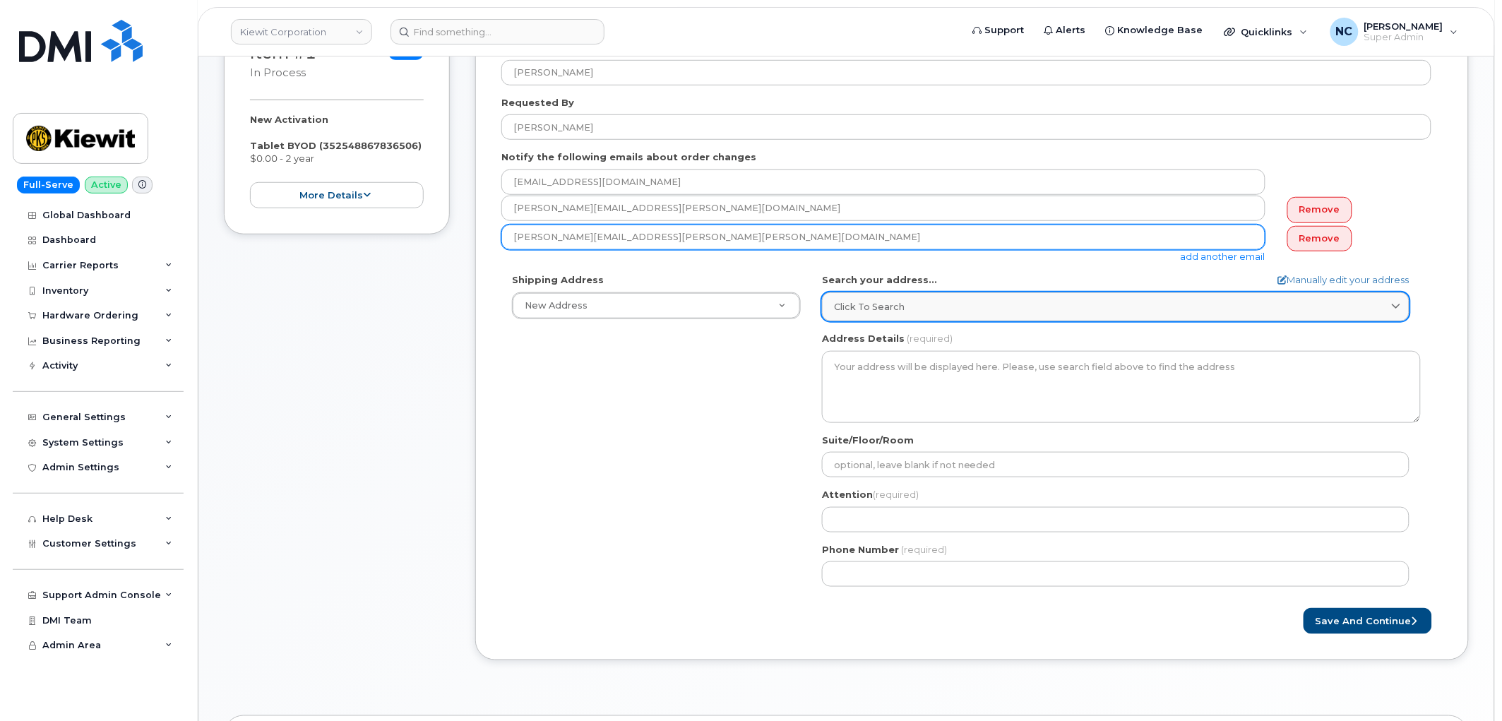
type input "JOSEPH.HARDING@KIEWIT.COM"
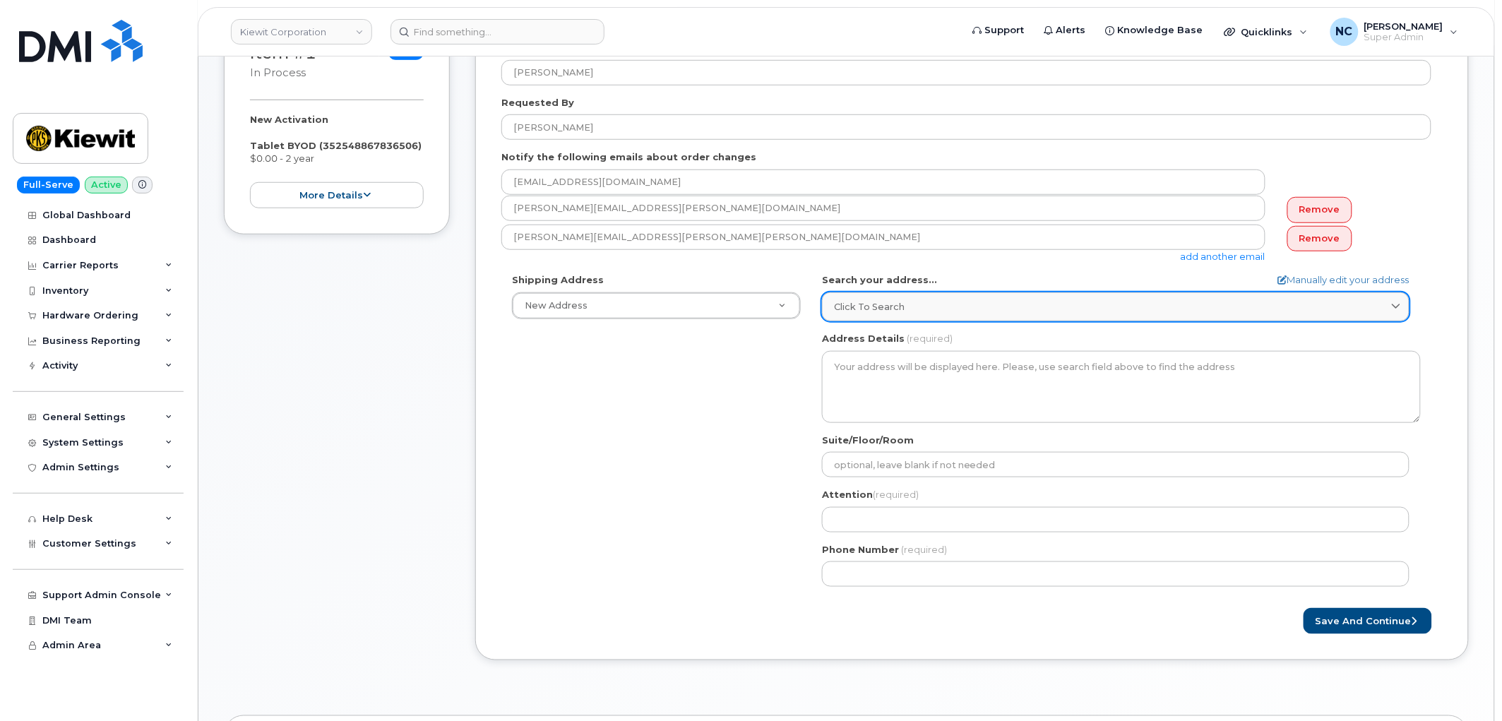
click at [918, 306] on div "Click to search" at bounding box center [1115, 306] width 563 height 13
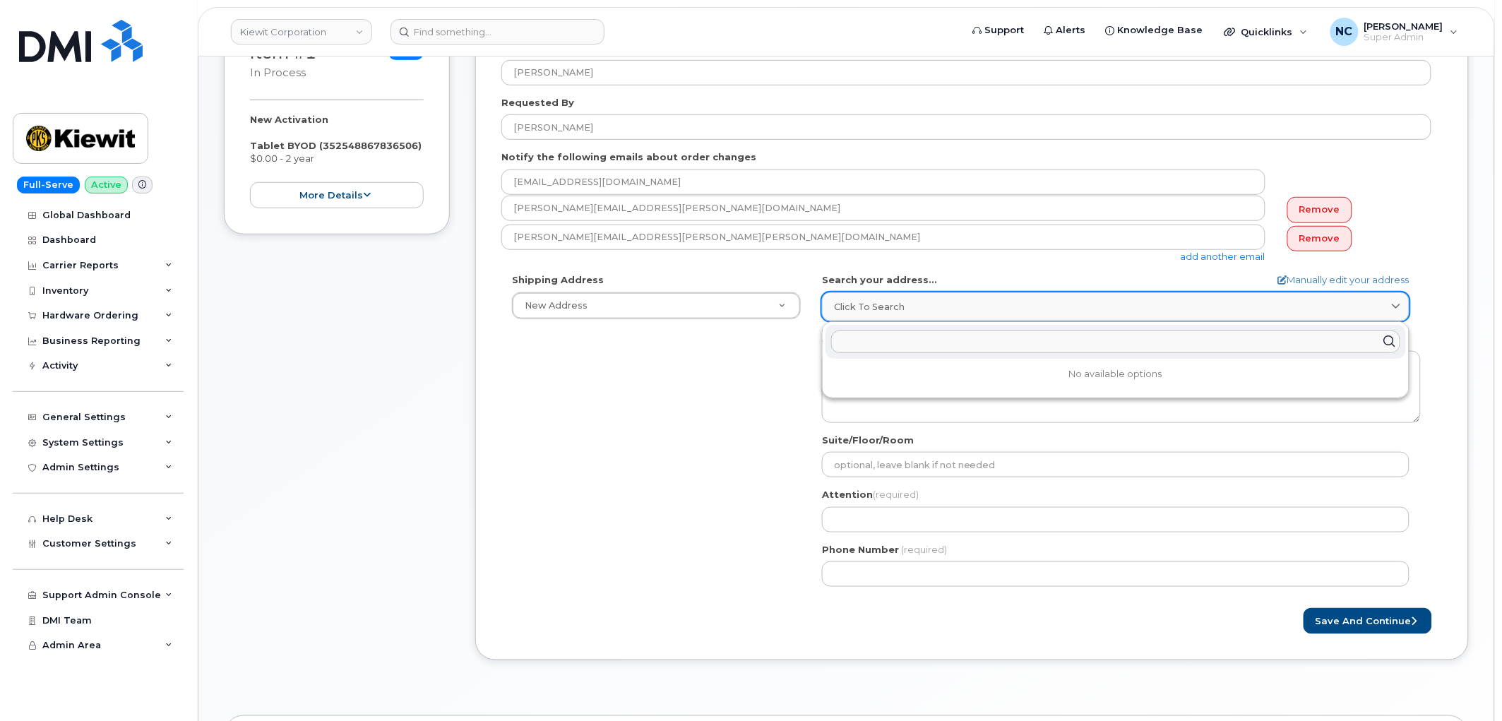
paste input "[STREET_ADDRESS]"
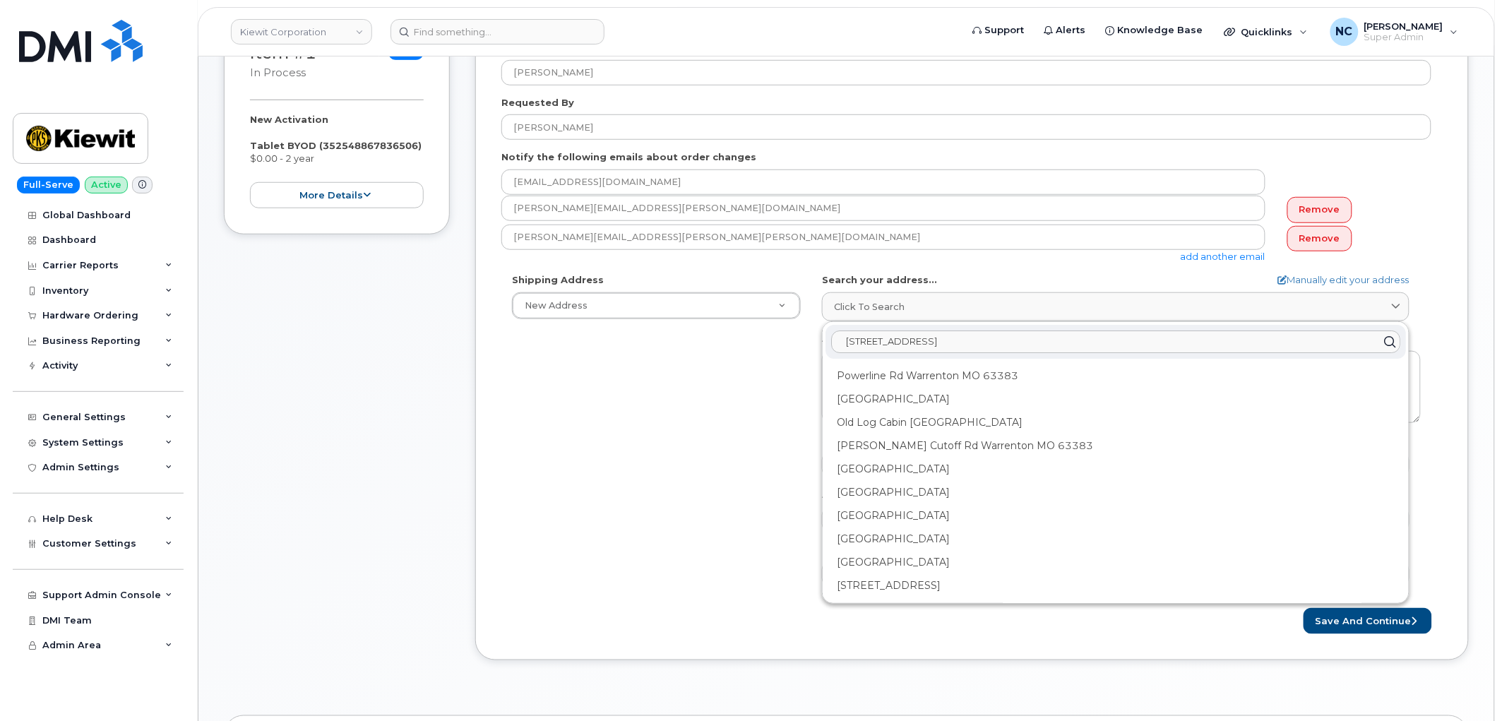
type input "[STREET_ADDRESS]"
click at [758, 425] on div "Shipping Address New Address New Address 4677 Glenforest Dr NE 16301 Texas 249 …" at bounding box center [966, 435] width 930 height 324
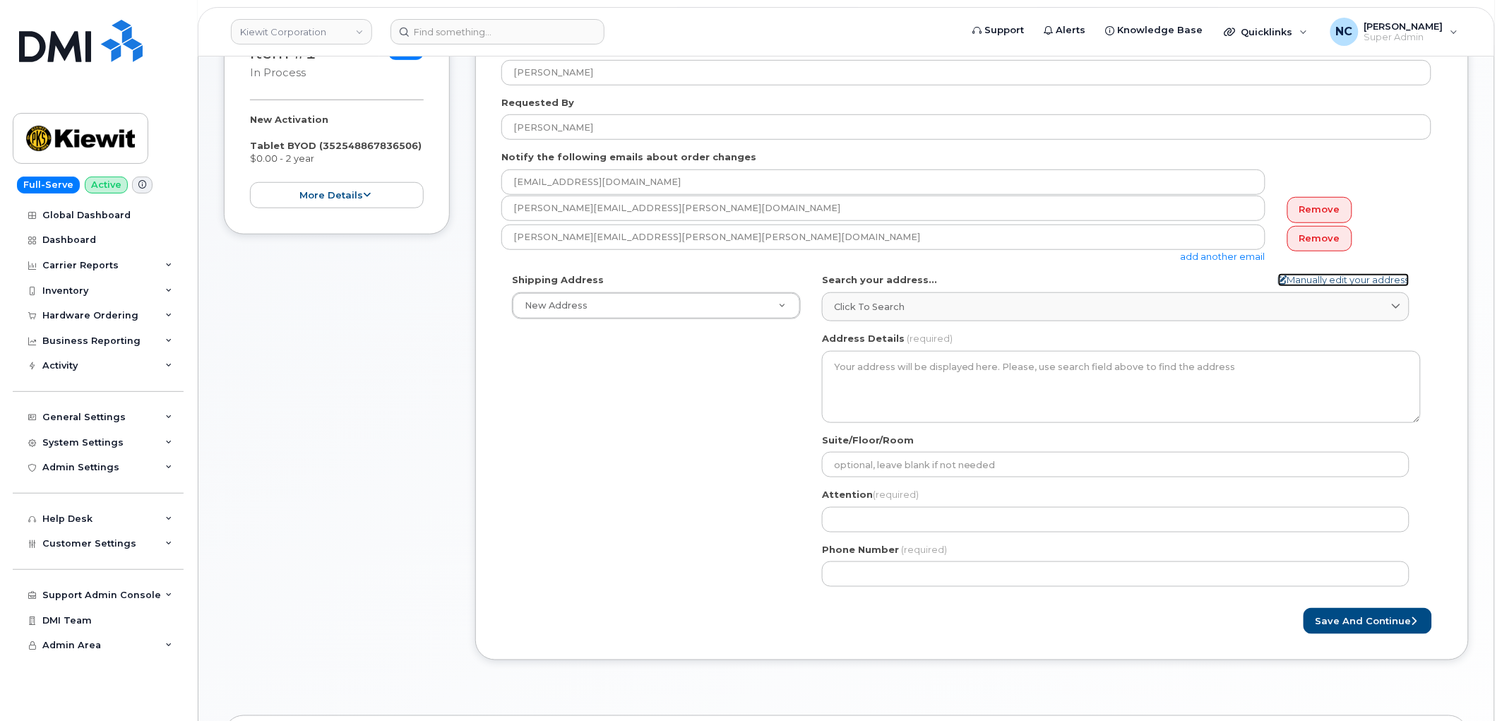
click at [1327, 279] on link "Manually edit your address" at bounding box center [1343, 279] width 131 height 13
select select
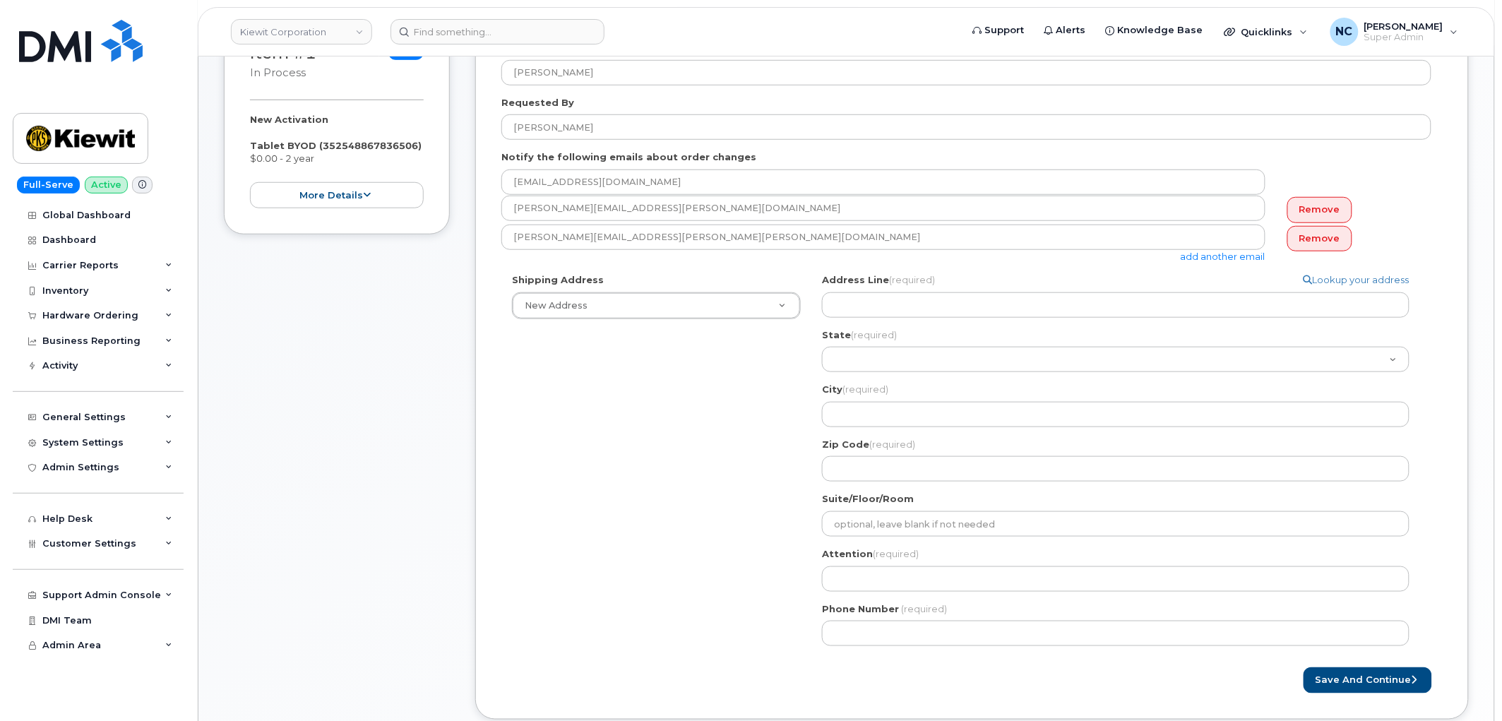
click at [905, 288] on div "Address Line (required) Lookup your address" at bounding box center [1121, 295] width 599 height 44
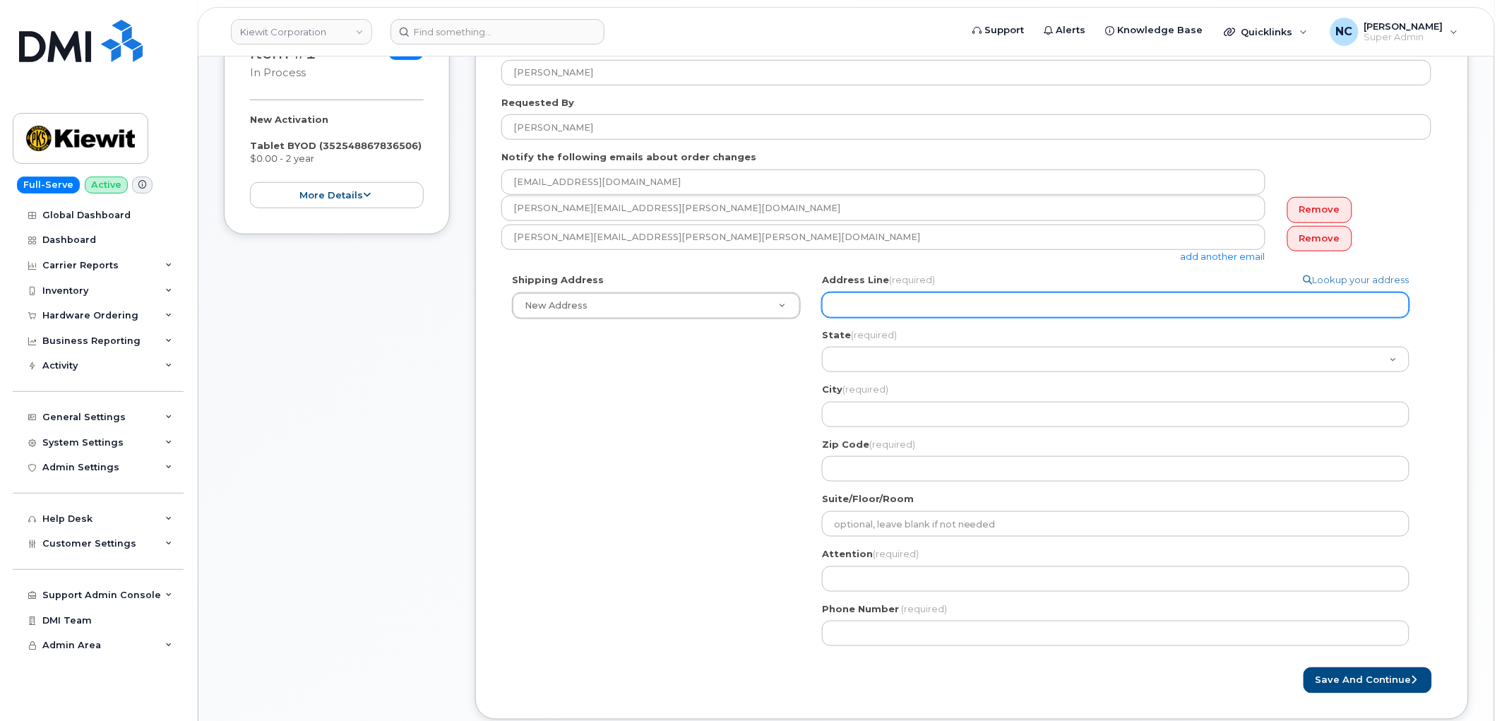
click at [886, 298] on input "Address Line (required)" at bounding box center [1115, 304] width 587 height 25
paste input "[STREET_ADDRESS]"
type input "[STREET_ADDRESS]"
click at [940, 307] on input "[STREET_ADDRESS]" at bounding box center [1115, 304] width 587 height 25
drag, startPoint x: 936, startPoint y: 307, endPoint x: 985, endPoint y: 314, distance: 49.2
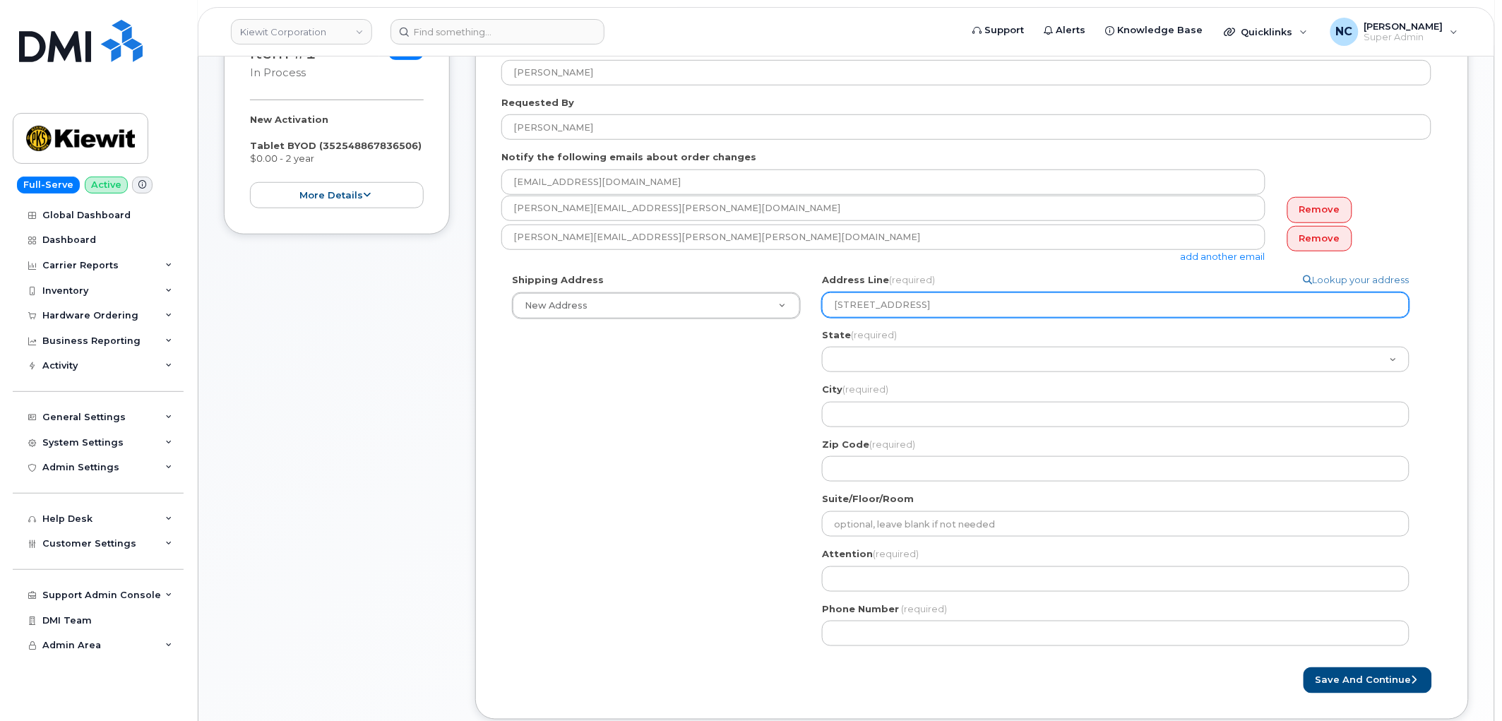
click at [985, 314] on input "[STREET_ADDRESS]" at bounding box center [1115, 304] width 587 height 25
select select
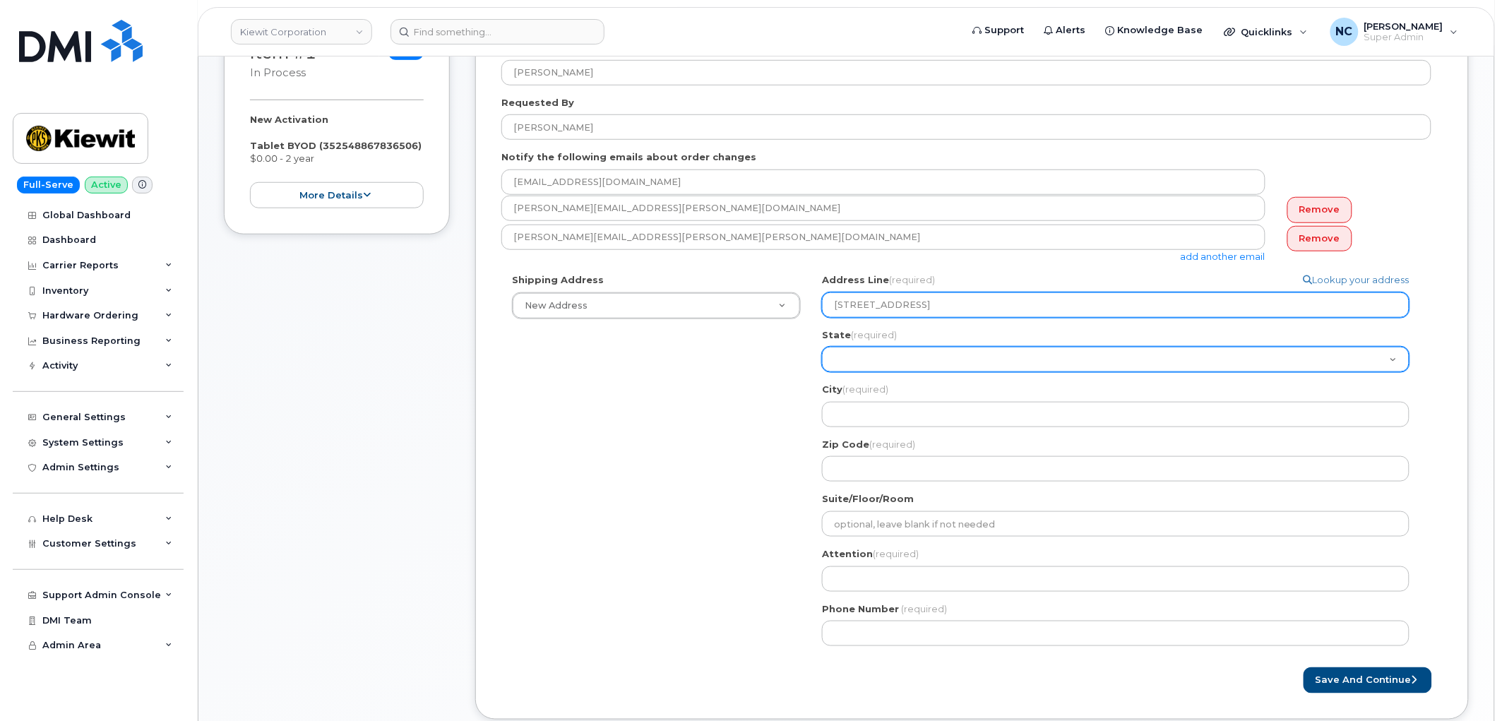
type input "23429 Powerline Rd, MO, 63383, USA"
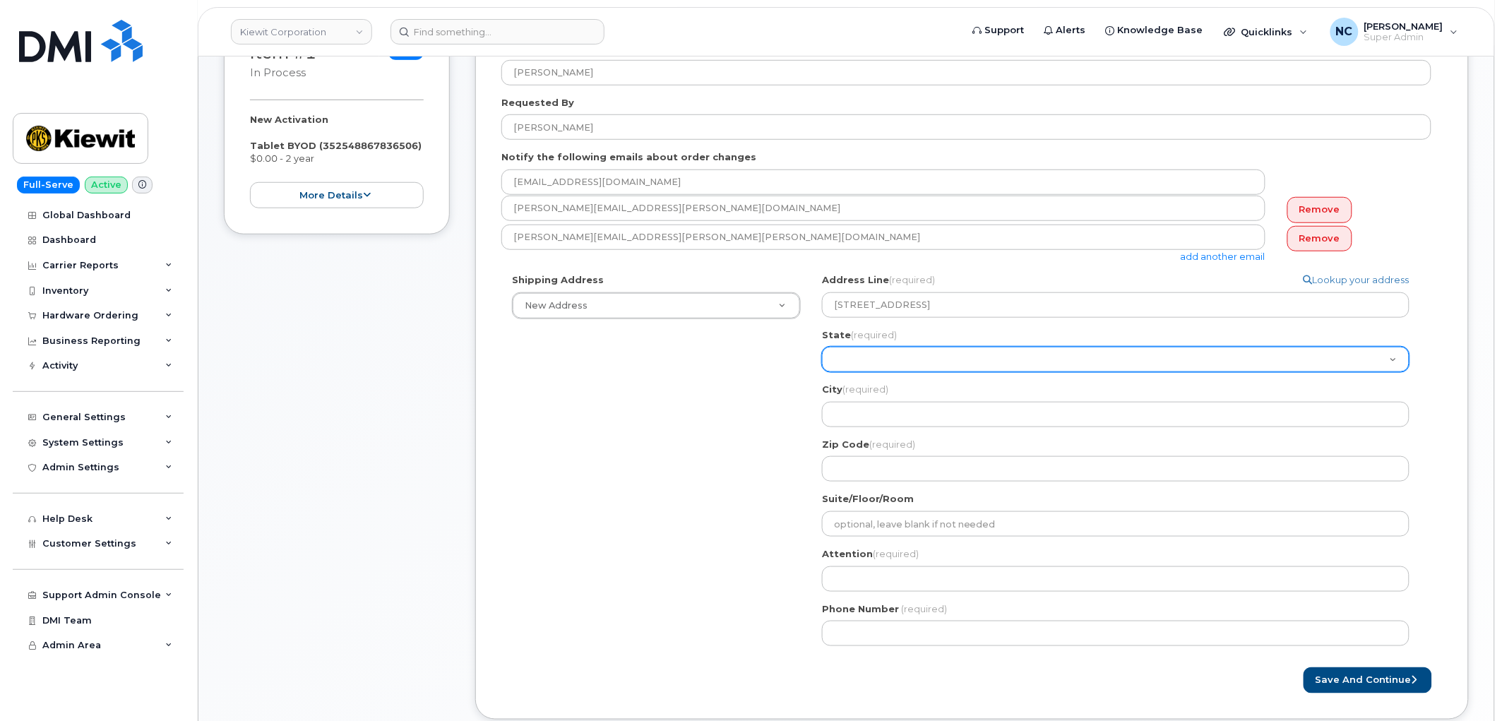
click at [922, 352] on select "Alabama Alaska American Samoa Arizona Arkansas California Colorado Connecticut …" at bounding box center [1115, 359] width 587 height 25
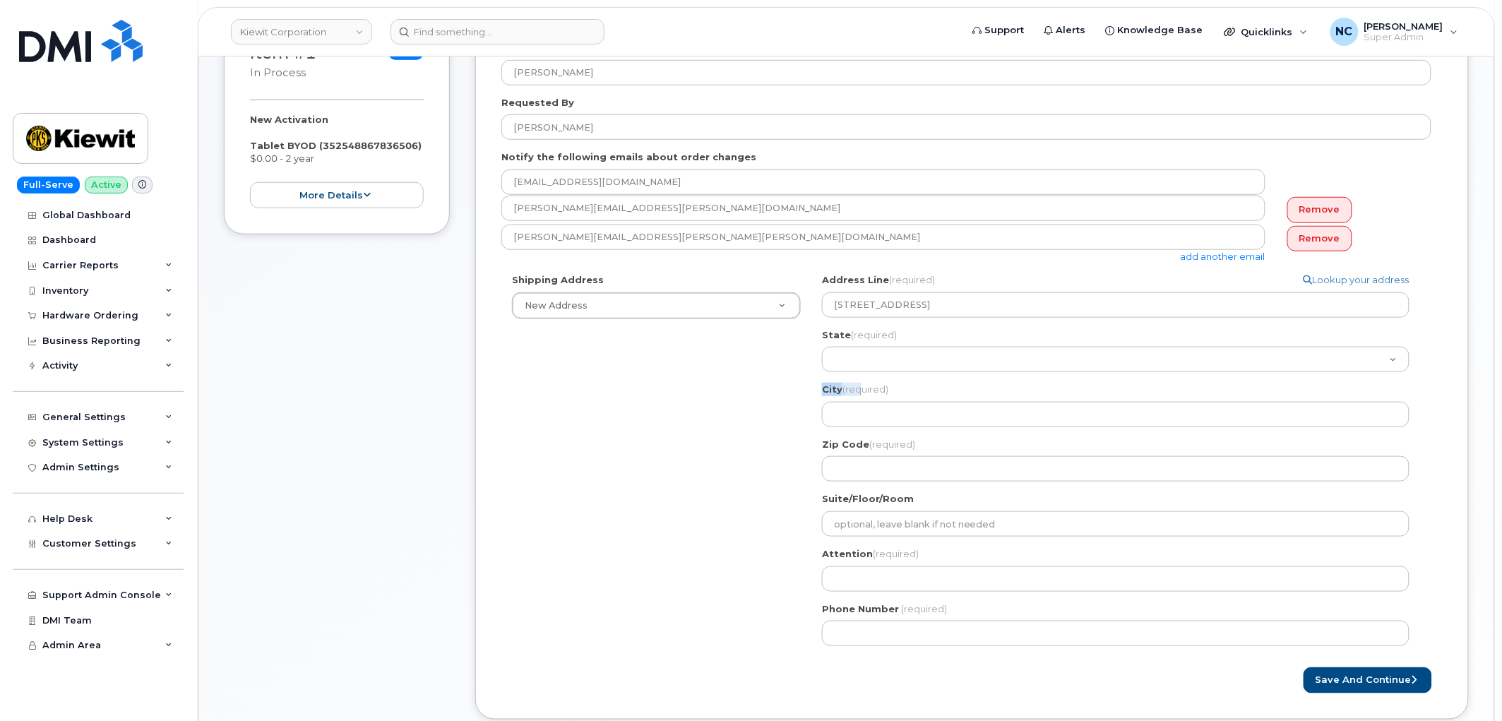
drag, startPoint x: 861, startPoint y: 393, endPoint x: 884, endPoint y: 372, distance: 30.5
click at [882, 374] on div "Address Line (required) Lookup your address 23429 Powerline Rd, MO, 63383, USA …" at bounding box center [1121, 377] width 599 height 208
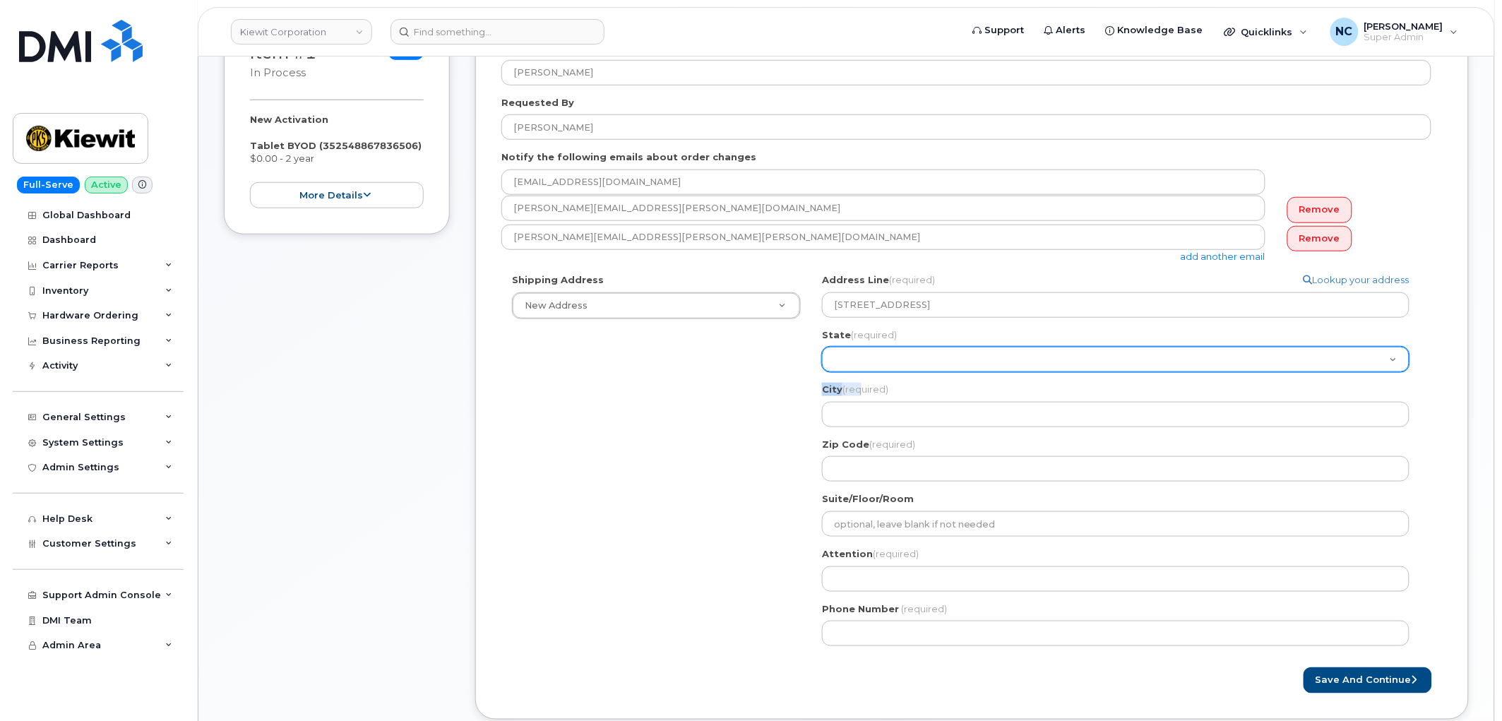
click at [887, 369] on select "Alabama Alaska American Samoa Arizona Arkansas California Colorado Connecticut …" at bounding box center [1115, 359] width 587 height 25
select select "MO"
click at [822, 347] on select "Alabama Alaska American Samoa Arizona Arkansas California Colorado Connecticut …" at bounding box center [1115, 359] width 587 height 25
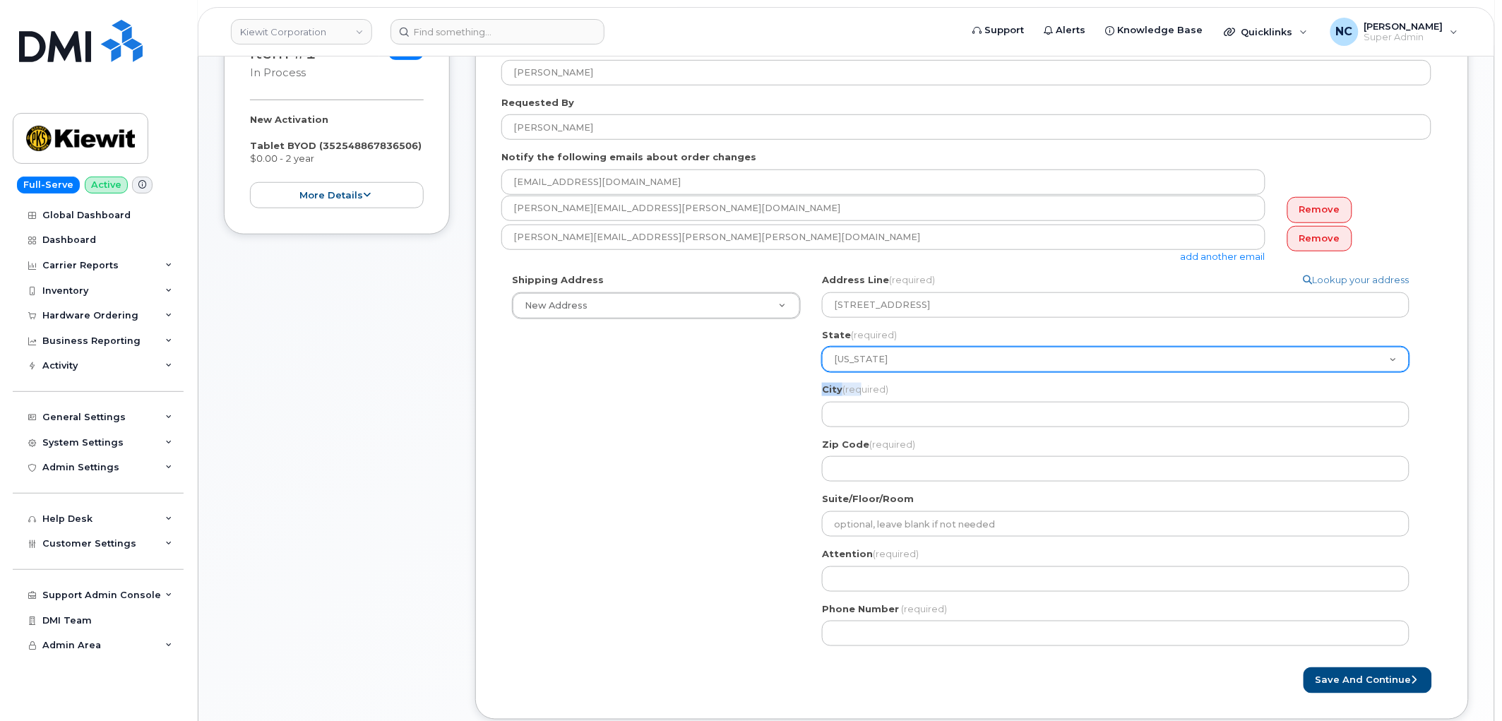
select select
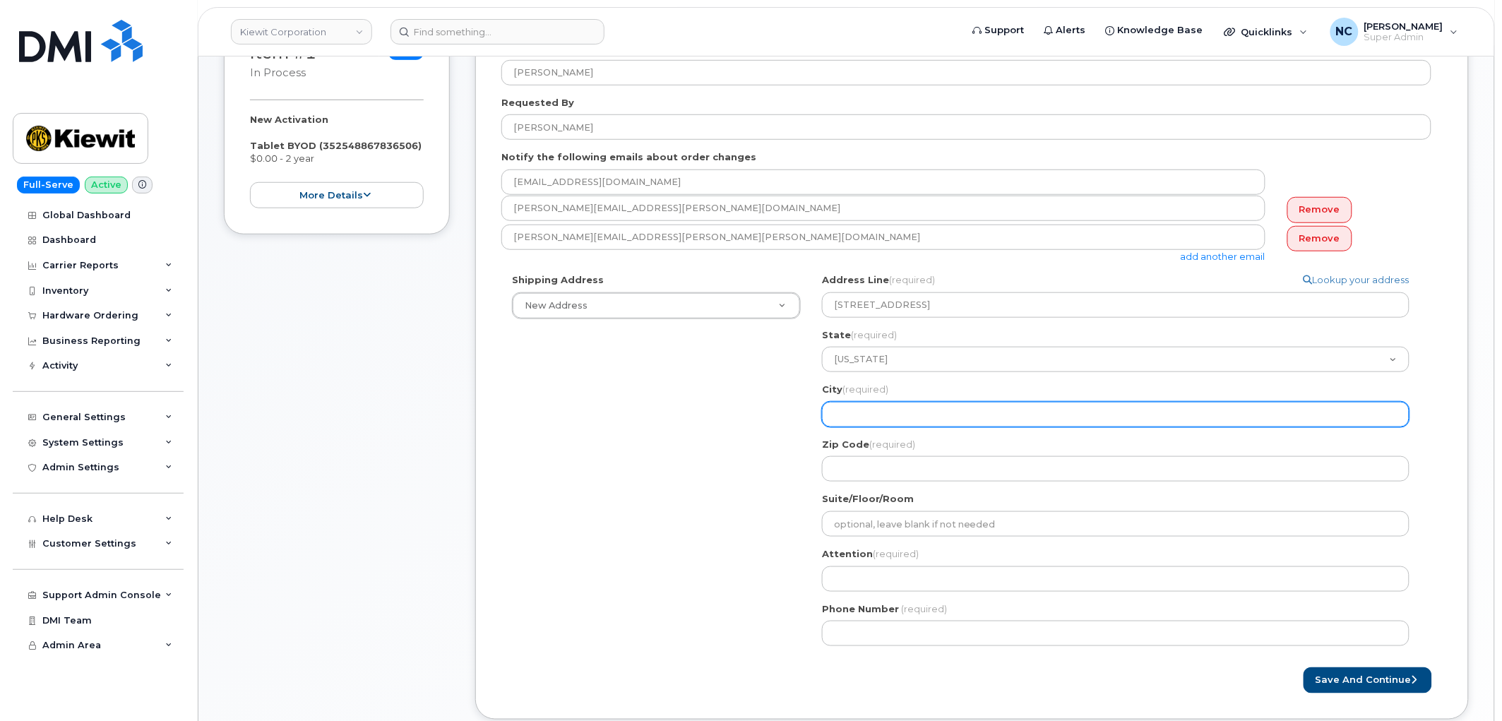
click at [883, 426] on input "City (required)" at bounding box center [1115, 414] width 587 height 25
paste input "Warrenton,"
type input "Warrenton,"
select select
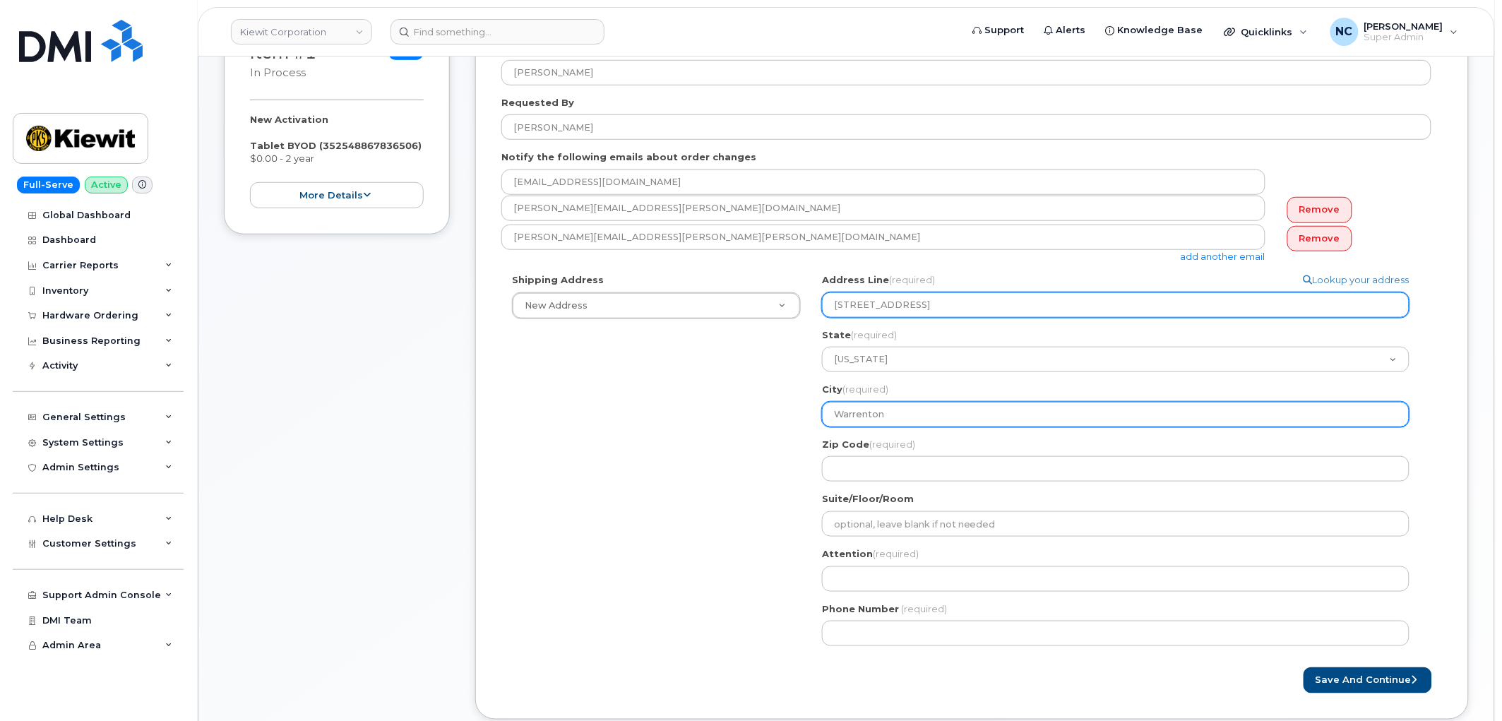
type input "Warrenton"
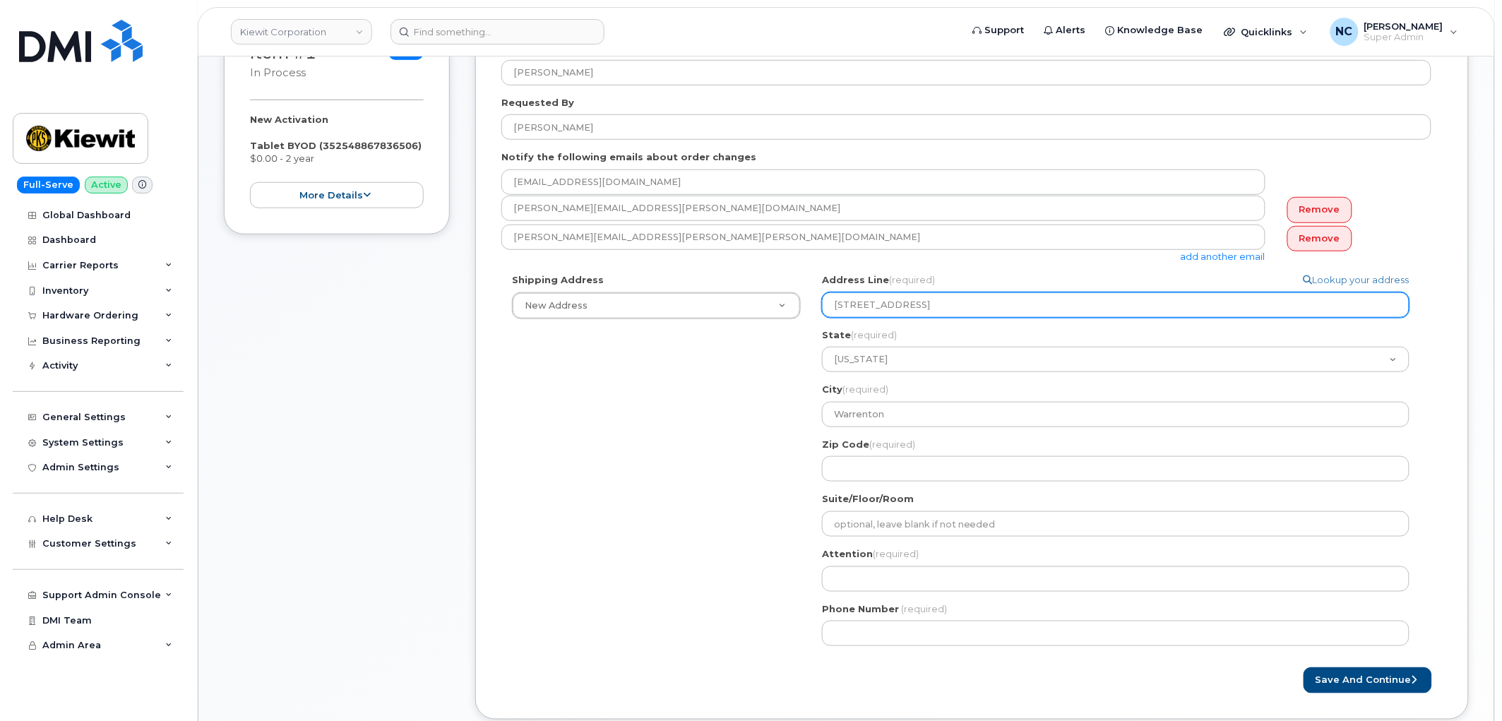
drag, startPoint x: 957, startPoint y: 304, endPoint x: 986, endPoint y: 313, distance: 31.3
click at [986, 313] on input "23429 Powerline Rd, MO, 63383, USA" at bounding box center [1115, 304] width 587 height 25
select select
type input "23429 Powerline Rd, MO, , USA"
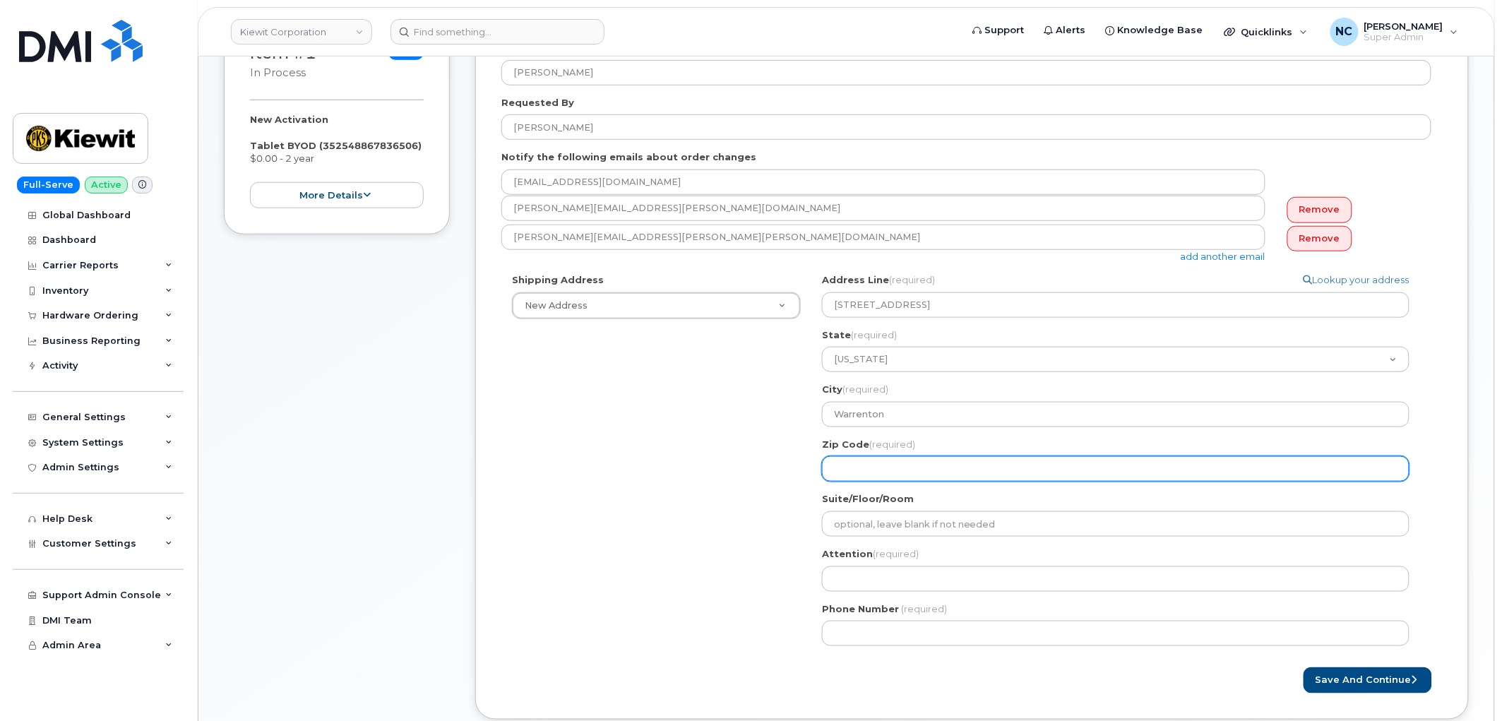
click at [906, 470] on input "Zip Code (required)" at bounding box center [1115, 468] width 587 height 25
paste input "63383"
select select
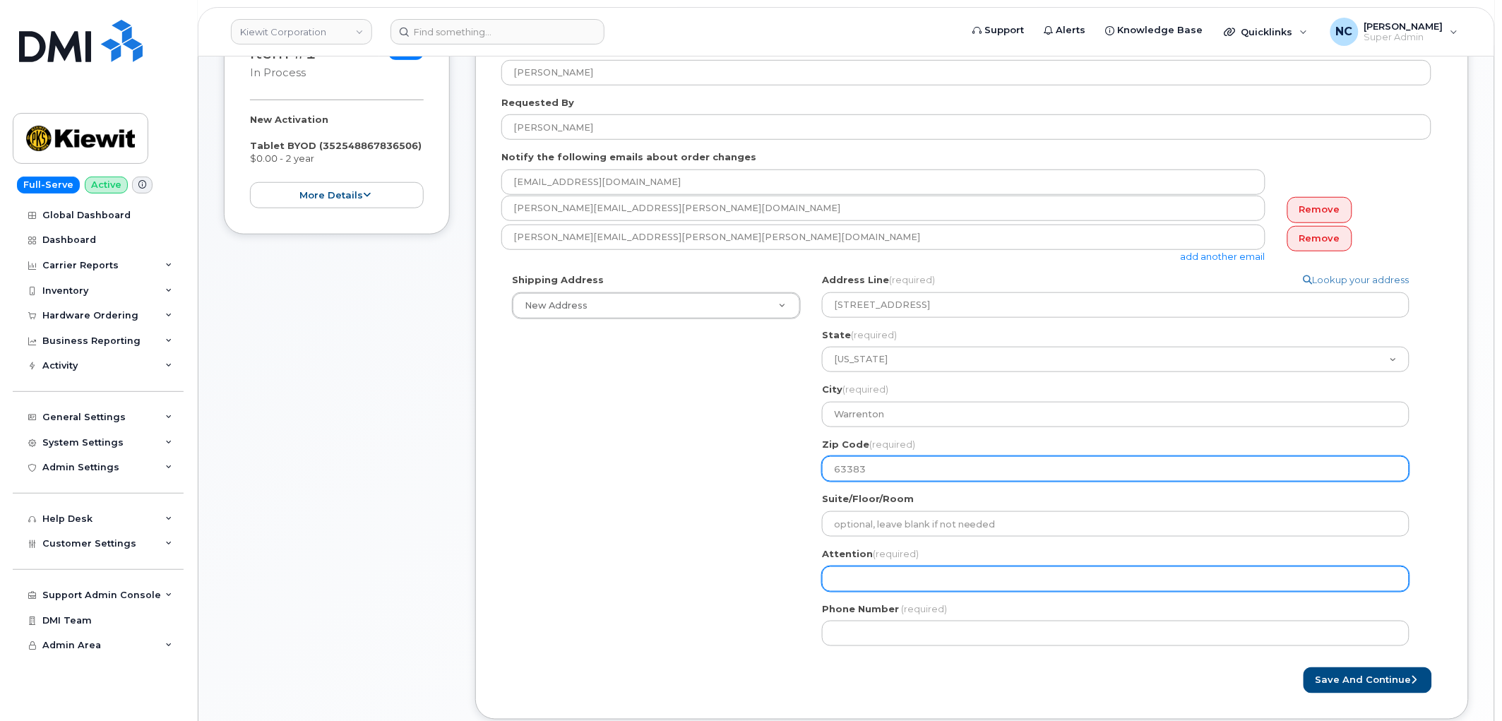
type input "63383"
click at [831, 583] on input "Attention (required)" at bounding box center [1115, 578] width 587 height 25
paste input "[PERSON_NAME]"
type input "[PERSON_NAME]"
select select
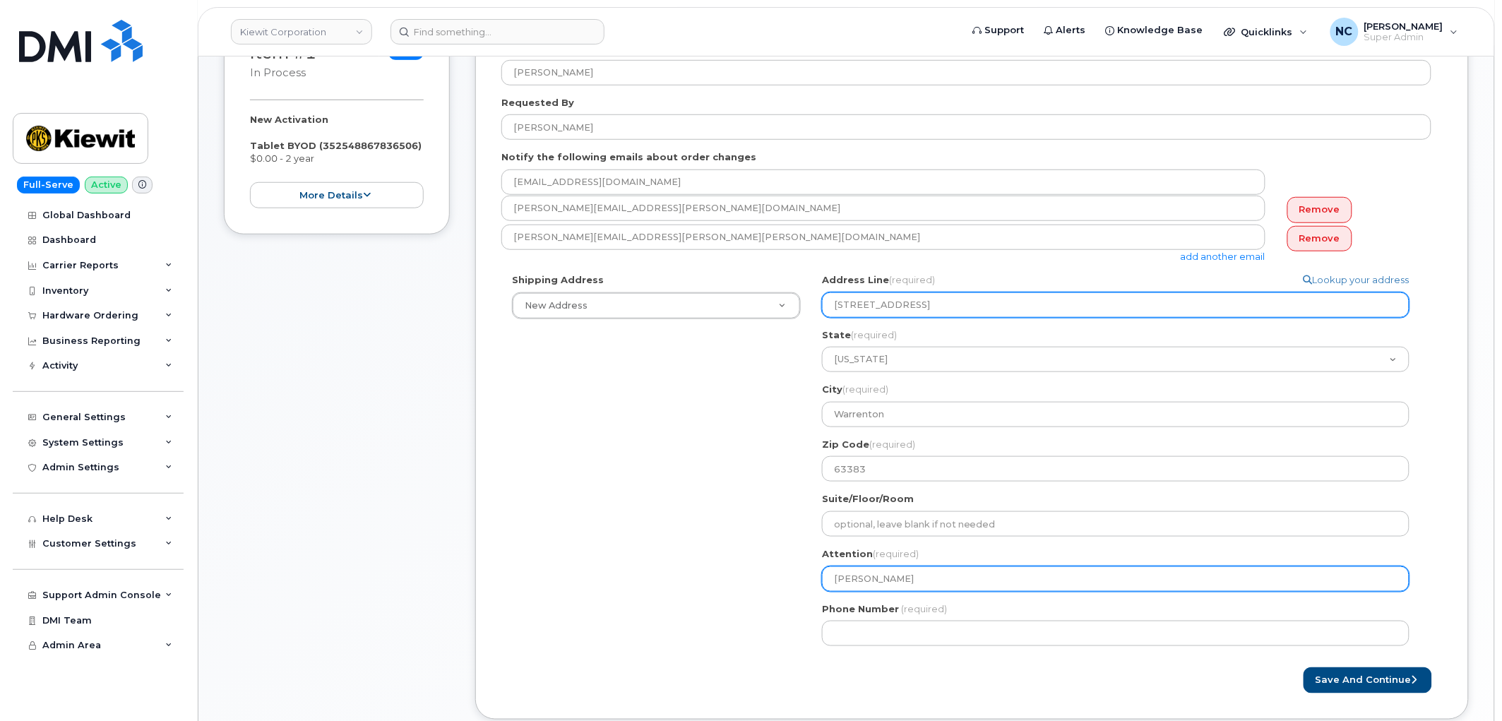
type input "[PERSON_NAME]"
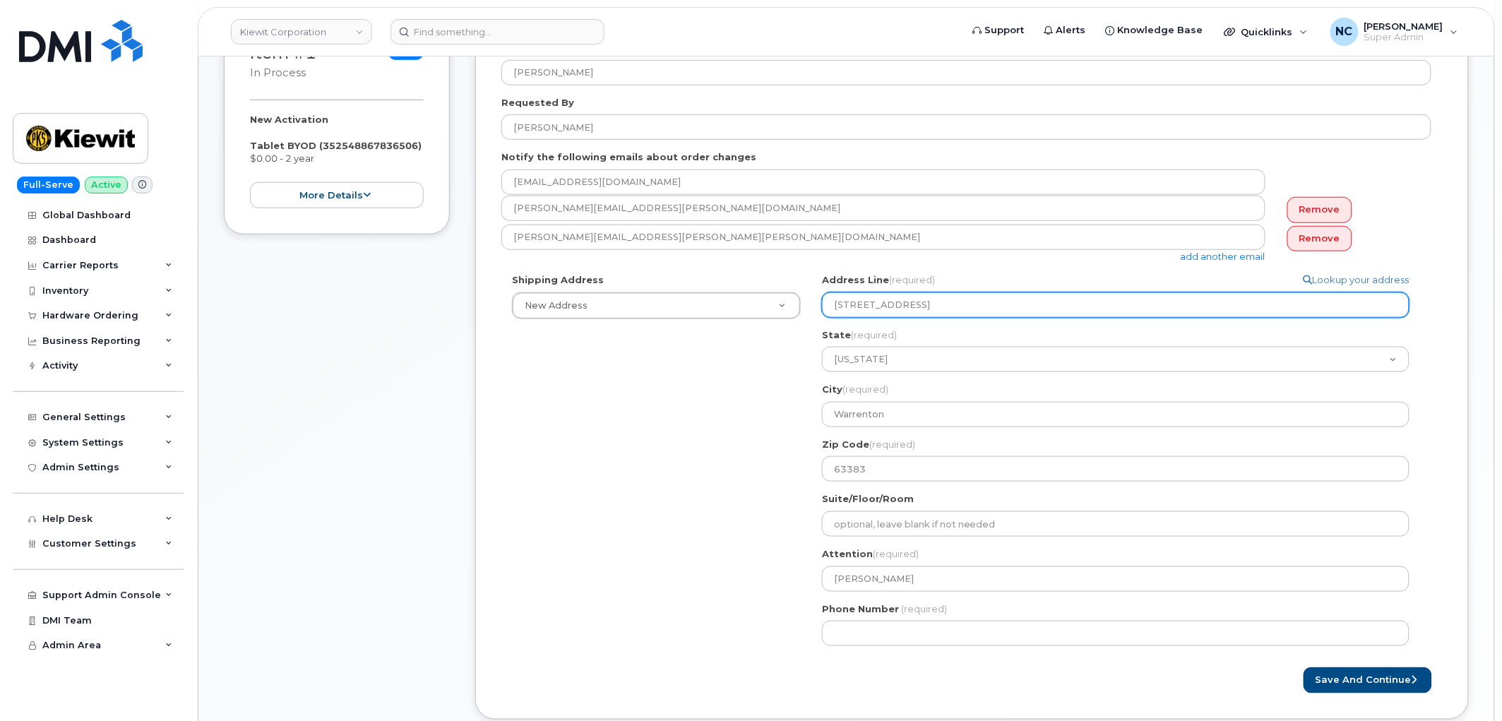
drag, startPoint x: 1005, startPoint y: 316, endPoint x: 1031, endPoint y: 320, distance: 26.5
click at [1027, 318] on div "Address Line (required) Lookup your address 23429 Powerline Rd, MO, , USA State…" at bounding box center [1121, 377] width 599 height 208
select select
type input "23429 Powerline Rd,"
select select
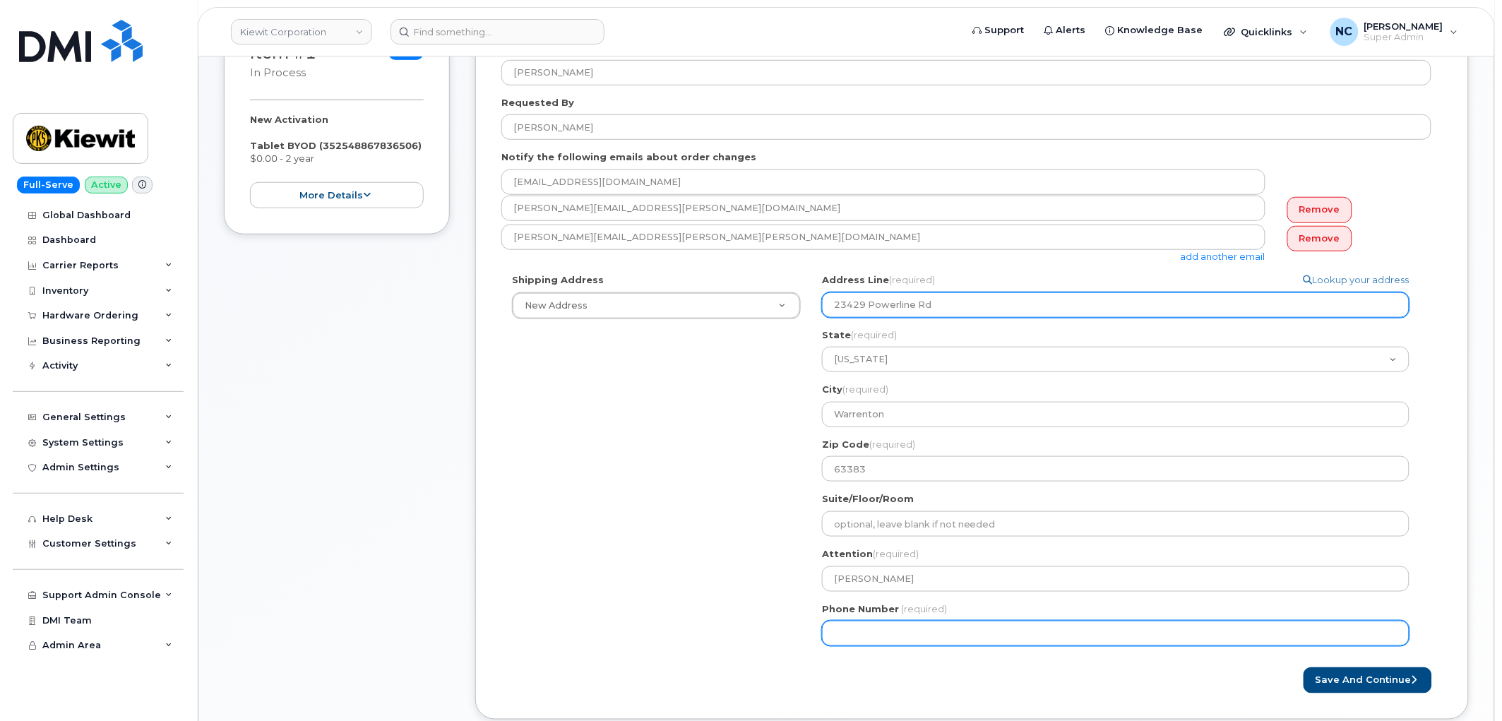
type input "23429 Powerline Rd"
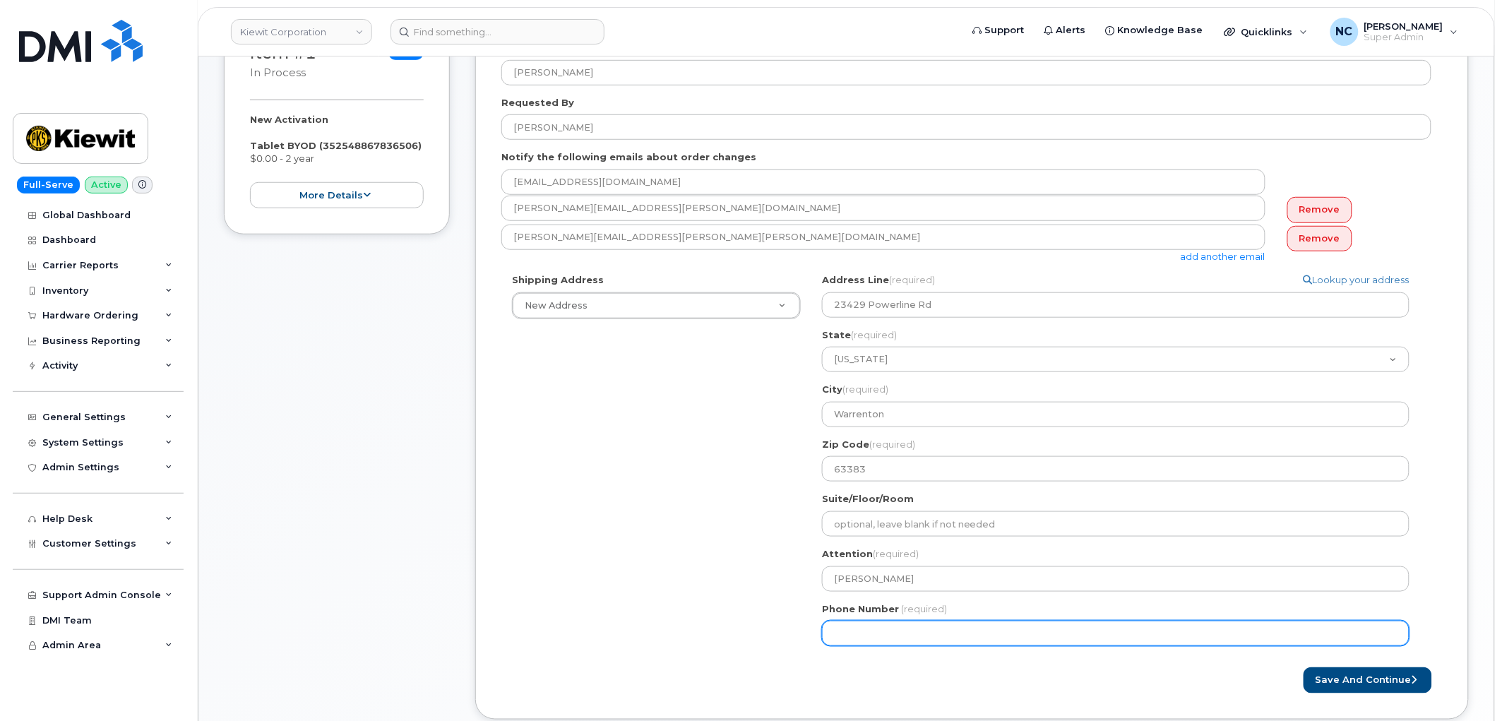
click at [881, 623] on input "Phone Number" at bounding box center [1115, 633] width 587 height 25
paste input "9132050256"
type input "9132050256"
select select
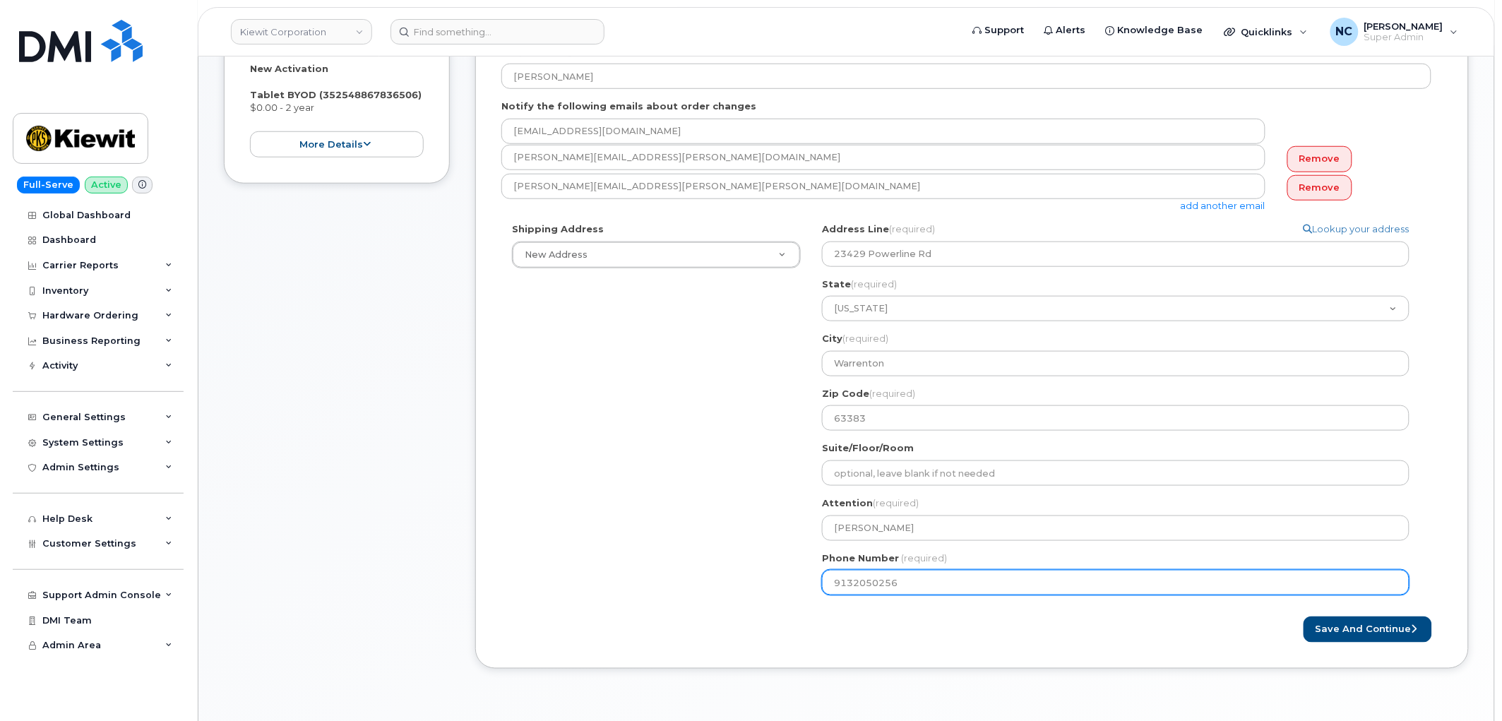
scroll to position [392, 0]
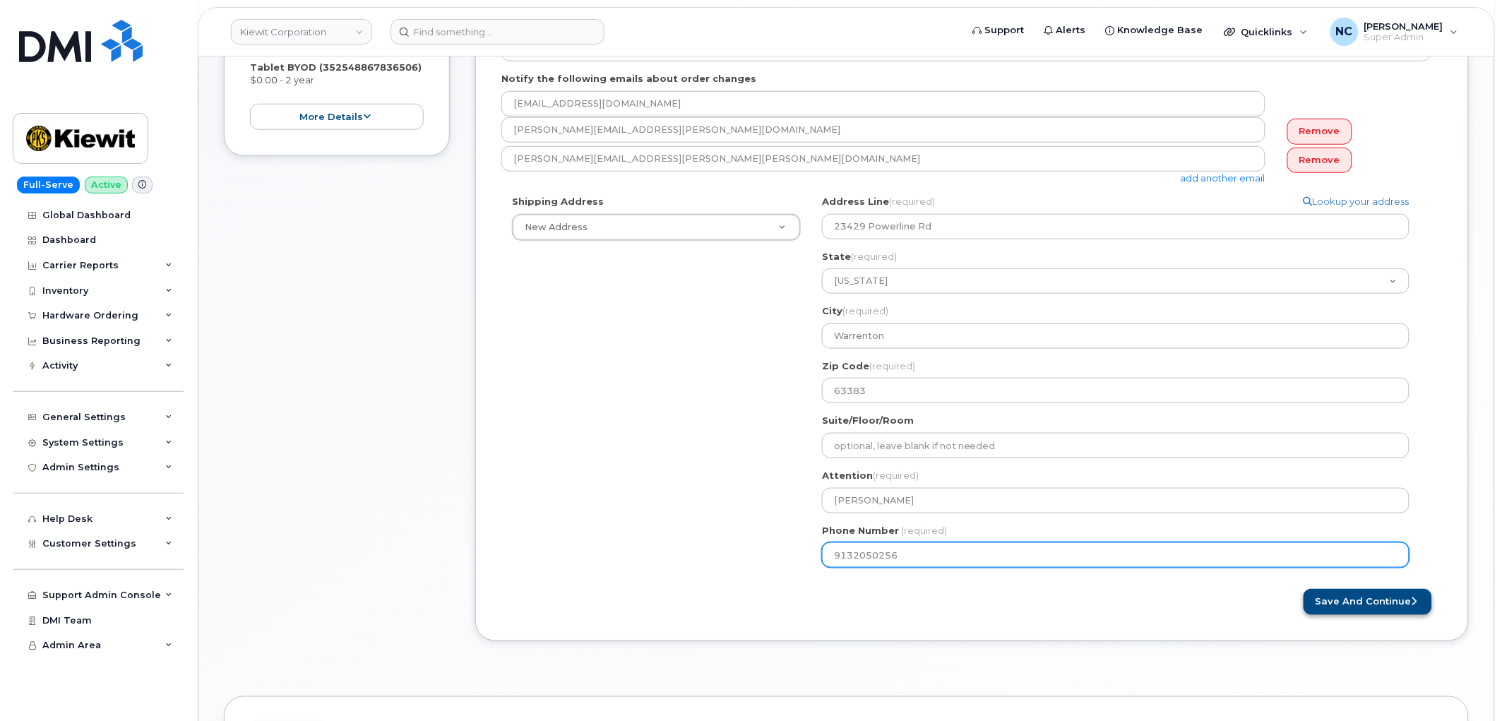
type input "9132050256"
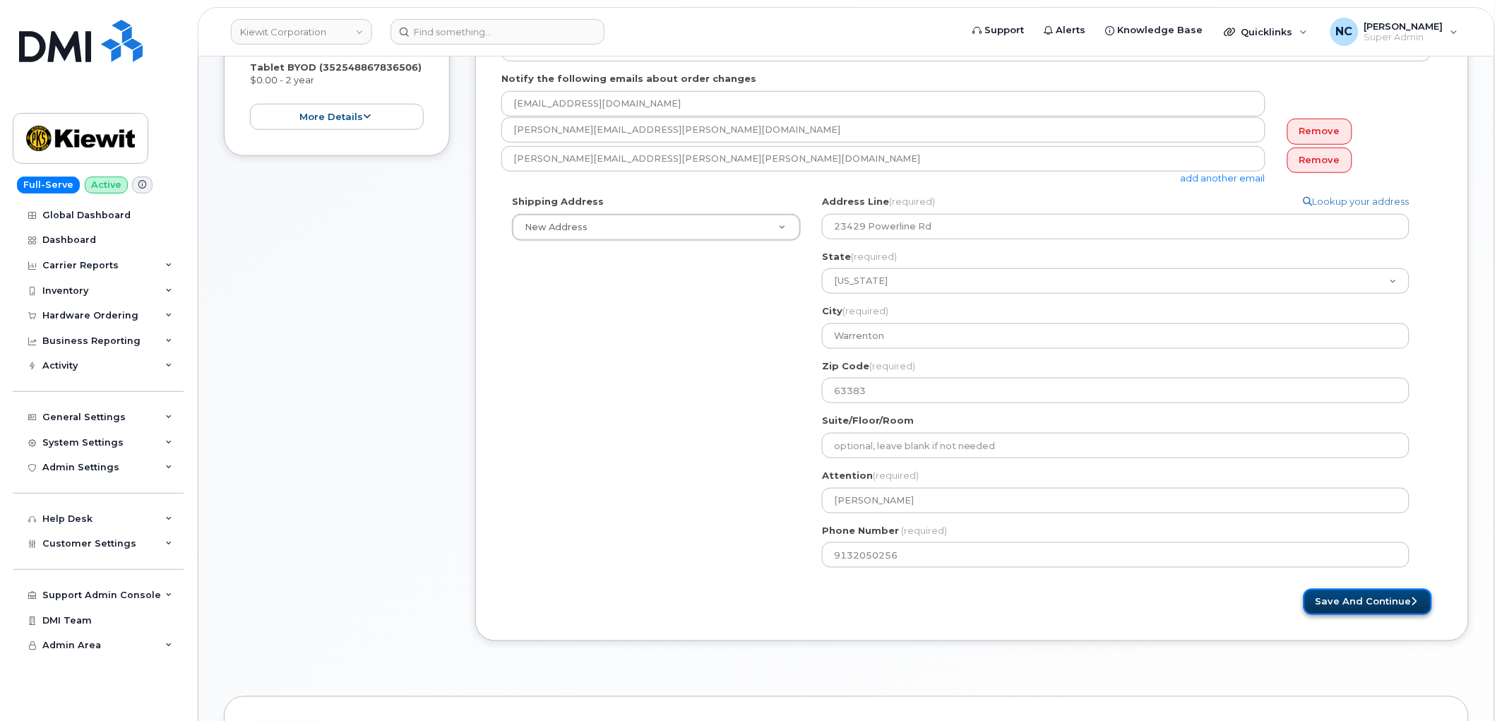
click at [1343, 602] on button "Save and Continue" at bounding box center [1367, 602] width 128 height 26
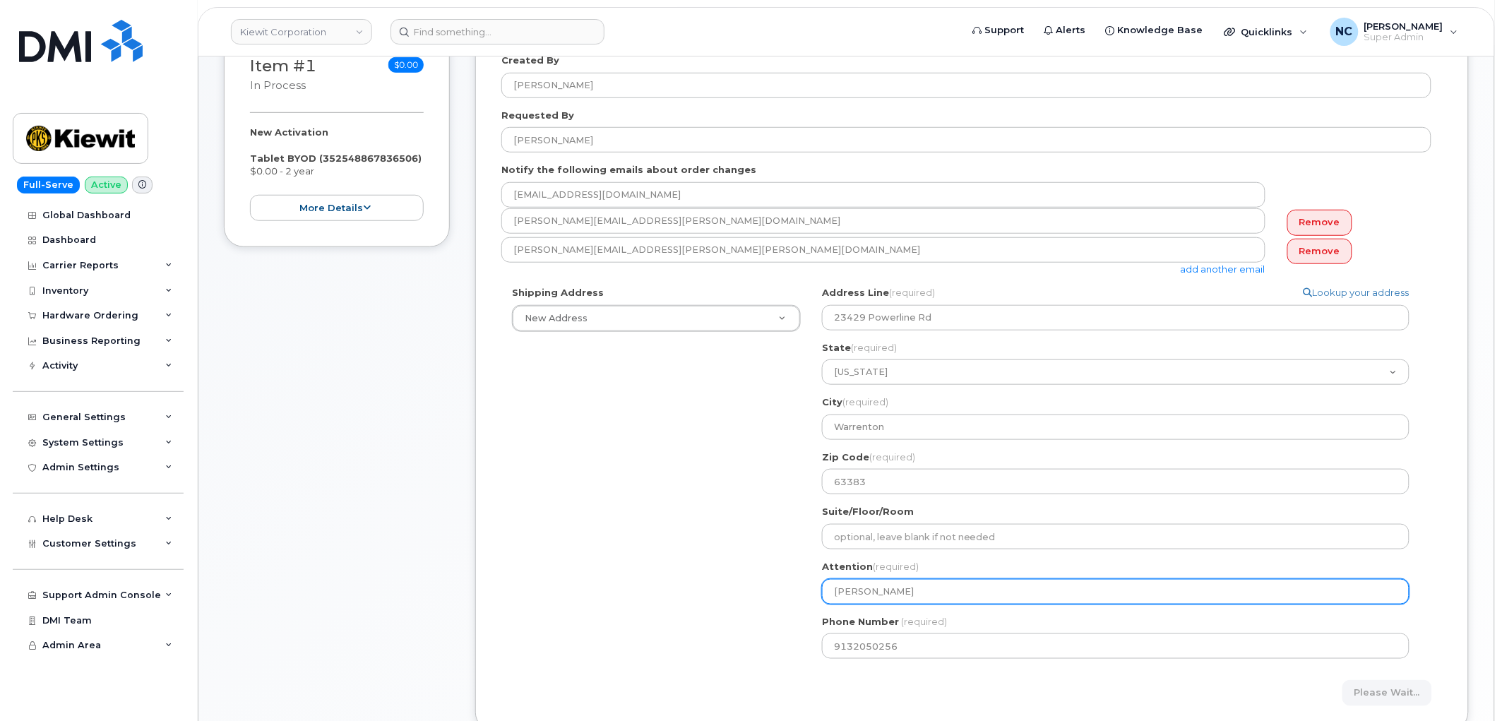
scroll to position [157, 0]
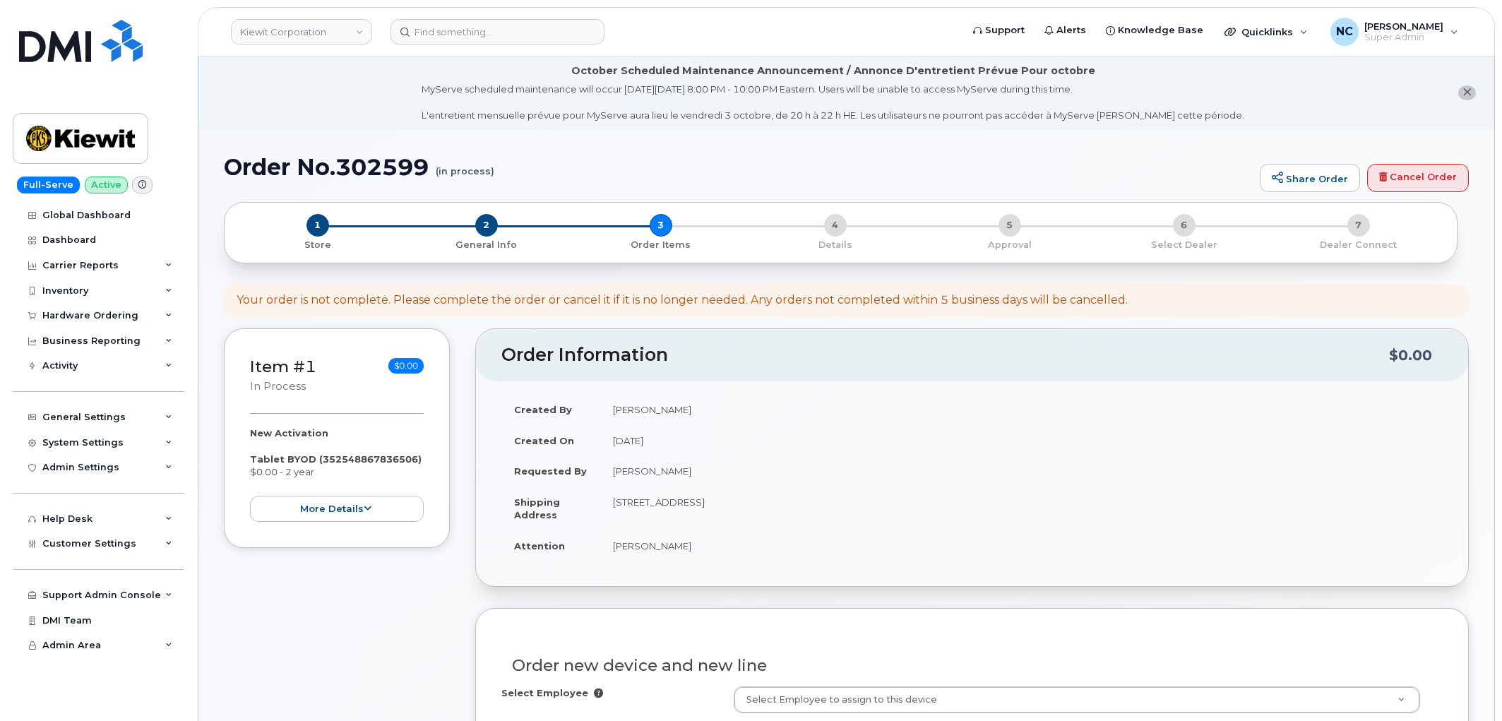
select select
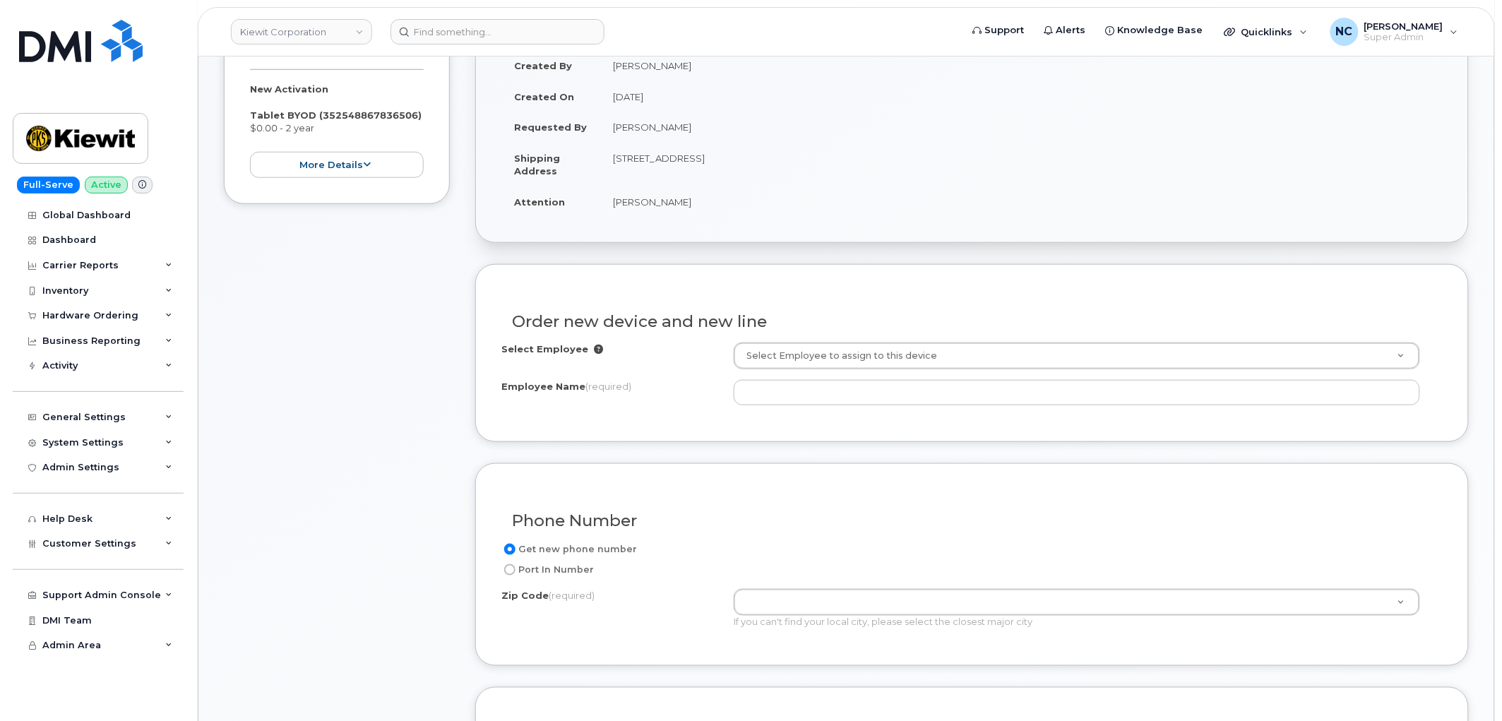
scroll to position [470, 0]
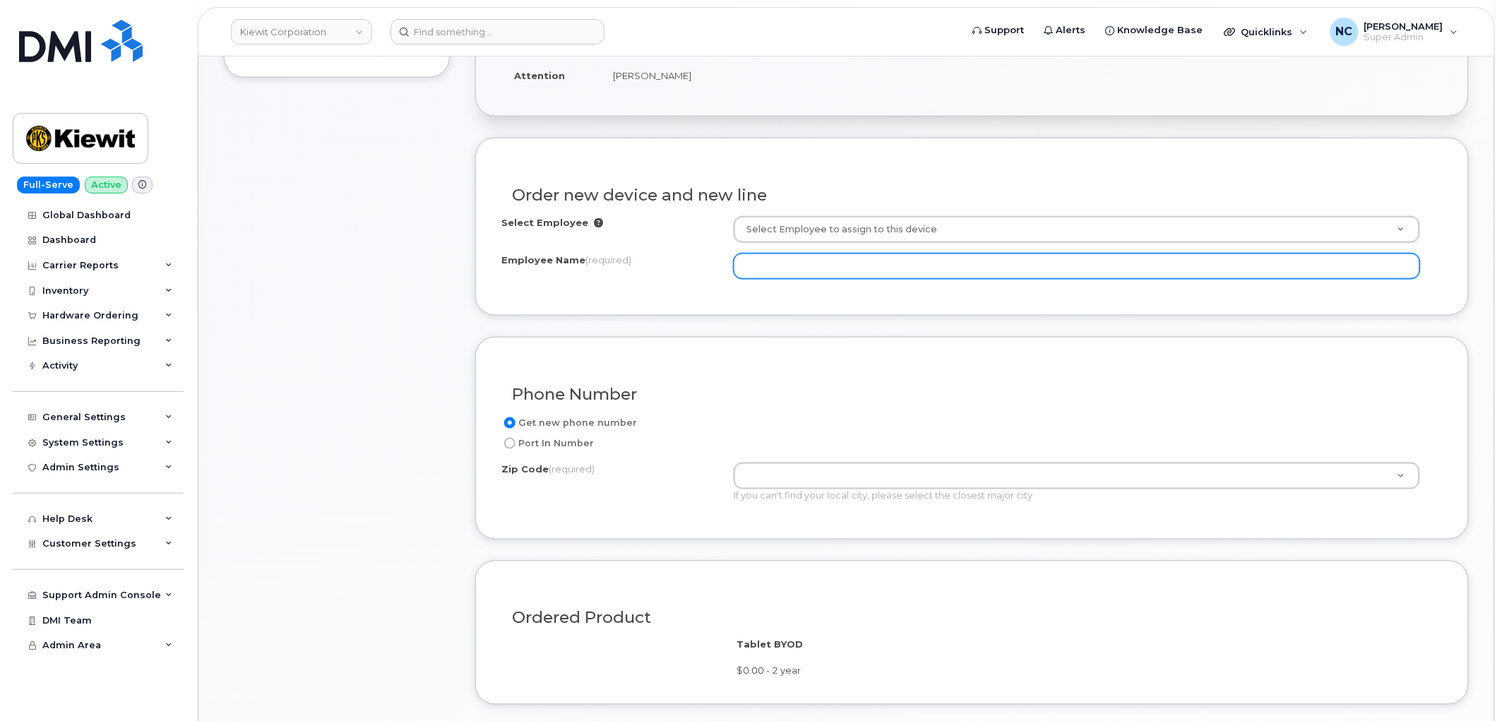
click at [869, 258] on input "Employee Name (required)" at bounding box center [1077, 265] width 686 height 25
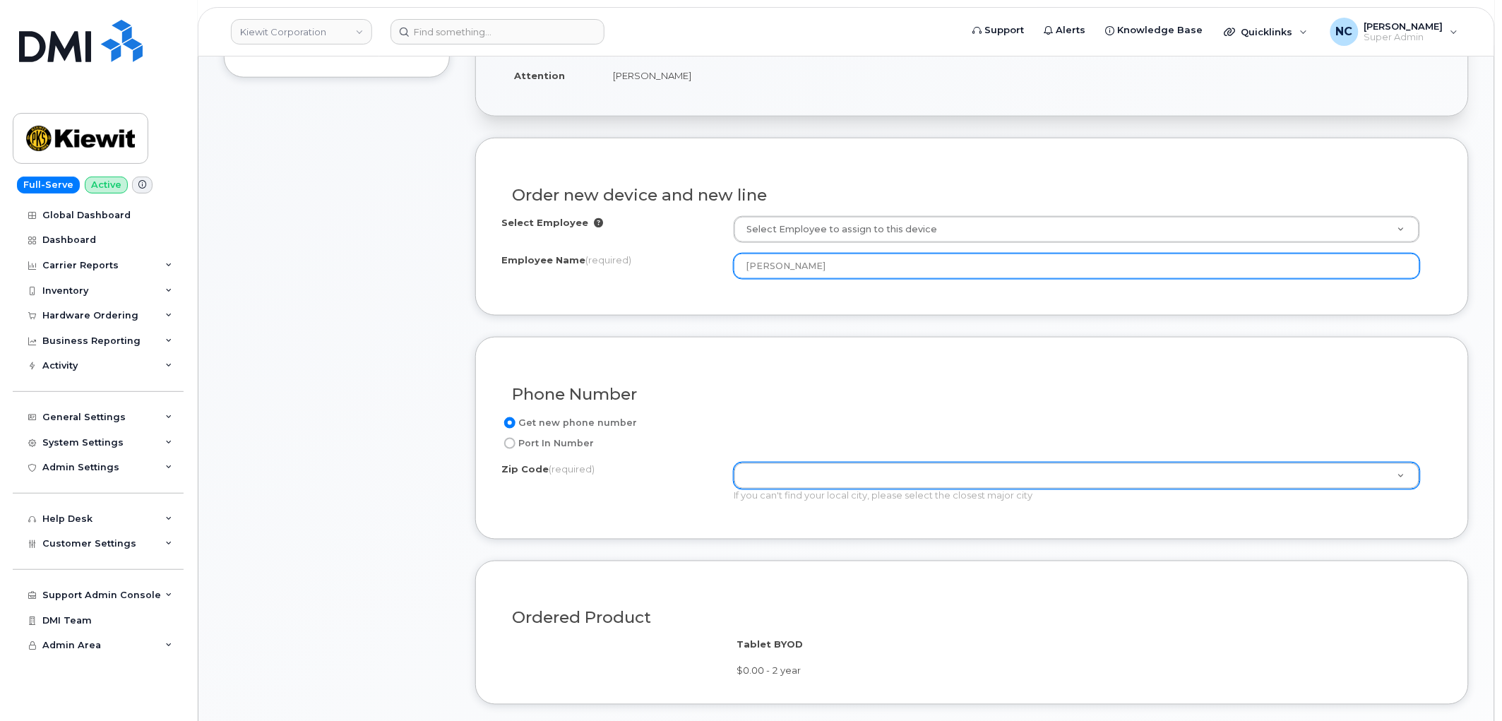
type input "[PERSON_NAME]"
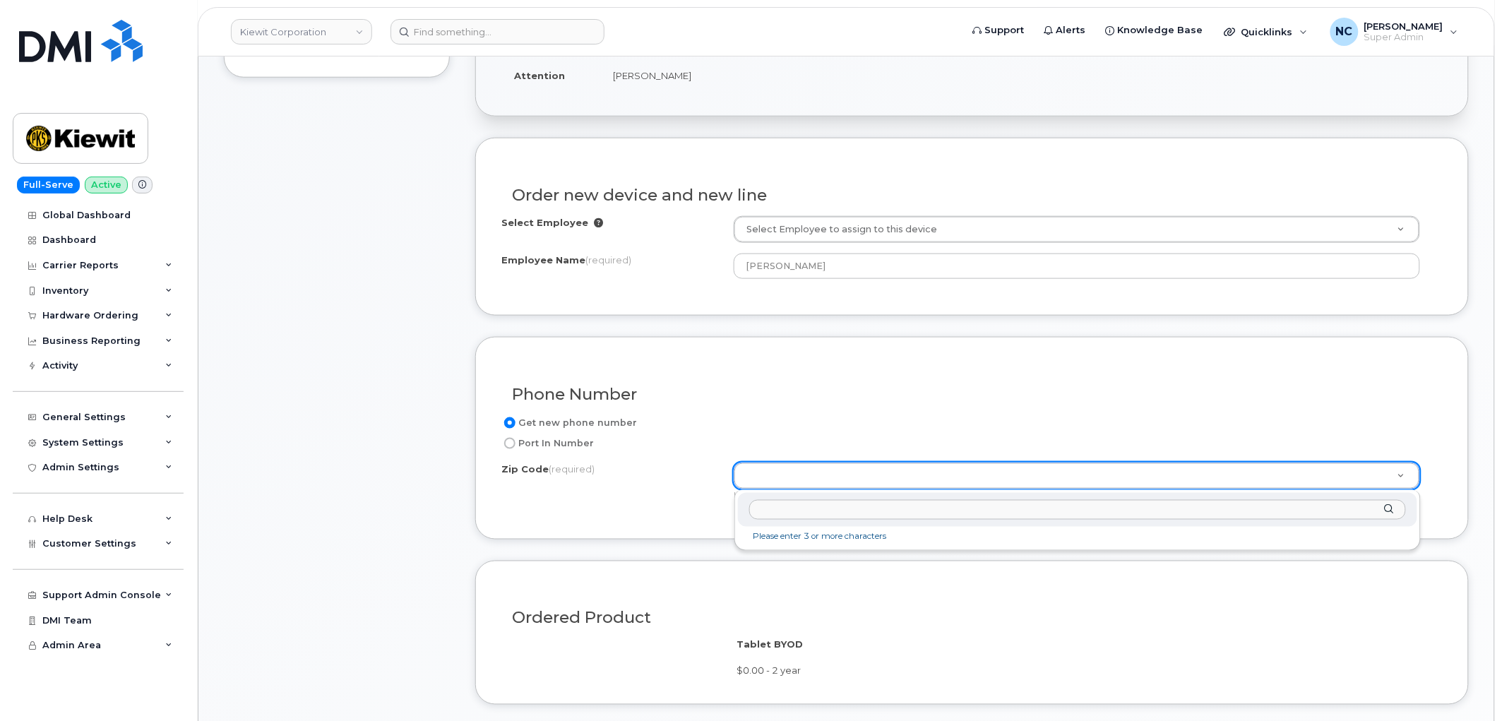
click at [815, 512] on input "Zip Code (required)" at bounding box center [1077, 510] width 657 height 20
paste input "63383"
type input "63383"
type input "63383 ([GEOGRAPHIC_DATA], [GEOGRAPHIC_DATA])"
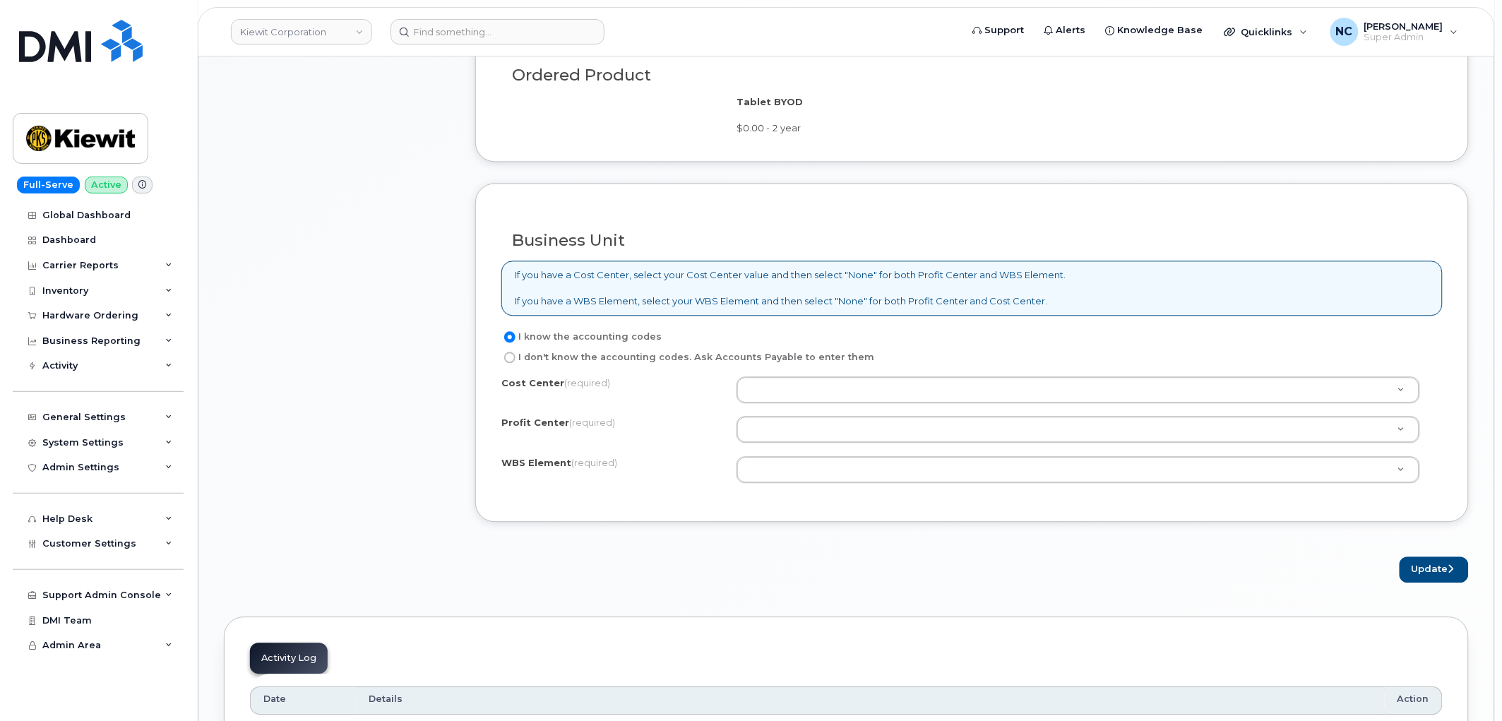
scroll to position [1019, 0]
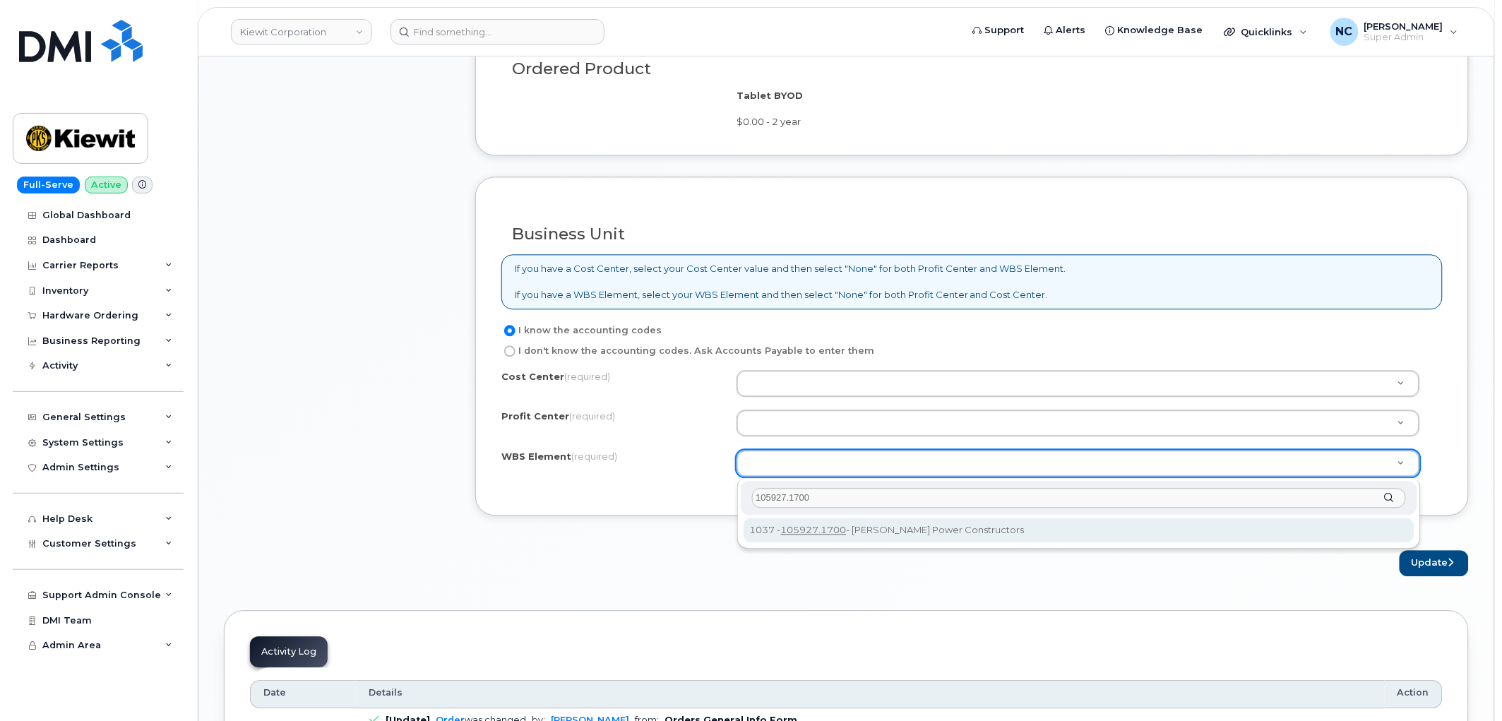
type input "105927.1700"
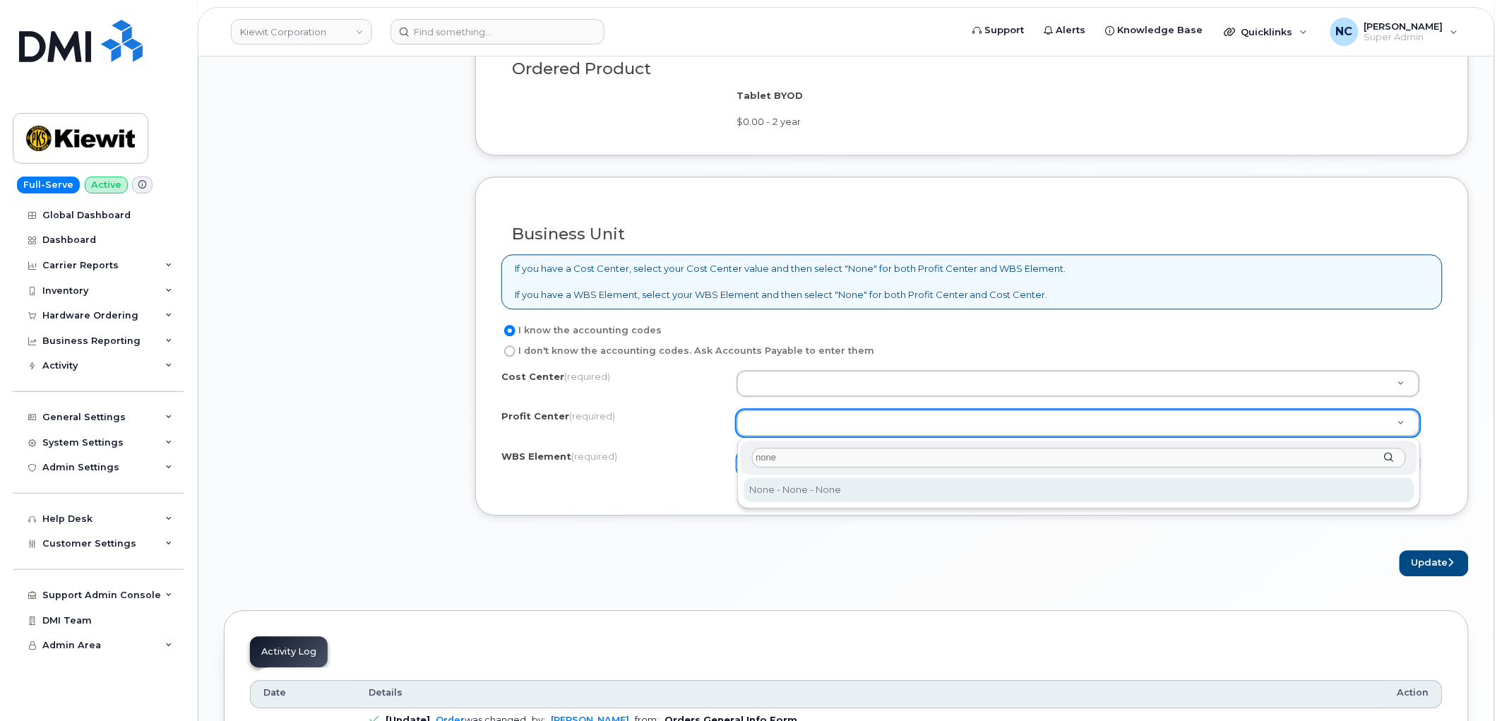
type input "none"
select select "None"
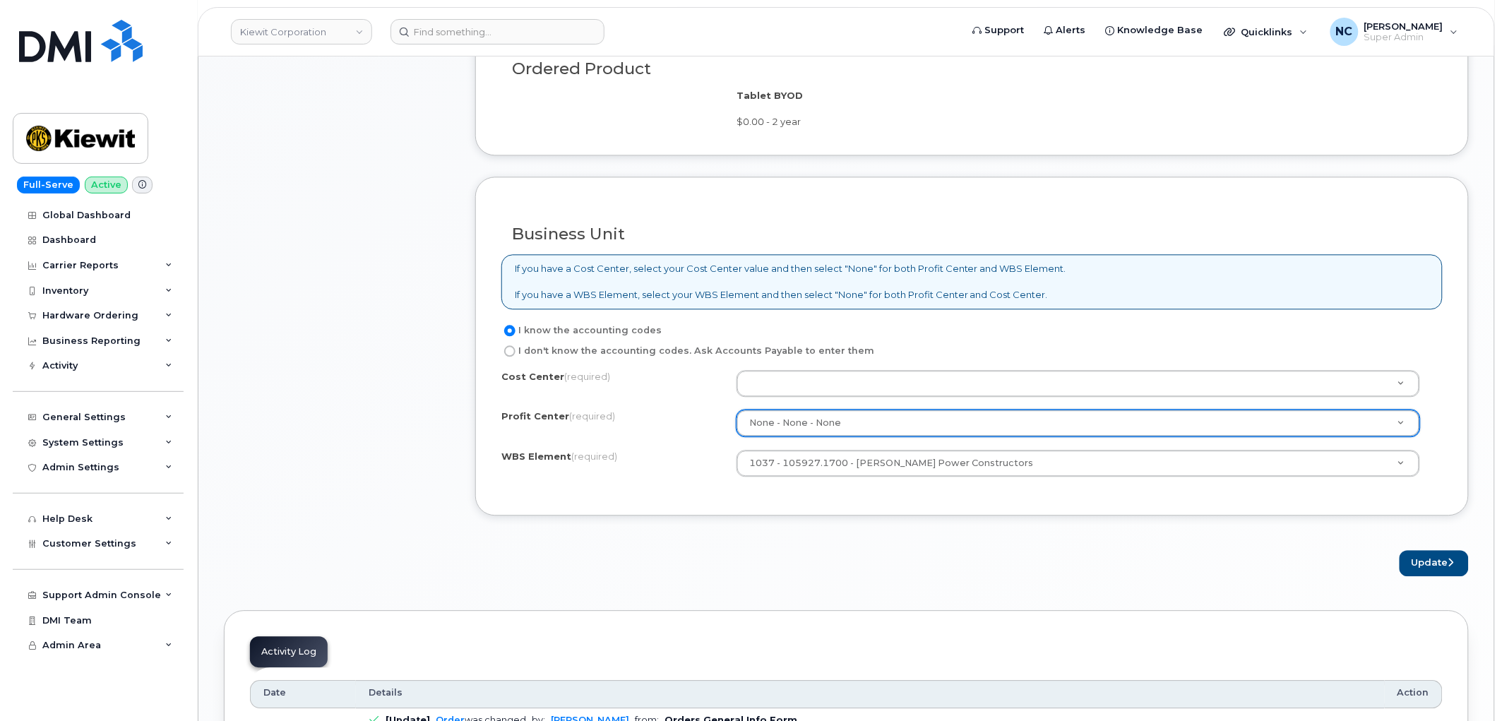
click at [781, 367] on div "I know the accounting codes I don't know the accounting codes. Ask Accounts Pay…" at bounding box center [971, 406] width 941 height 168
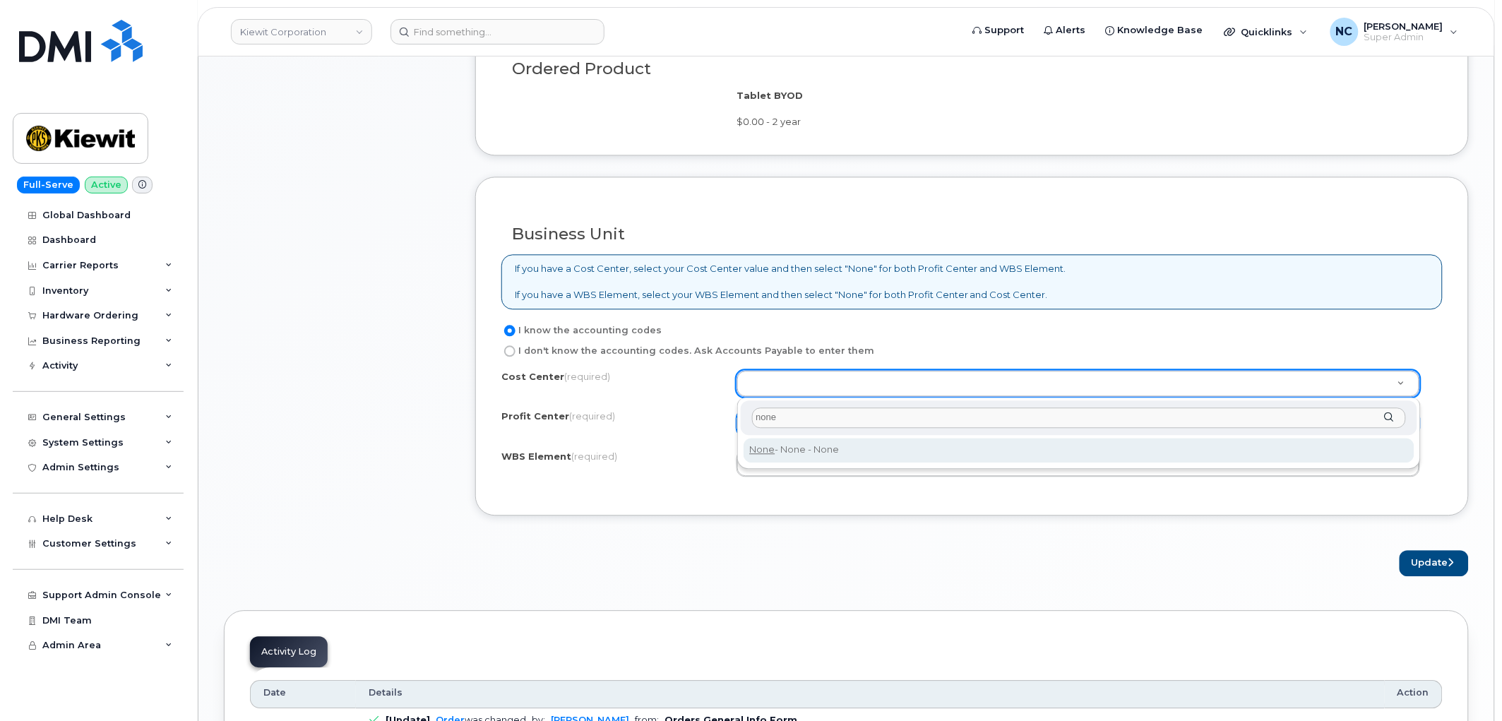
type input "none"
type input "None"
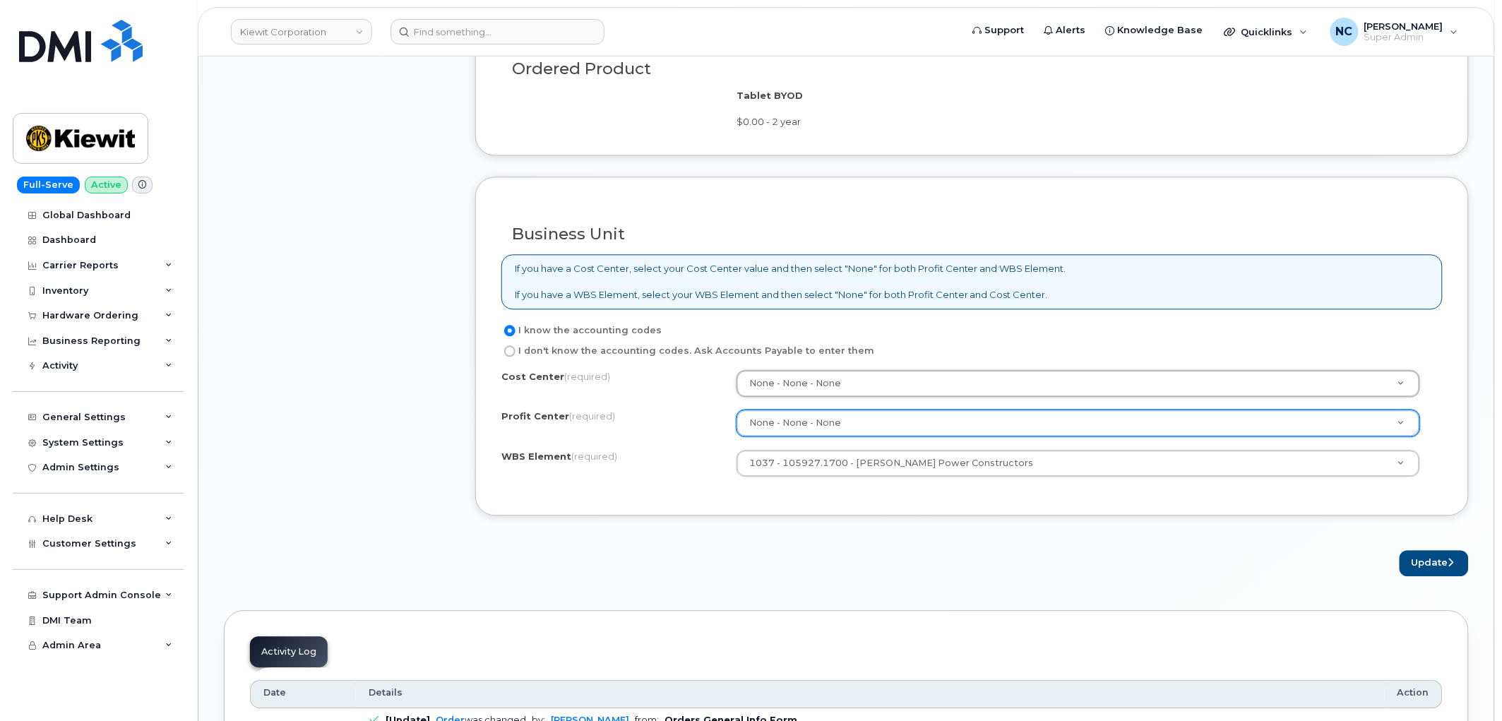
drag, startPoint x: 1485, startPoint y: 565, endPoint x: 1475, endPoint y: 561, distance: 10.1
click at [1483, 563] on div "Order No.302599 (in process) Share Order Cancel Order × Share This Order If you…" at bounding box center [845, 210] width 1295 height 2200
click at [1437, 563] on button "Update" at bounding box center [1433, 563] width 69 height 26
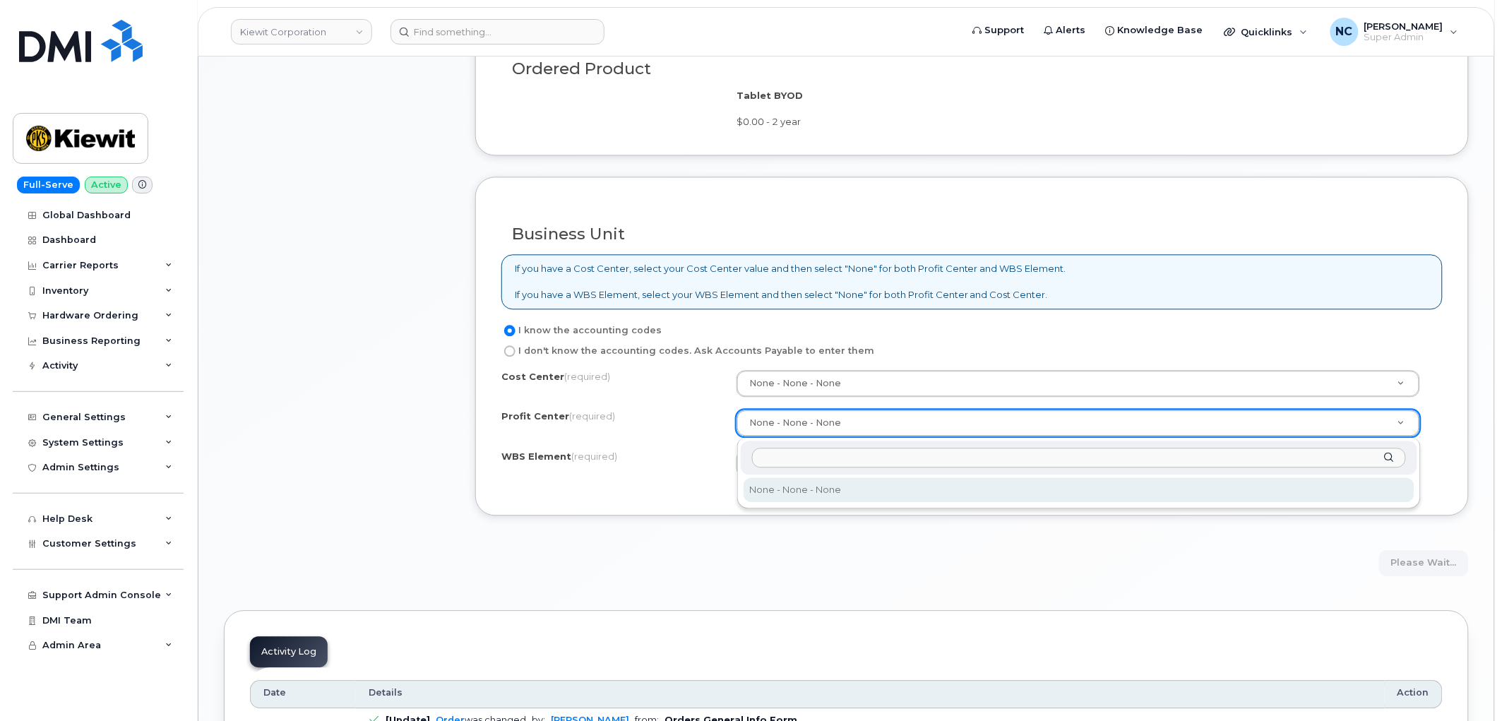
drag, startPoint x: 989, startPoint y: 431, endPoint x: 906, endPoint y: 576, distance: 167.6
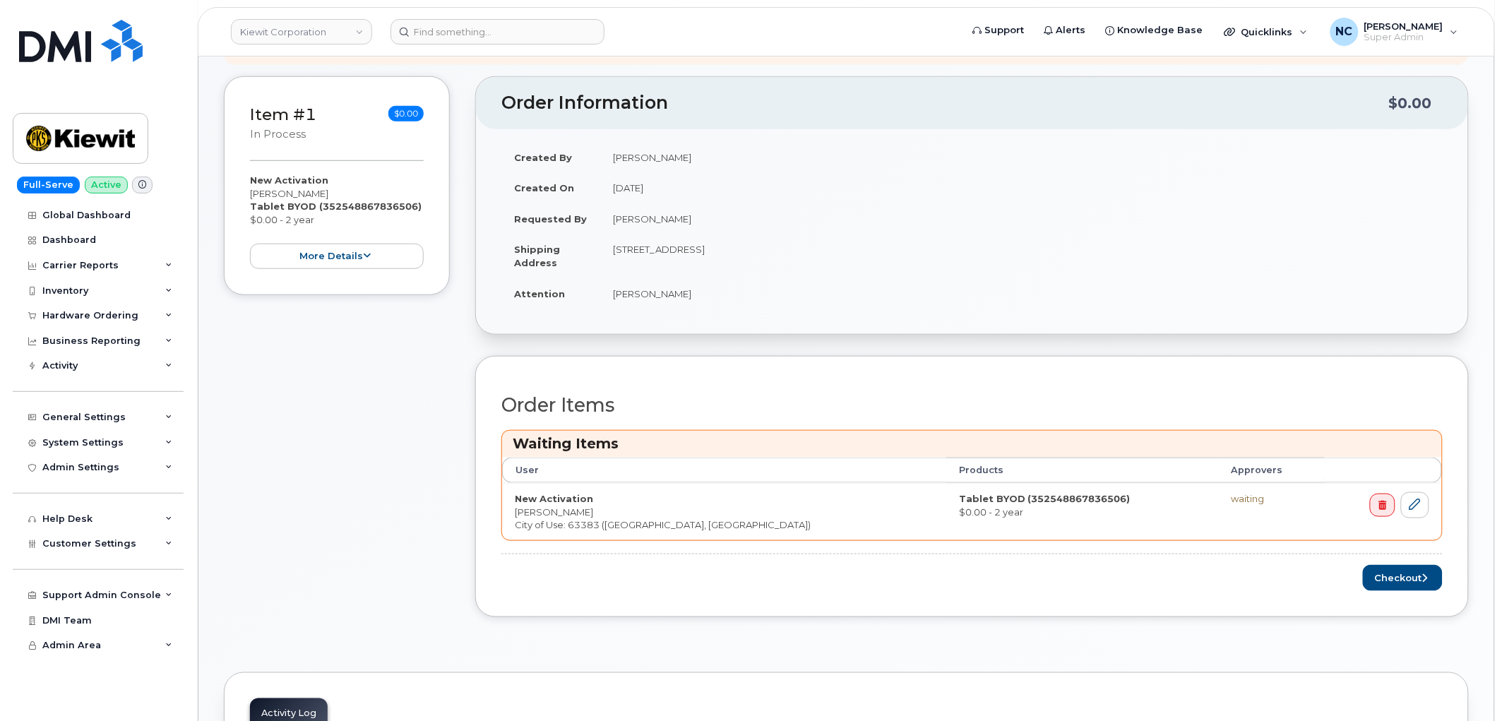
scroll to position [313, 0]
click at [1392, 582] on button "Checkout" at bounding box center [1403, 577] width 80 height 26
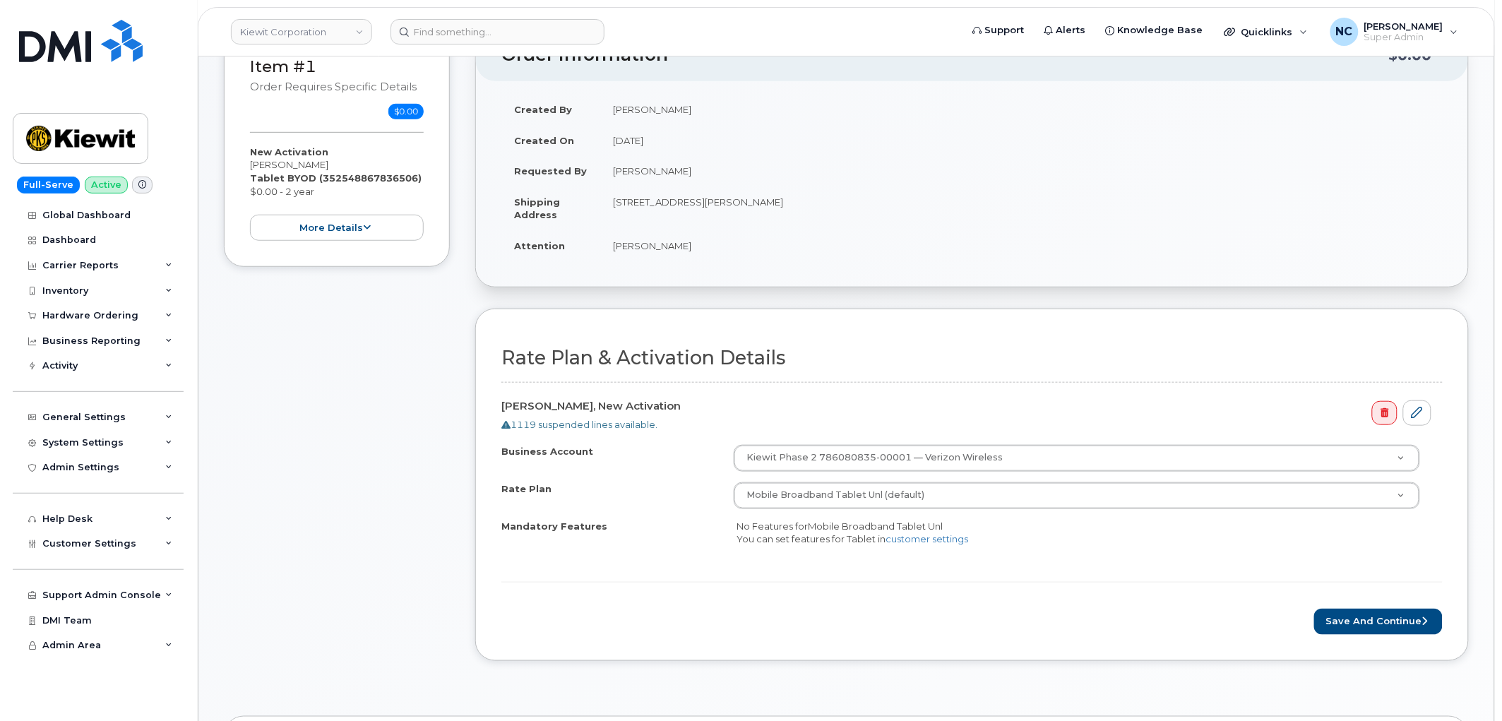
scroll to position [313, 0]
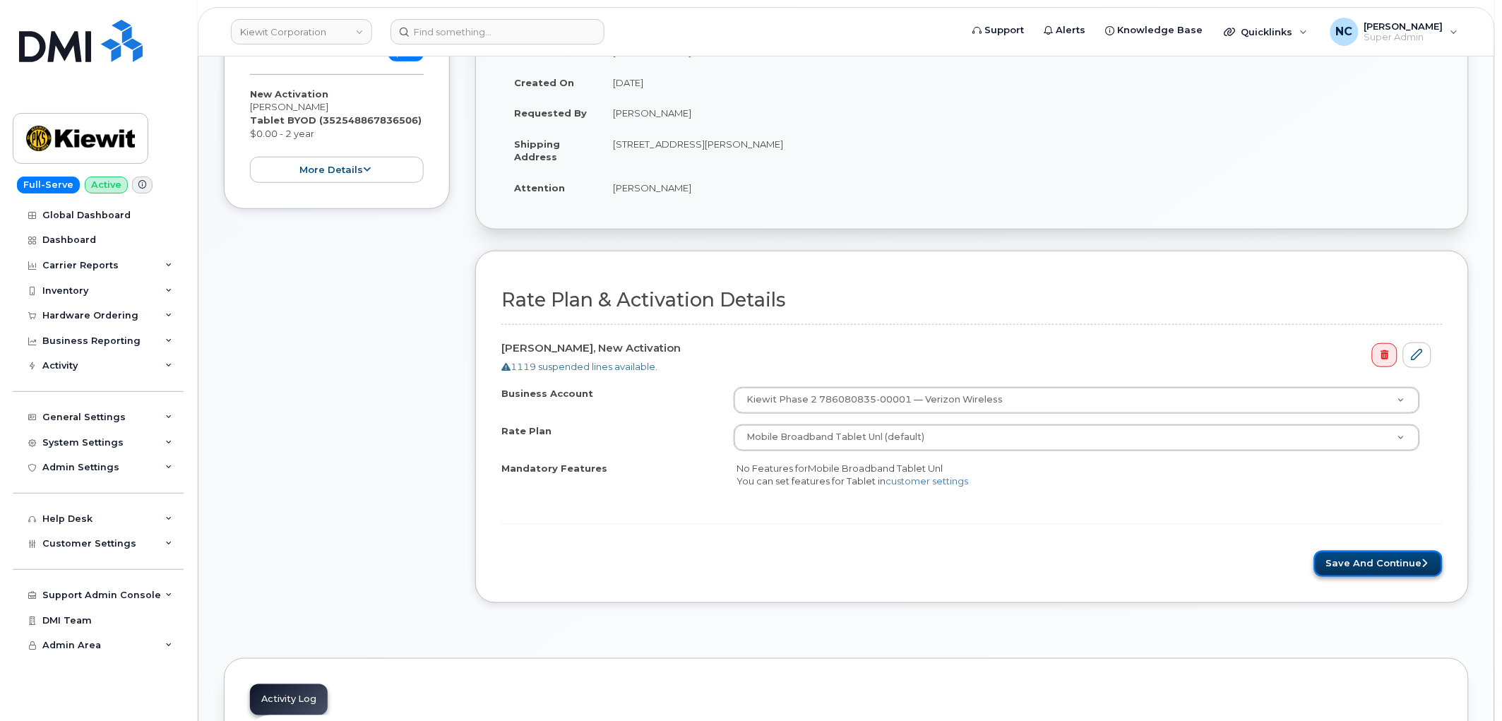
click at [1386, 568] on button "Save and Continue" at bounding box center [1378, 564] width 128 height 26
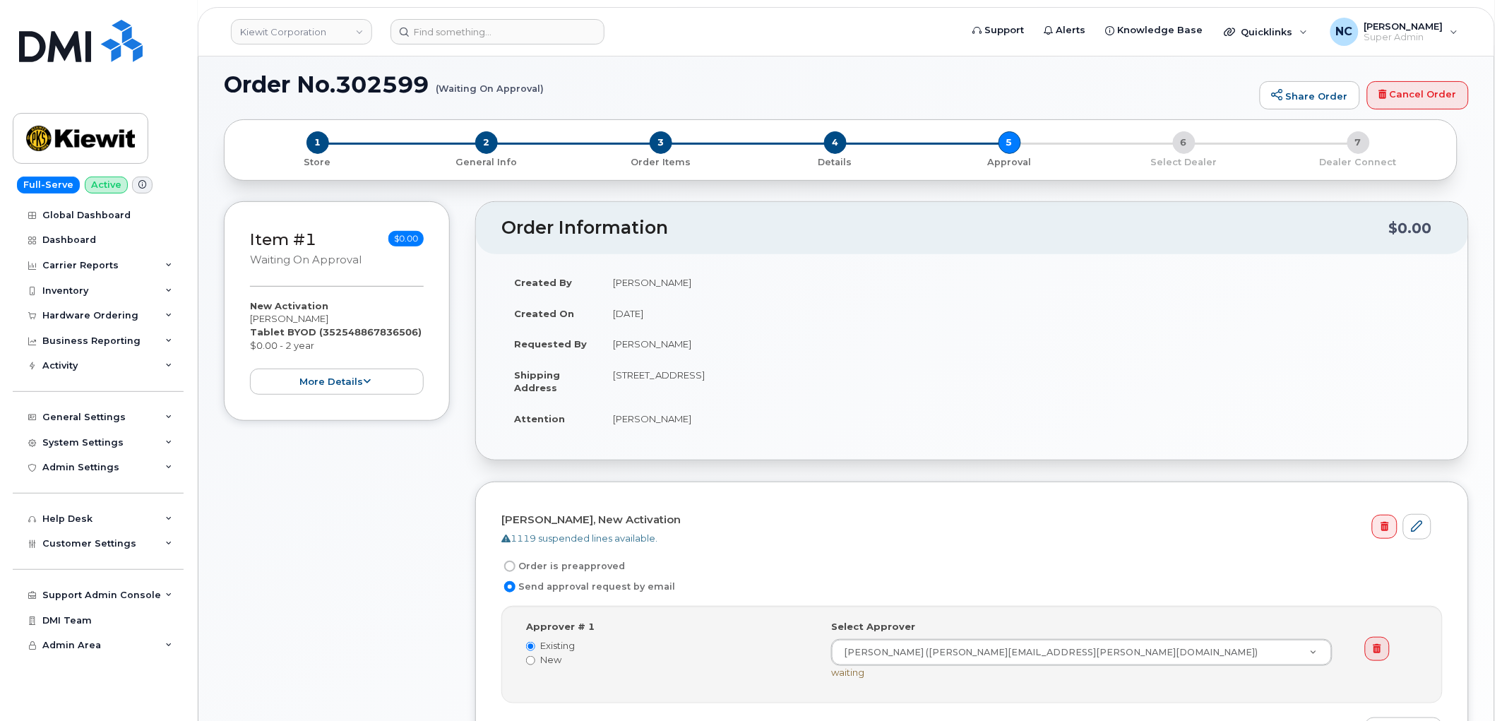
scroll to position [235, 0]
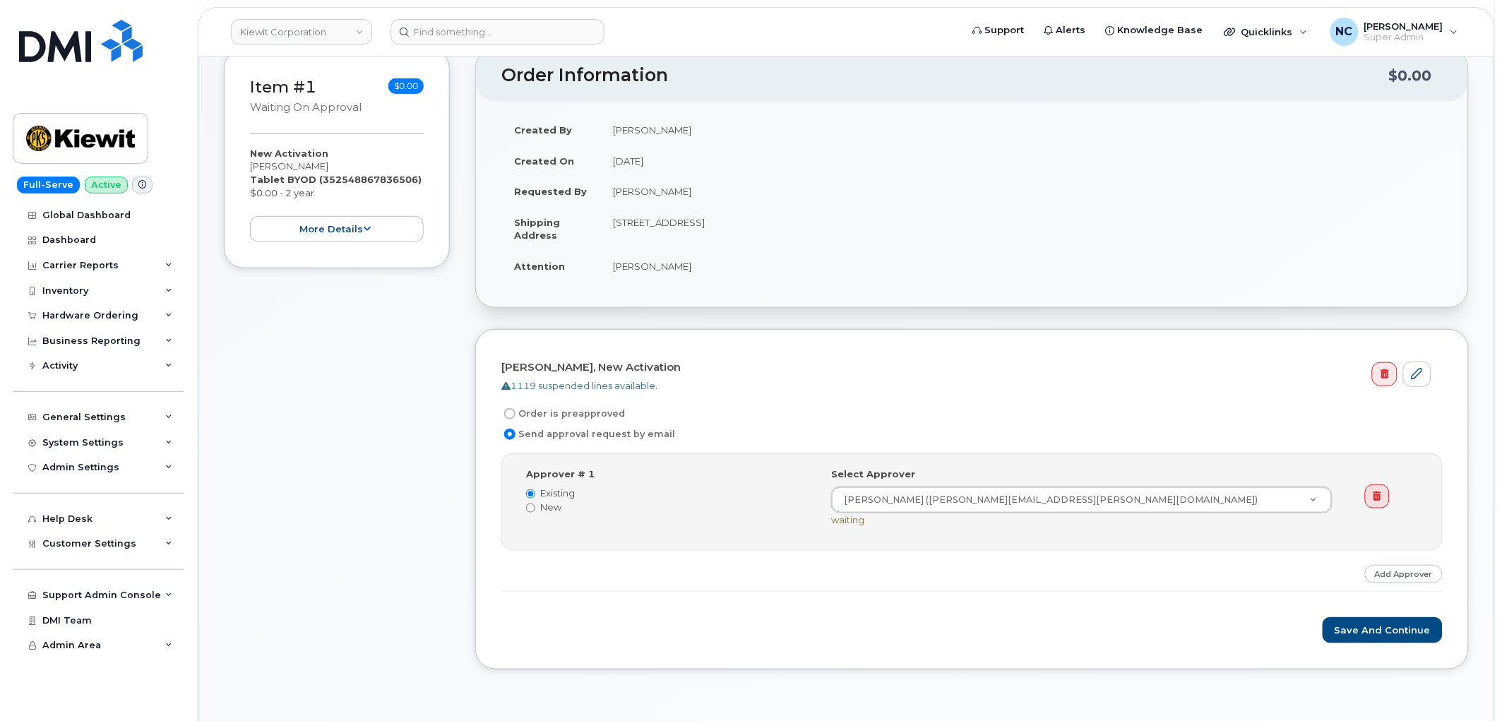
click at [569, 412] on label "Order is preapproved" at bounding box center [563, 413] width 124 height 17
click at [515, 412] on input "Order is preapproved" at bounding box center [509, 413] width 11 height 11
radio input "true"
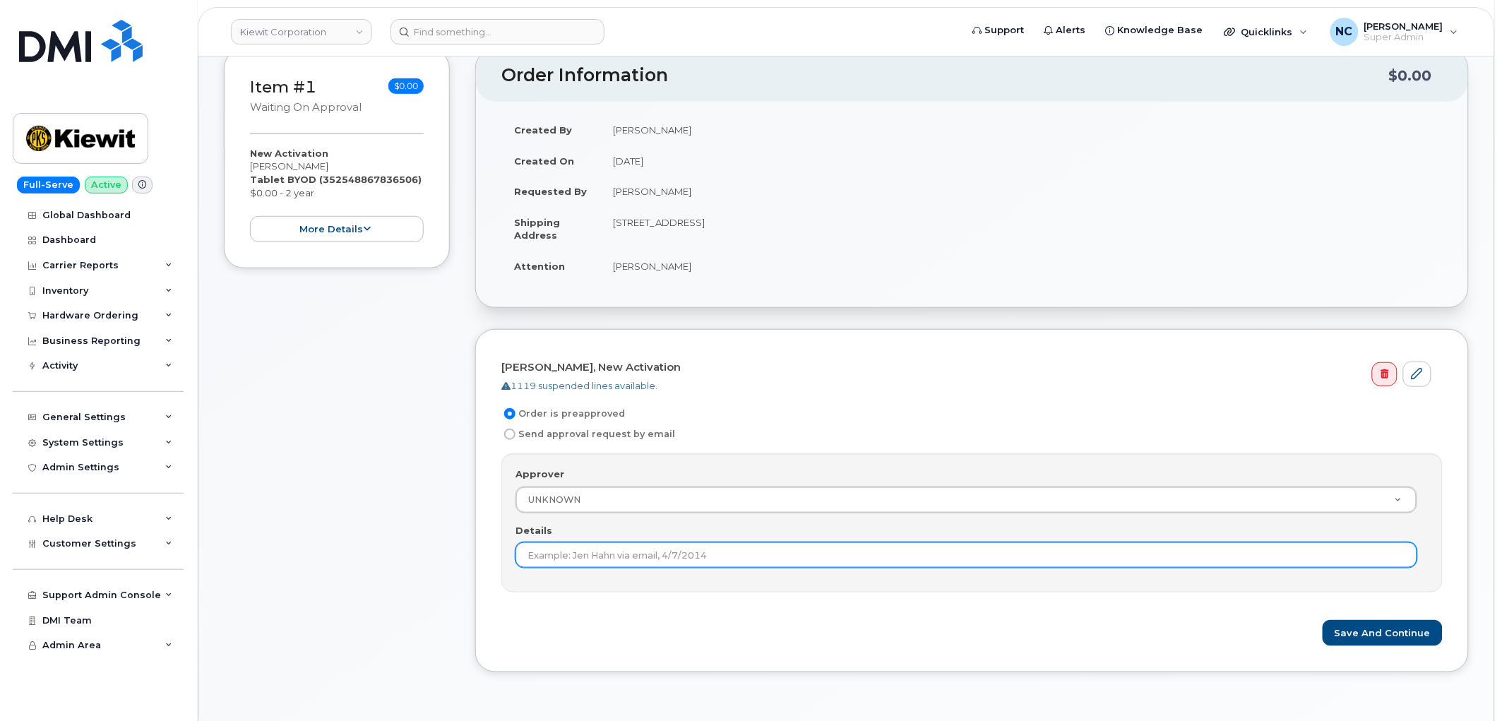
click at [642, 551] on input "Details" at bounding box center [966, 554] width 902 height 25
type input "Under $100"
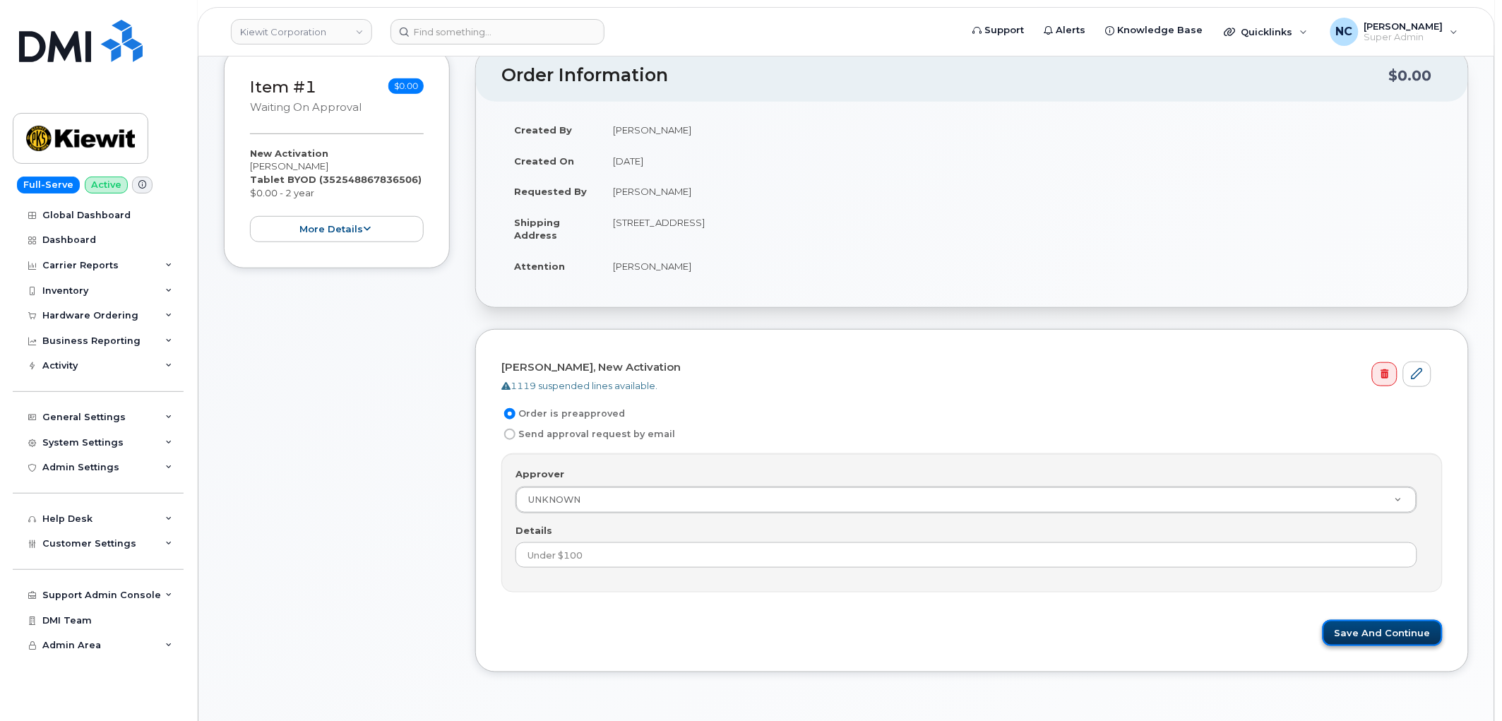
click at [1381, 629] on button "Save and Continue" at bounding box center [1382, 633] width 120 height 26
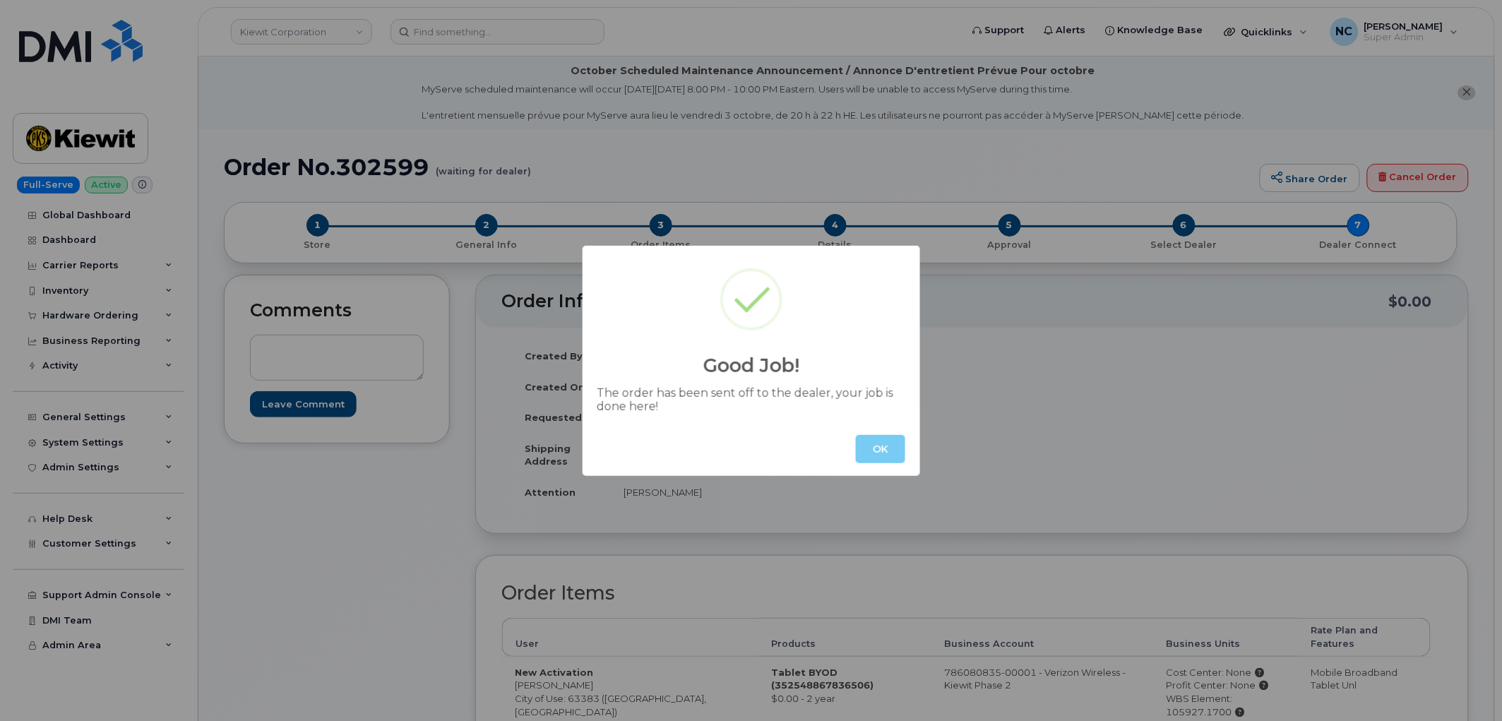
click at [876, 438] on button "OK" at bounding box center [880, 449] width 49 height 28
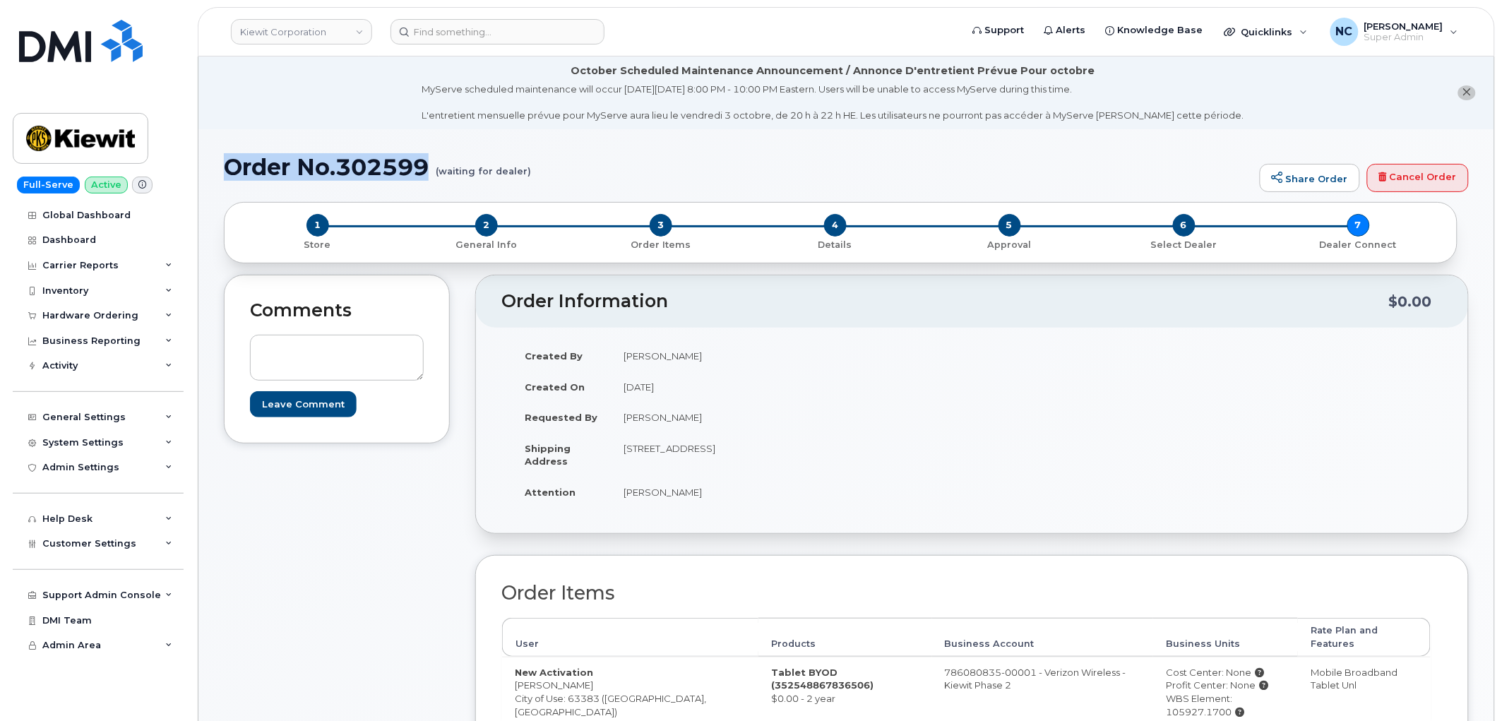
drag, startPoint x: 427, startPoint y: 158, endPoint x: 208, endPoint y: 171, distance: 219.2
copy h1 "Order No.302599"
click at [474, 44] on header "Kiewit Corporation Support Alerts Knowledge Base Quicklinks Suspend / Cancel De…" at bounding box center [846, 31] width 1297 height 49
click at [321, 31] on link "Kiewit Corporation" at bounding box center [301, 31] width 141 height 25
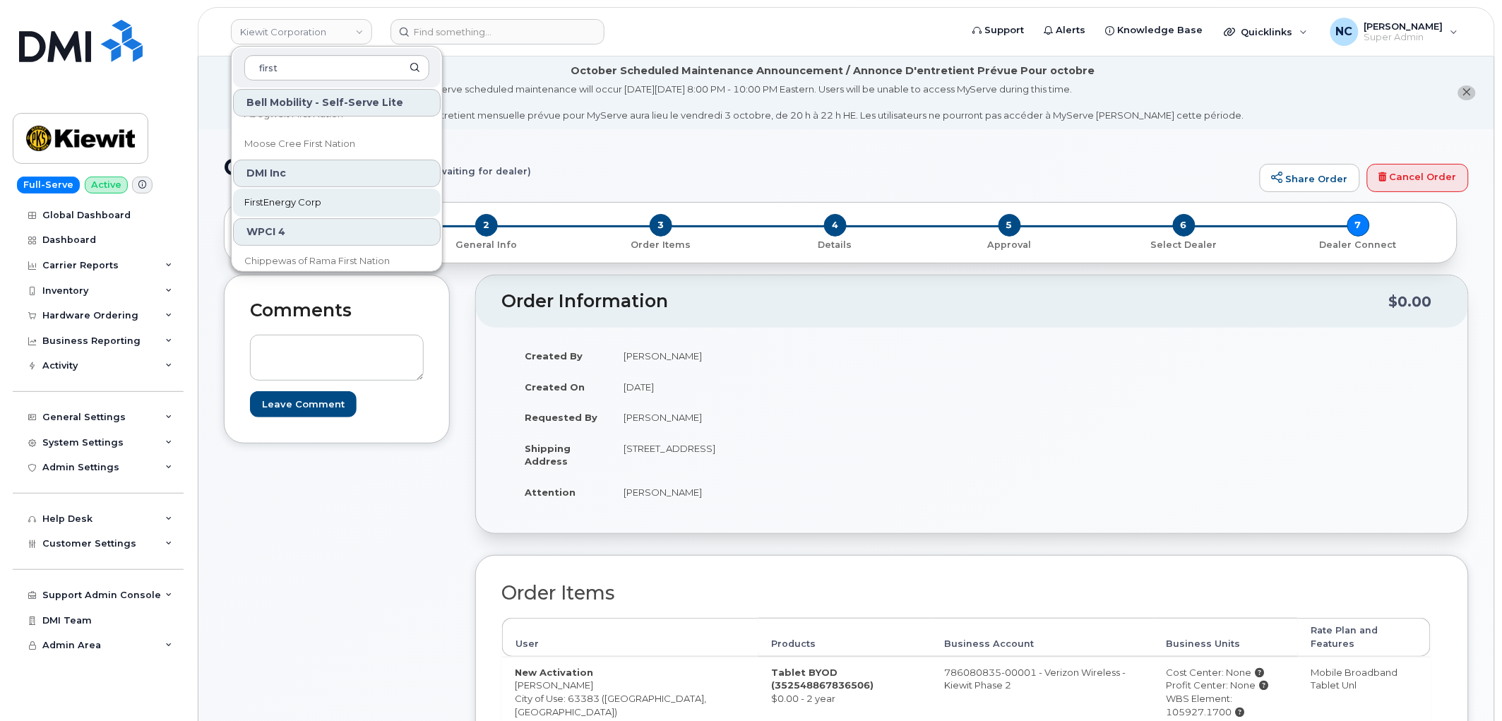
scroll to position [30, 0]
type input "first"
click at [540, 17] on header "Kiewit Corporation first Bell Mobility - Self-Serve Lite Abegweit First Nation …" at bounding box center [846, 31] width 1297 height 49
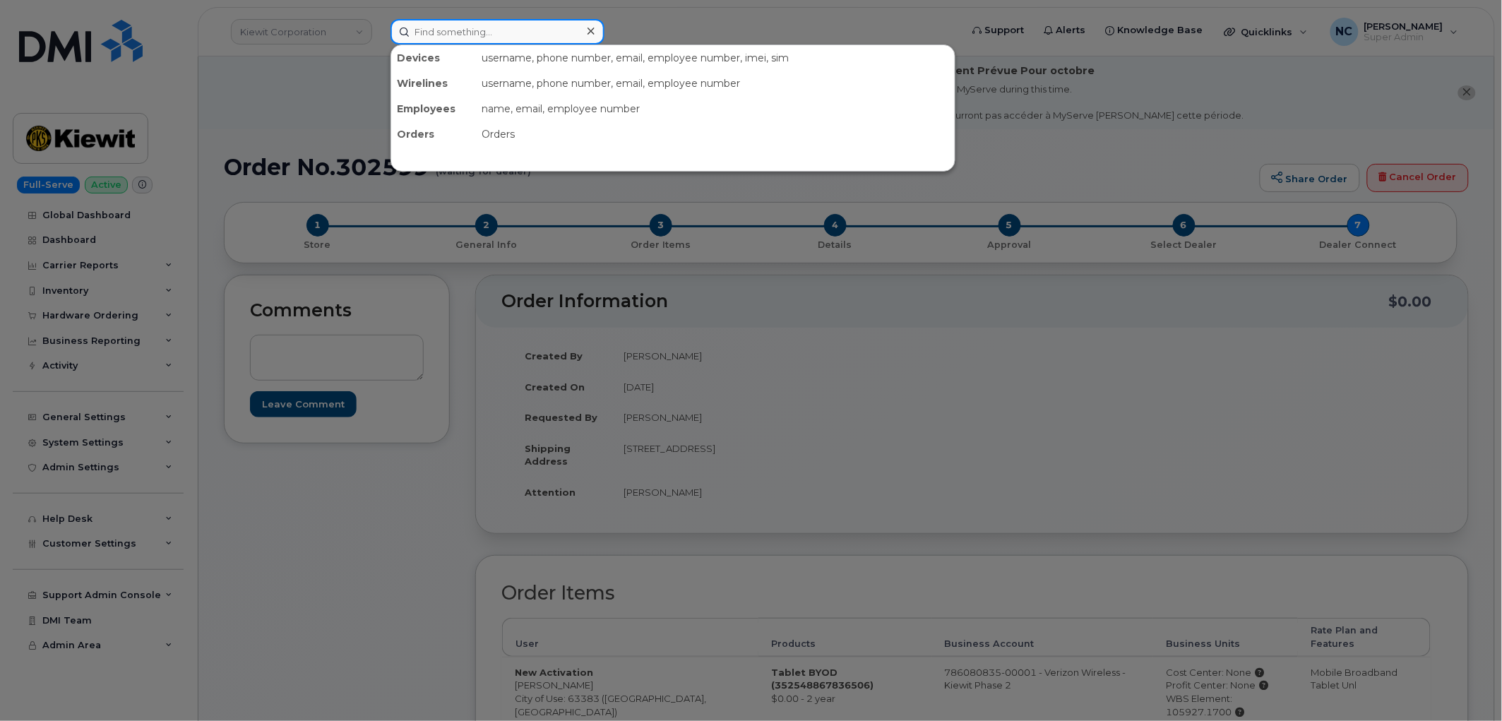
click at [538, 23] on input at bounding box center [497, 31] width 214 height 25
paste input "[PERSON_NAME] M Roof"
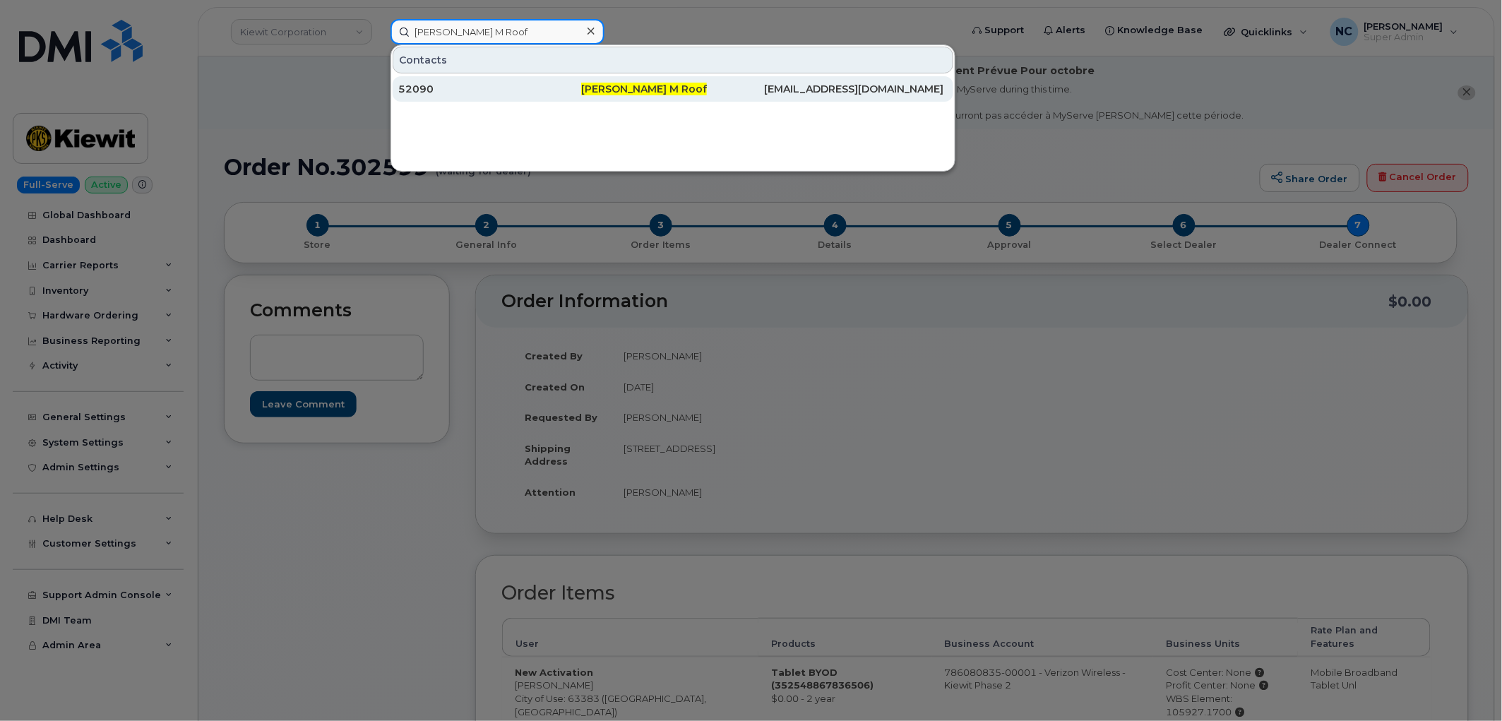
type input "[PERSON_NAME] M Roof"
click at [453, 97] on div "52090" at bounding box center [489, 88] width 183 height 25
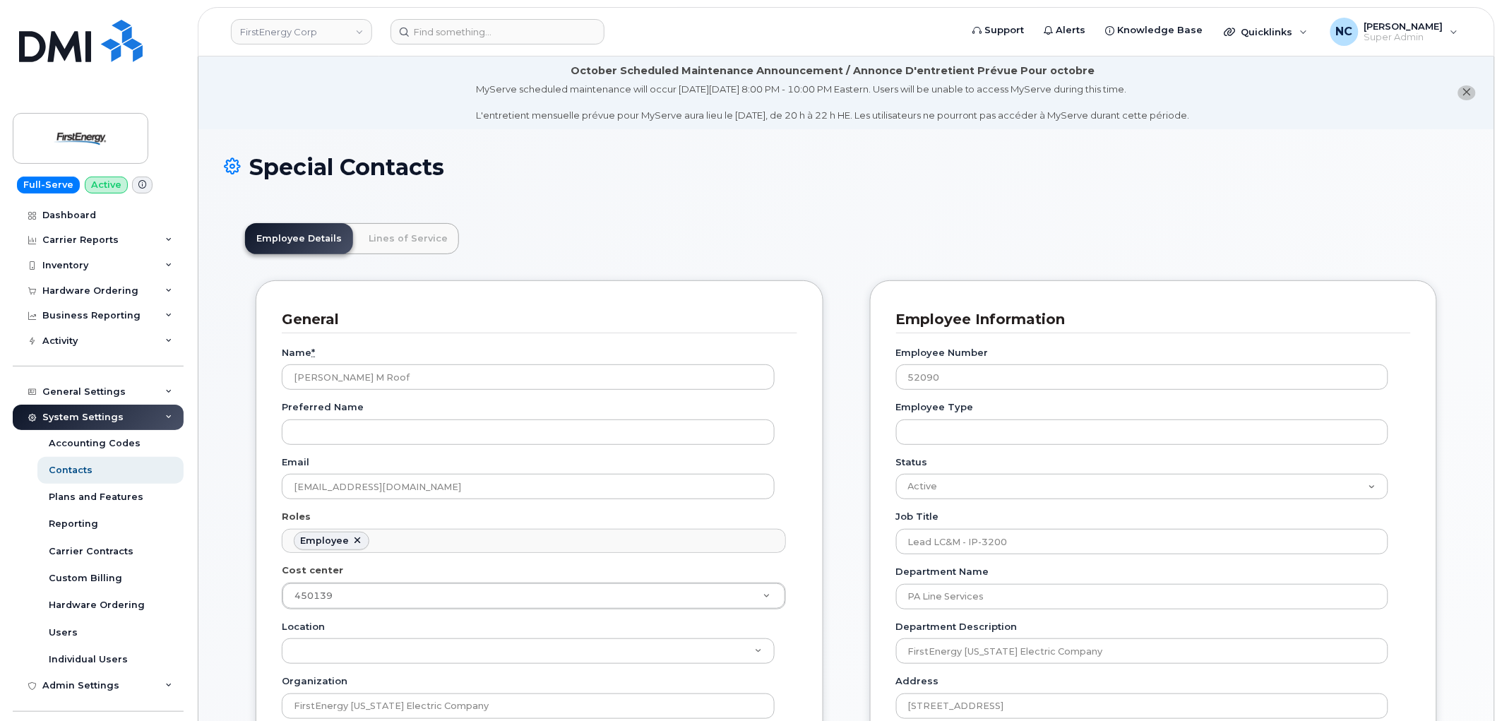
scroll to position [43, 0]
click at [126, 294] on div "Hardware Ordering" at bounding box center [90, 290] width 96 height 11
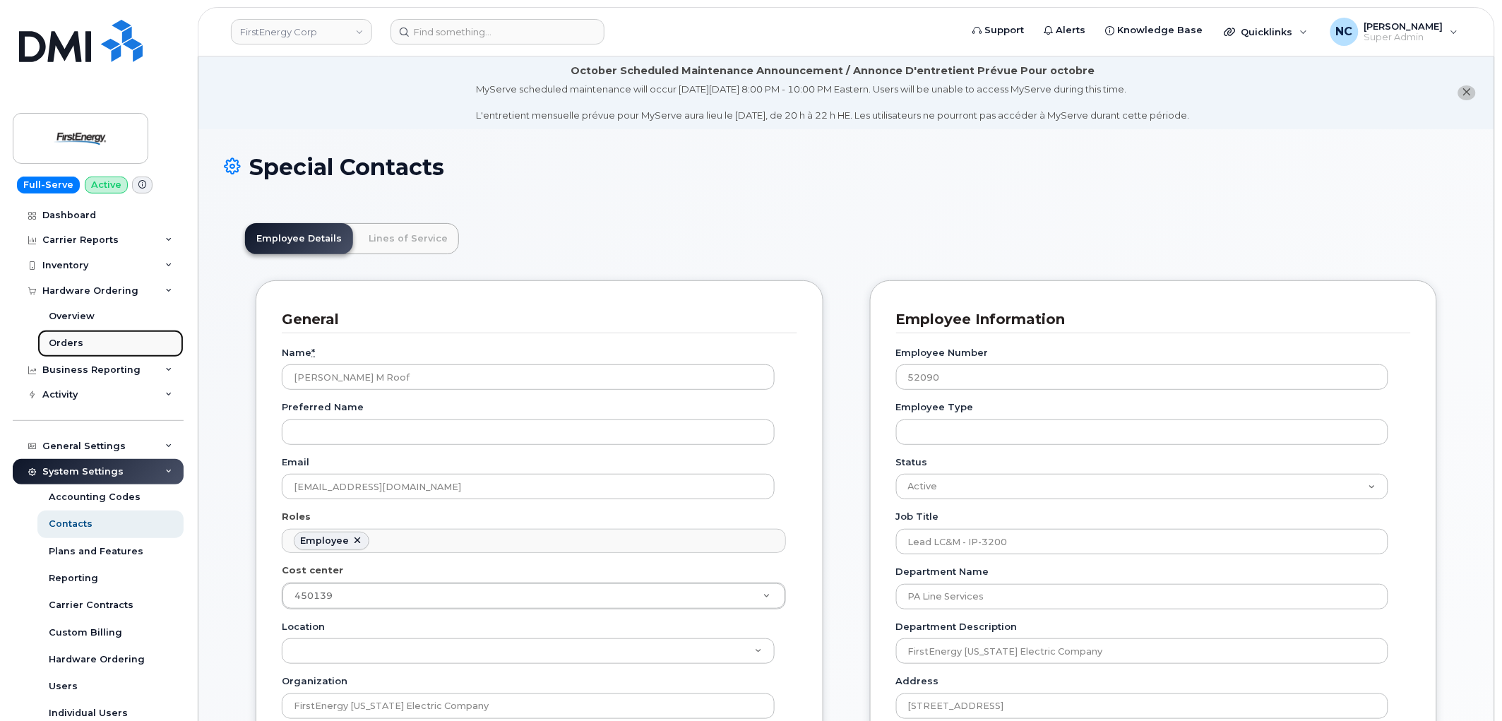
click at [52, 346] on div "Orders" at bounding box center [66, 343] width 35 height 13
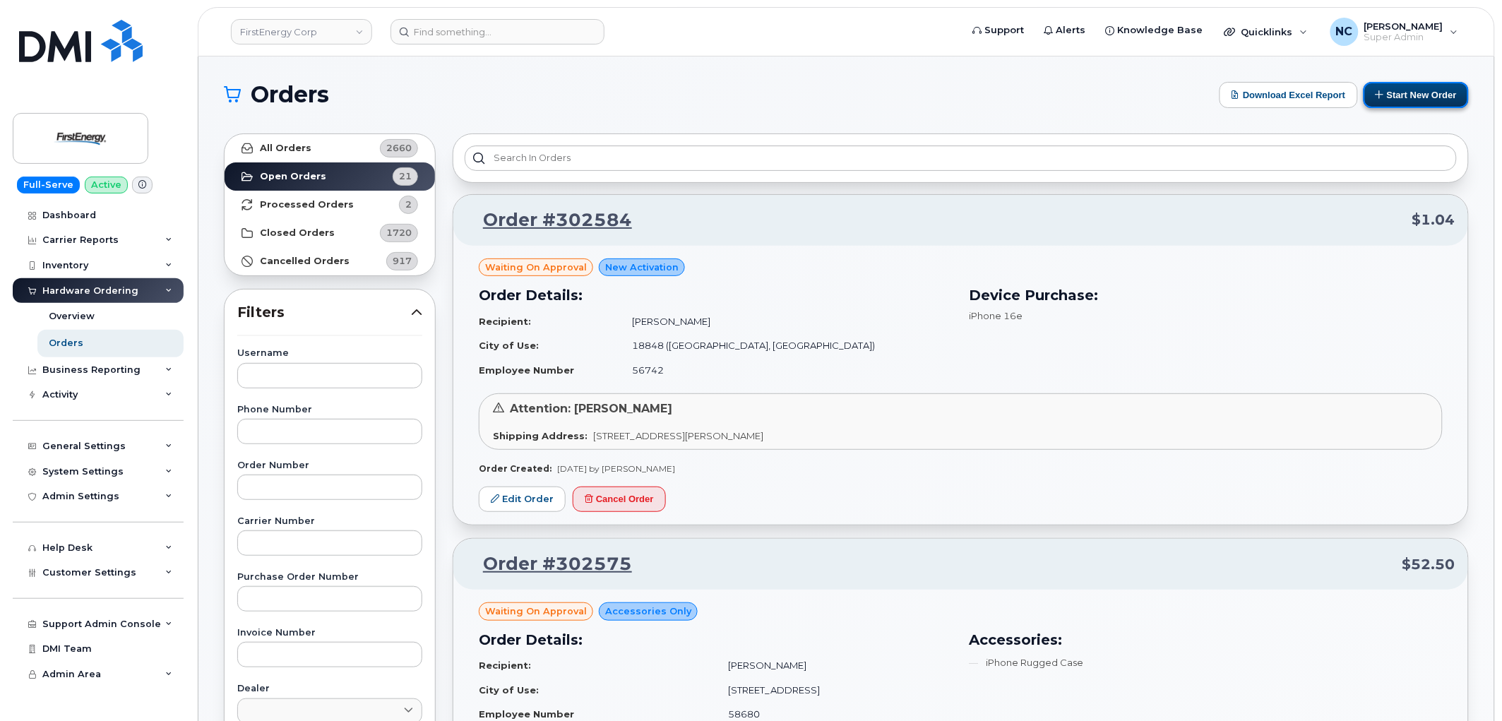
click at [1408, 99] on button "Start New Order" at bounding box center [1415, 95] width 105 height 26
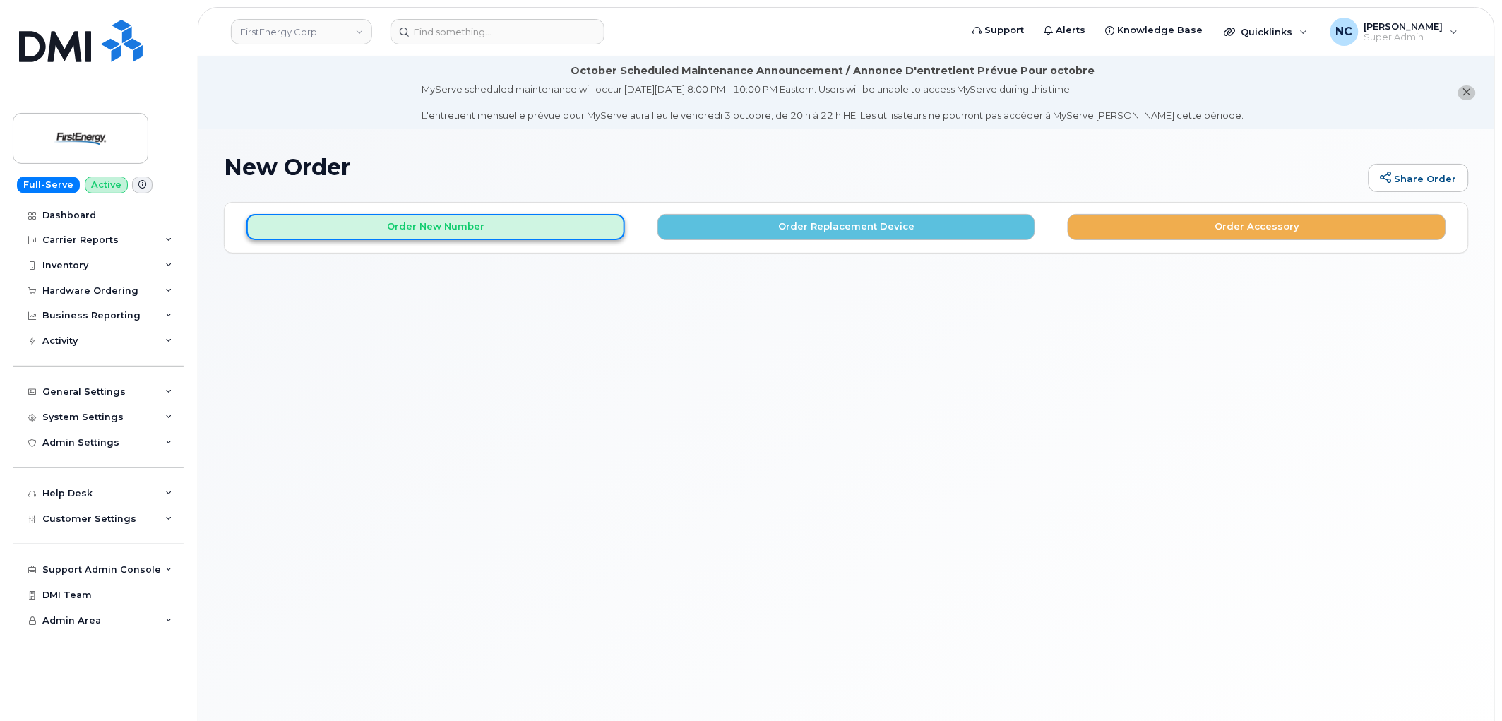
click at [474, 230] on button "Order New Number" at bounding box center [435, 227] width 378 height 26
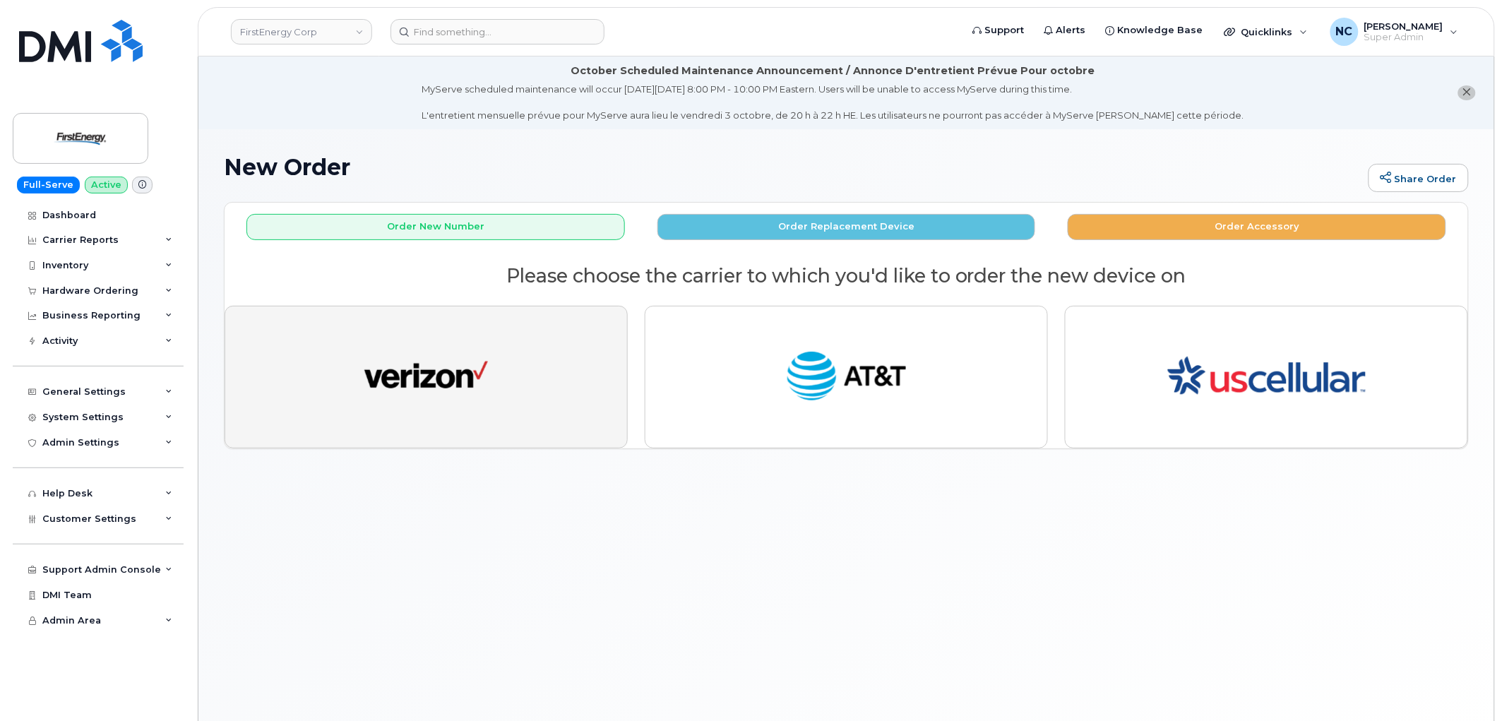
click at [463, 376] on img "button" at bounding box center [426, 377] width 124 height 64
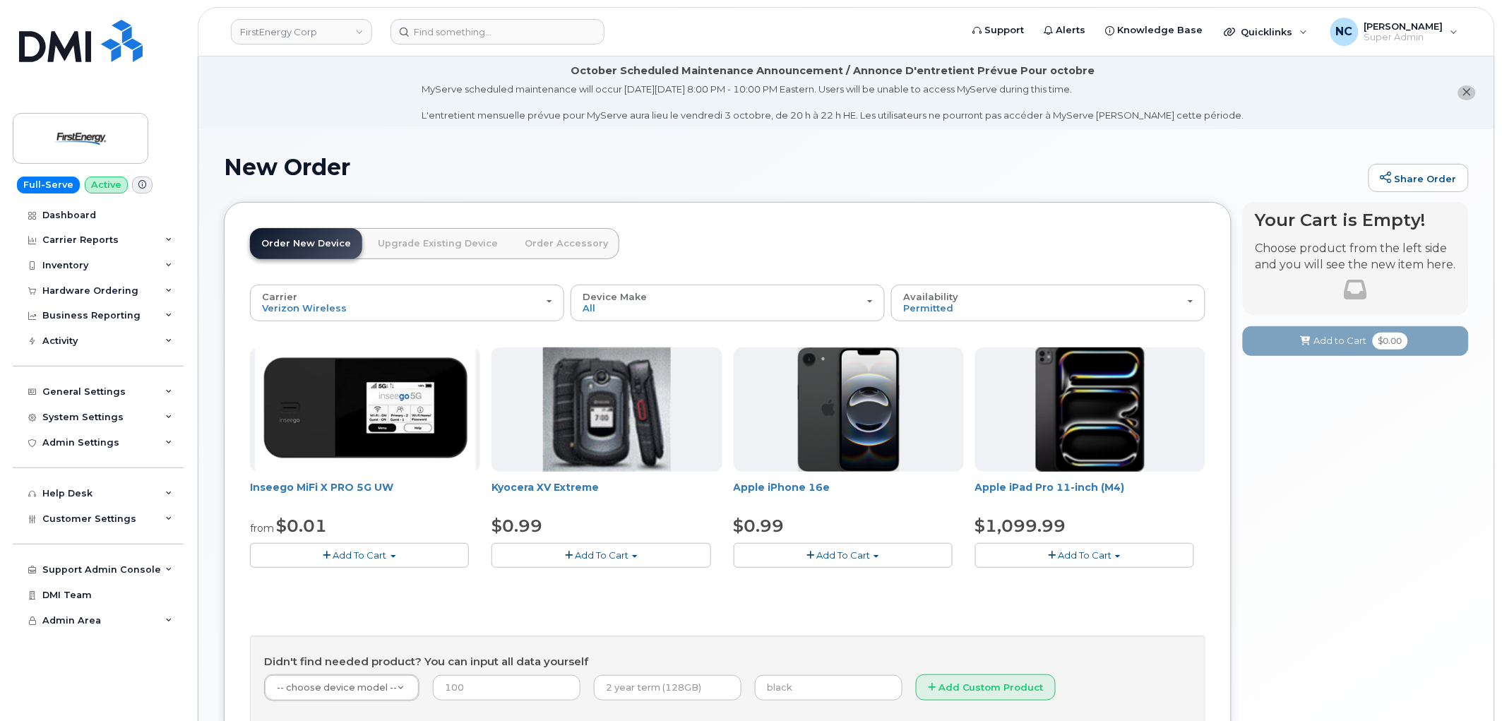
click at [817, 556] on span "Add To Cart" at bounding box center [843, 554] width 54 height 11
click at [774, 582] on link "$0.99 - 2 Year Activation" at bounding box center [807, 582] width 141 height 18
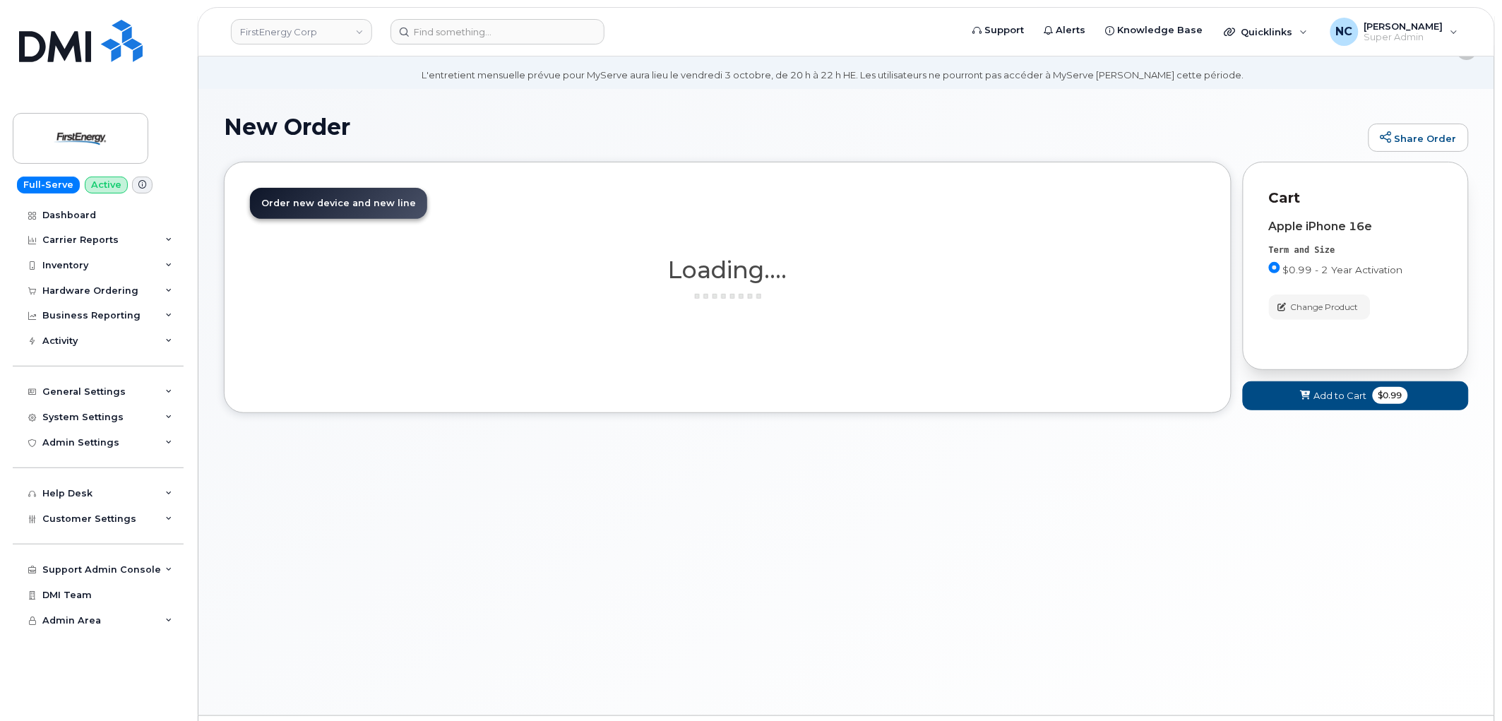
scroll to position [78, 0]
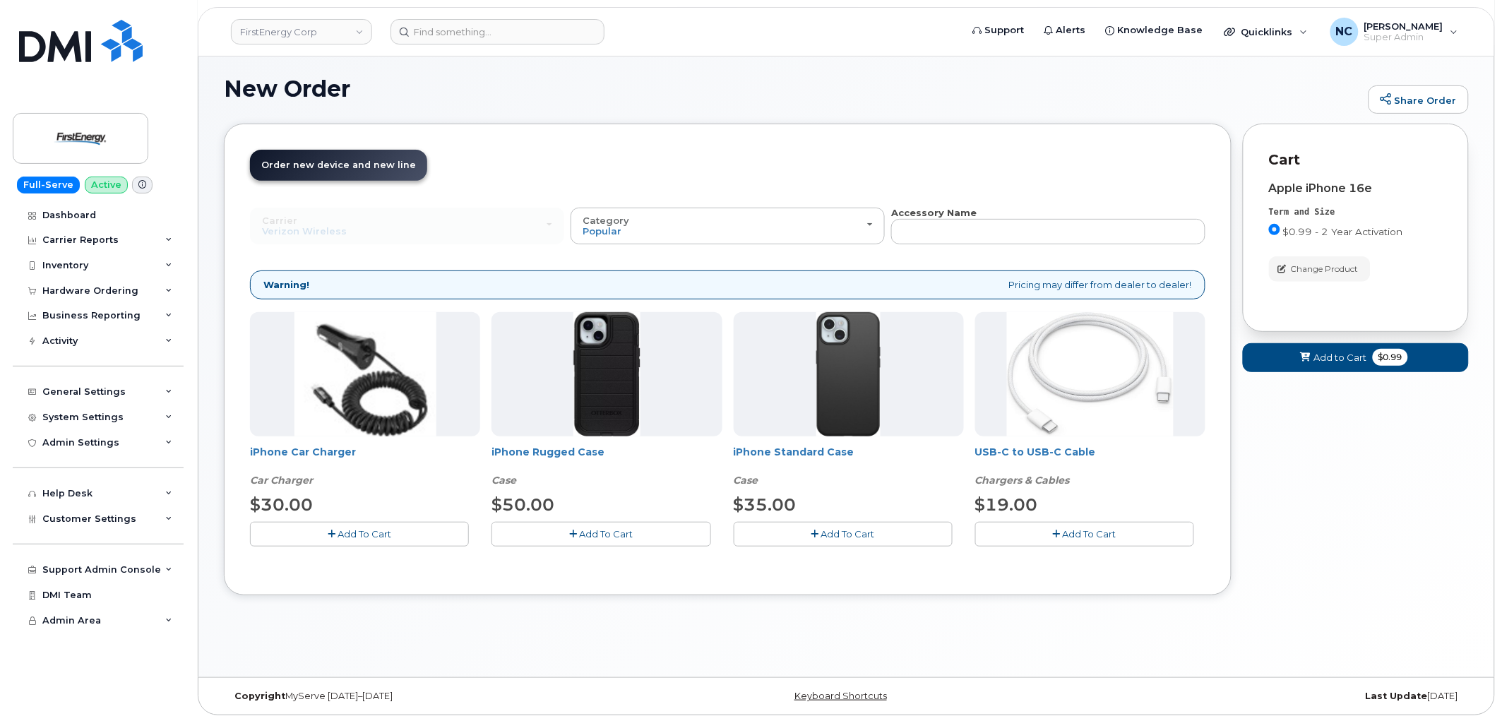
click at [298, 534] on button "Add To Cart" at bounding box center [359, 534] width 219 height 25
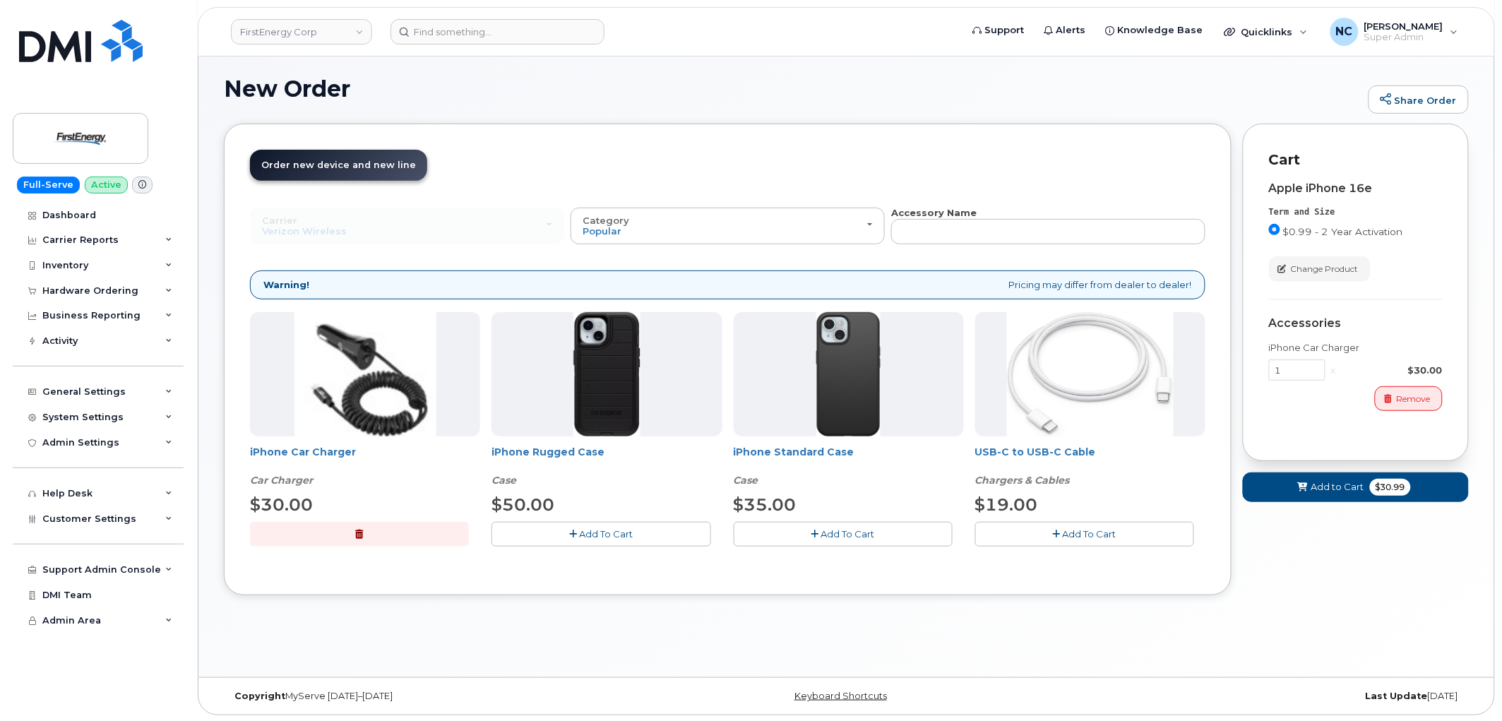
click at [589, 538] on span "Add To Cart" at bounding box center [606, 533] width 54 height 11
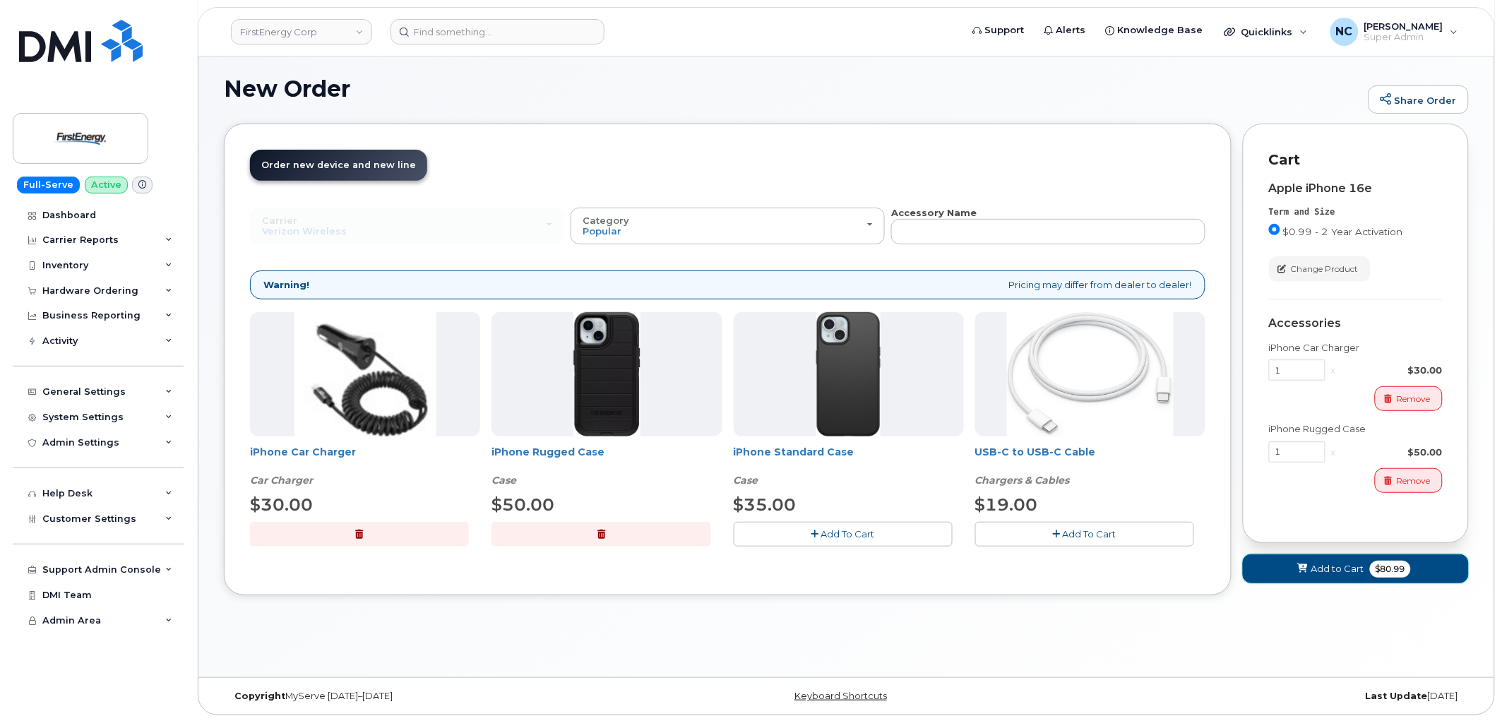
click at [1309, 566] on button "Add to Cart $80.99" at bounding box center [1356, 568] width 226 height 29
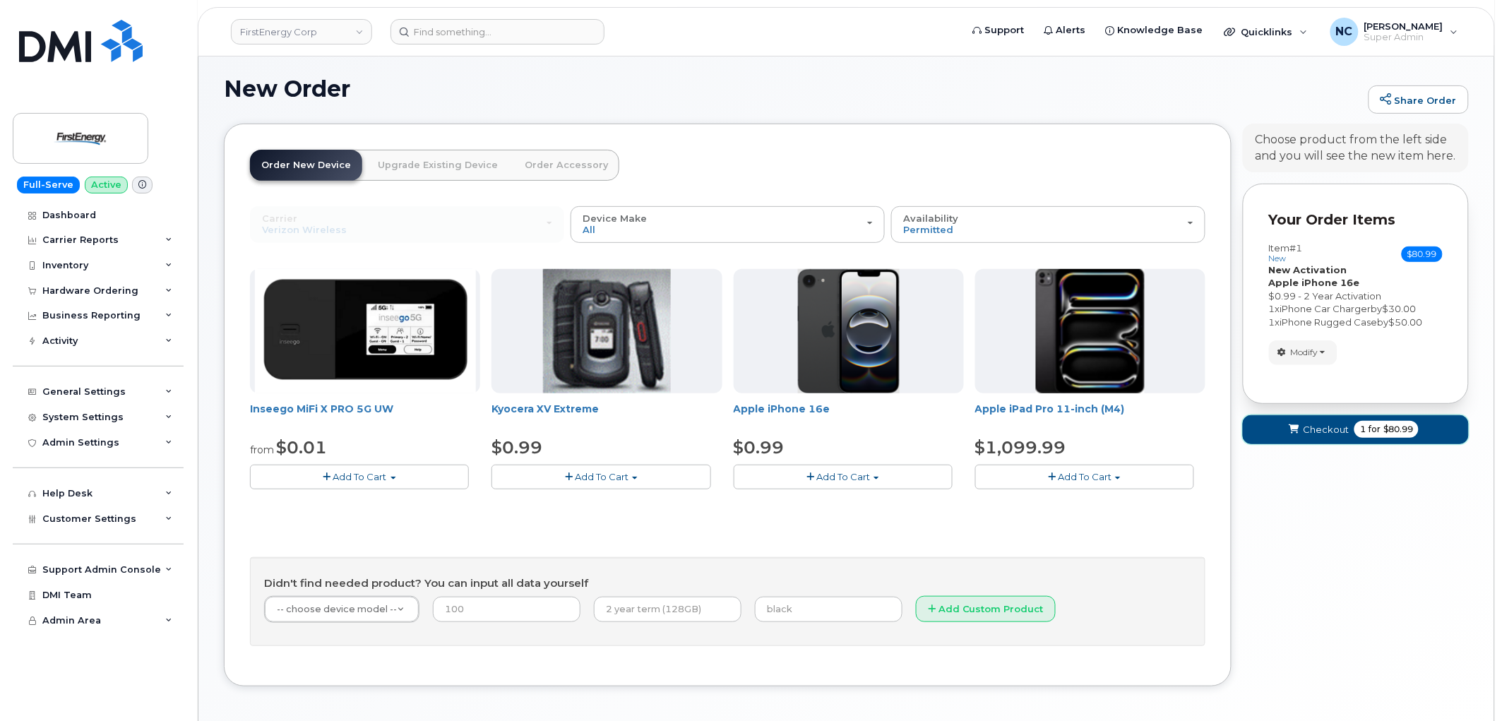
click at [1396, 427] on span "$80.99" at bounding box center [1398, 429] width 30 height 13
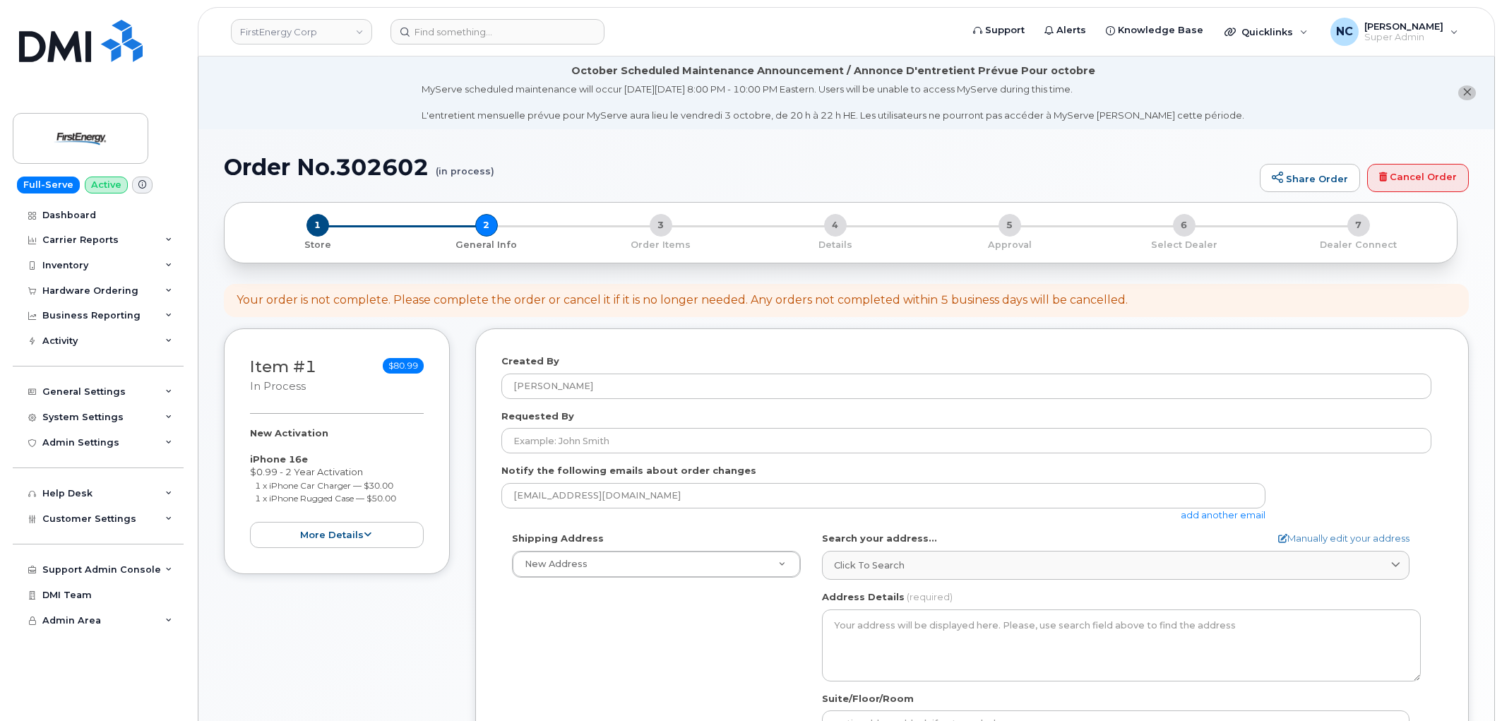
select select
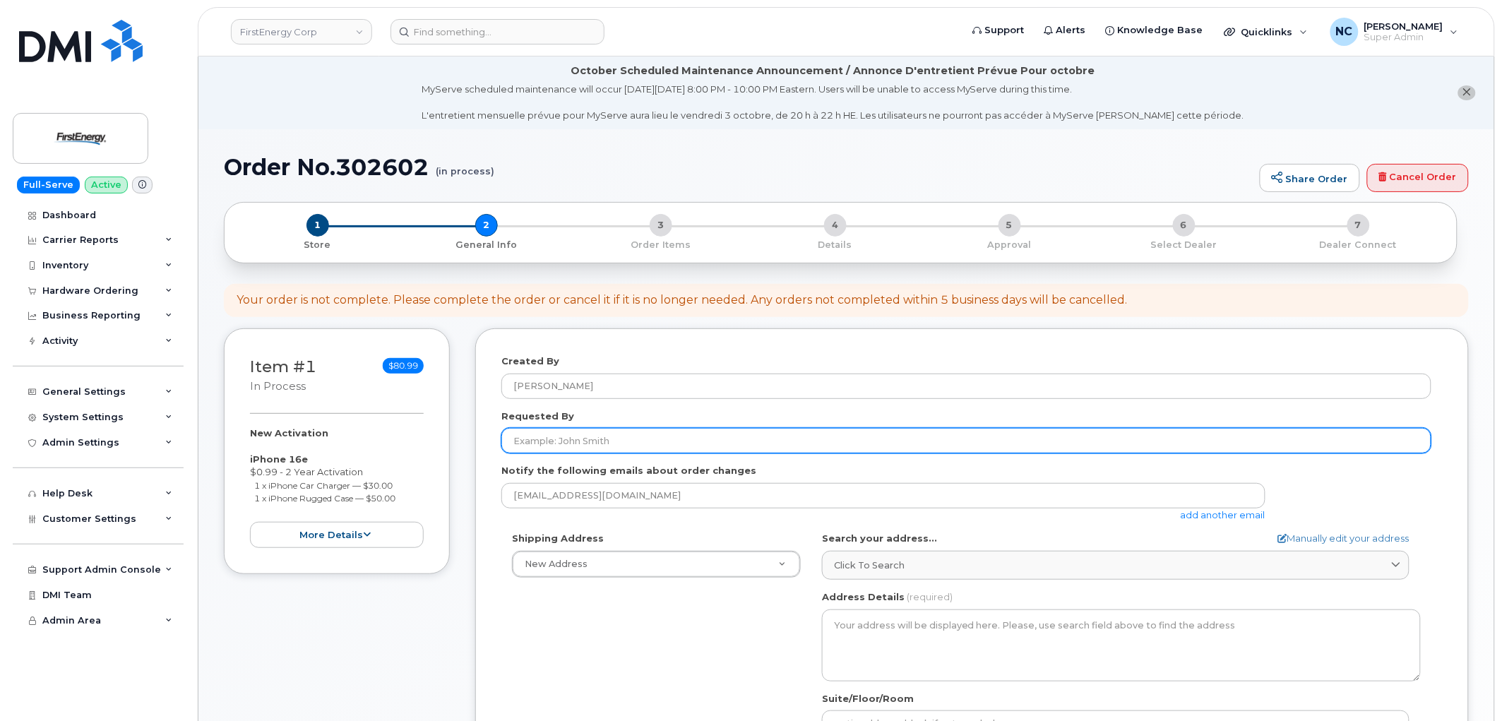
click at [623, 445] on input "Requested By" at bounding box center [966, 440] width 930 height 25
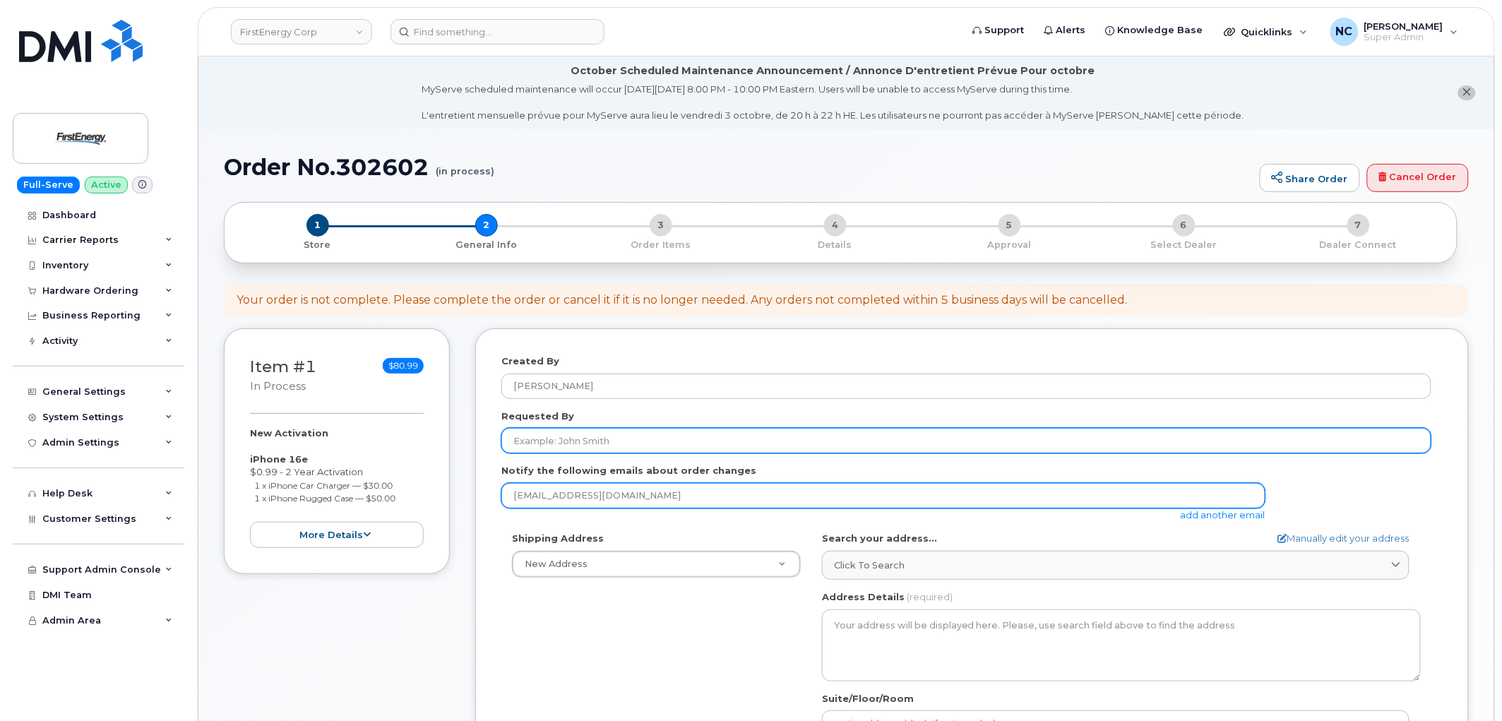
paste input "[PERSON_NAME]"
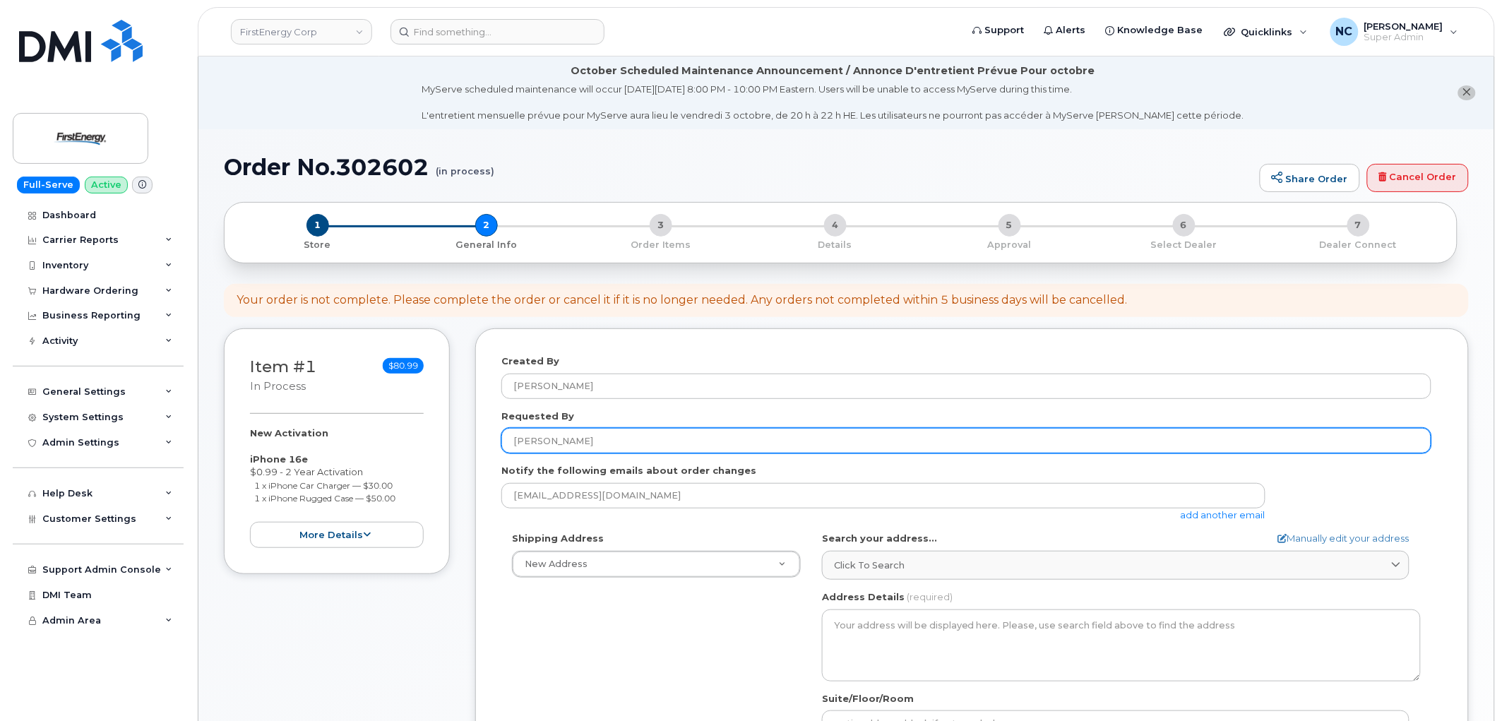
type input "[PERSON_NAME]"
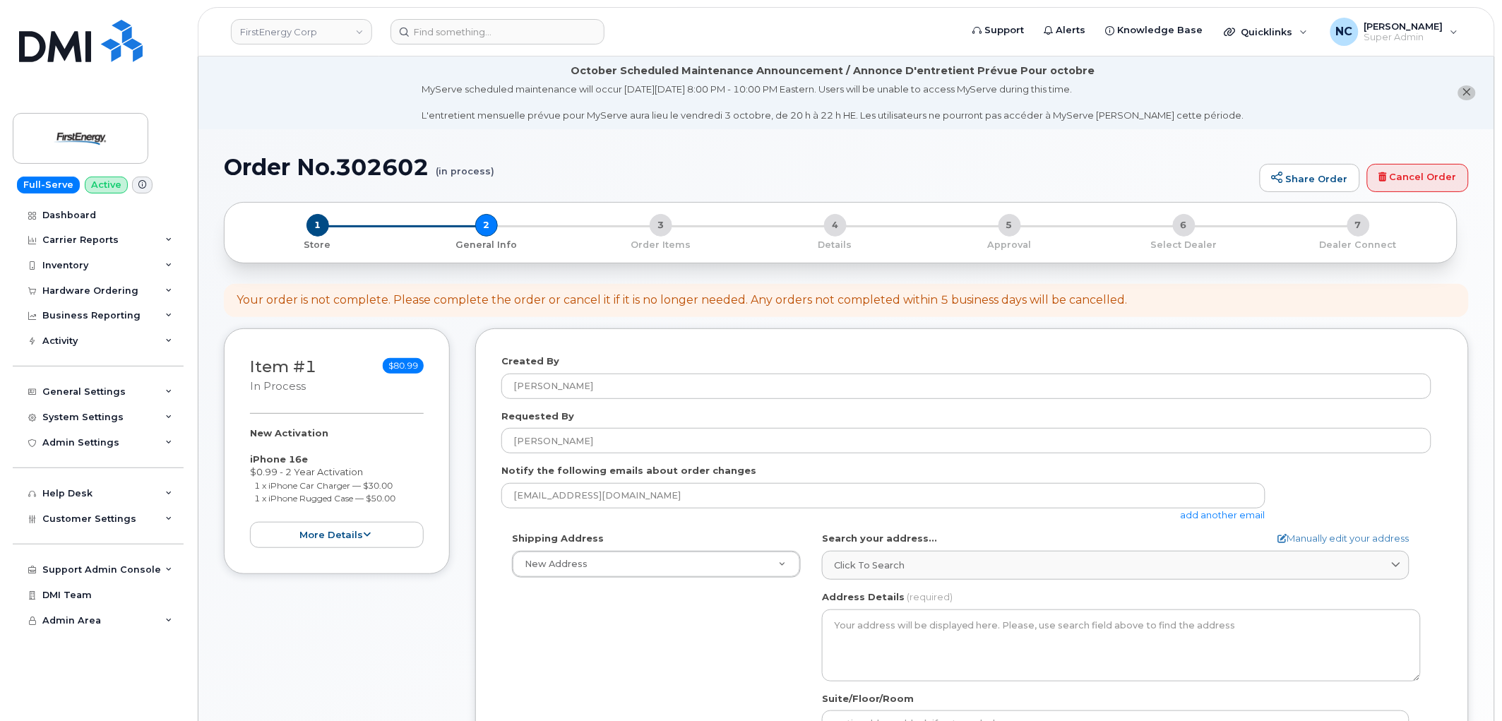
click at [1241, 511] on link "add another email" at bounding box center [1222, 514] width 85 height 11
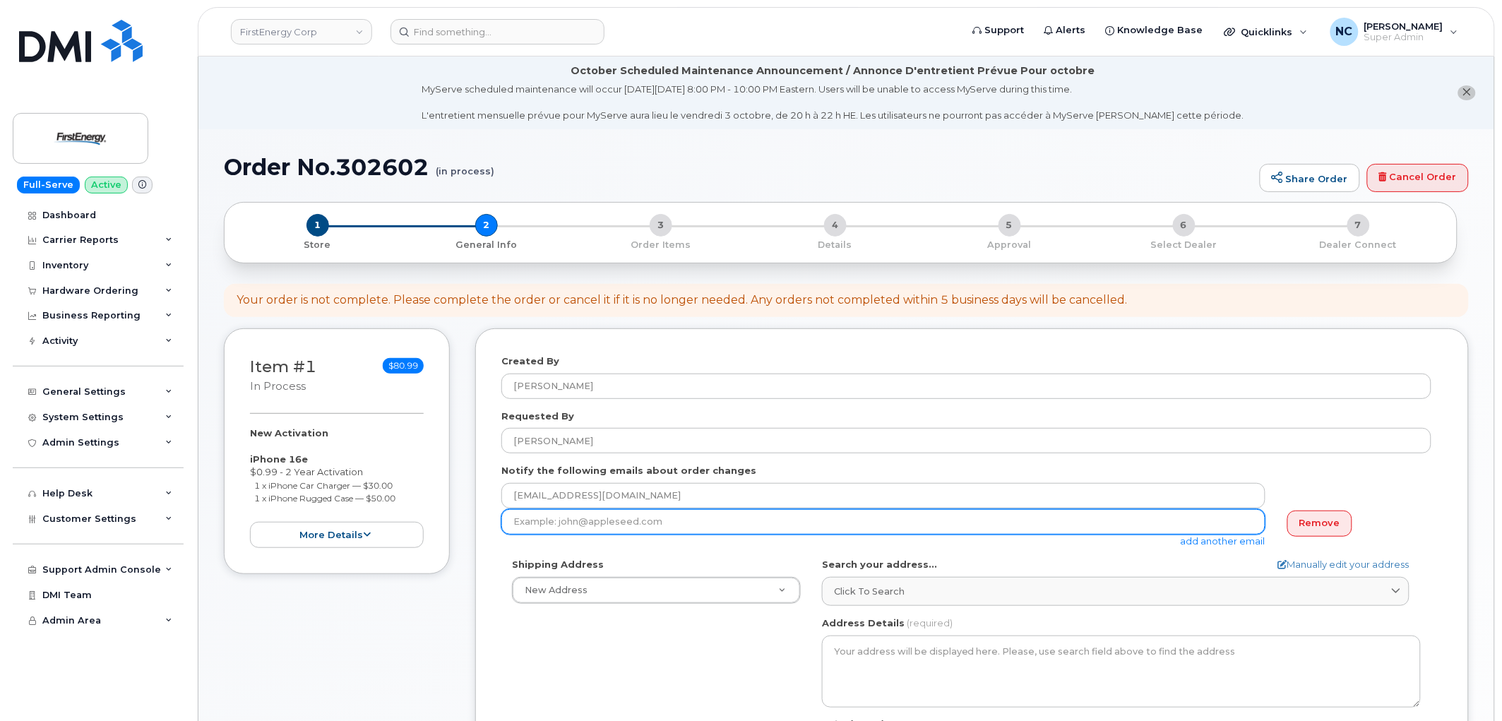
paste input "[EMAIL_ADDRESS][DOMAIN_NAME]"
click at [590, 532] on input "email" at bounding box center [883, 521] width 764 height 25
type input "[EMAIL_ADDRESS][DOMAIN_NAME]"
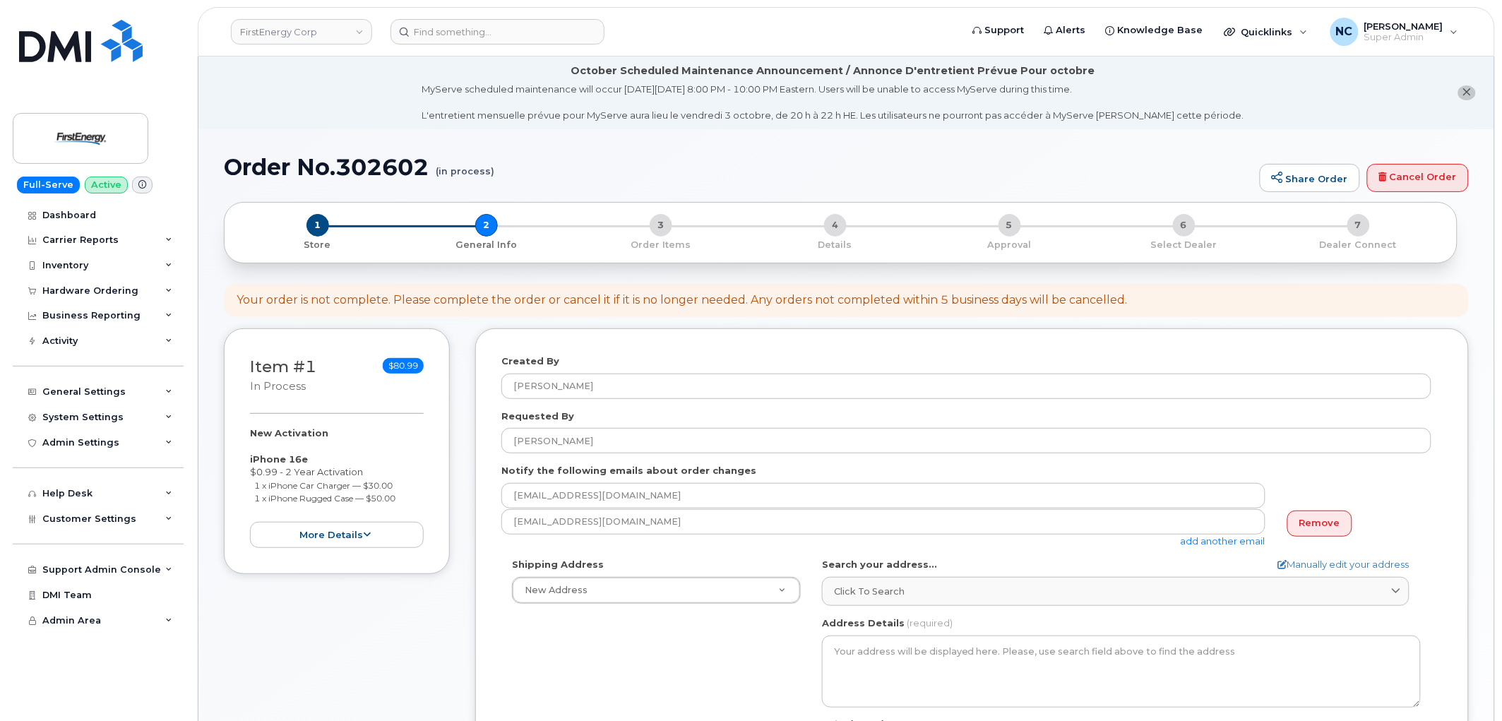
click at [1214, 546] on div "[EMAIL_ADDRESS][DOMAIN_NAME] add another email" at bounding box center [888, 528] width 775 height 39
click at [1216, 544] on link "add another email" at bounding box center [1222, 540] width 85 height 11
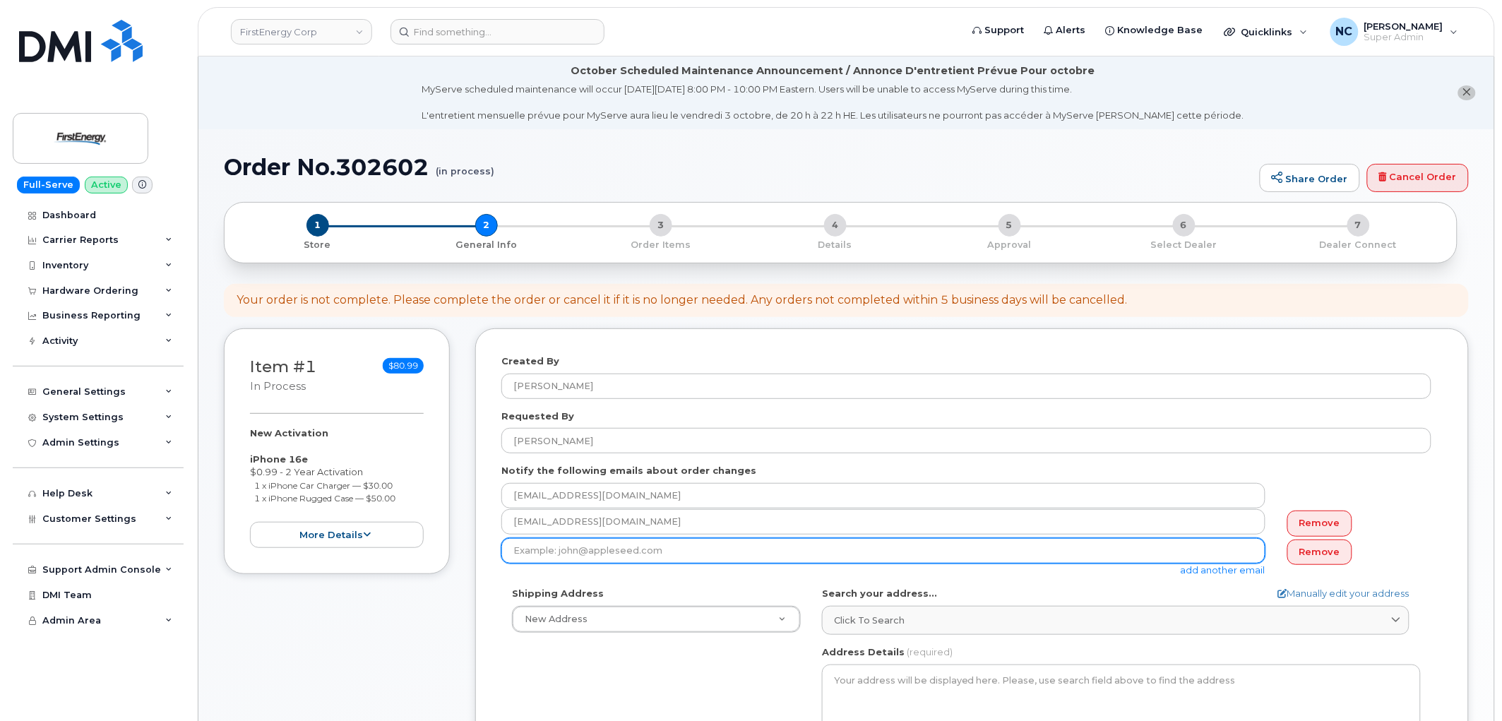
click at [615, 562] on div "add another email" at bounding box center [888, 557] width 775 height 39
click at [623, 558] on input "email" at bounding box center [883, 550] width 764 height 25
paste input "jireland@firstenergycorp.com"
type input "jireland@firstenergycorp.com"
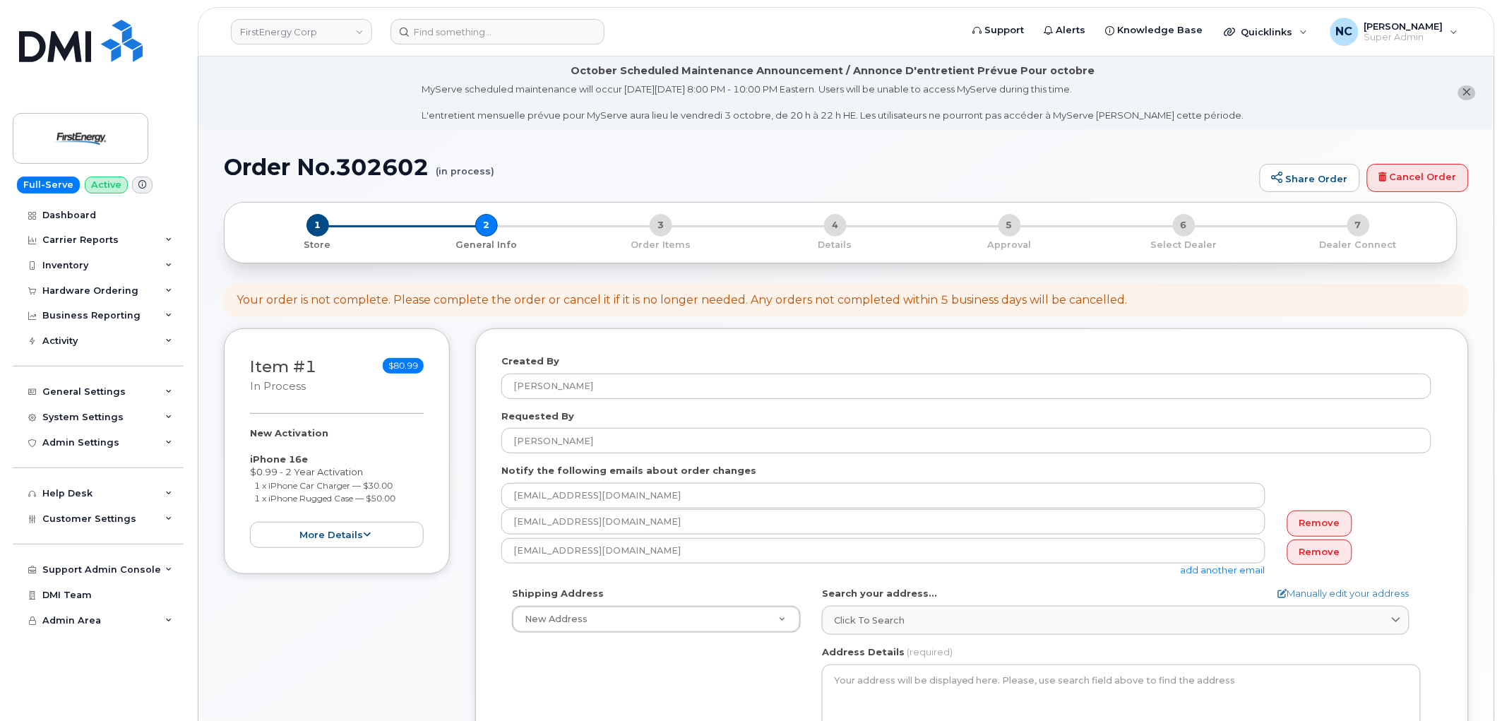
click at [580, 597] on label "Shipping Address" at bounding box center [558, 593] width 92 height 13
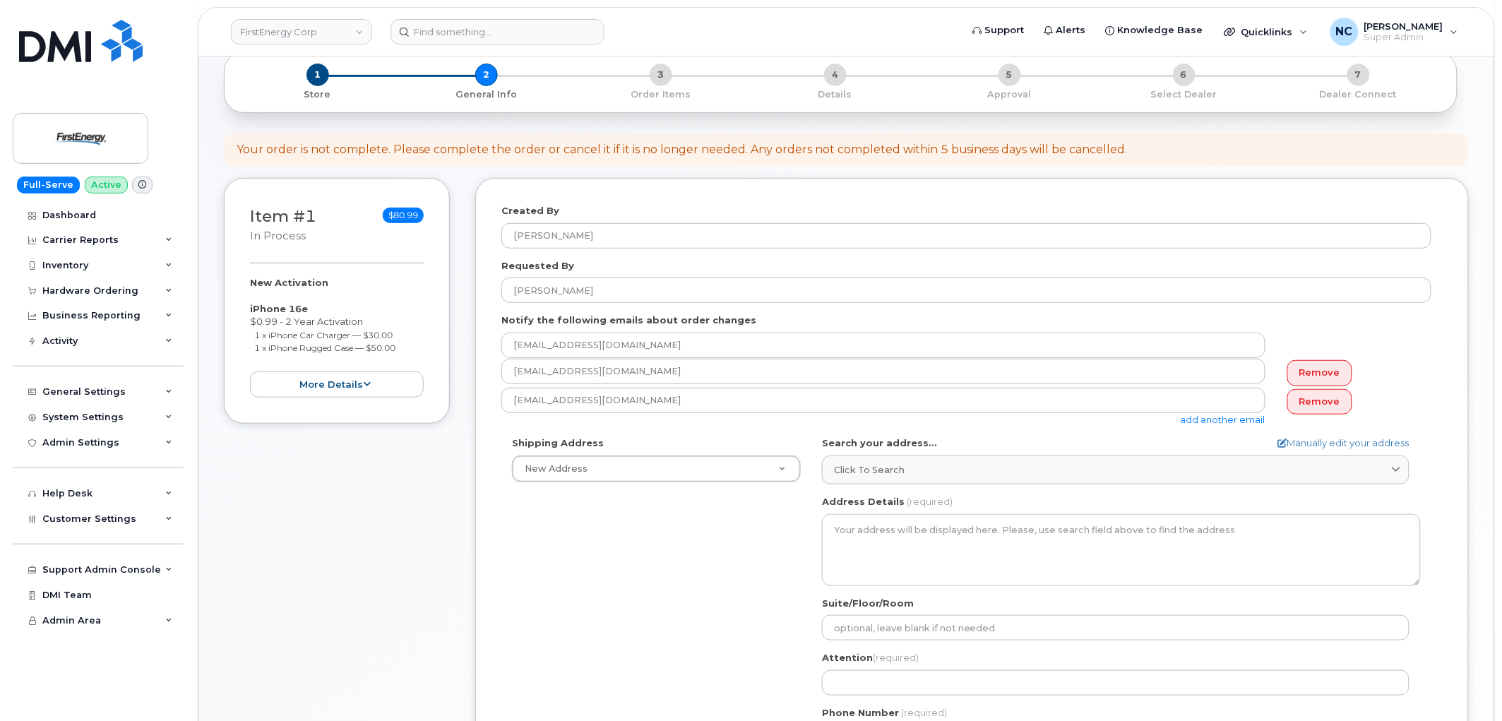
scroll to position [157, 0]
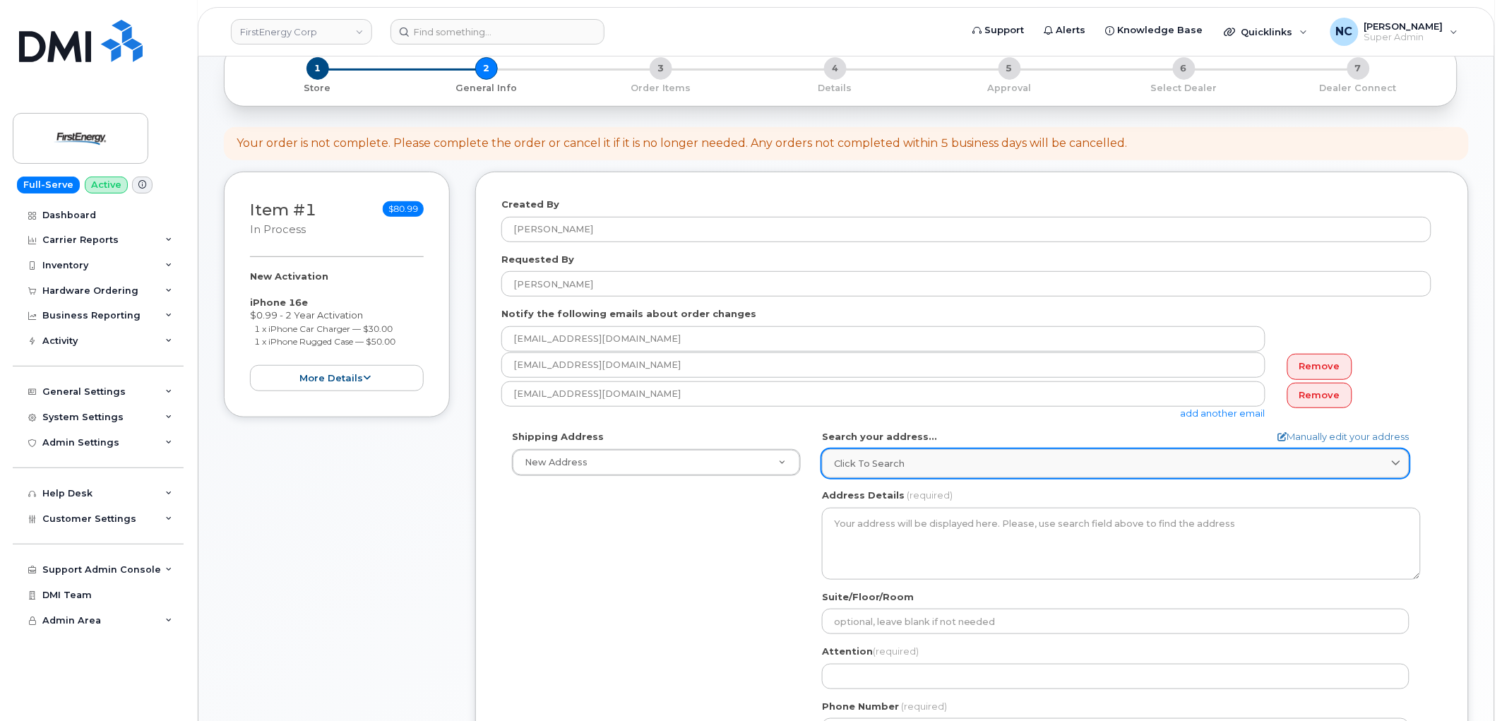
click at [921, 462] on div "Click to search" at bounding box center [1115, 463] width 563 height 13
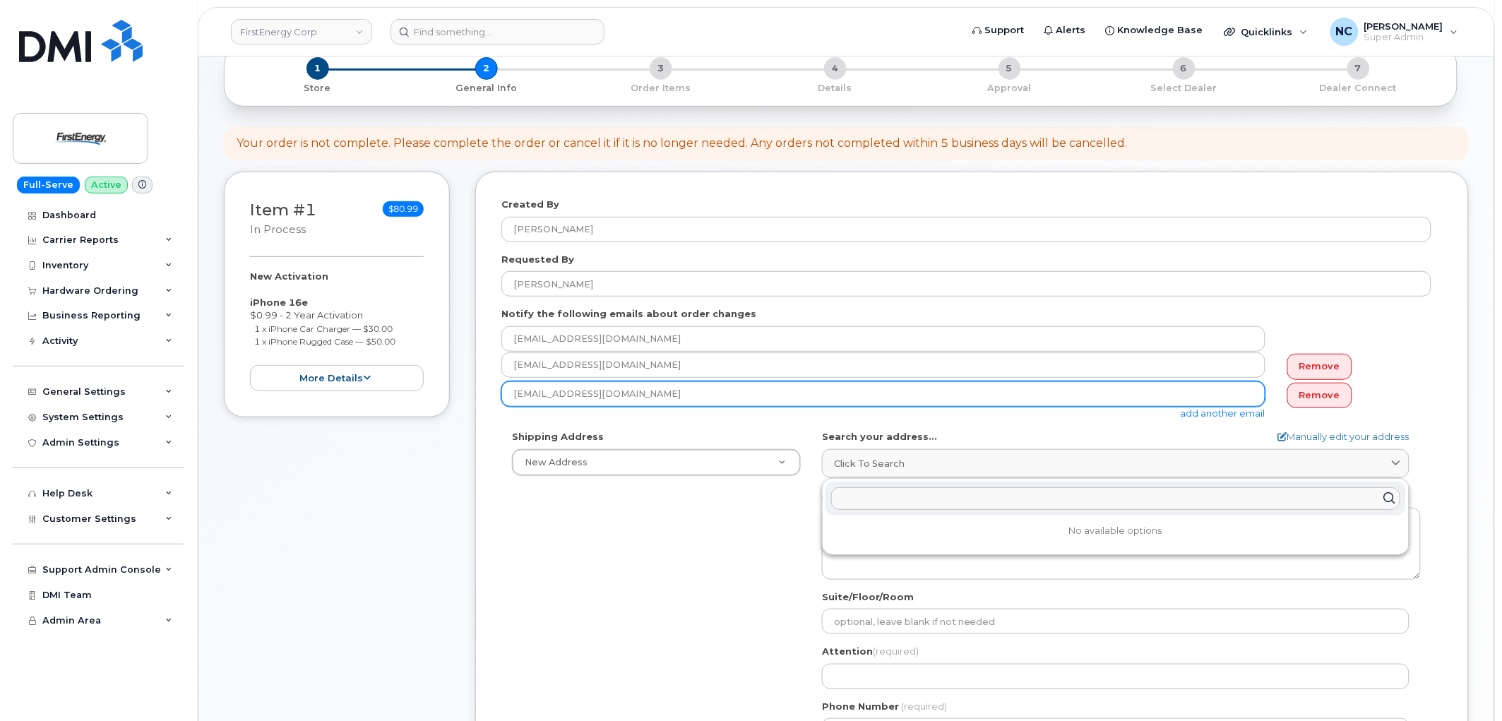
paste input "820 S 4th St, Clearfield, PA 16830"
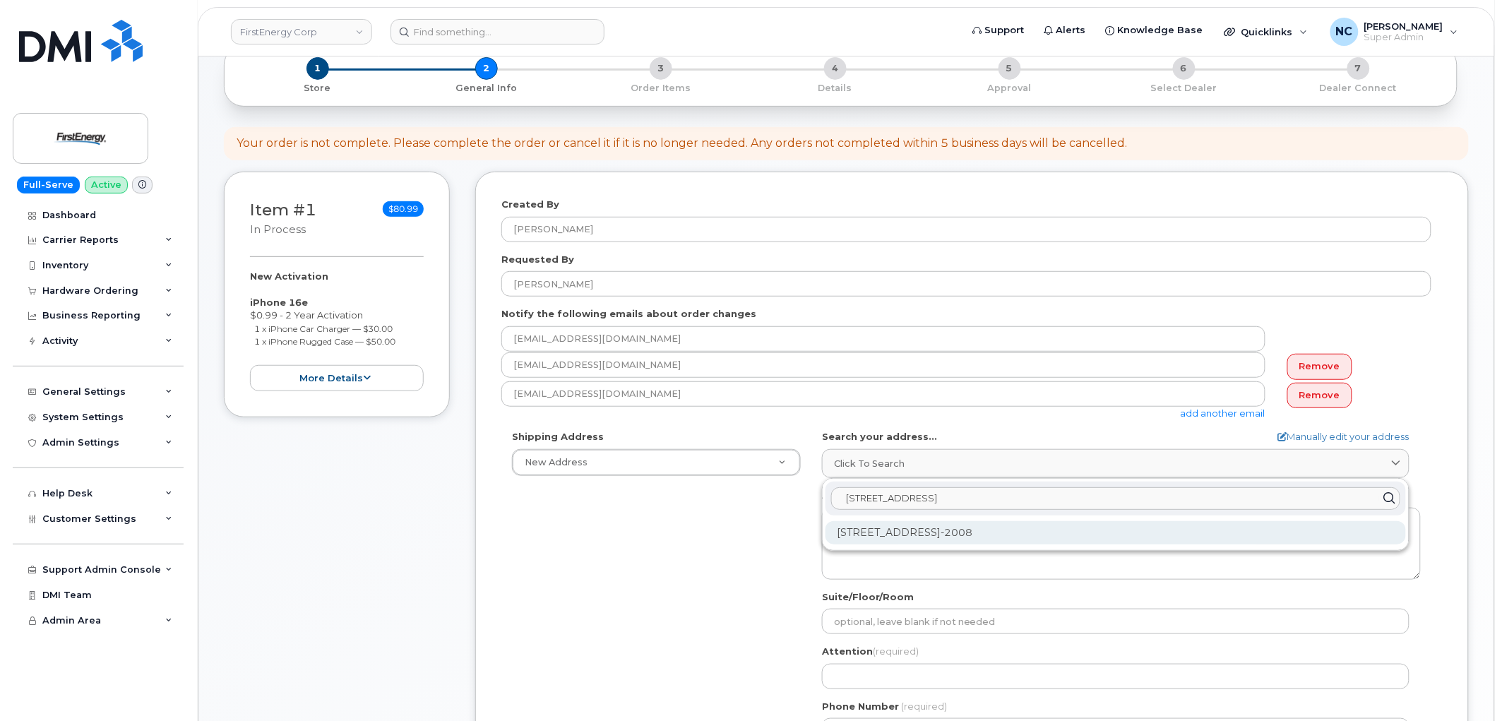
type input "820 S 4th St, Clearfield, PA 16830"
click at [1035, 530] on div "820 S 4th St Clearfield PA 16830-2008" at bounding box center [1115, 532] width 580 height 23
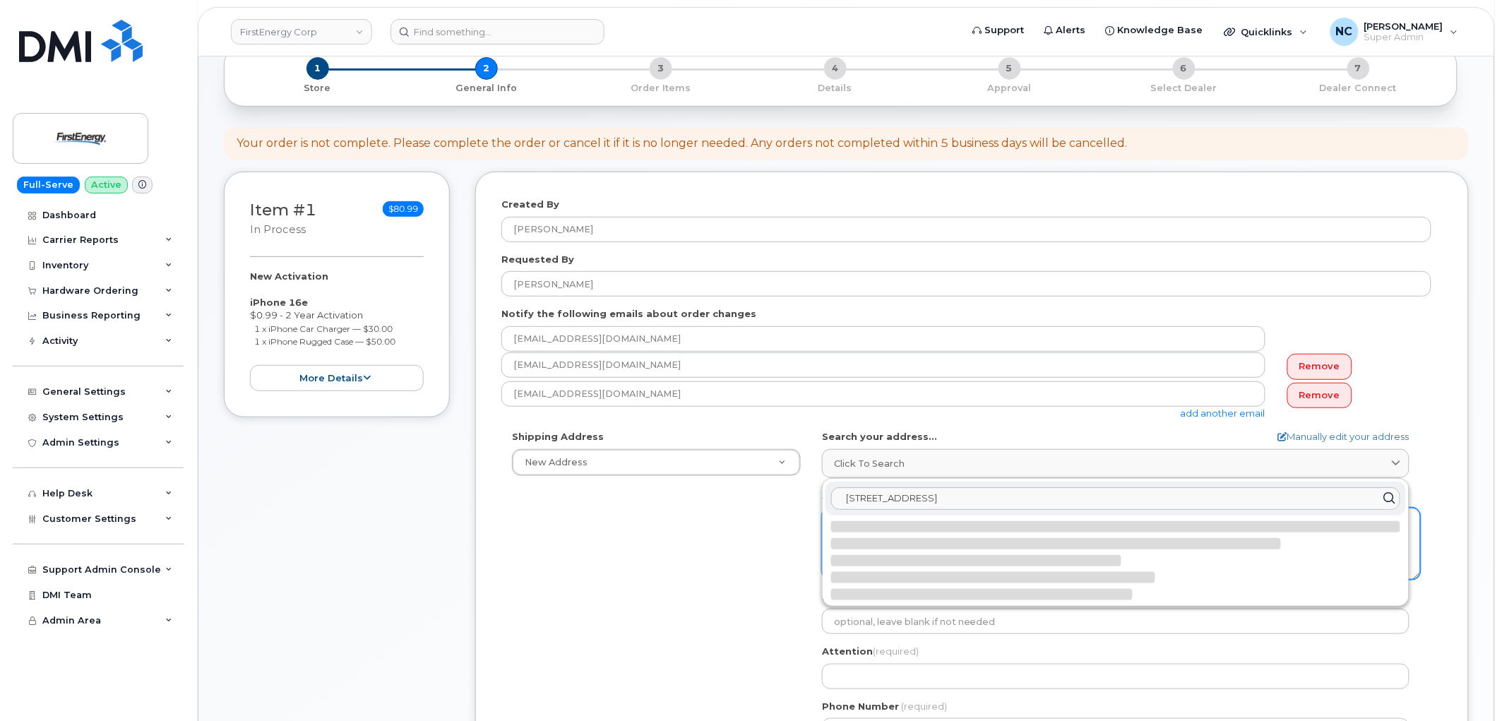
select select
type textarea "820 S 4th St CLEARFIELD PA 16830-2008 UNITED STATES"
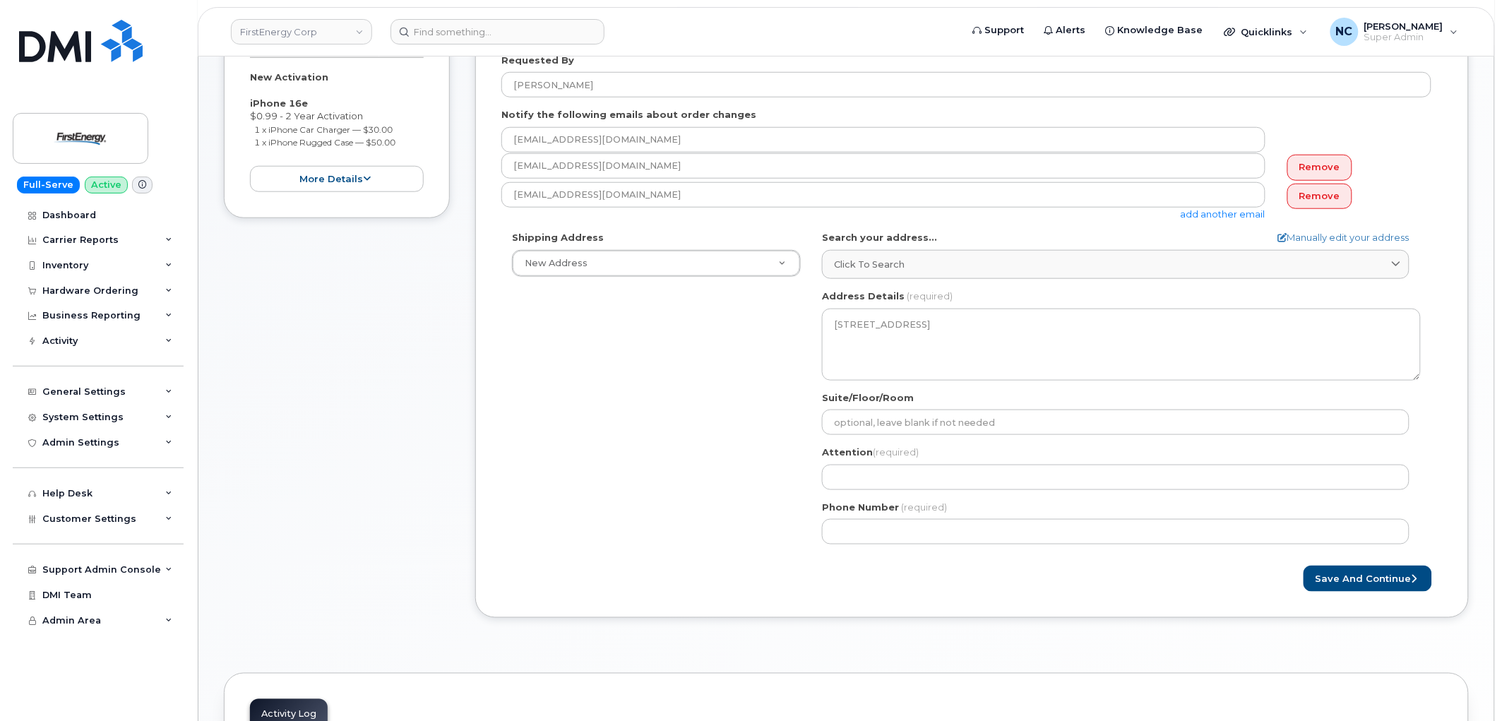
scroll to position [392, 0]
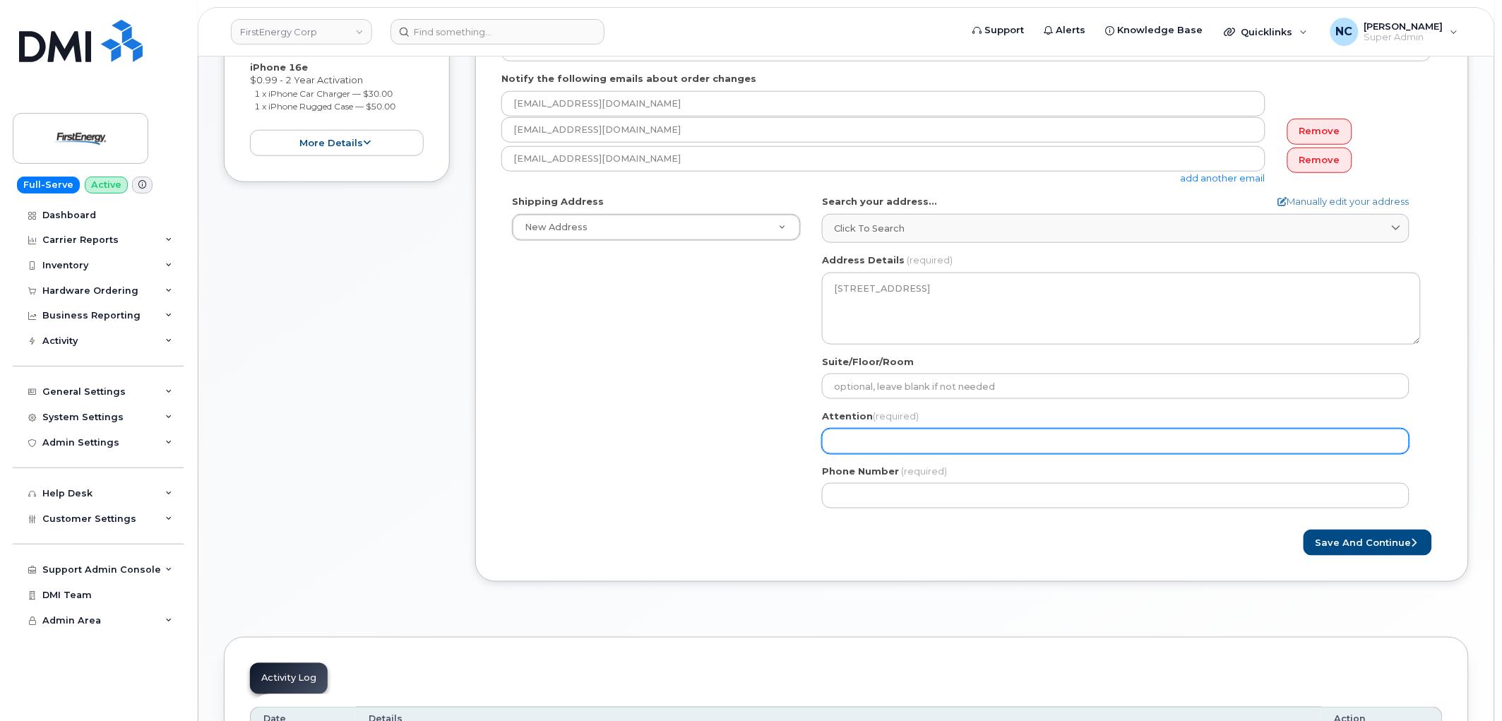
click at [982, 448] on input "Attention (required)" at bounding box center [1115, 441] width 587 height 25
paste input "[PERSON_NAME]"
type input "[PERSON_NAME]"
select select
click at [977, 434] on input "[PERSON_NAME]" at bounding box center [1115, 441] width 587 height 25
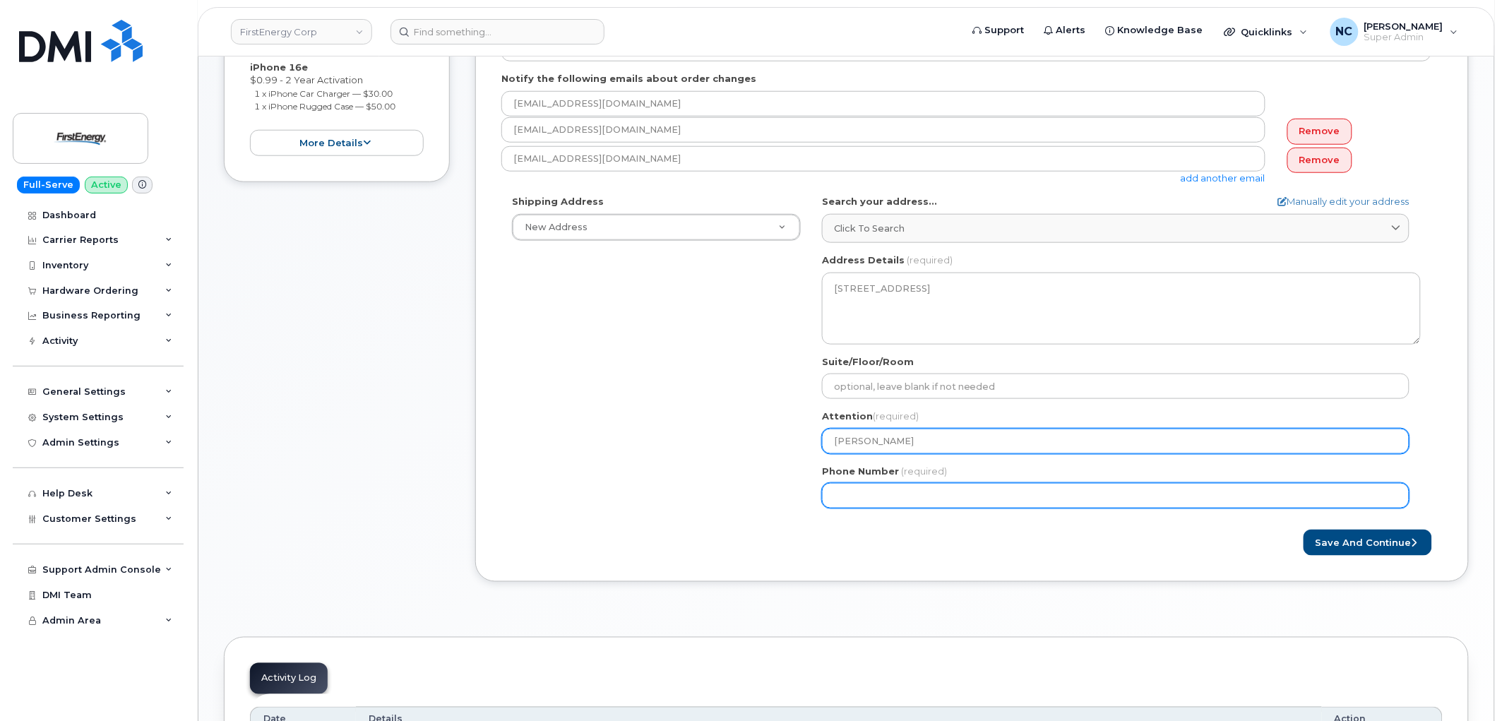
type input "[PERSON_NAME]"
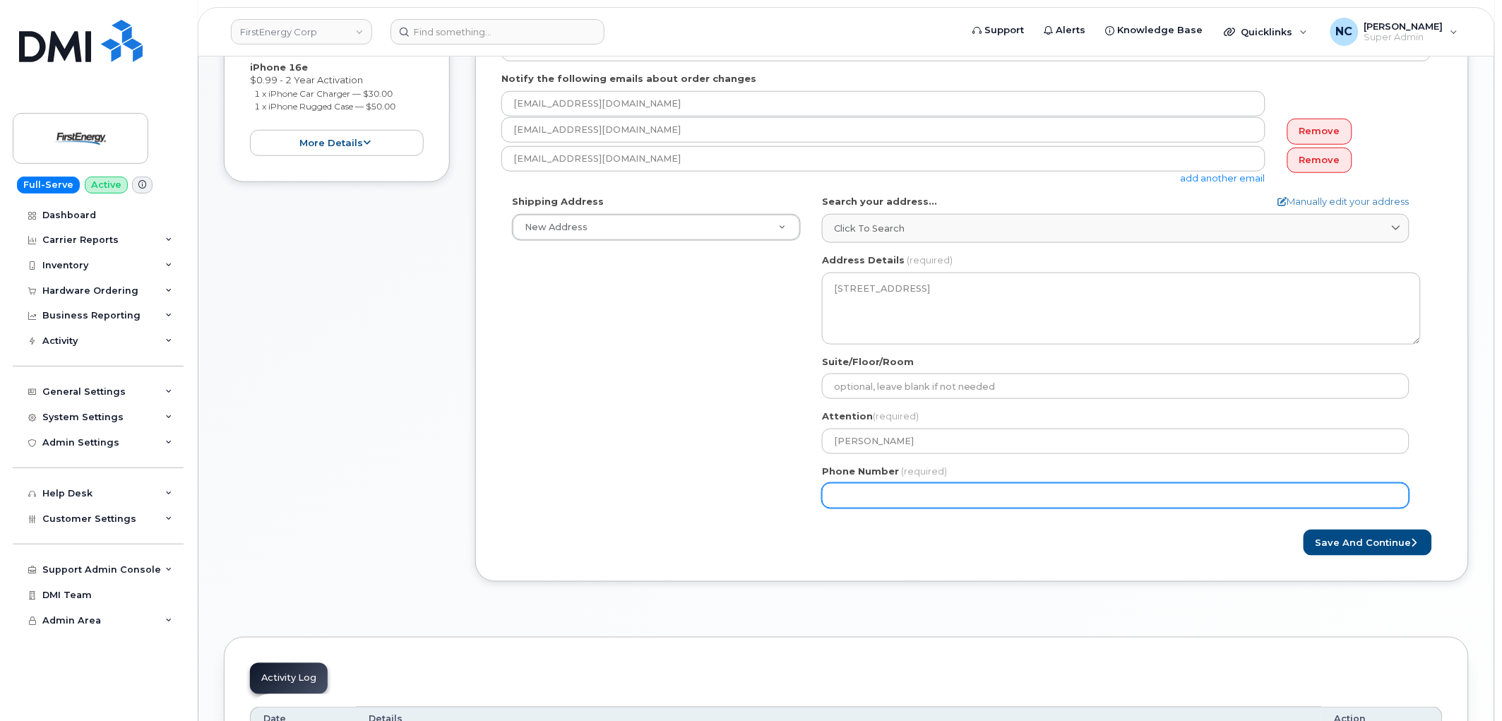
click at [979, 501] on input "Phone Number" at bounding box center [1115, 495] width 587 height 25
click at [859, 497] on input "Phone Number" at bounding box center [1115, 495] width 587 height 25
select select
type input "8147681438"
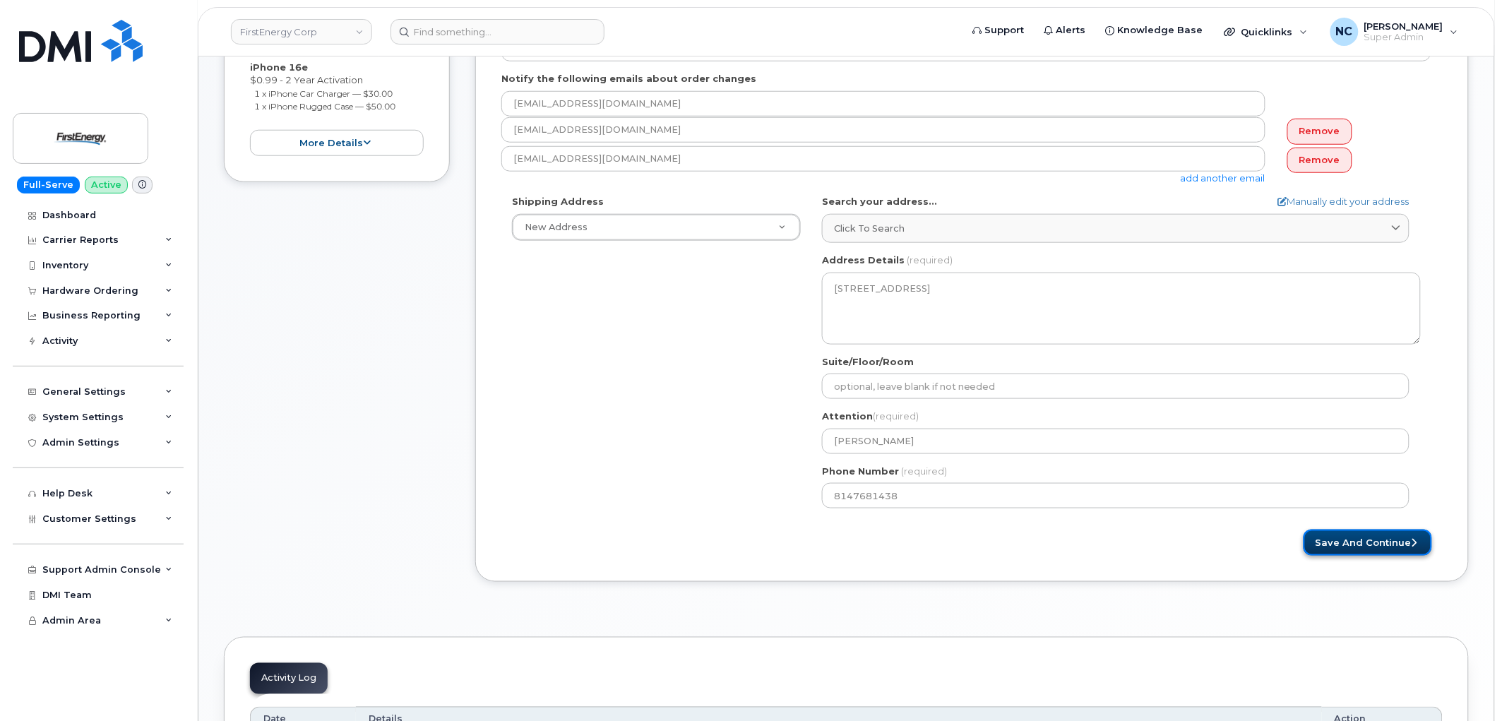
click at [1343, 549] on button "Save and Continue" at bounding box center [1367, 542] width 128 height 26
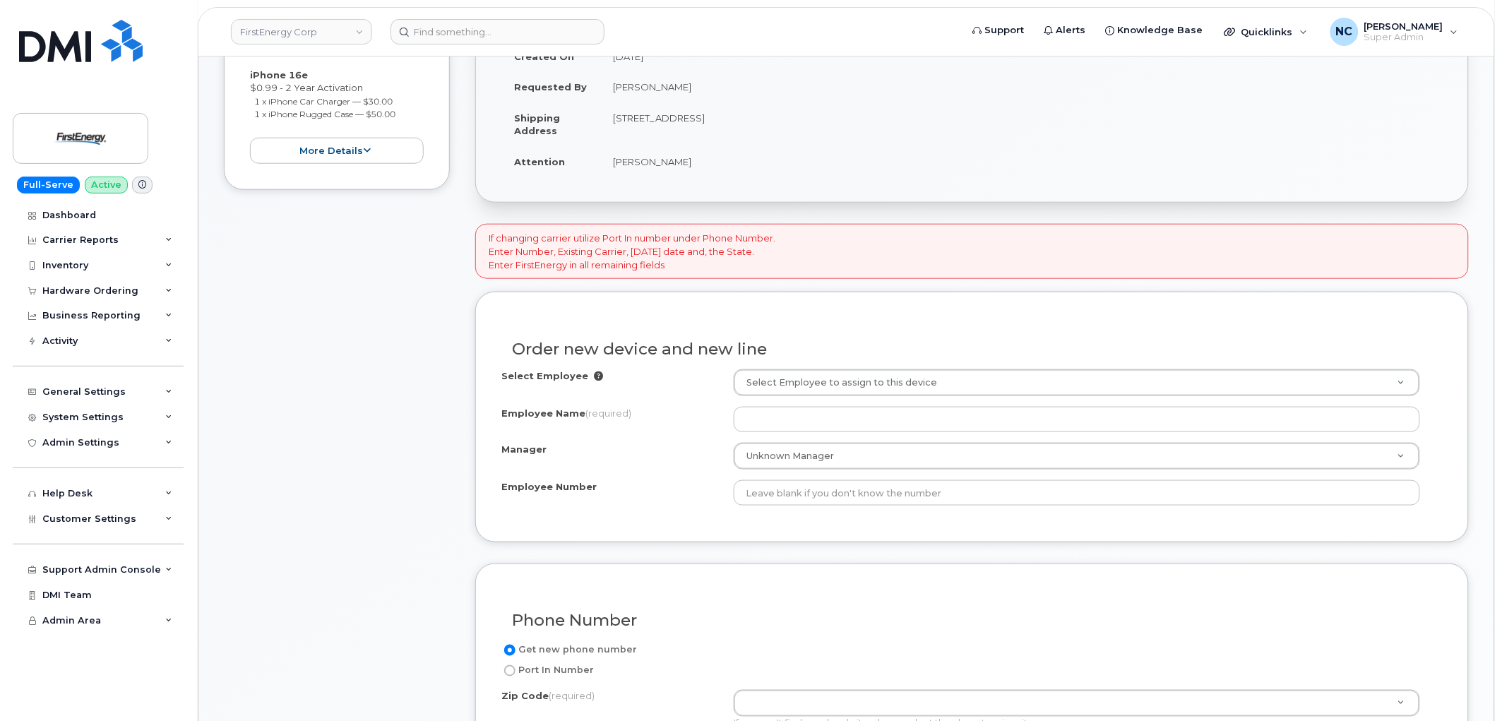
scroll to position [392, 0]
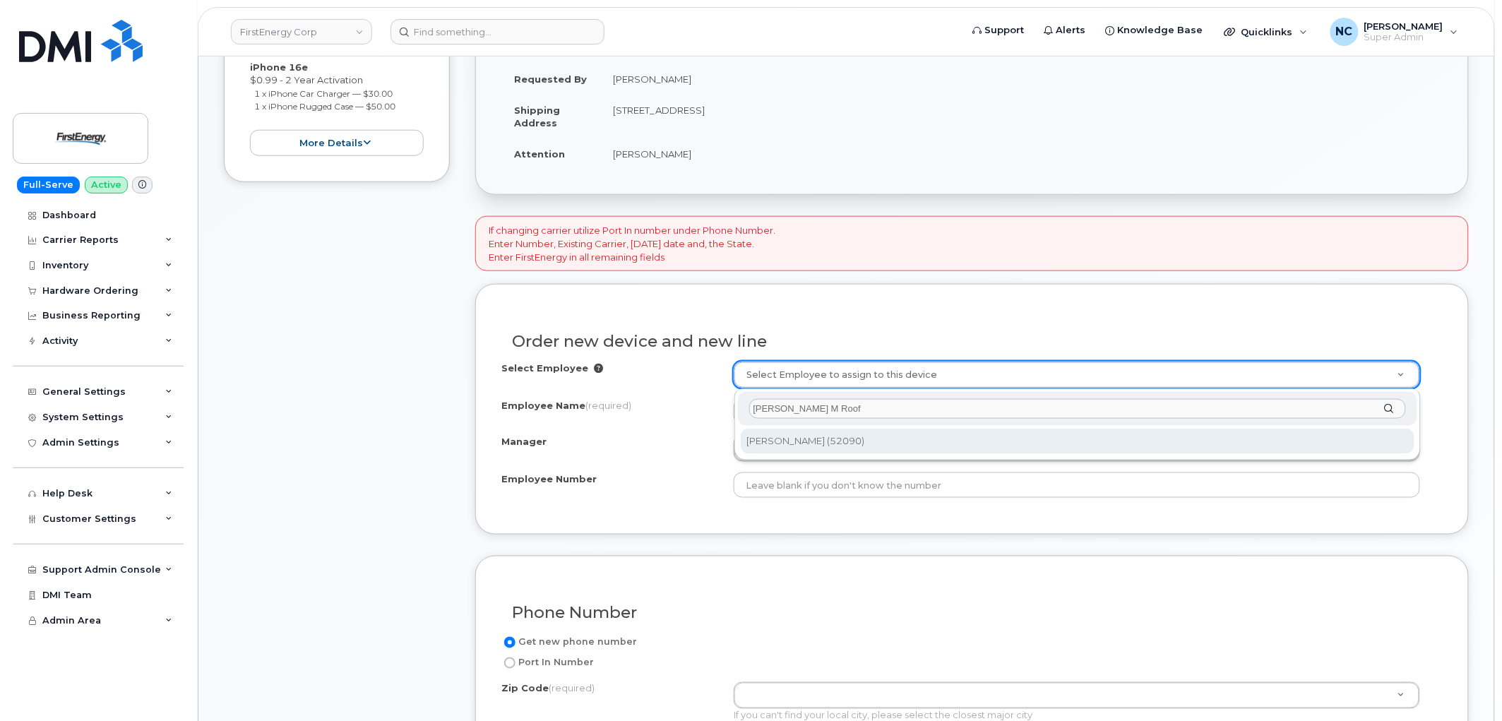
type input "[PERSON_NAME] M Roof"
type input "2073381"
type input "[PERSON_NAME] M Roof"
type input "52090"
type input "820 South Fourth St"
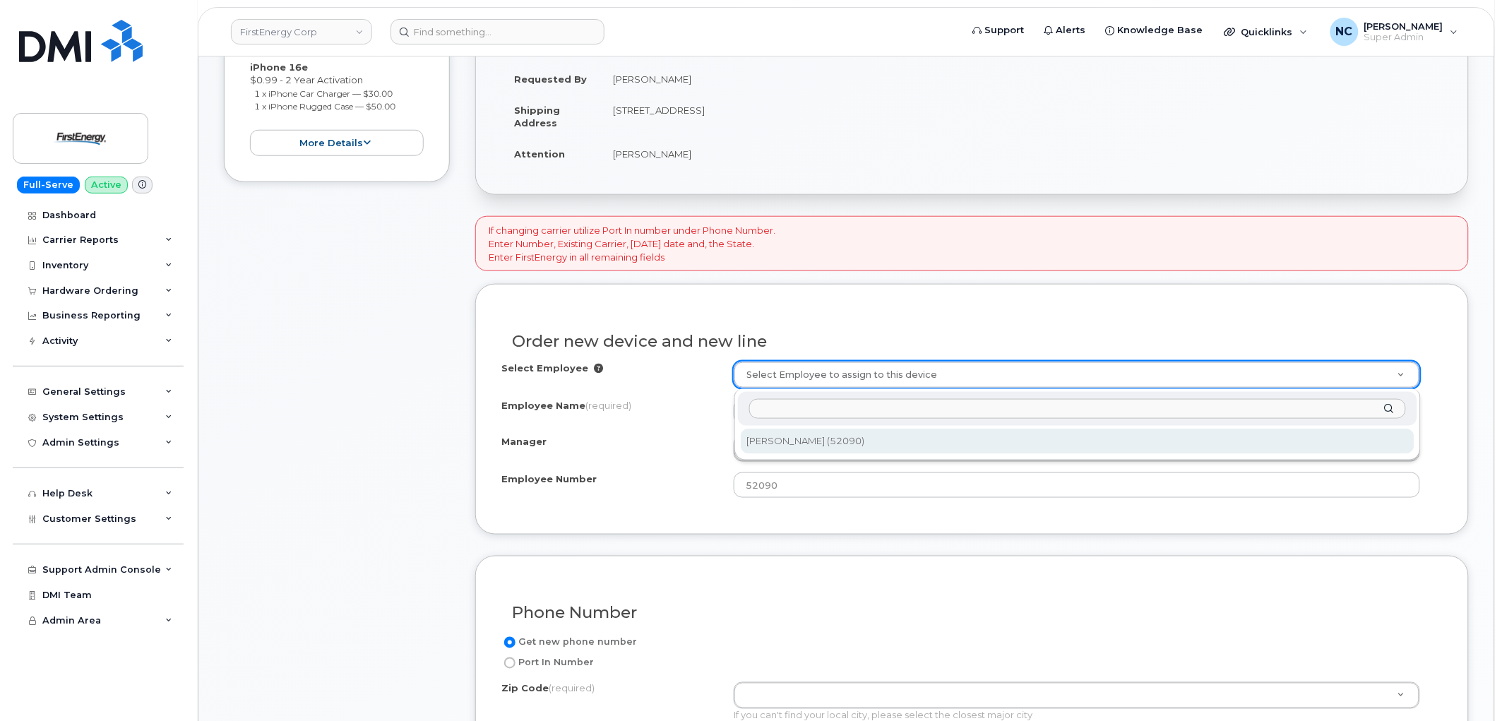
select select "2070280"
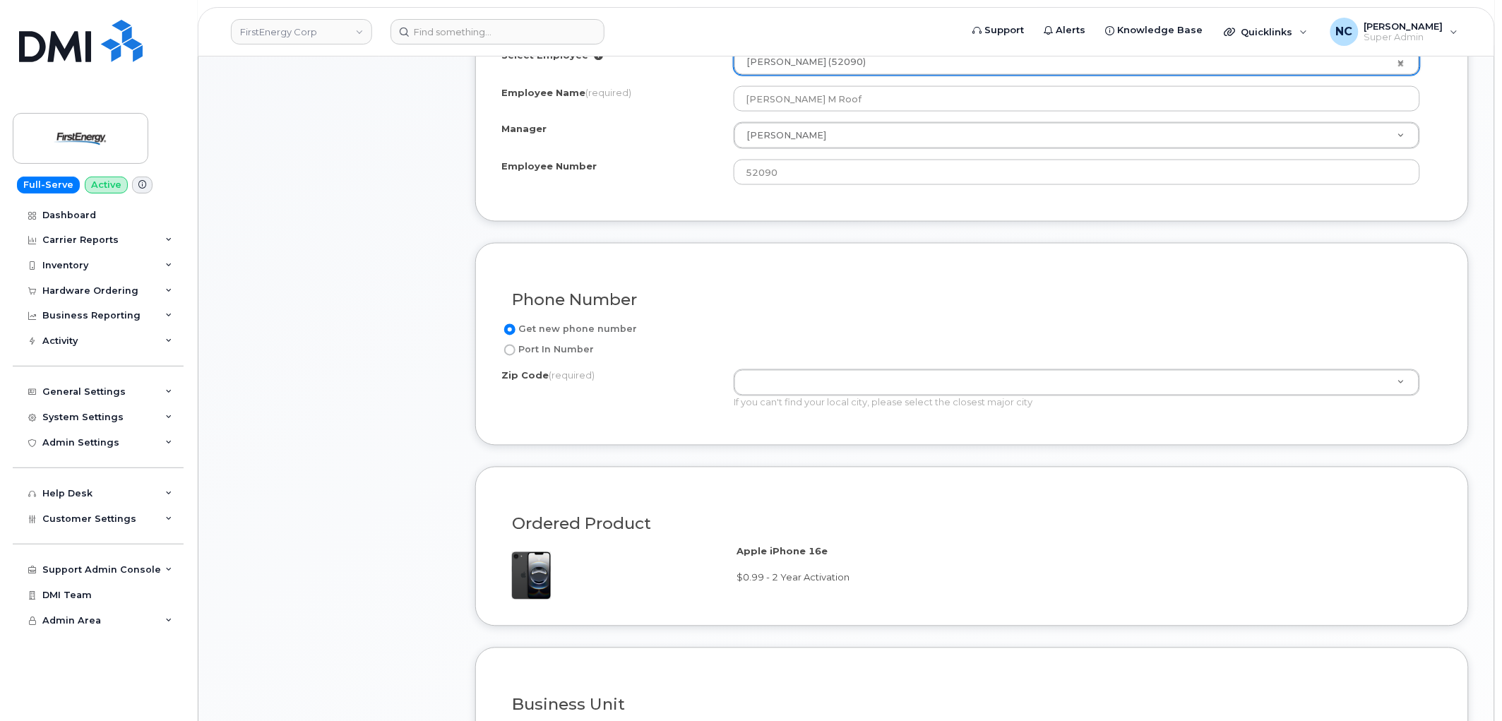
scroll to position [706, 0]
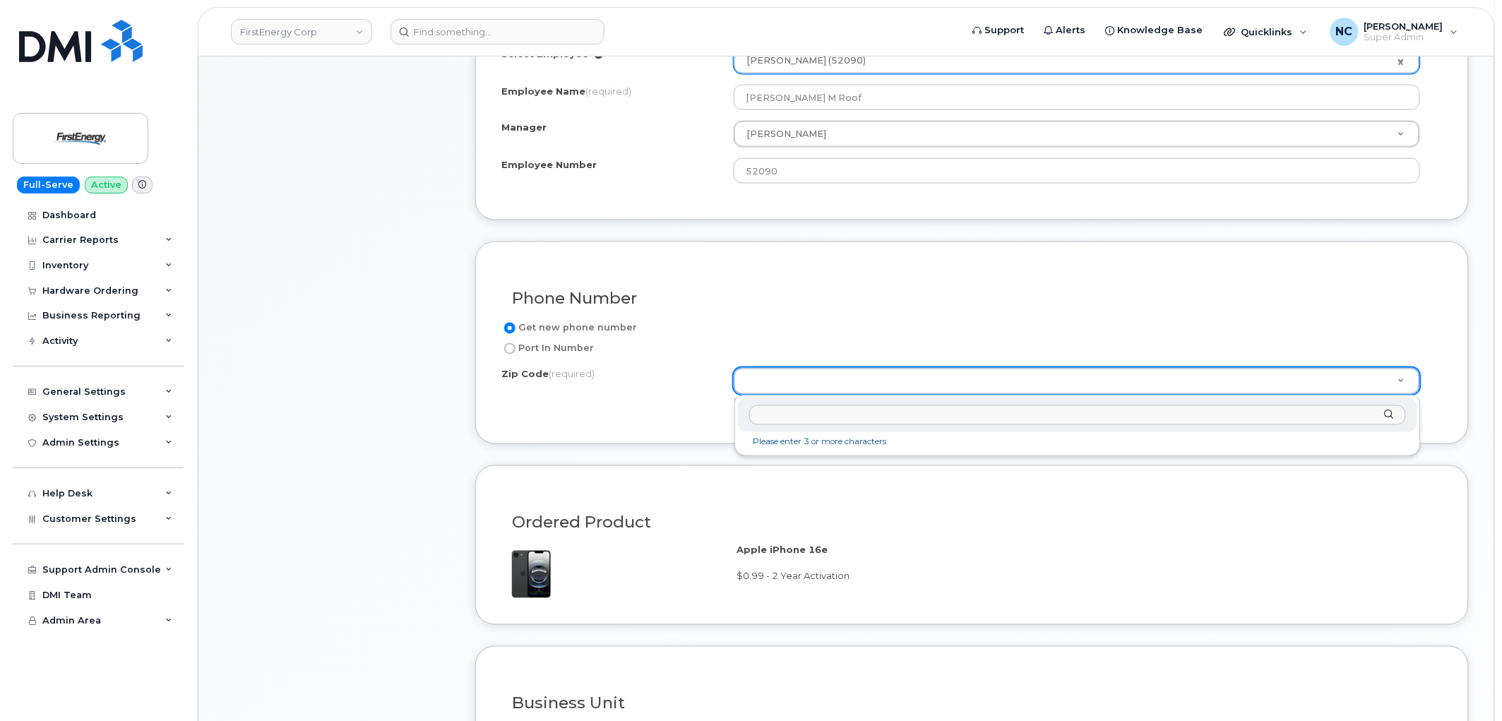
paste input "16830"
type input "16830"
type input "16830 (Clearfield, PA)"
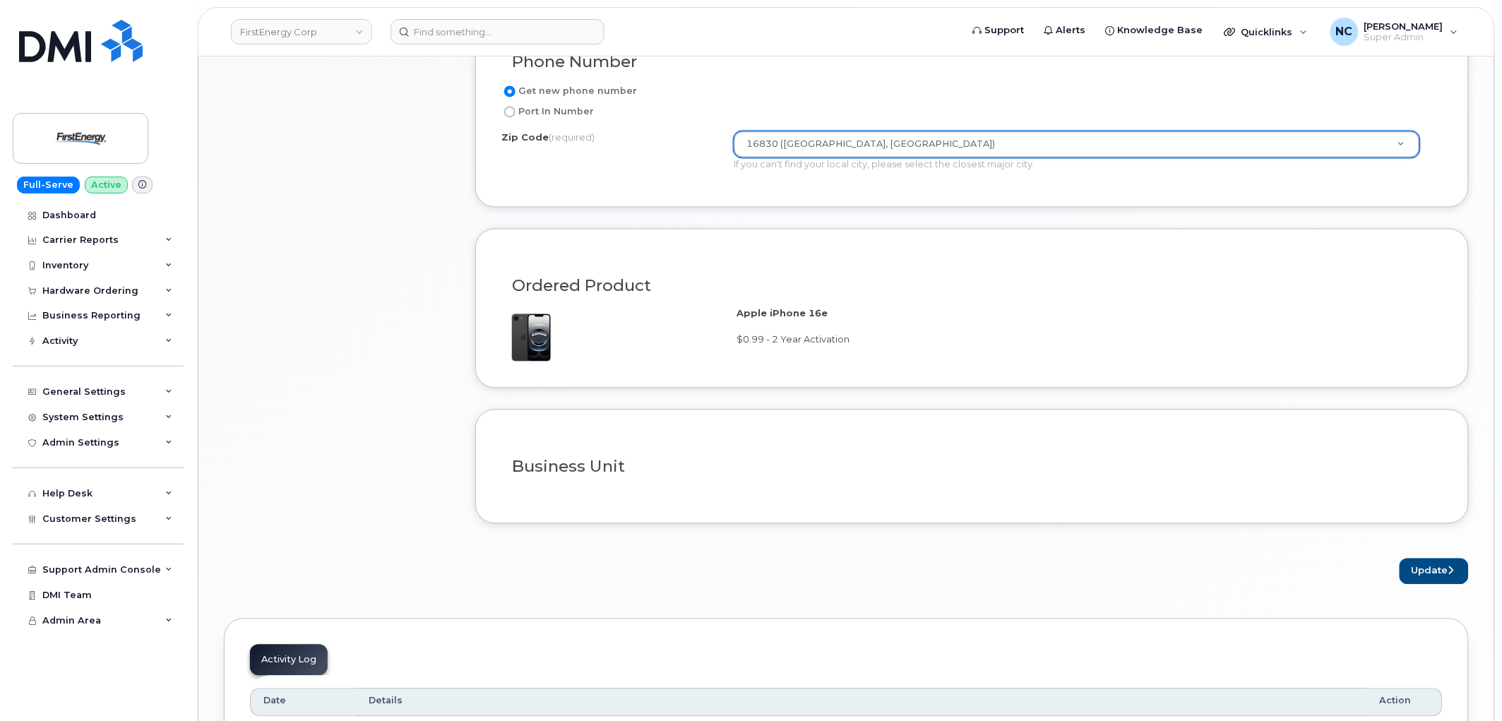
scroll to position [1019, 0]
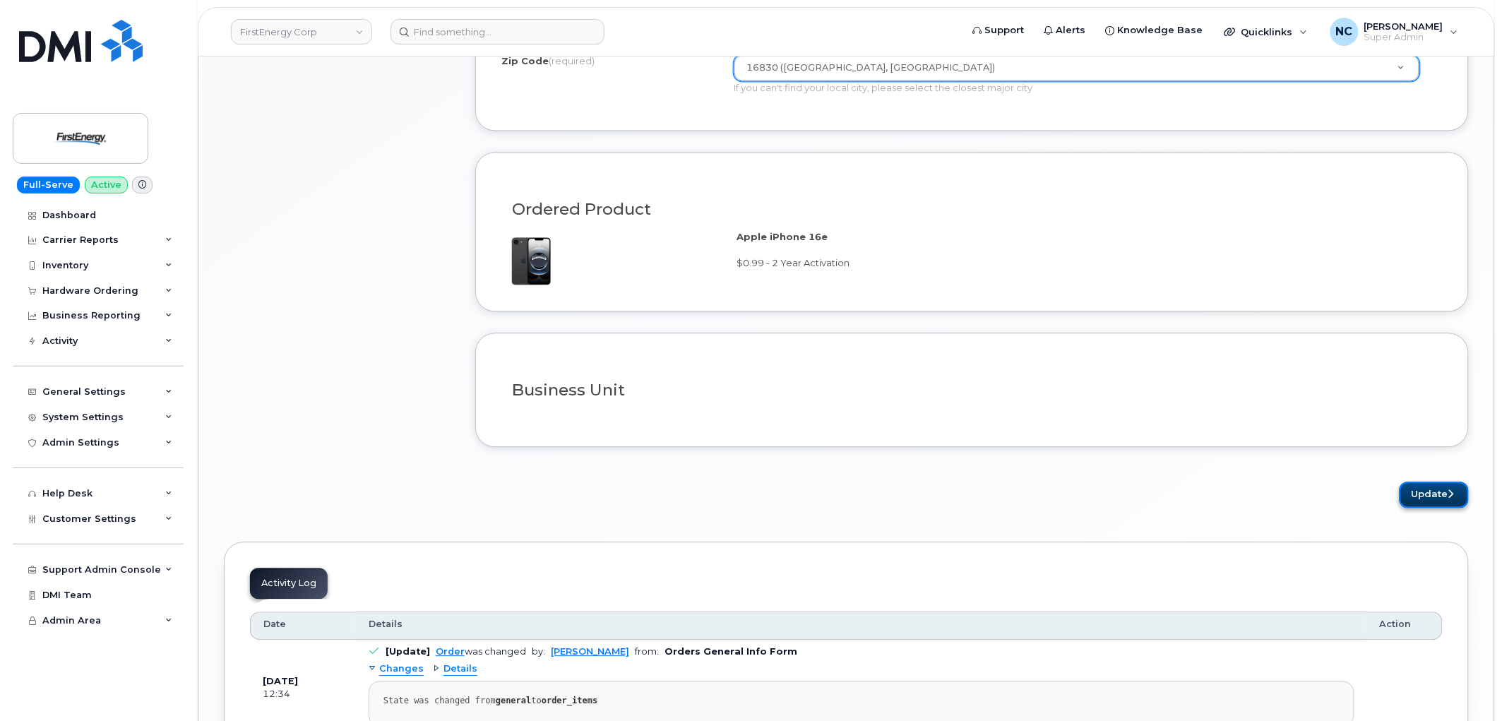
click at [1454, 493] on button "Update" at bounding box center [1433, 494] width 69 height 26
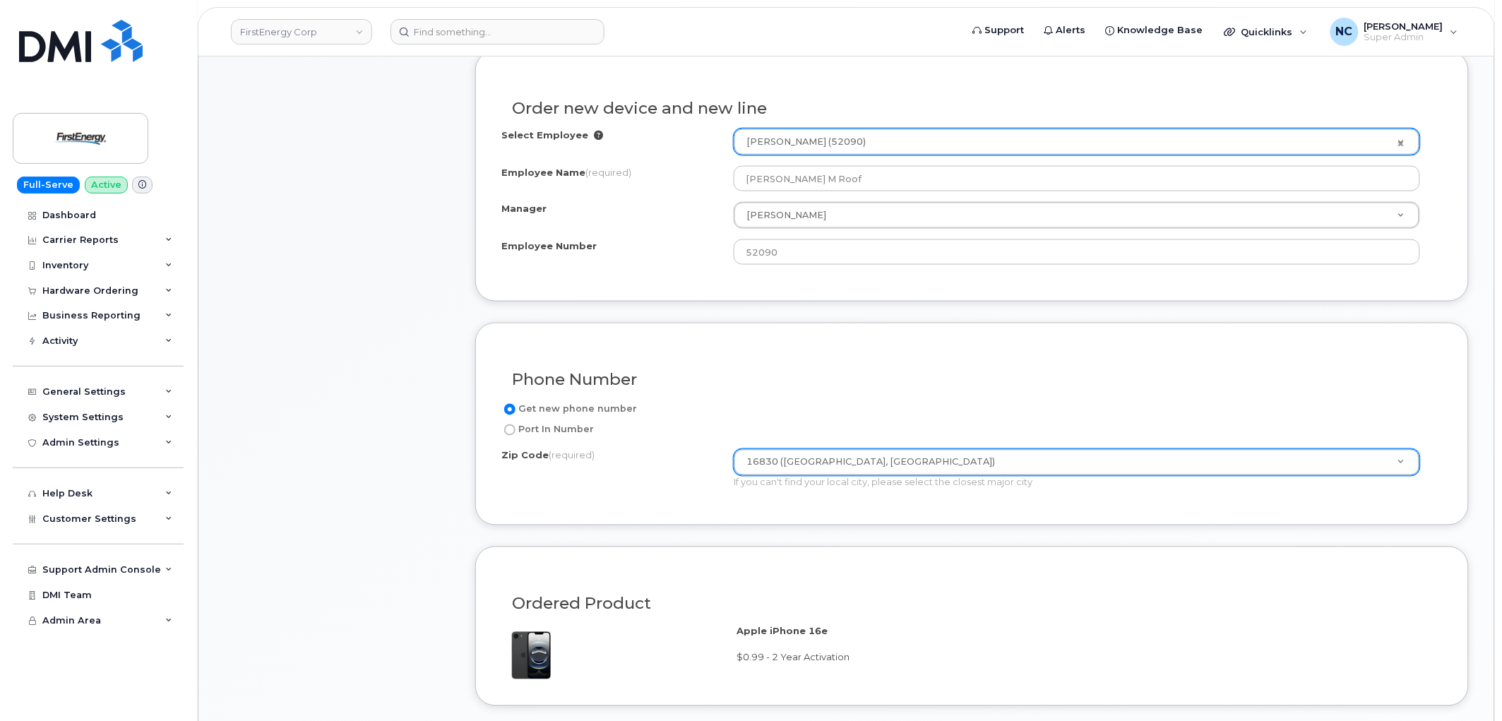
scroll to position [549, 0]
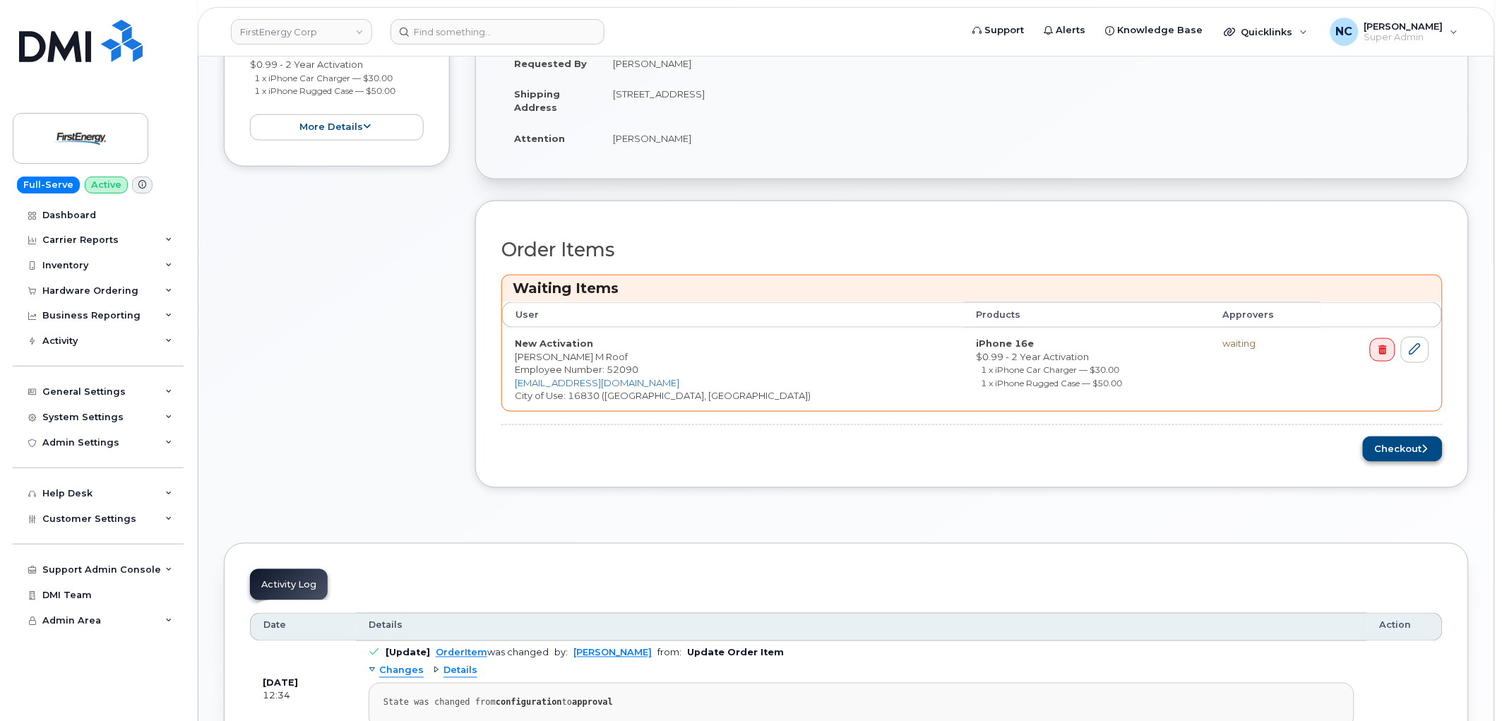
scroll to position [470, 0]
click at [1420, 446] on button "Checkout" at bounding box center [1403, 447] width 80 height 26
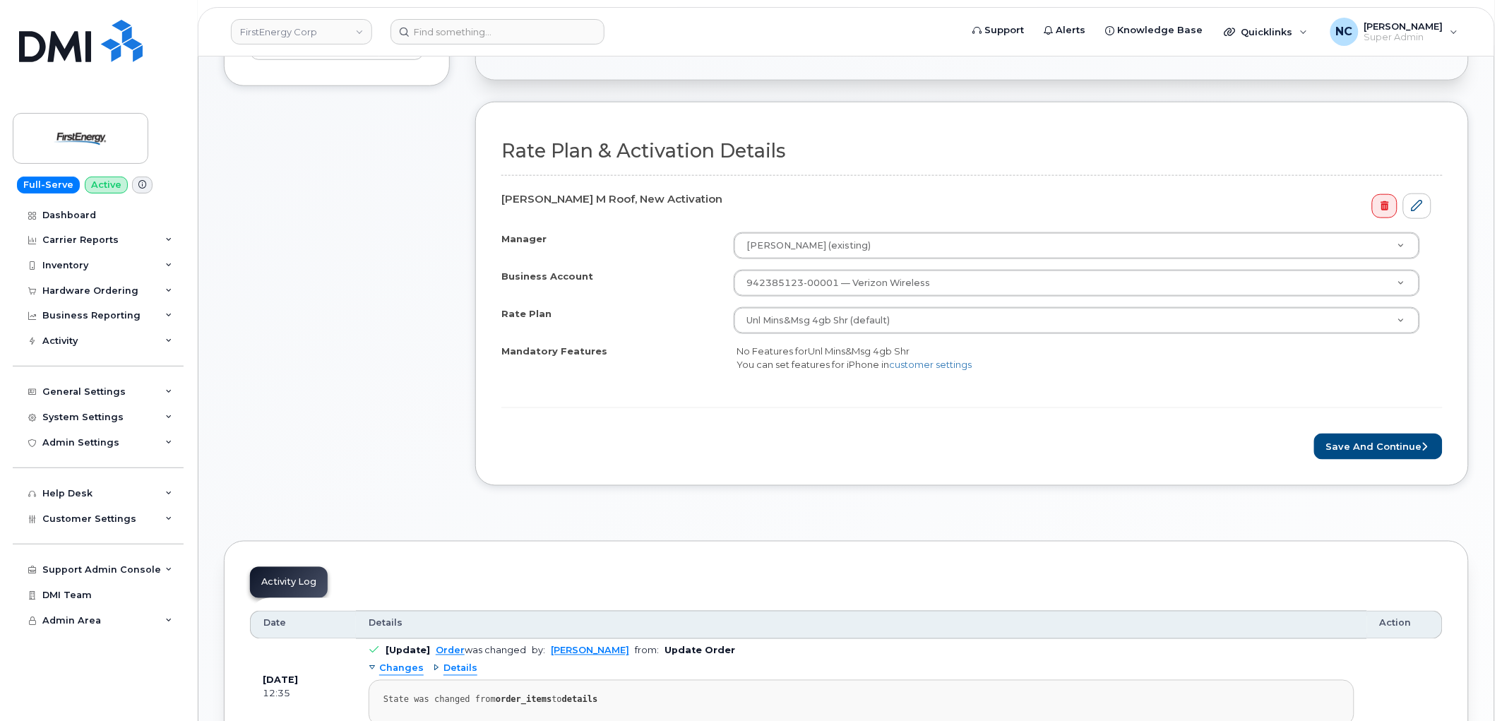
scroll to position [470, 0]
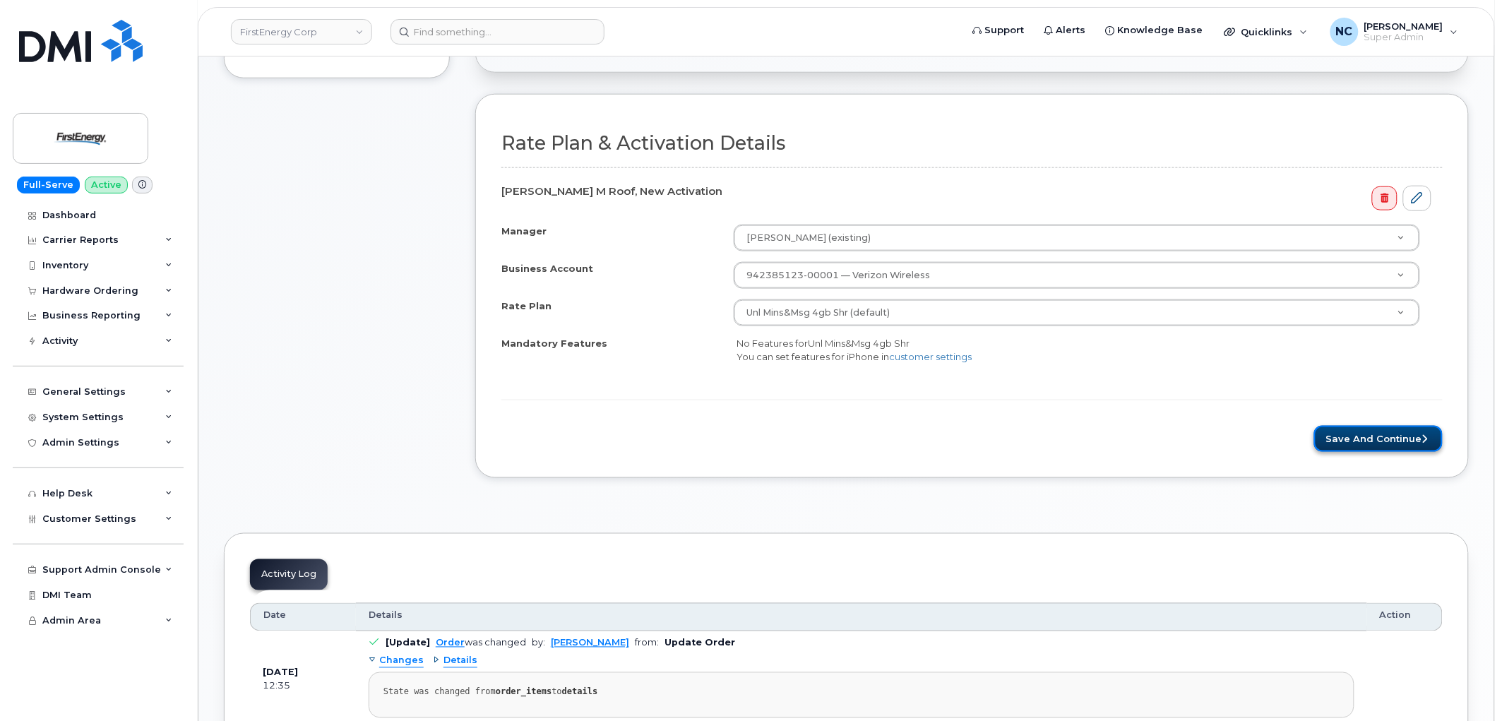
click at [1418, 445] on button "Save and Continue" at bounding box center [1378, 439] width 128 height 26
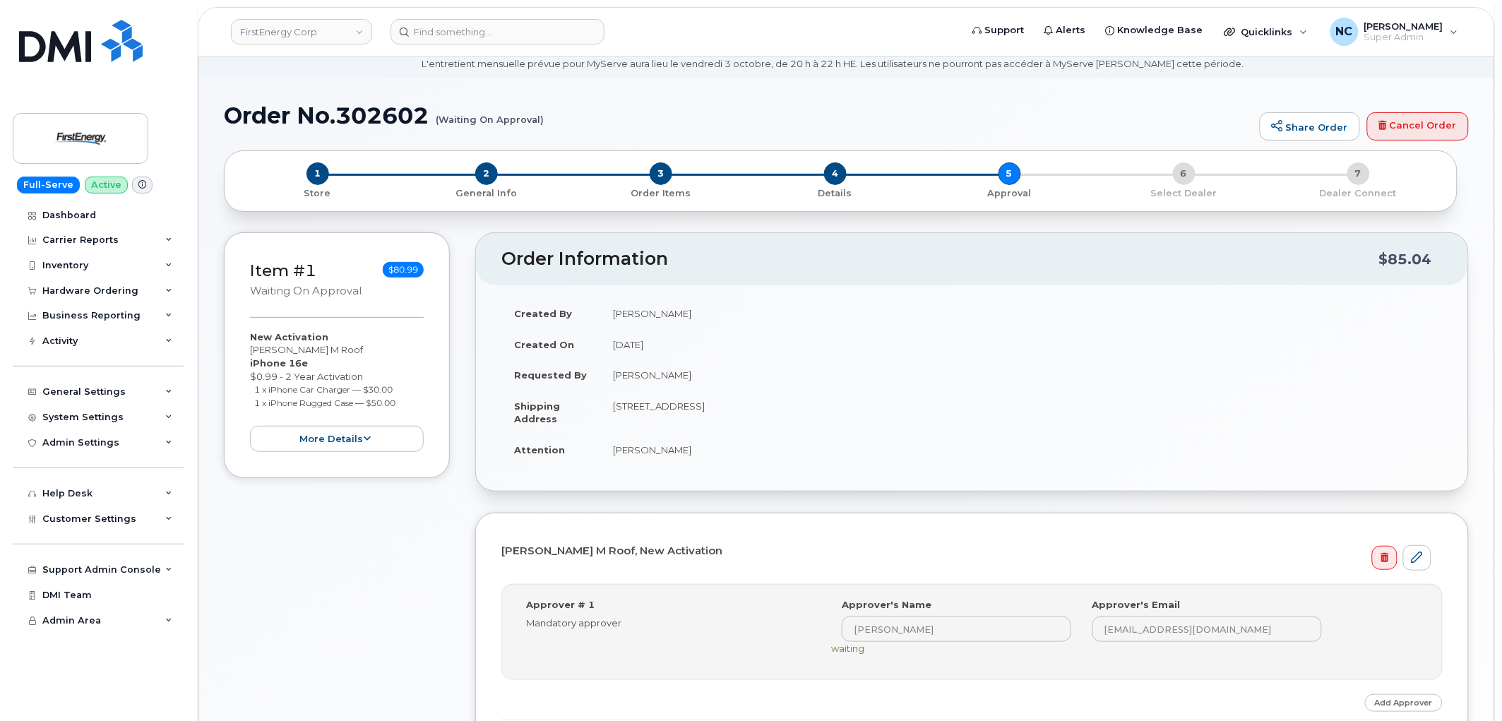
scroll to position [157, 0]
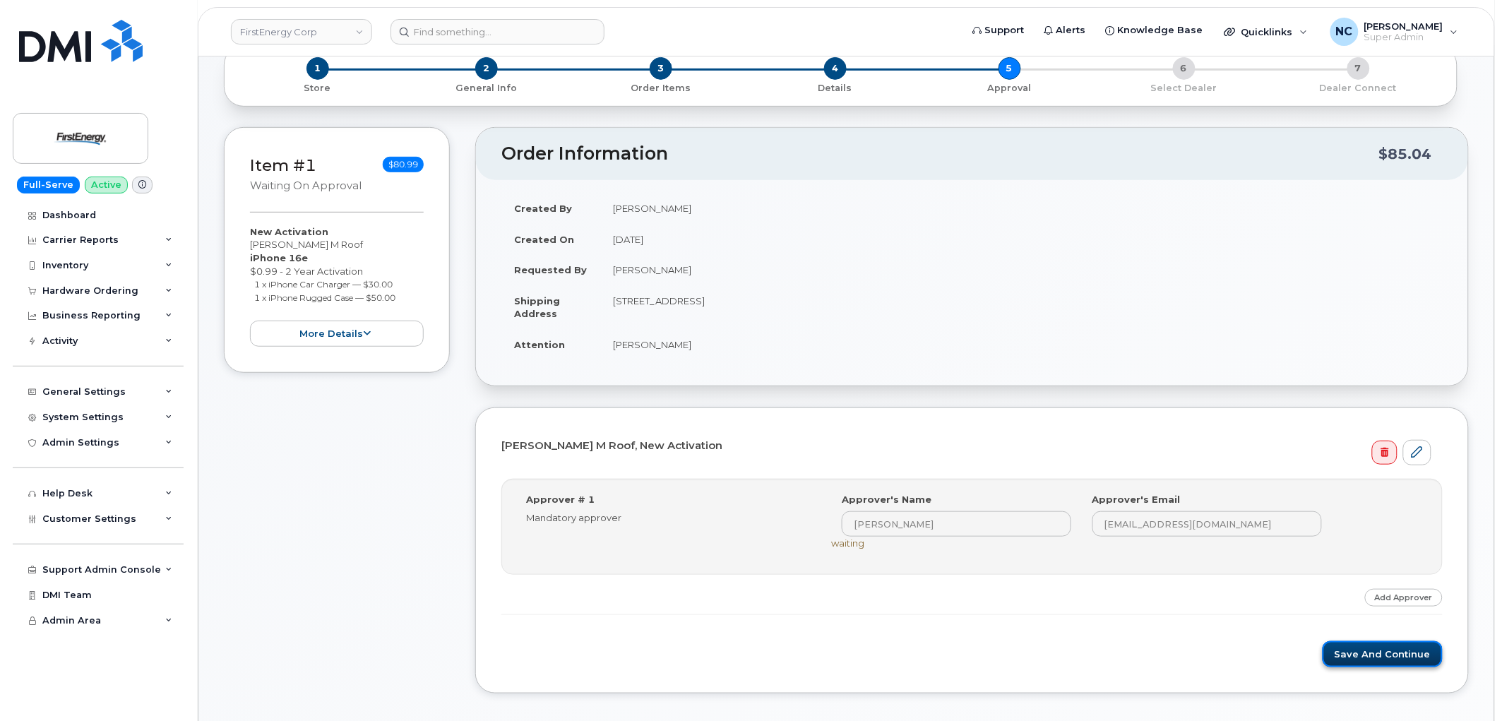
click at [1377, 654] on button "Save and Continue" at bounding box center [1382, 654] width 120 height 26
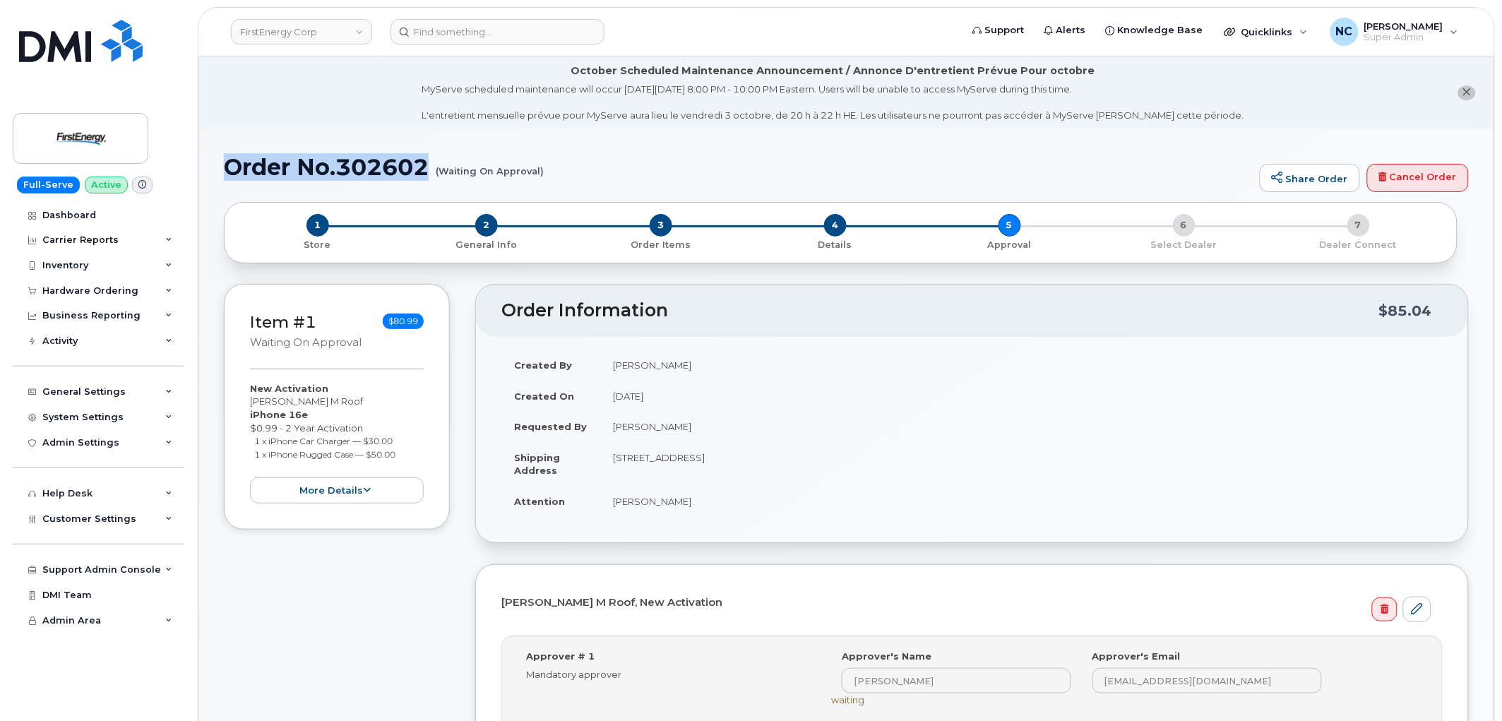
drag, startPoint x: 428, startPoint y: 169, endPoint x: 251, endPoint y: 76, distance: 200.2
copy h1 "Order No.302602"
